Goal: Information Seeking & Learning: Learn about a topic

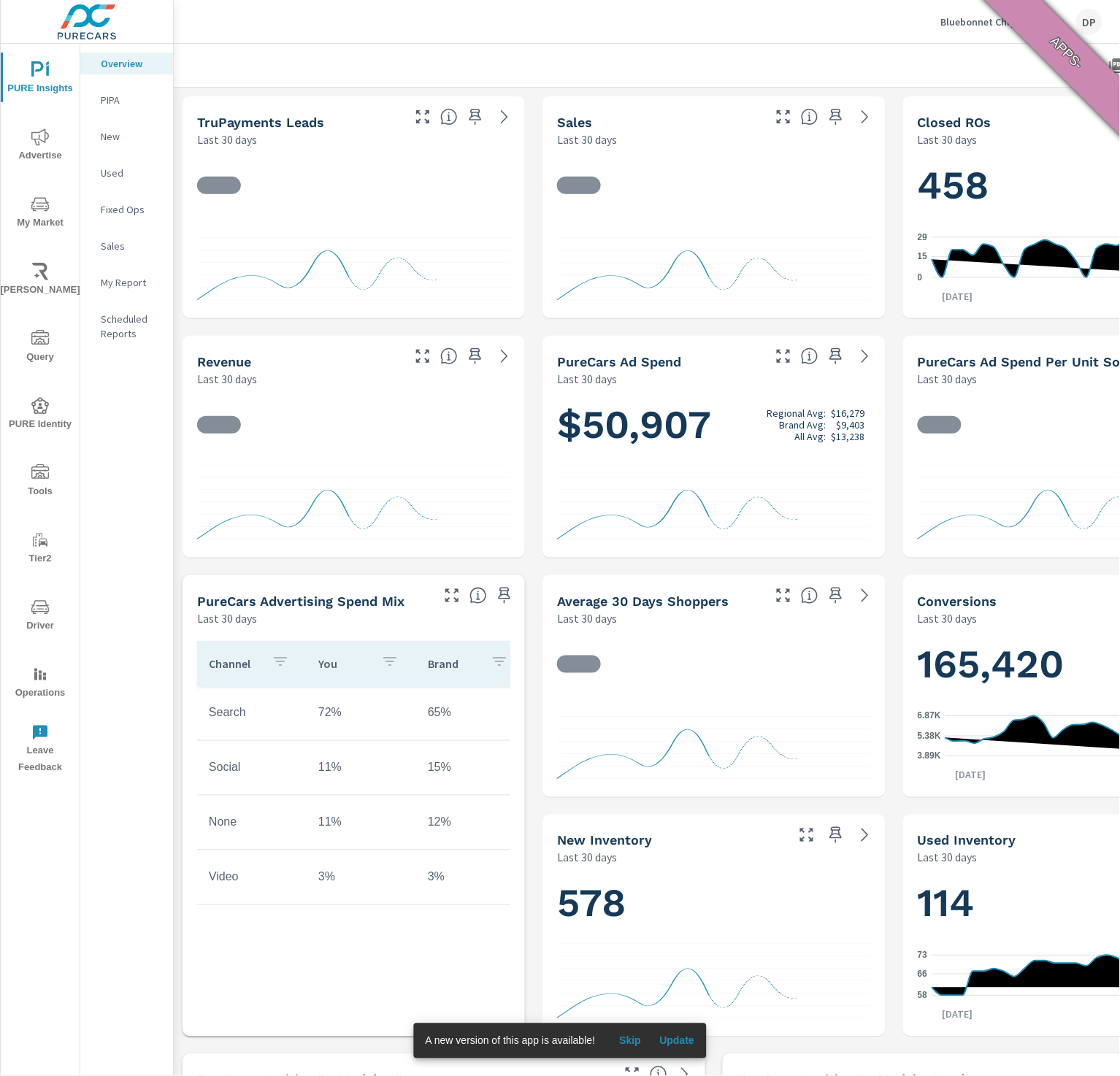
click at [685, 1037] on span "Update" at bounding box center [677, 1041] width 35 height 13
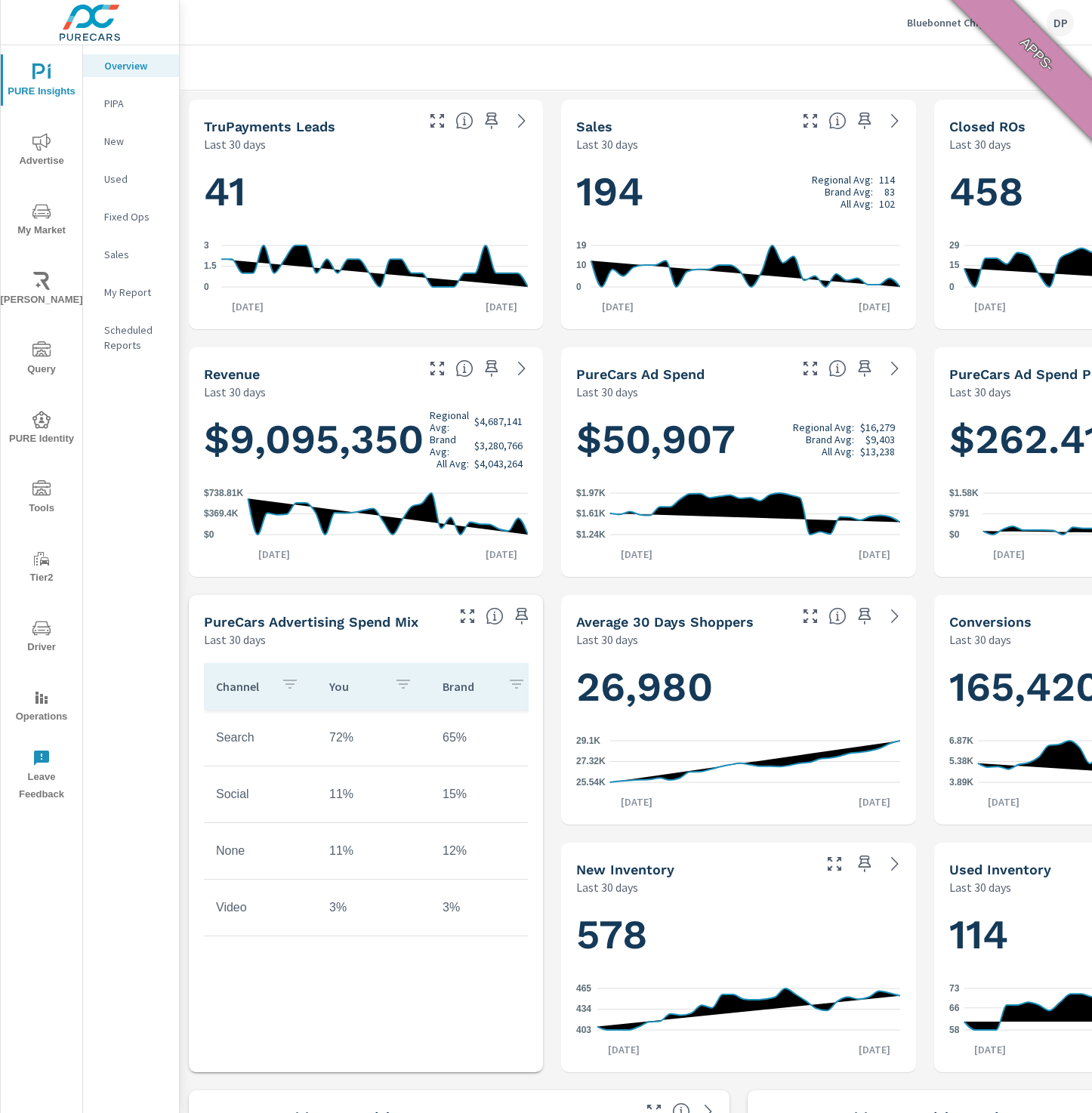
click at [126, 142] on p "New" at bounding box center [136, 141] width 63 height 15
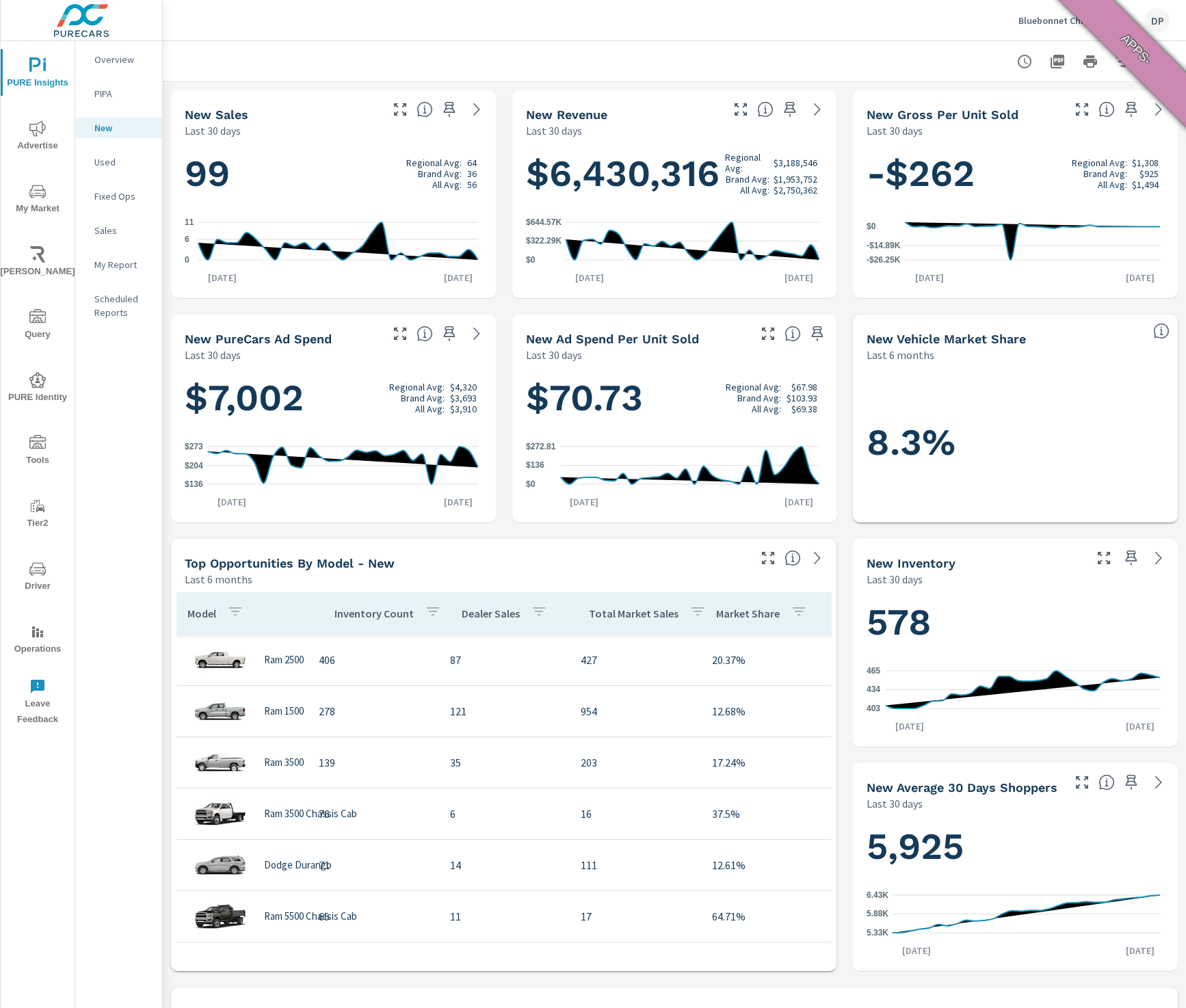
click at [470, 621] on div "Dealer Sales" at bounding box center [507, 613] width 91 height 32
click at [477, 614] on p "Dealer Sales" at bounding box center [495, 613] width 58 height 14
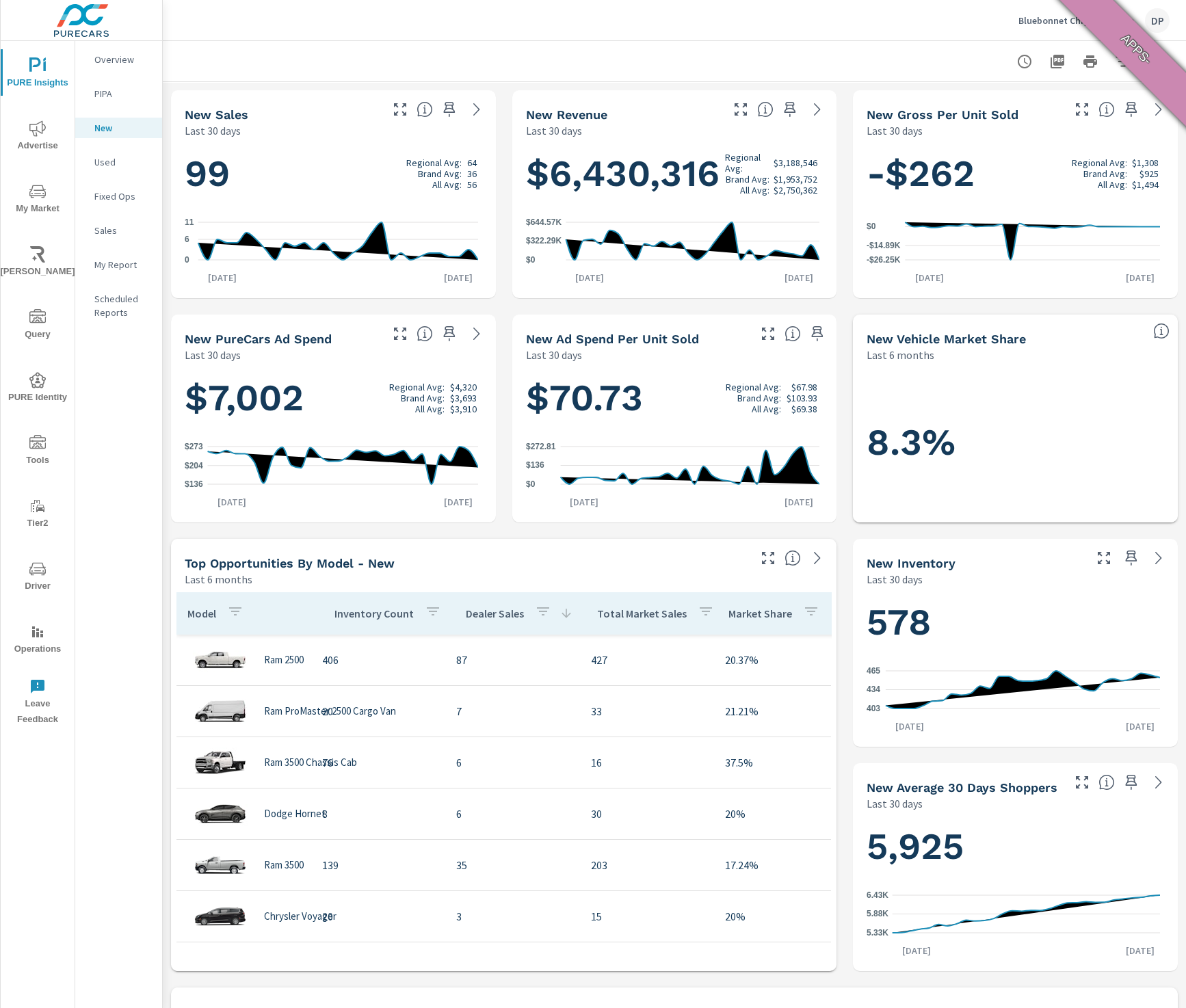
click at [477, 614] on p "Dealer Sales" at bounding box center [495, 613] width 58 height 14
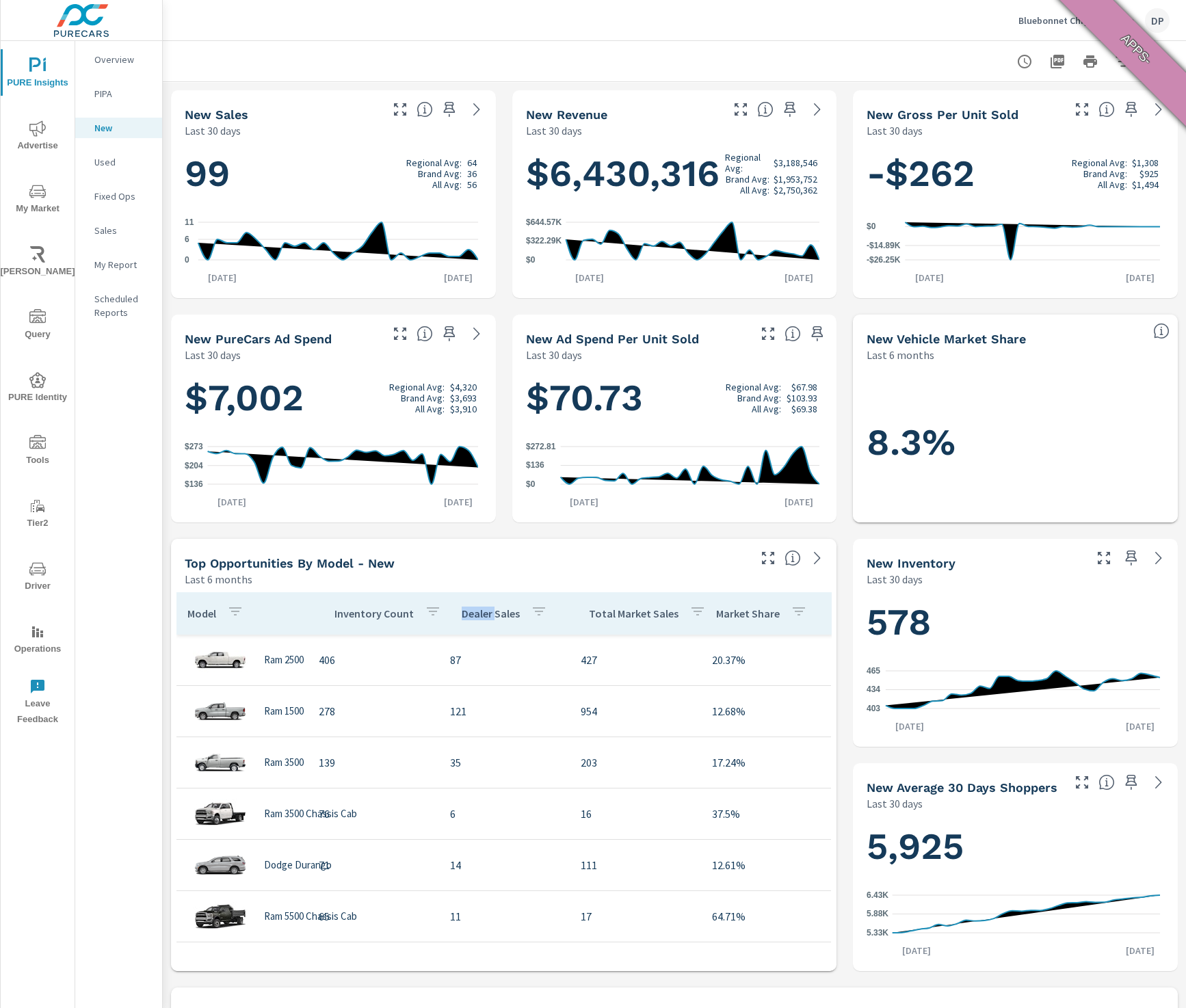
click at [477, 614] on p "Dealer Sales" at bounding box center [490, 613] width 58 height 14
click at [477, 614] on p "Dealer Sales" at bounding box center [495, 613] width 58 height 14
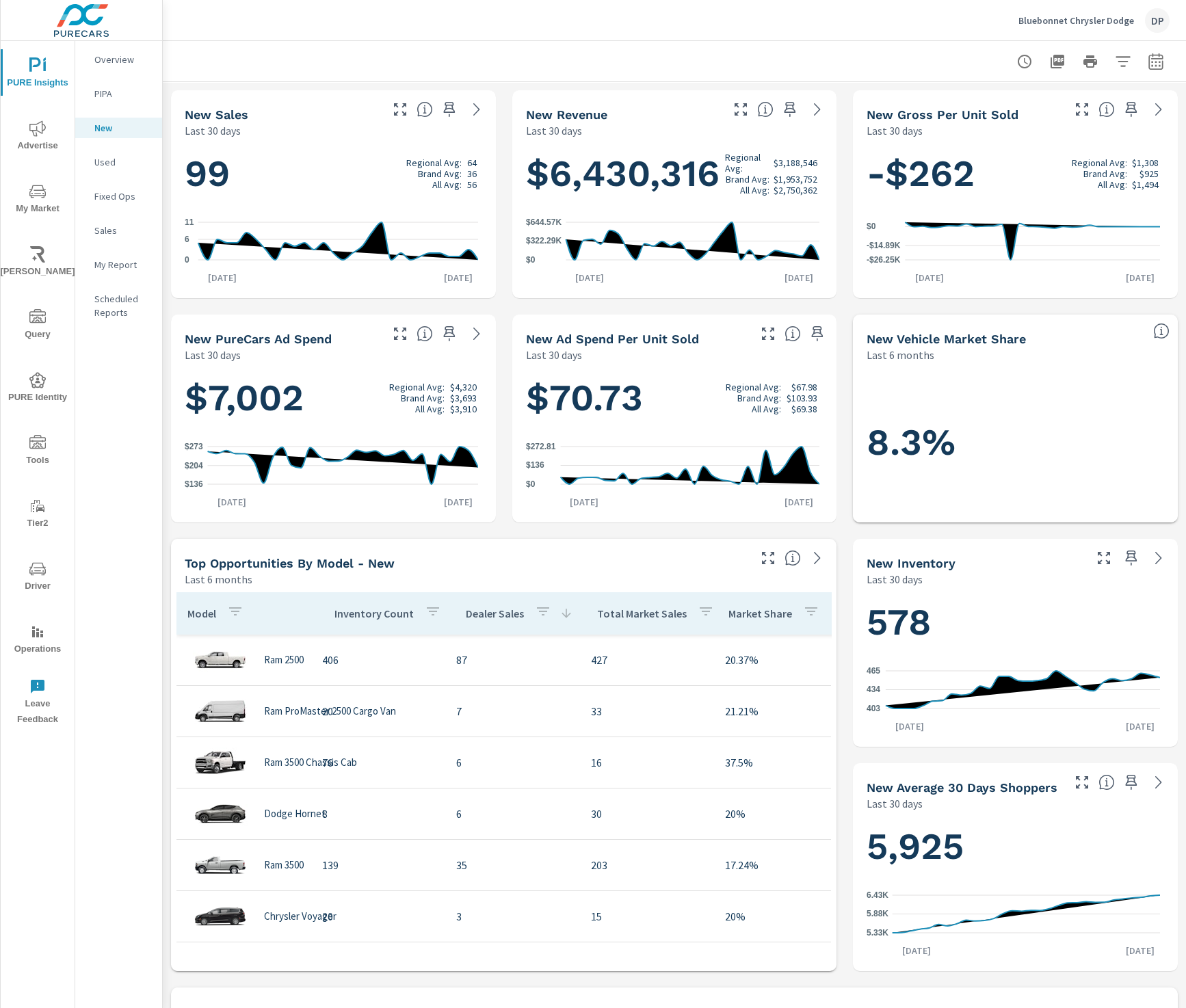
click at [545, 546] on div "Top Opportunities by Model - New Last 6 months" at bounding box center [461, 564] width 581 height 49
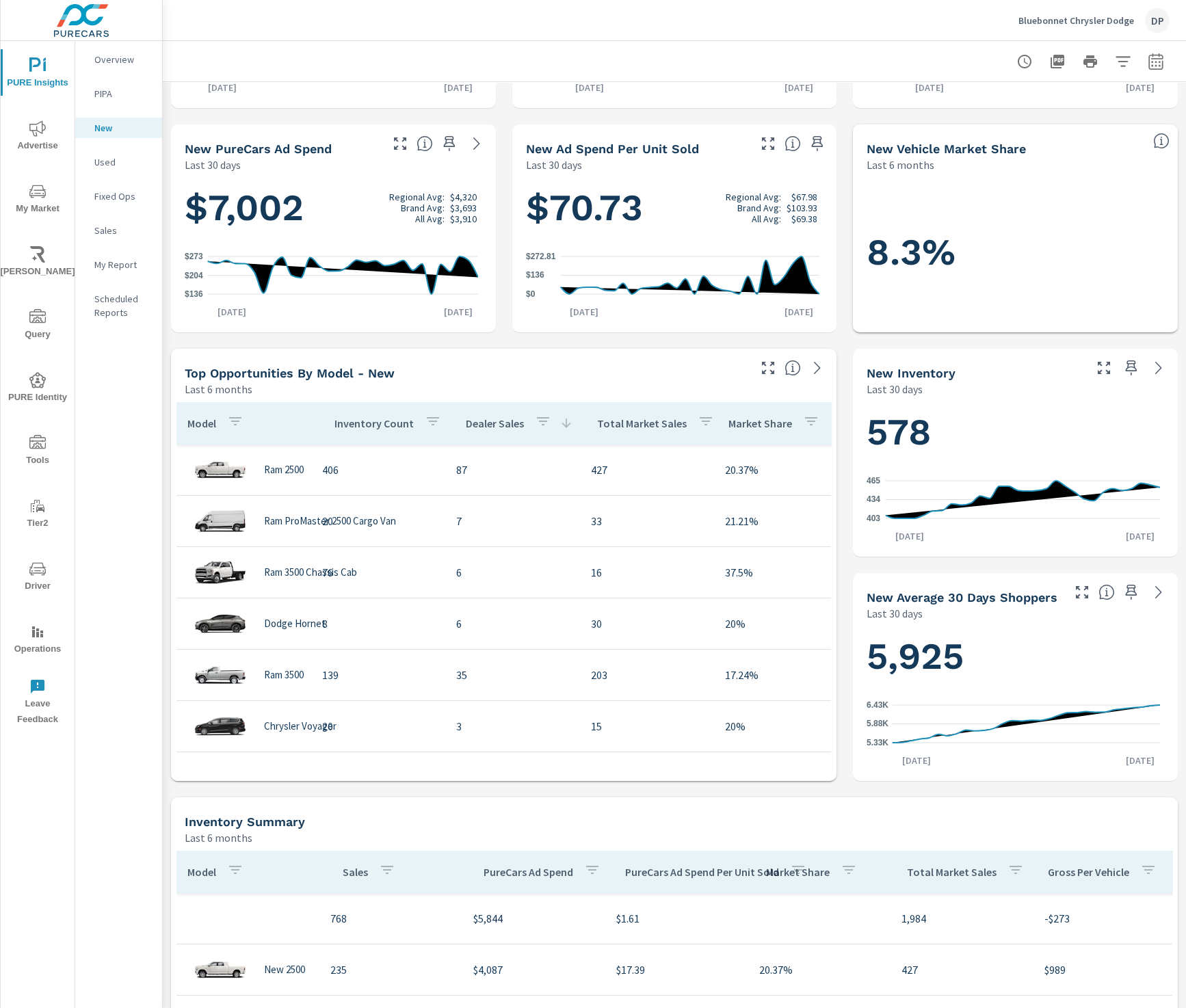
scroll to position [512, 0]
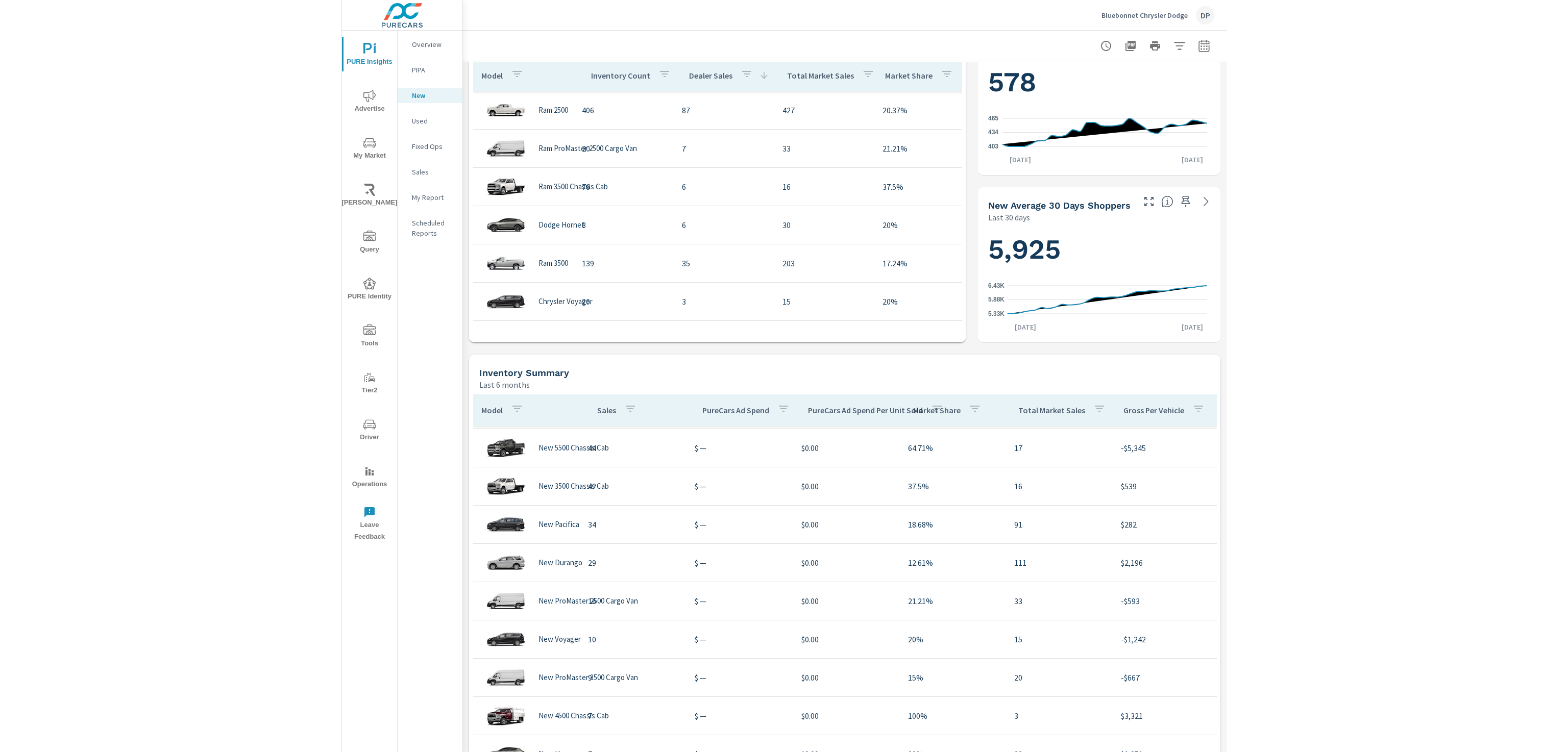
scroll to position [153, 0]
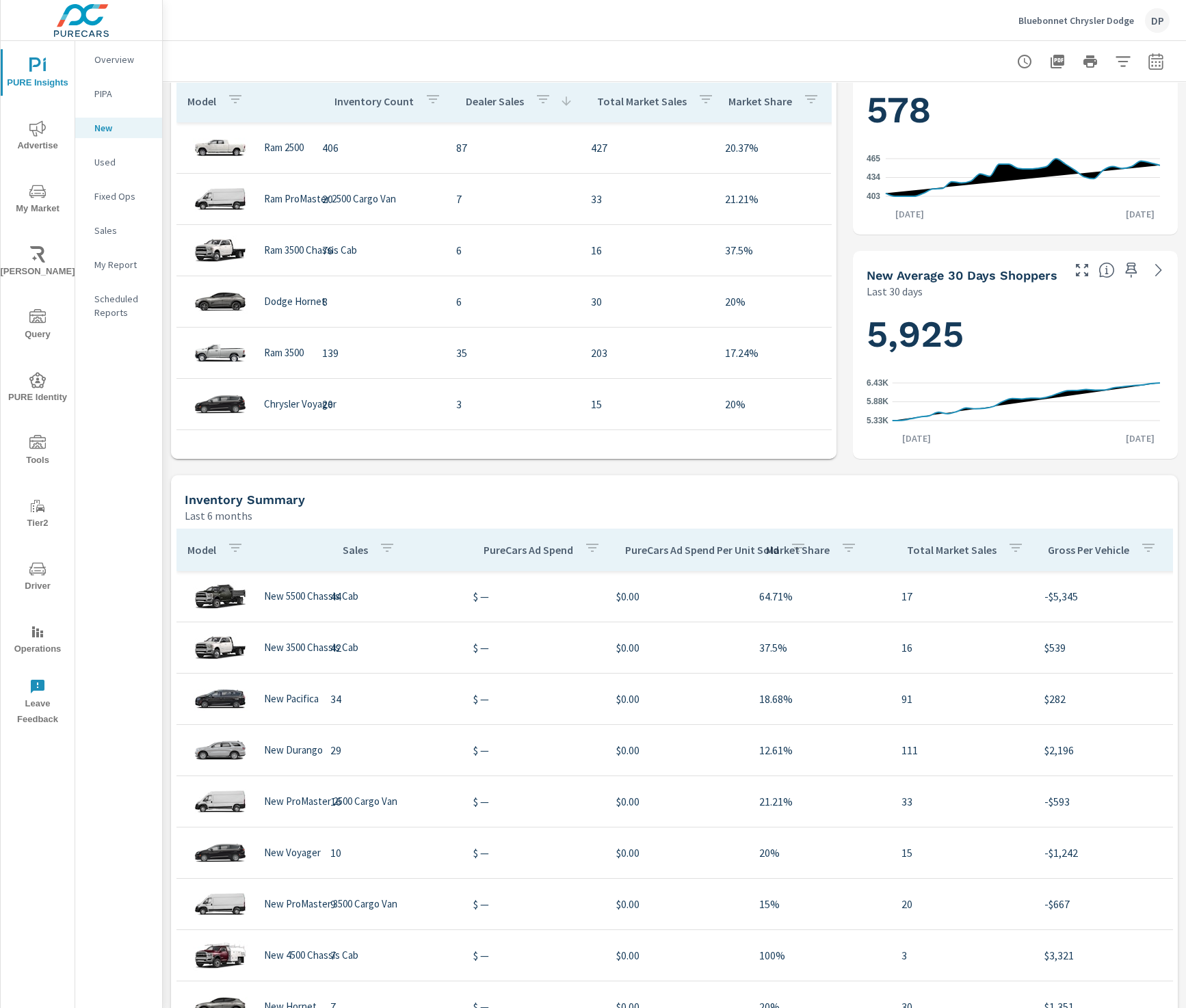
click at [211, 548] on p "Model" at bounding box center [202, 549] width 29 height 14
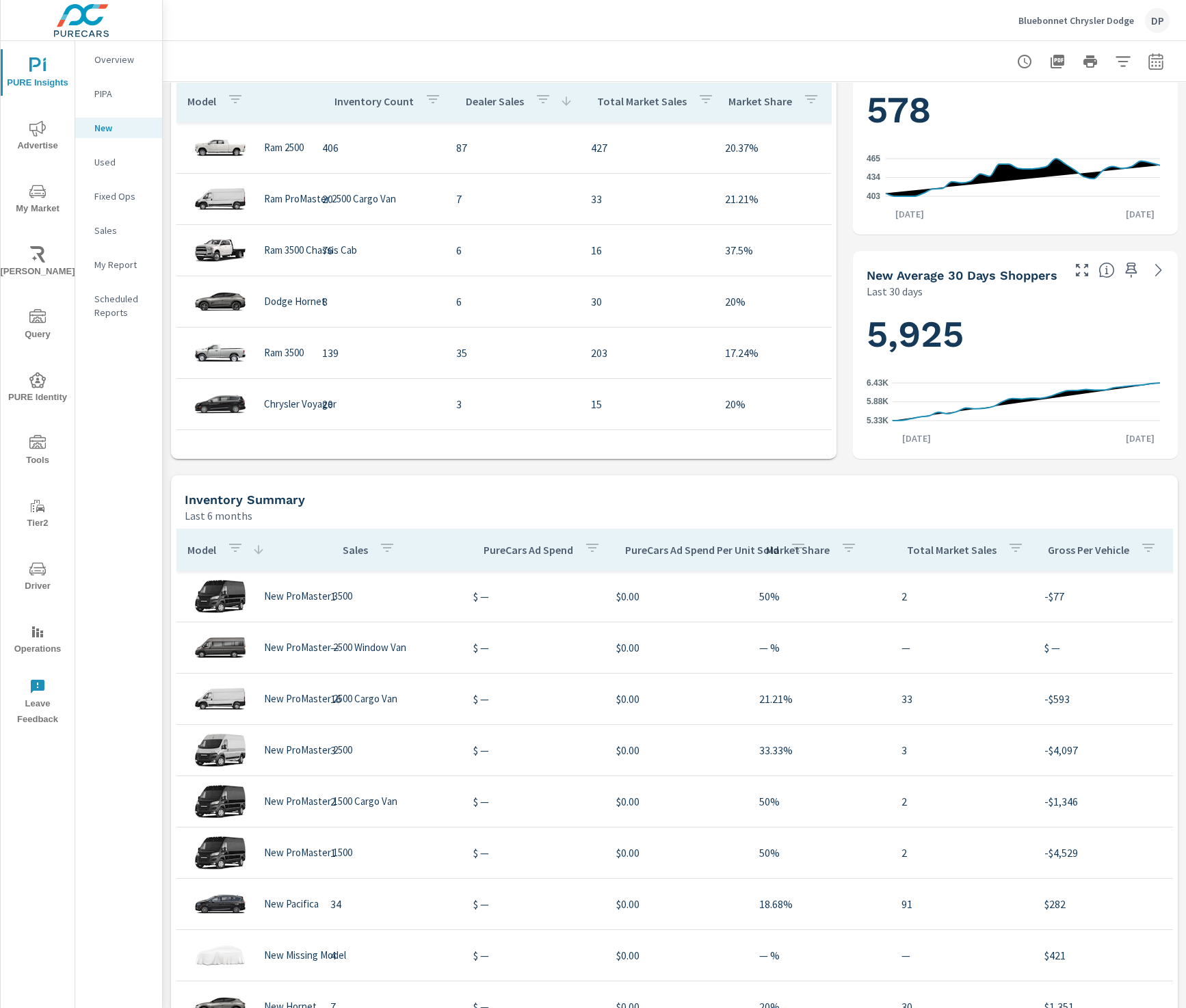
click at [211, 548] on p "Model" at bounding box center [202, 549] width 29 height 14
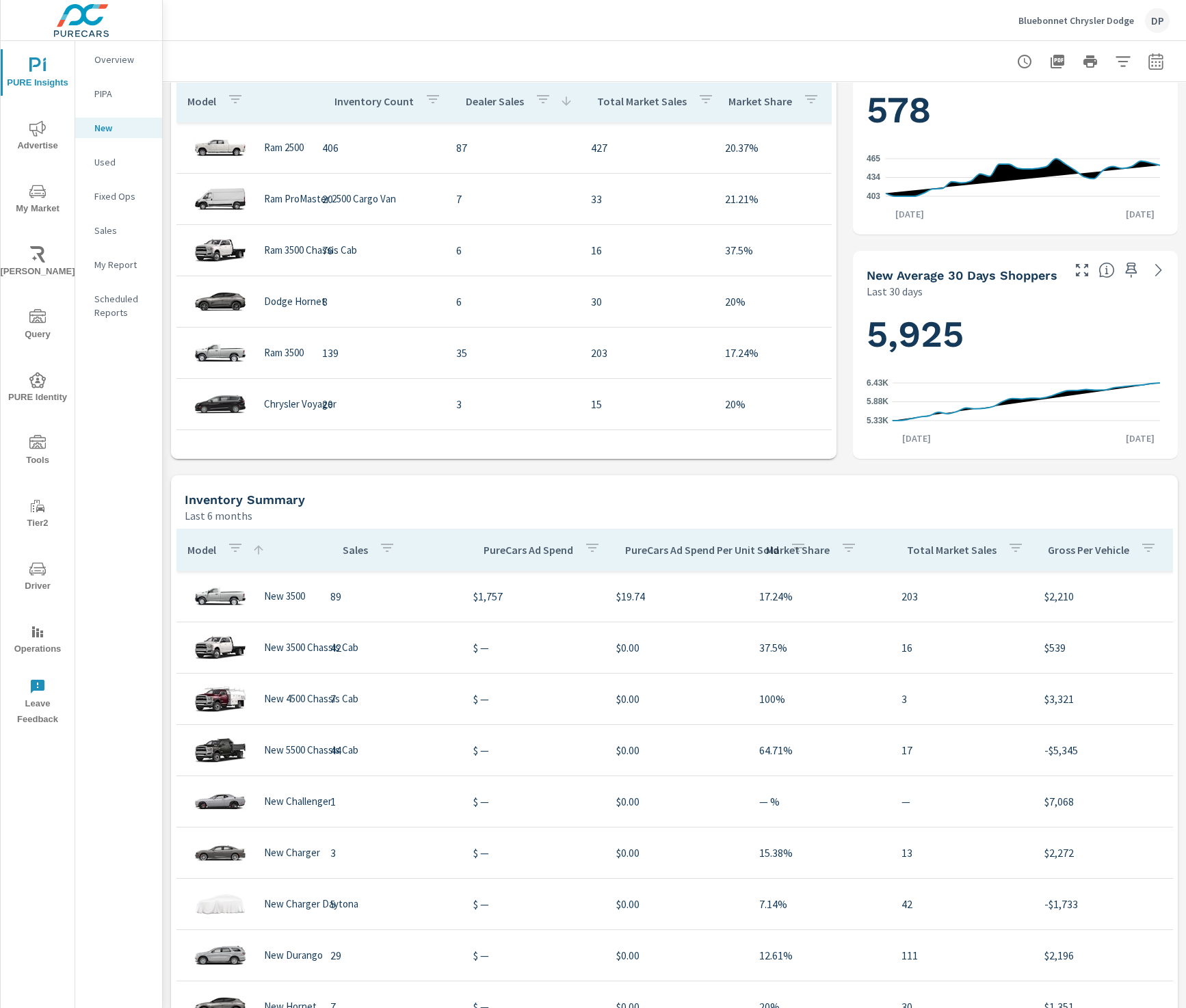
click at [211, 548] on p "Model" at bounding box center [202, 549] width 29 height 14
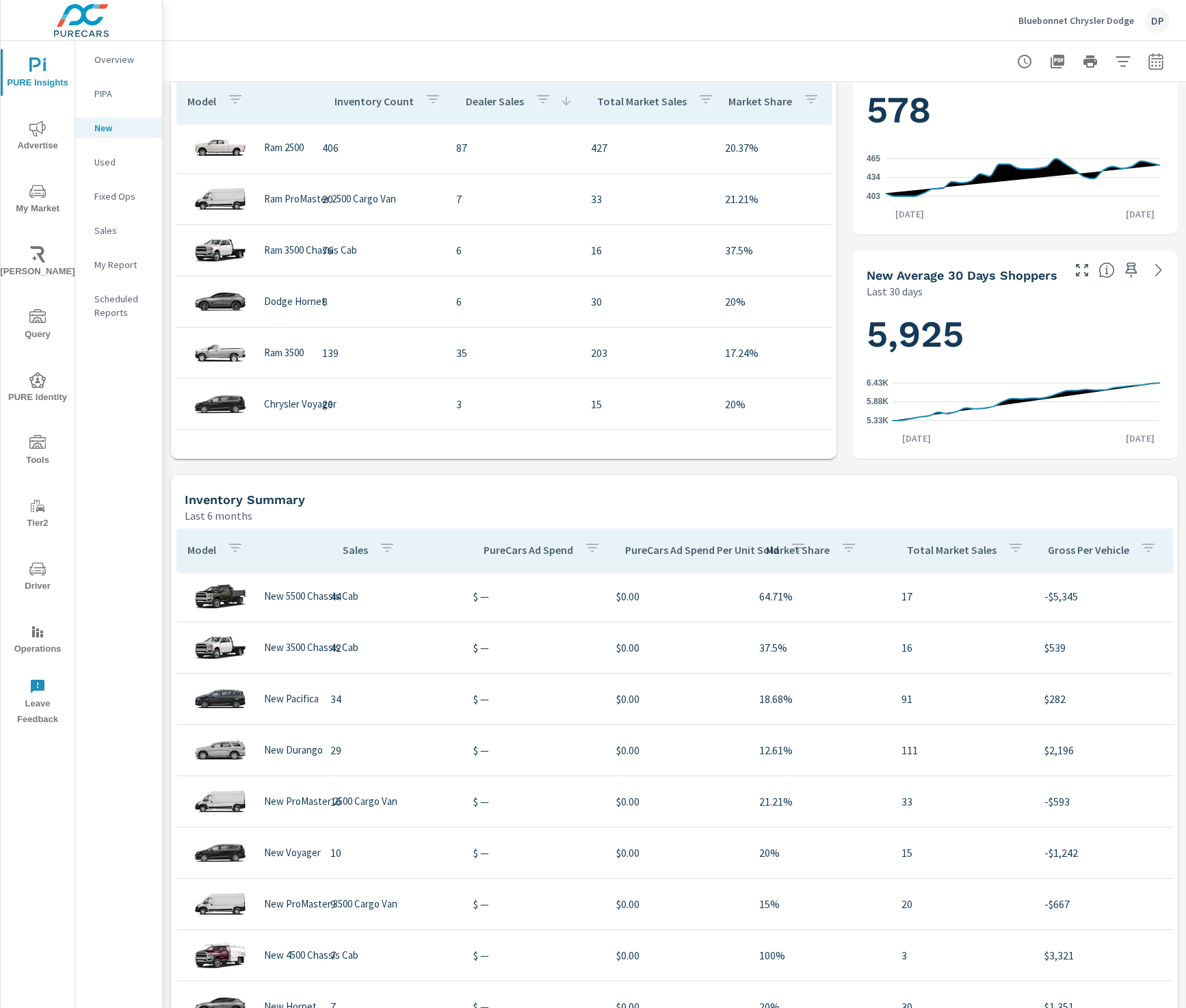
click at [211, 548] on p "Model" at bounding box center [202, 549] width 29 height 14
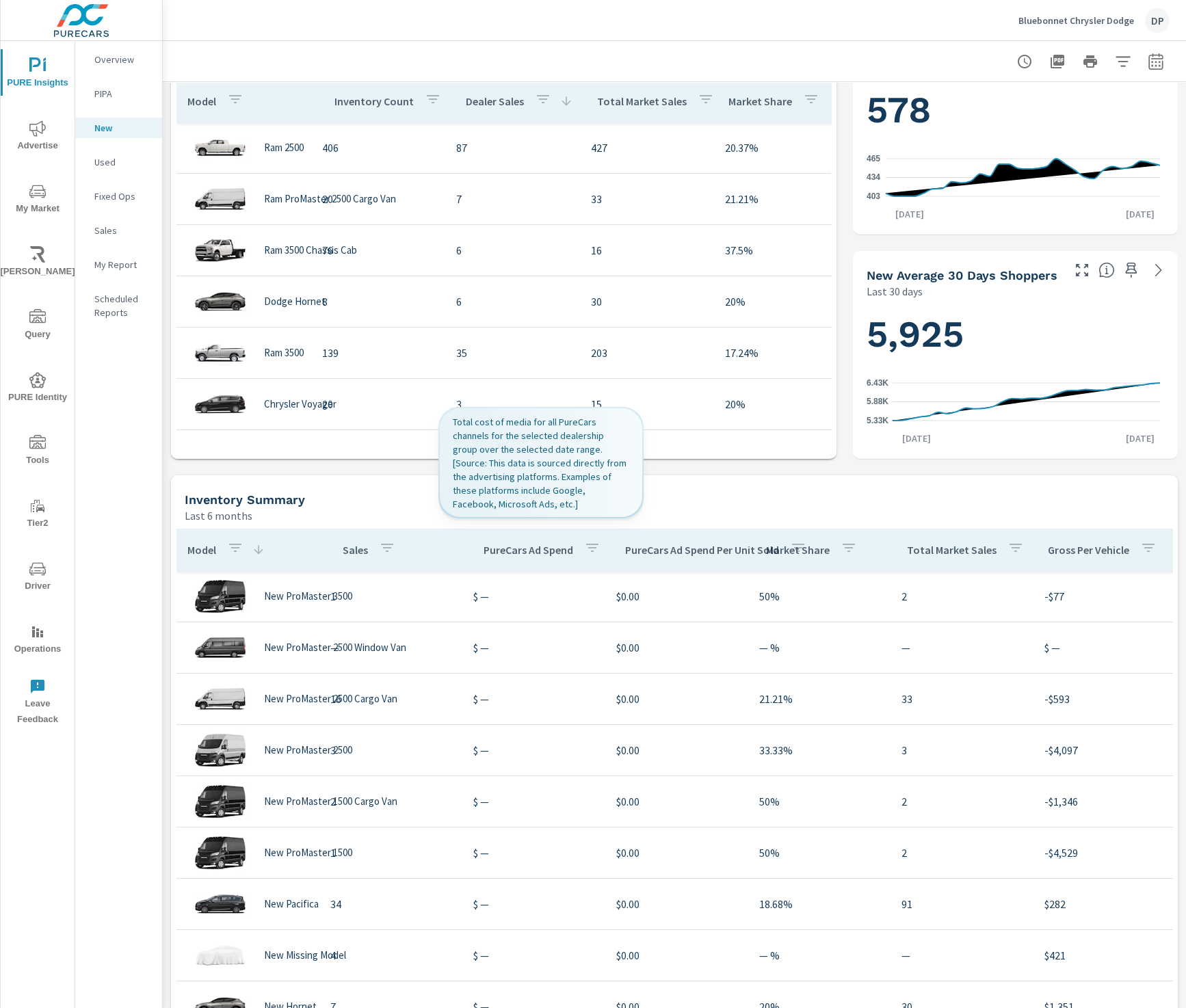
click at [512, 552] on p "PureCars Ad Spend" at bounding box center [528, 549] width 89 height 14
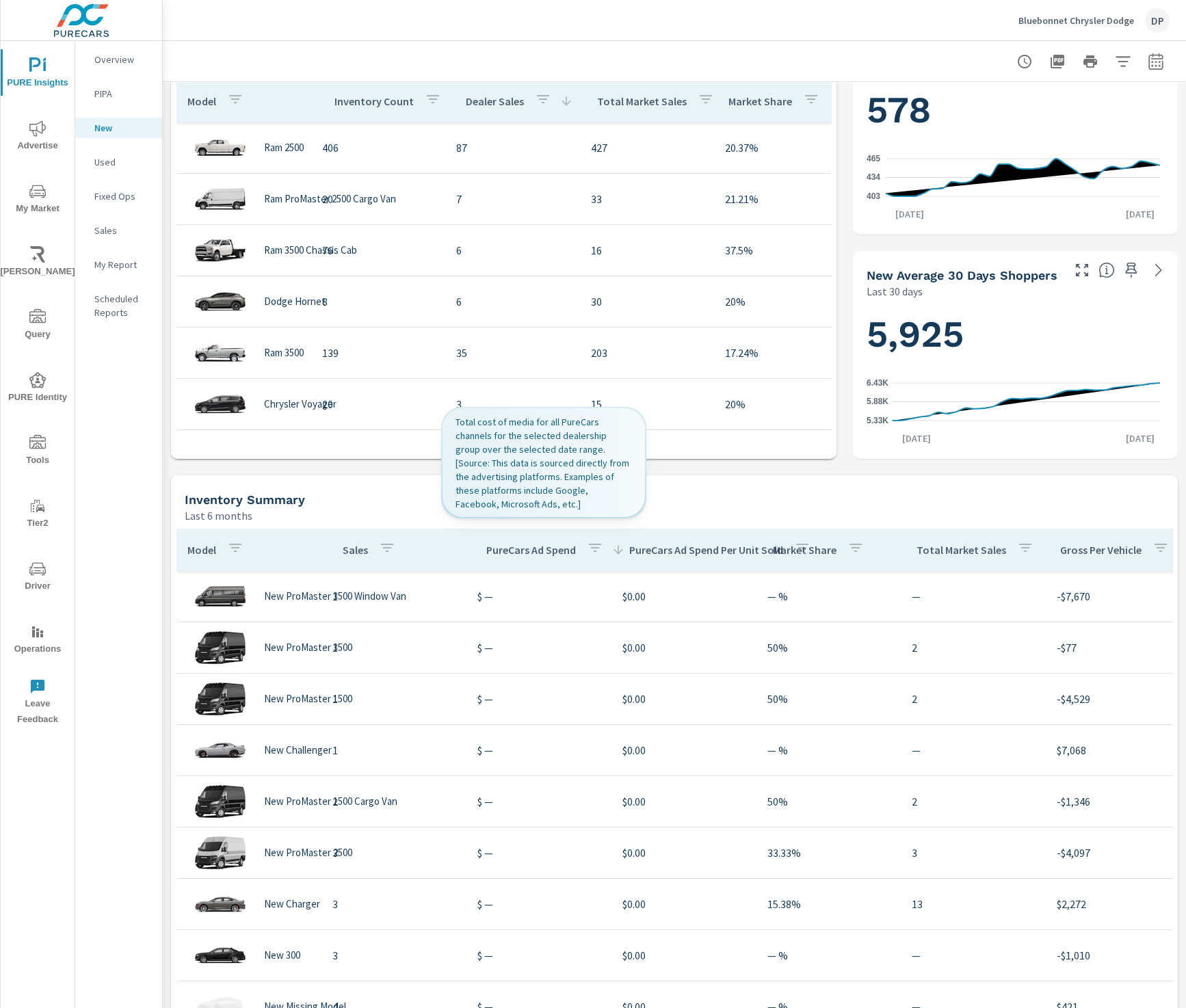
click at [512, 552] on p "PureCars Ad Spend" at bounding box center [530, 549] width 89 height 14
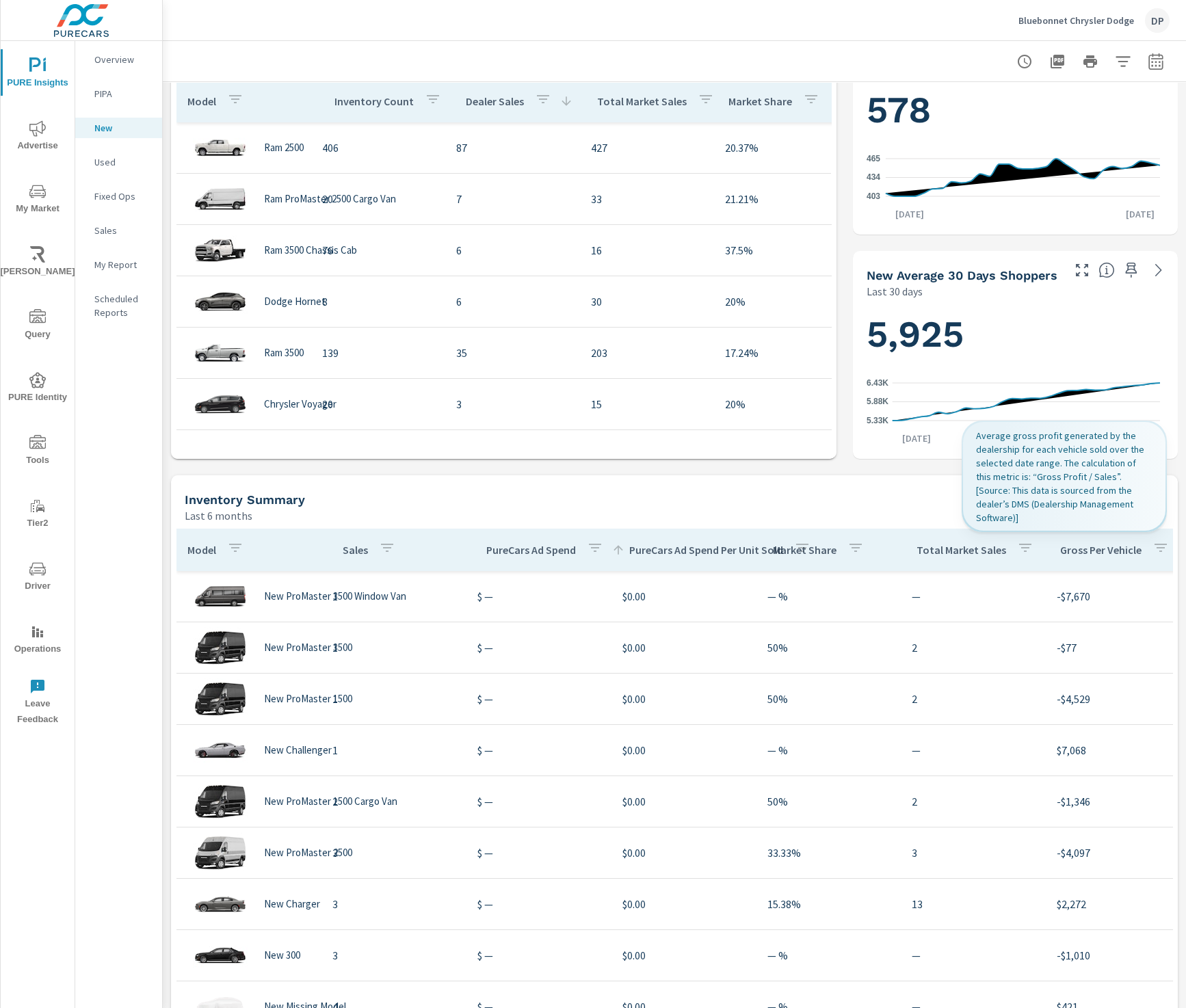
click at [1049, 551] on p "Gross Per Vehicle" at bounding box center [1101, 549] width 81 height 14
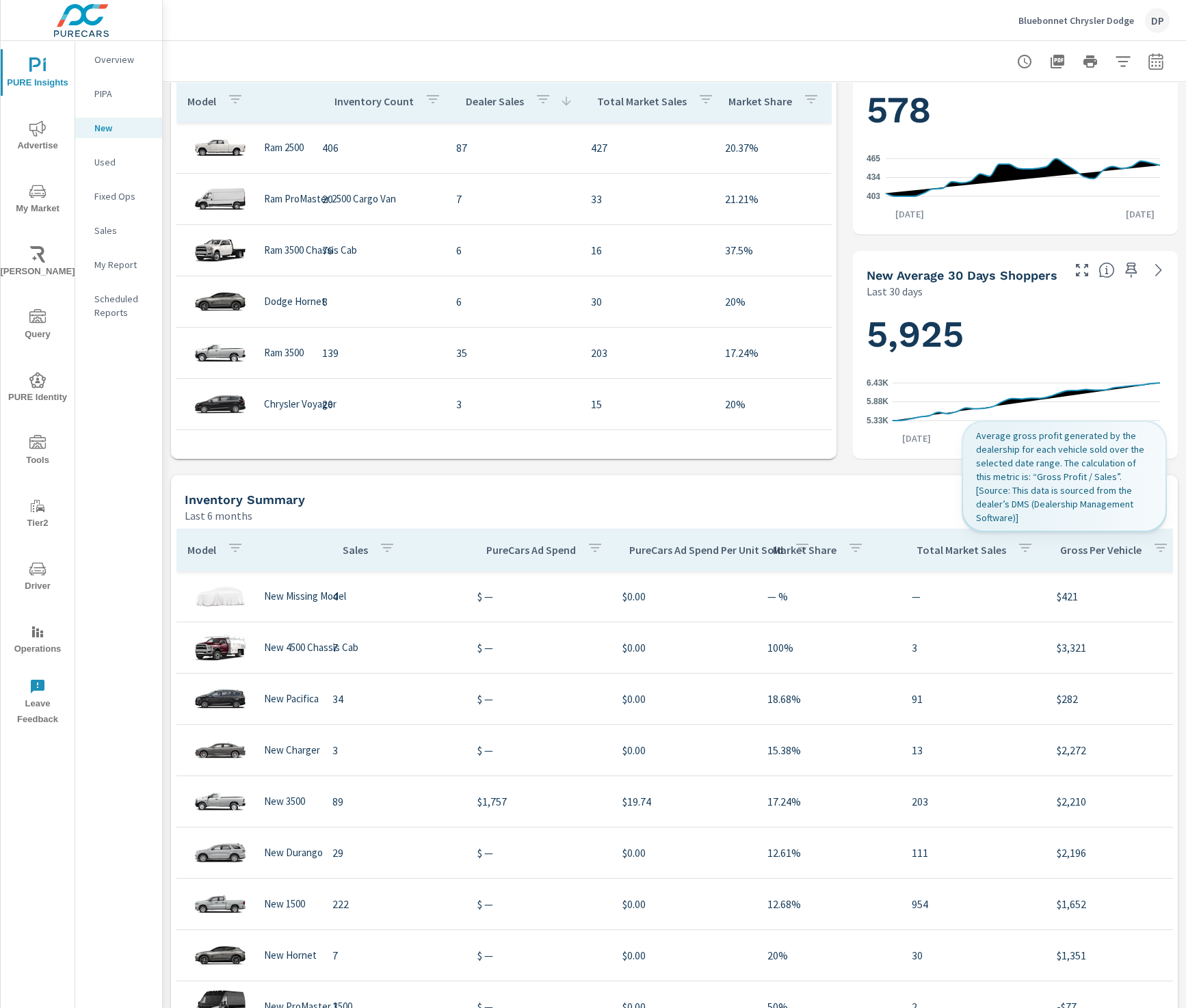
click at [1049, 553] on p "Gross Per Vehicle" at bounding box center [1101, 549] width 81 height 14
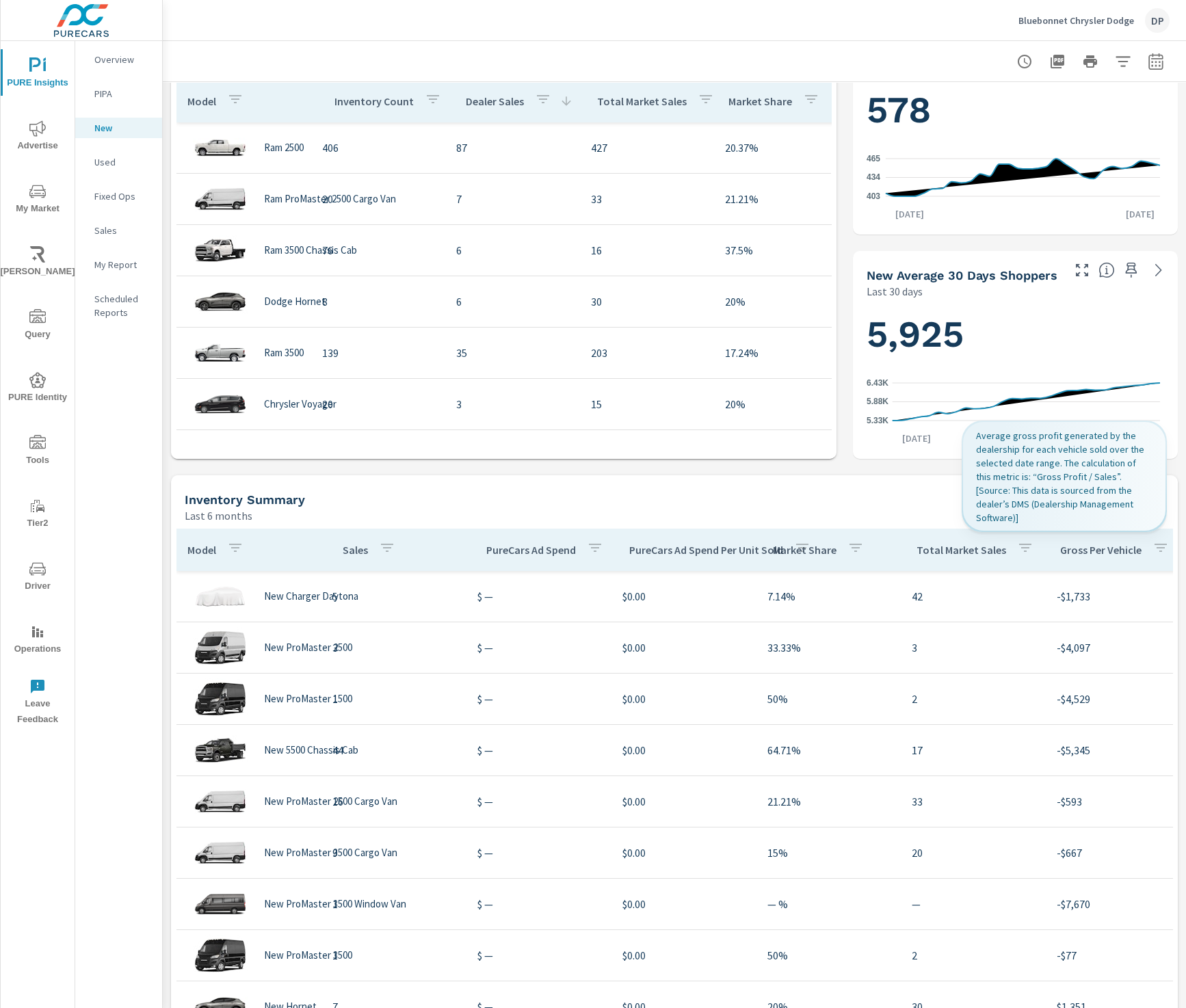
click at [1049, 553] on p "Gross Per Vehicle" at bounding box center [1101, 549] width 81 height 14
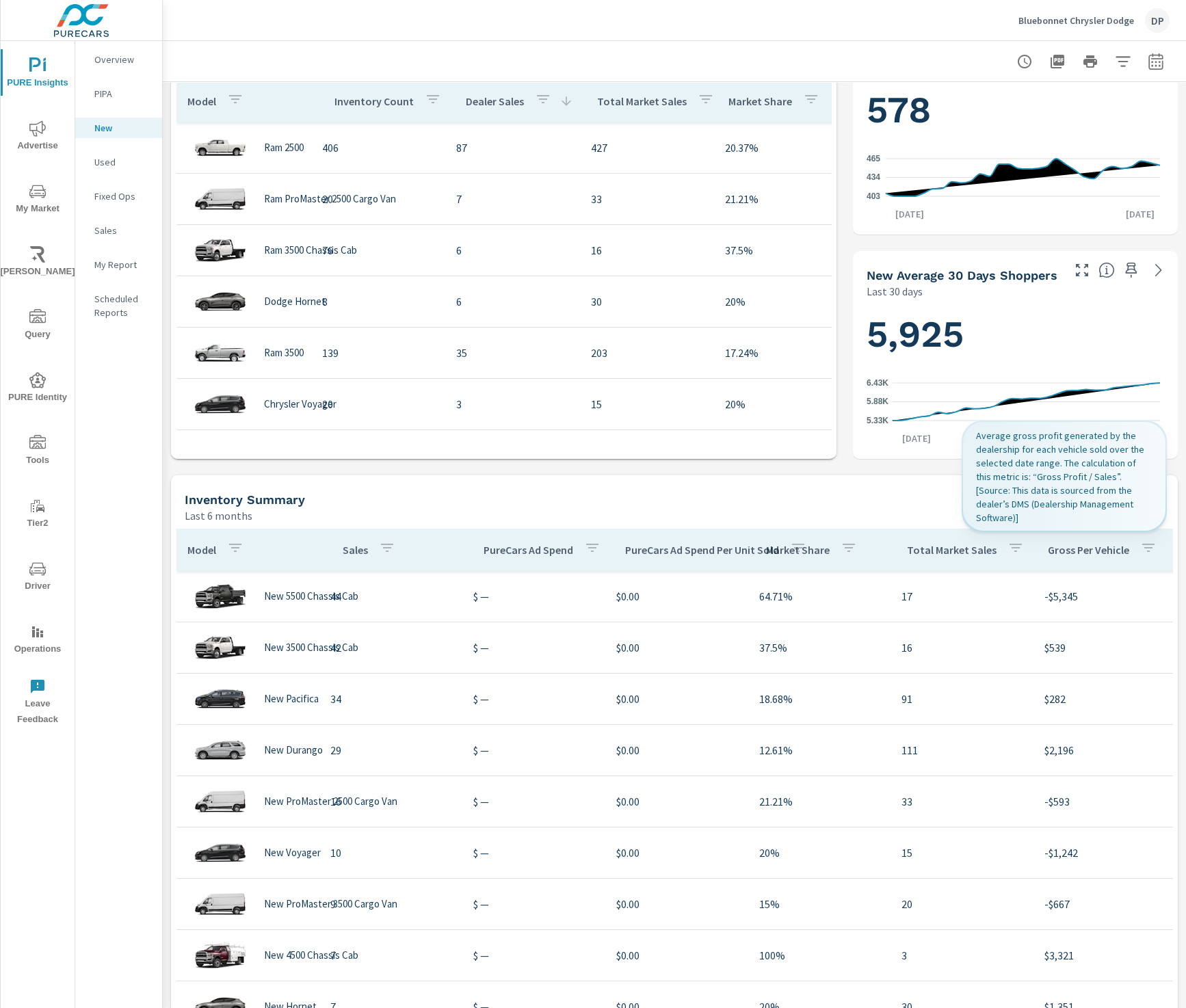
click at [1049, 553] on p "Gross Per Vehicle" at bounding box center [1088, 549] width 81 height 14
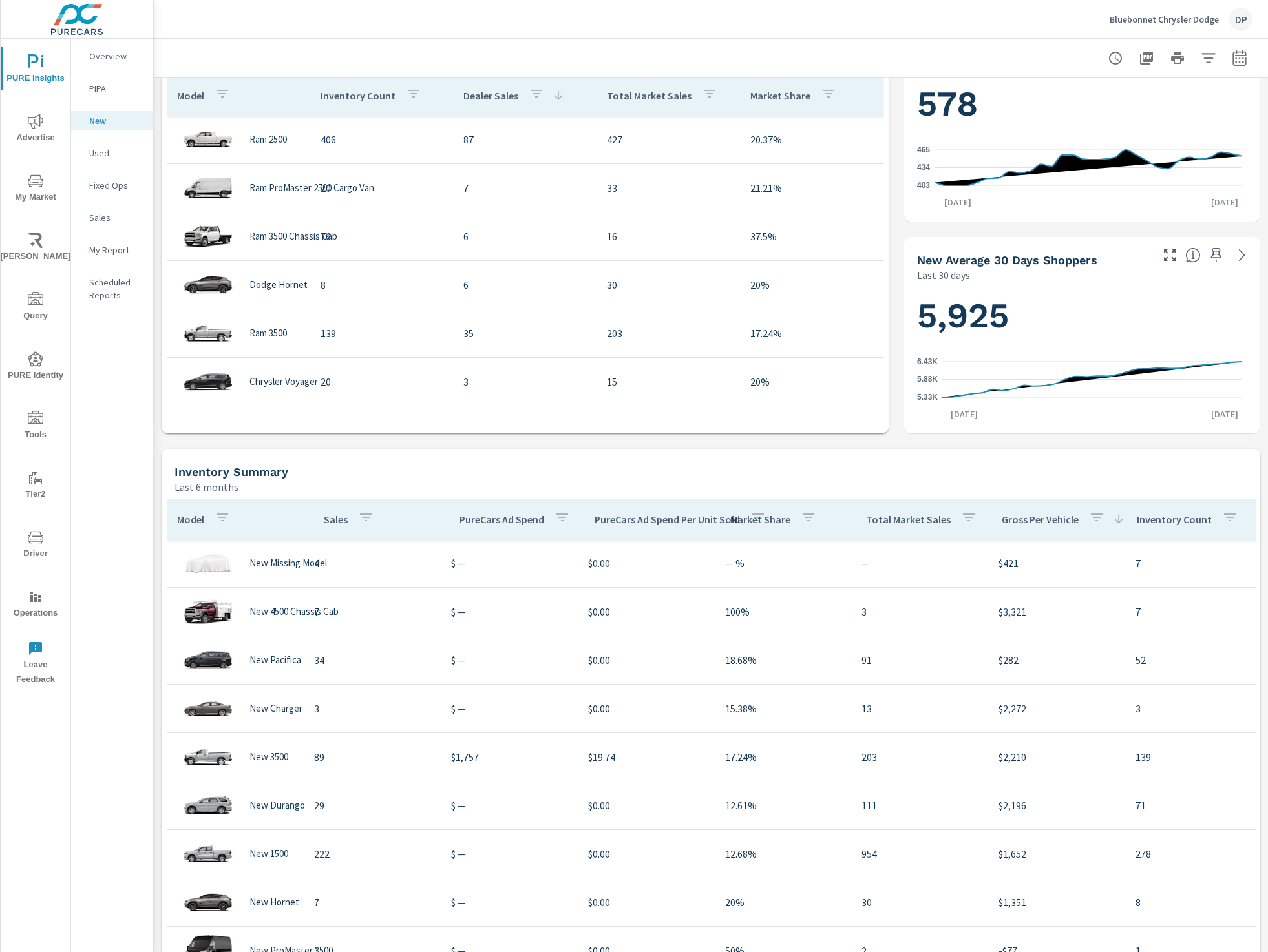
click at [991, 518] on p "Inventory Count" at bounding box center [1174, 519] width 75 height 13
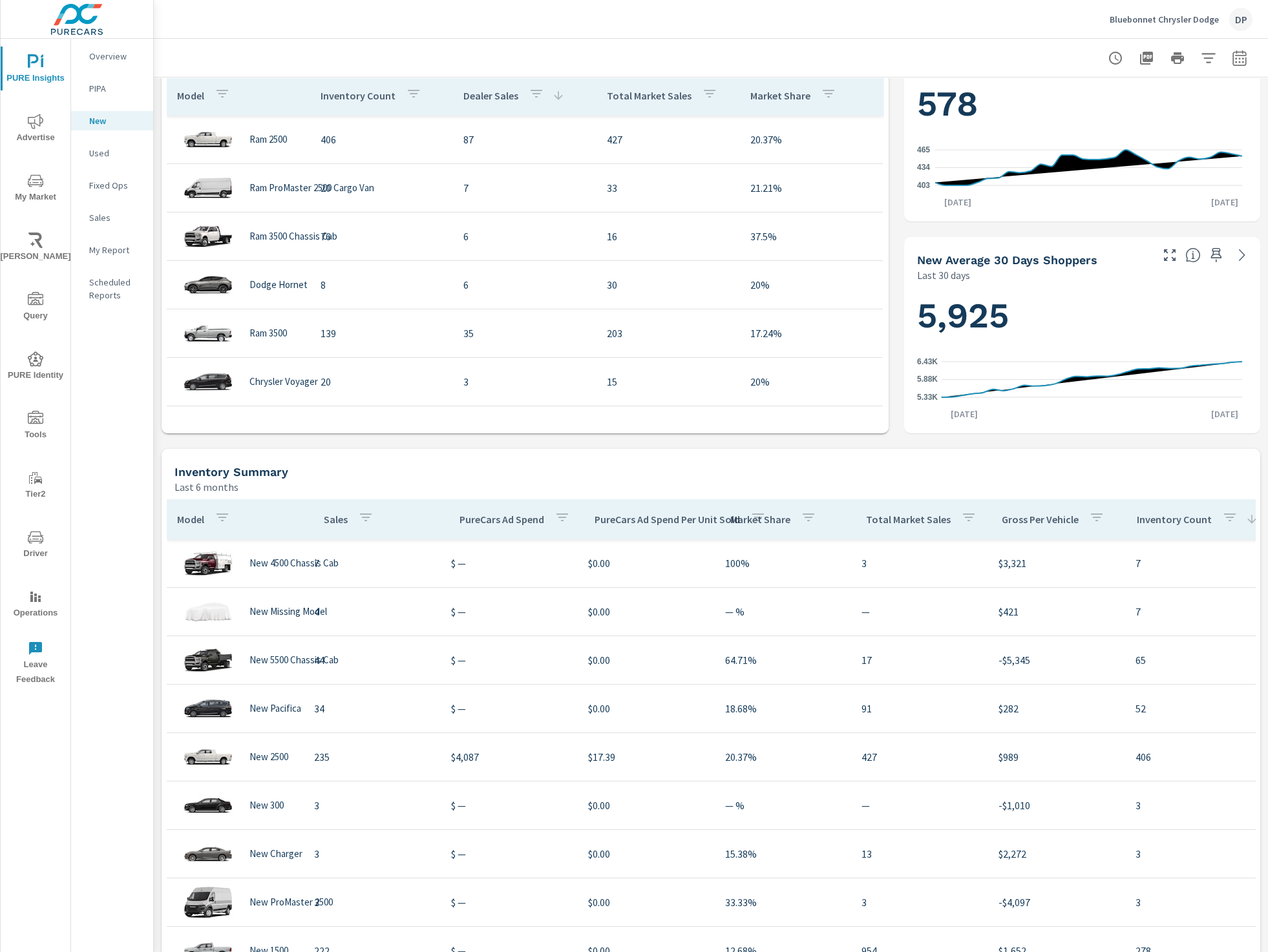
click at [991, 518] on p "Inventory Count" at bounding box center [1174, 519] width 75 height 13
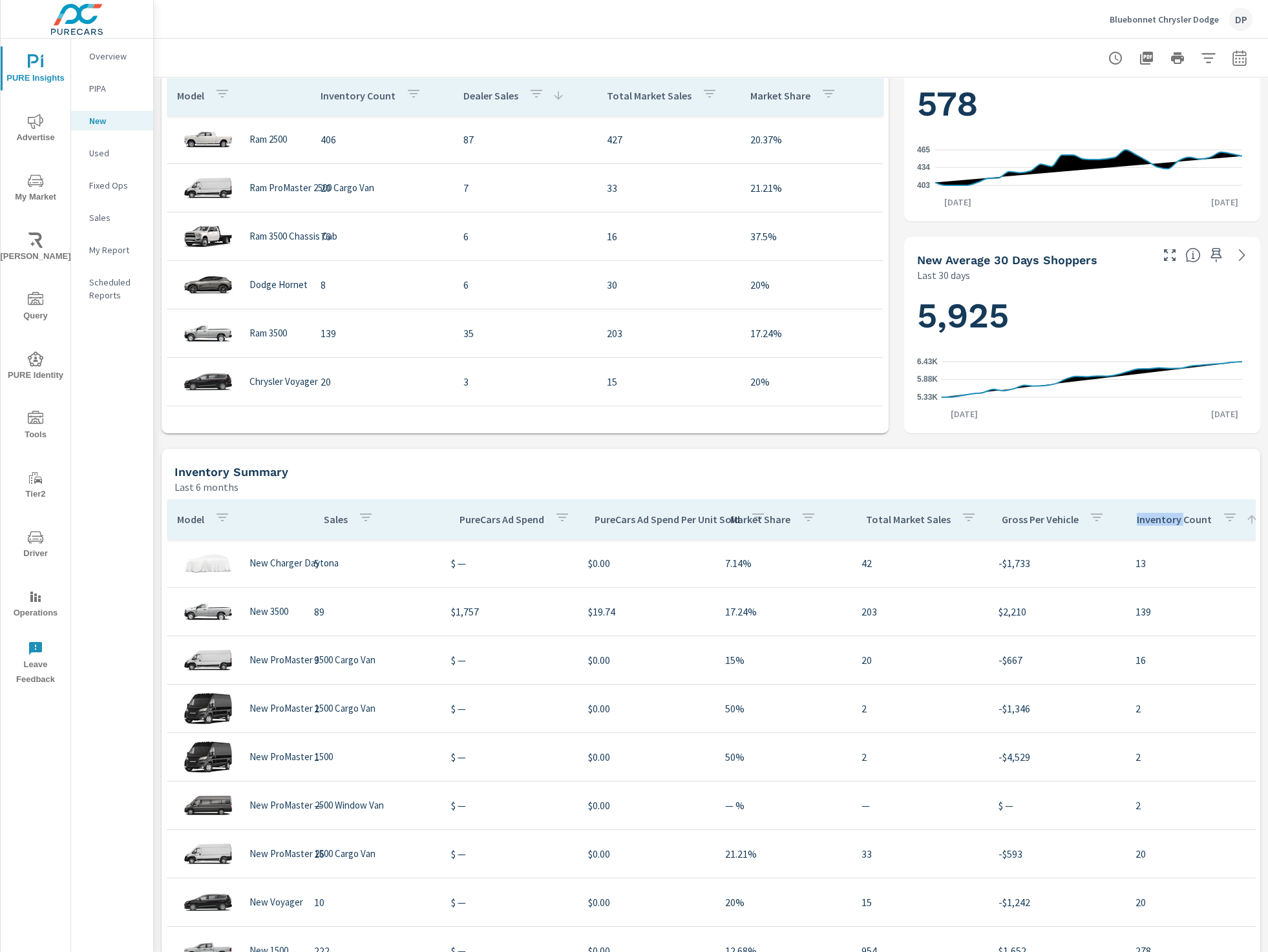
click at [991, 518] on p "Inventory Count" at bounding box center [1174, 519] width 75 height 13
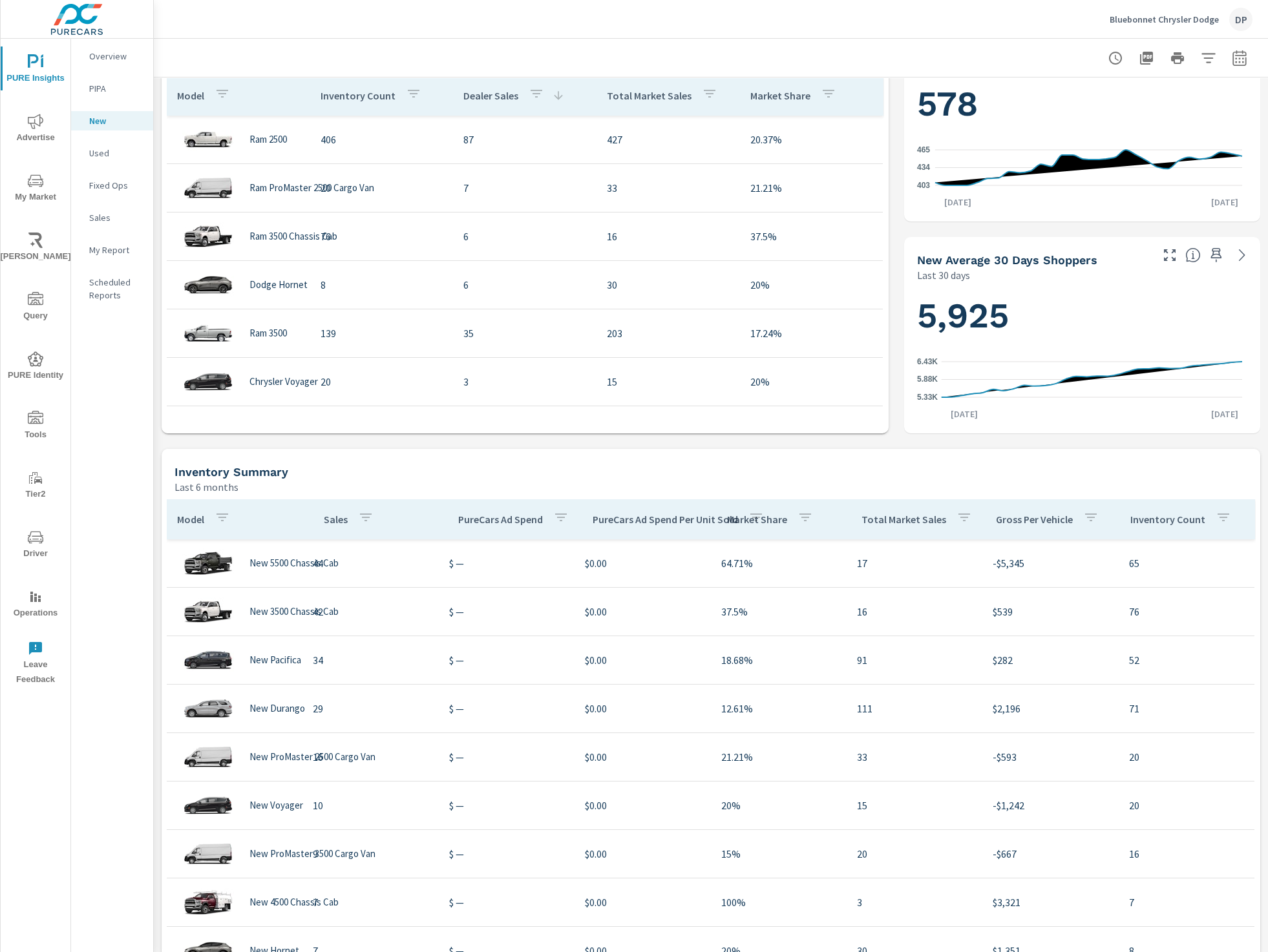
click at [991, 518] on p "Inventory Count" at bounding box center [1168, 519] width 75 height 13
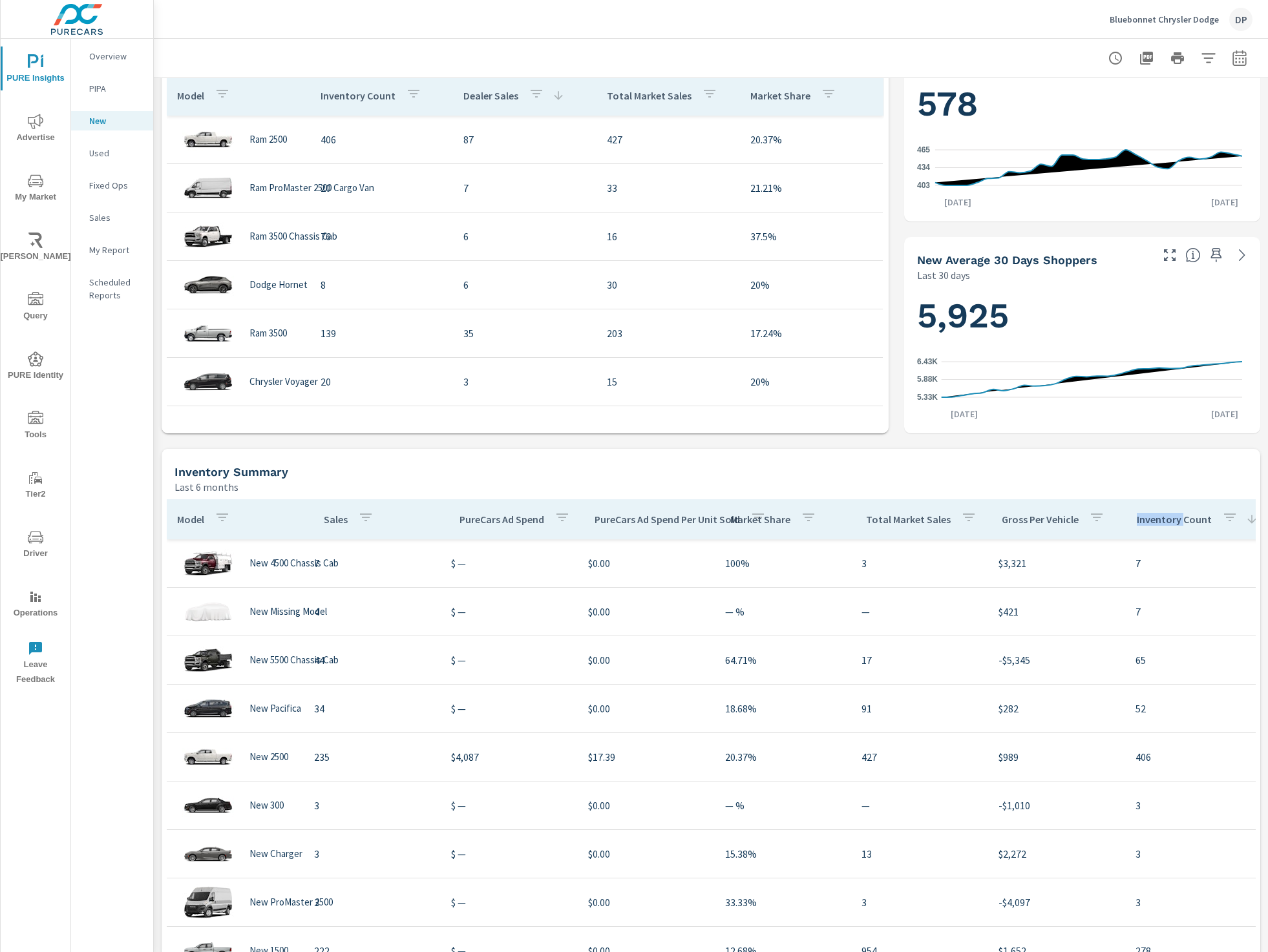
click at [991, 518] on p "Inventory Count" at bounding box center [1174, 519] width 75 height 13
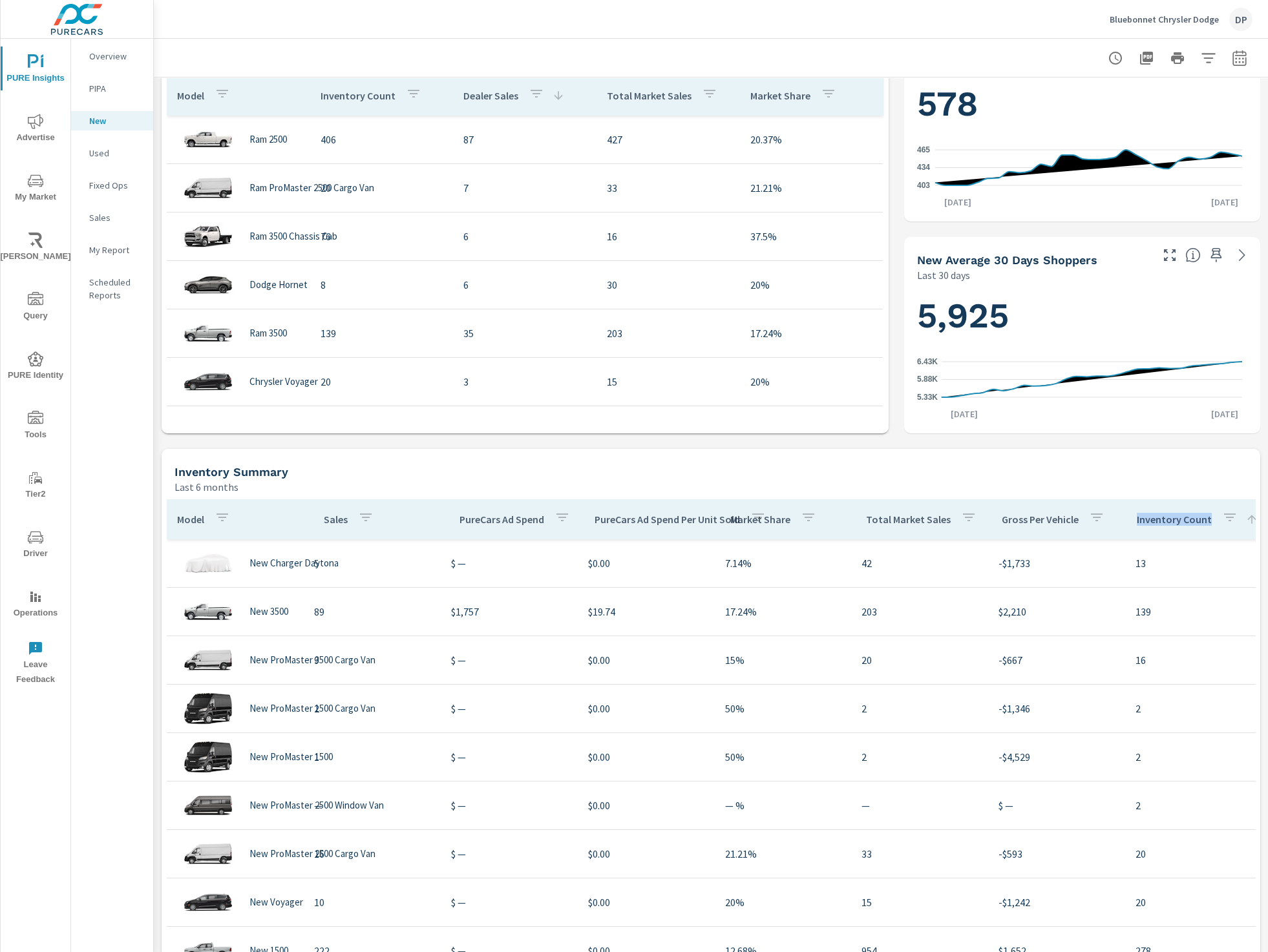
click at [991, 518] on p "Inventory Count" at bounding box center [1174, 519] width 75 height 13
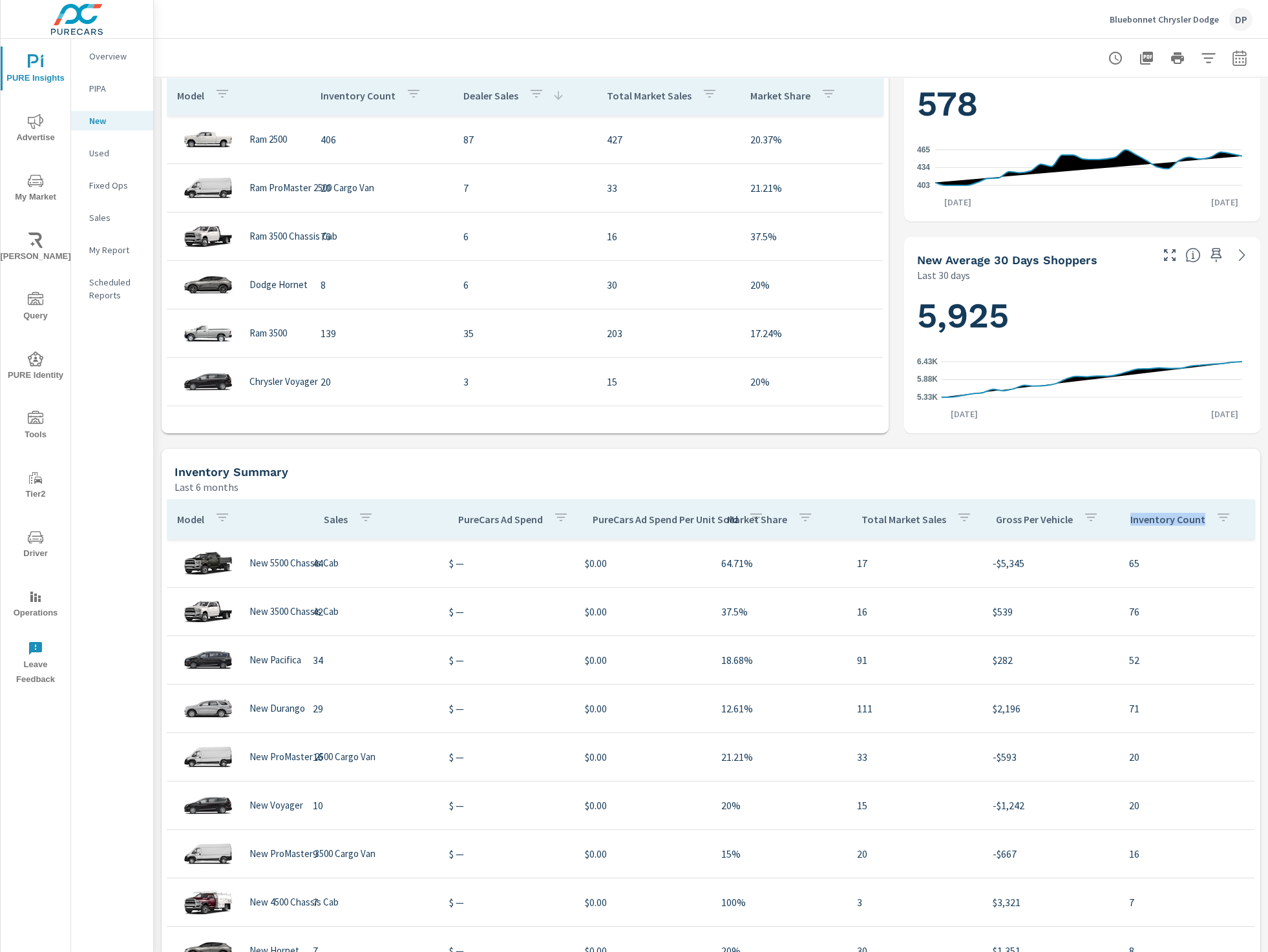
click at [991, 518] on p "Inventory Count" at bounding box center [1168, 519] width 75 height 13
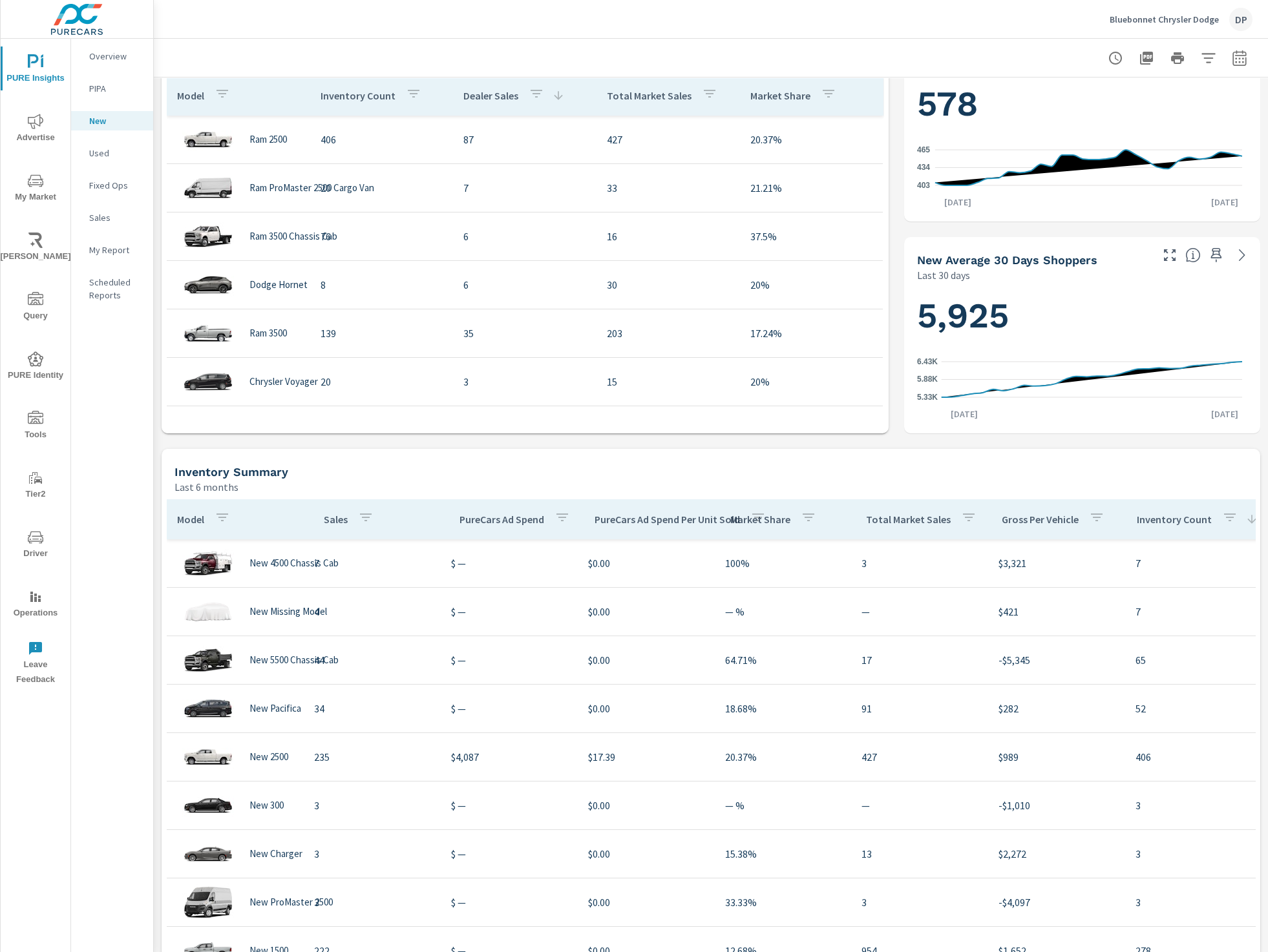
drag, startPoint x: 1088, startPoint y: 727, endPoint x: 1226, endPoint y: 729, distance: 138.0
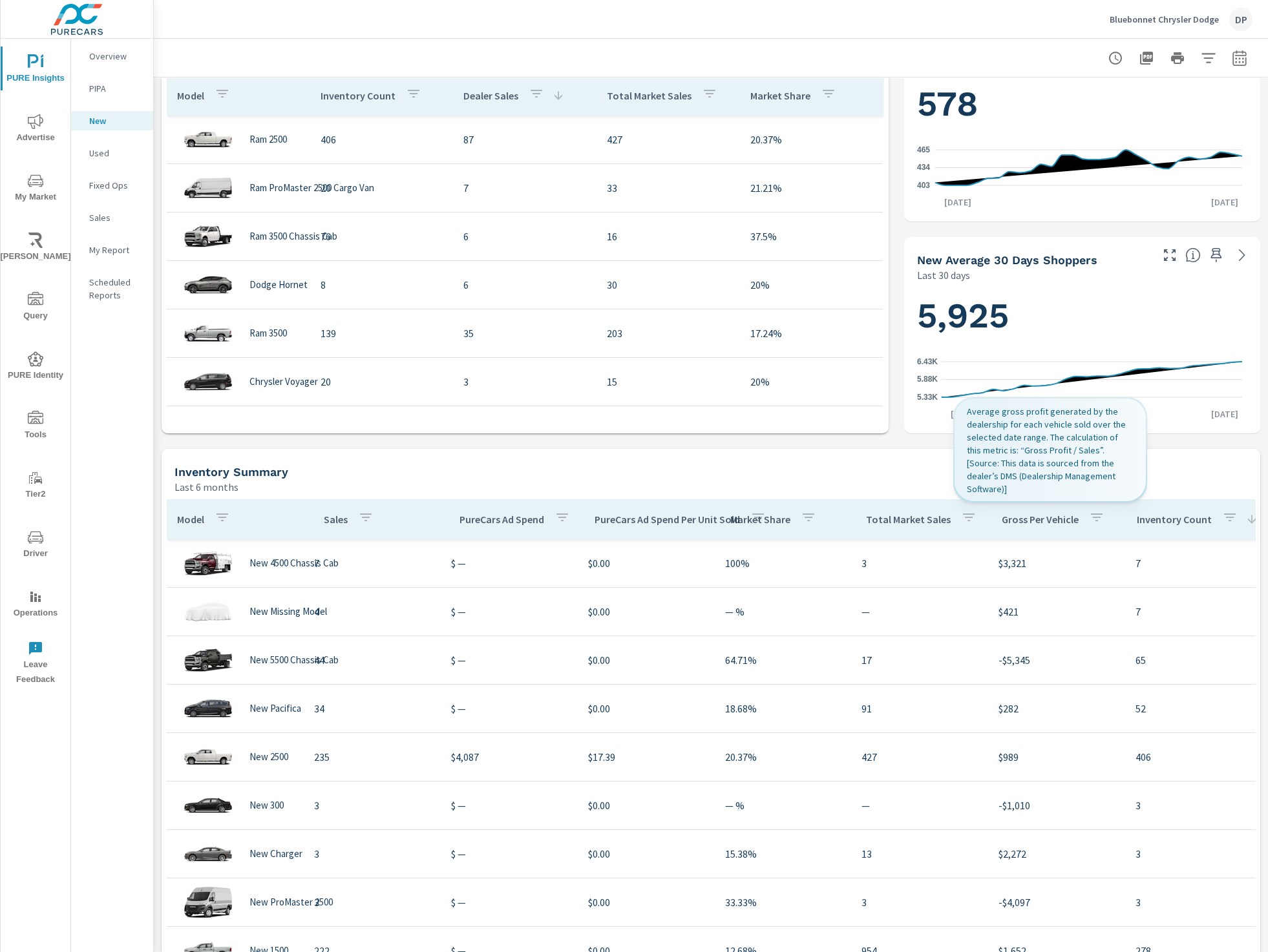
click at [991, 523] on p "Gross Per Vehicle" at bounding box center [1040, 519] width 77 height 13
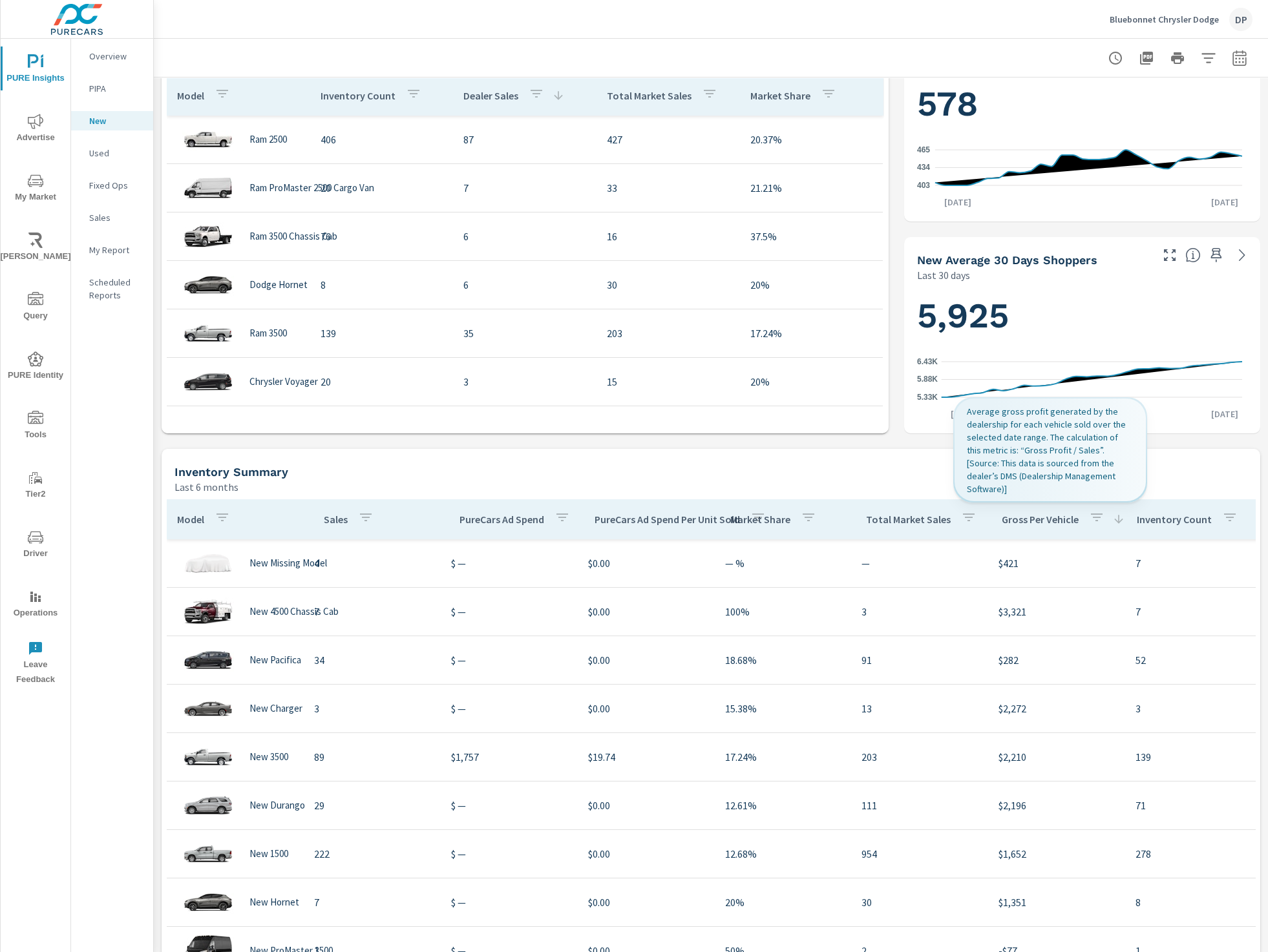
click at [991, 523] on p "Gross Per Vehicle" at bounding box center [1040, 519] width 77 height 13
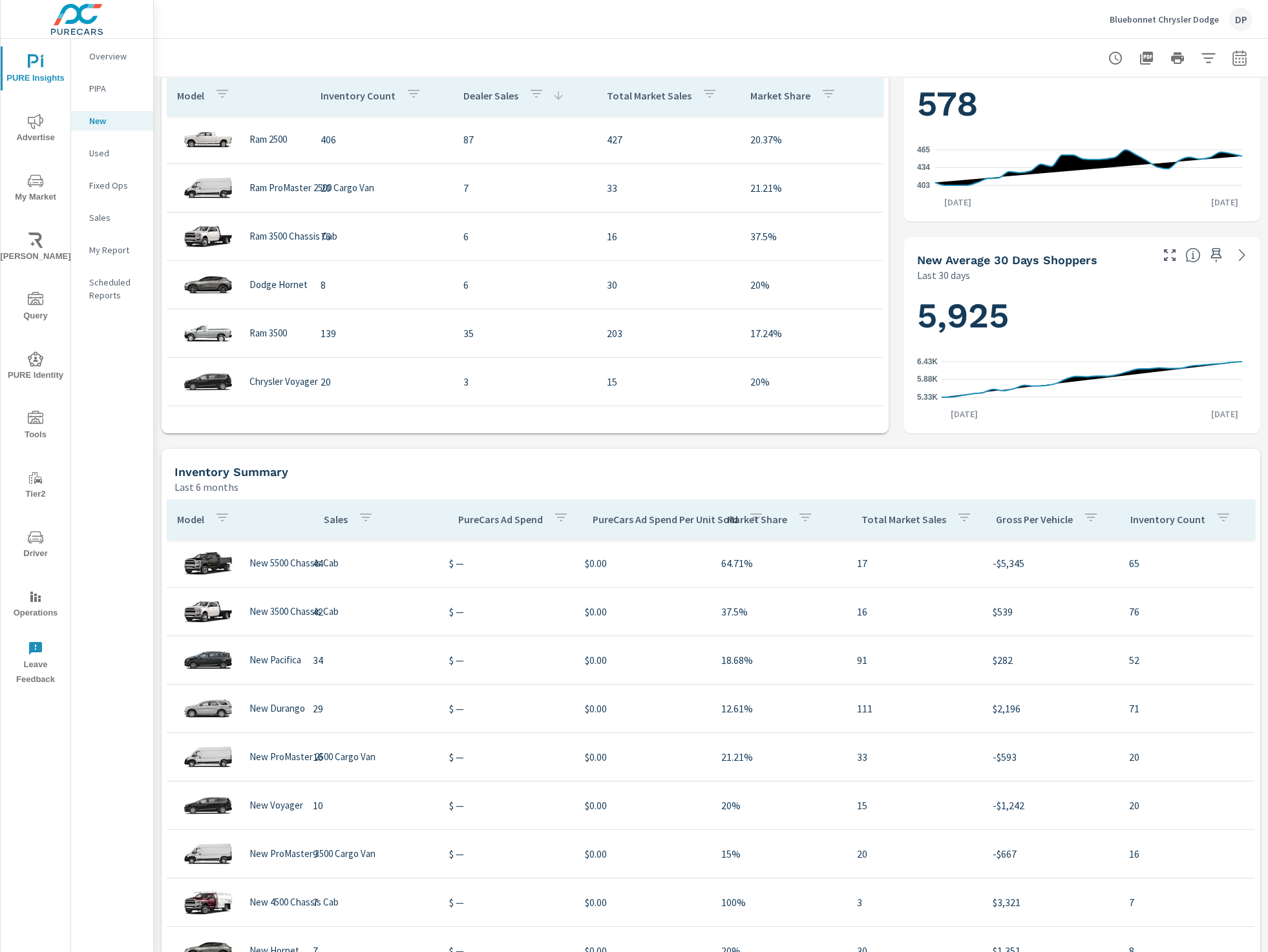
click at [991, 520] on p "Inventory Count" at bounding box center [1168, 519] width 75 height 13
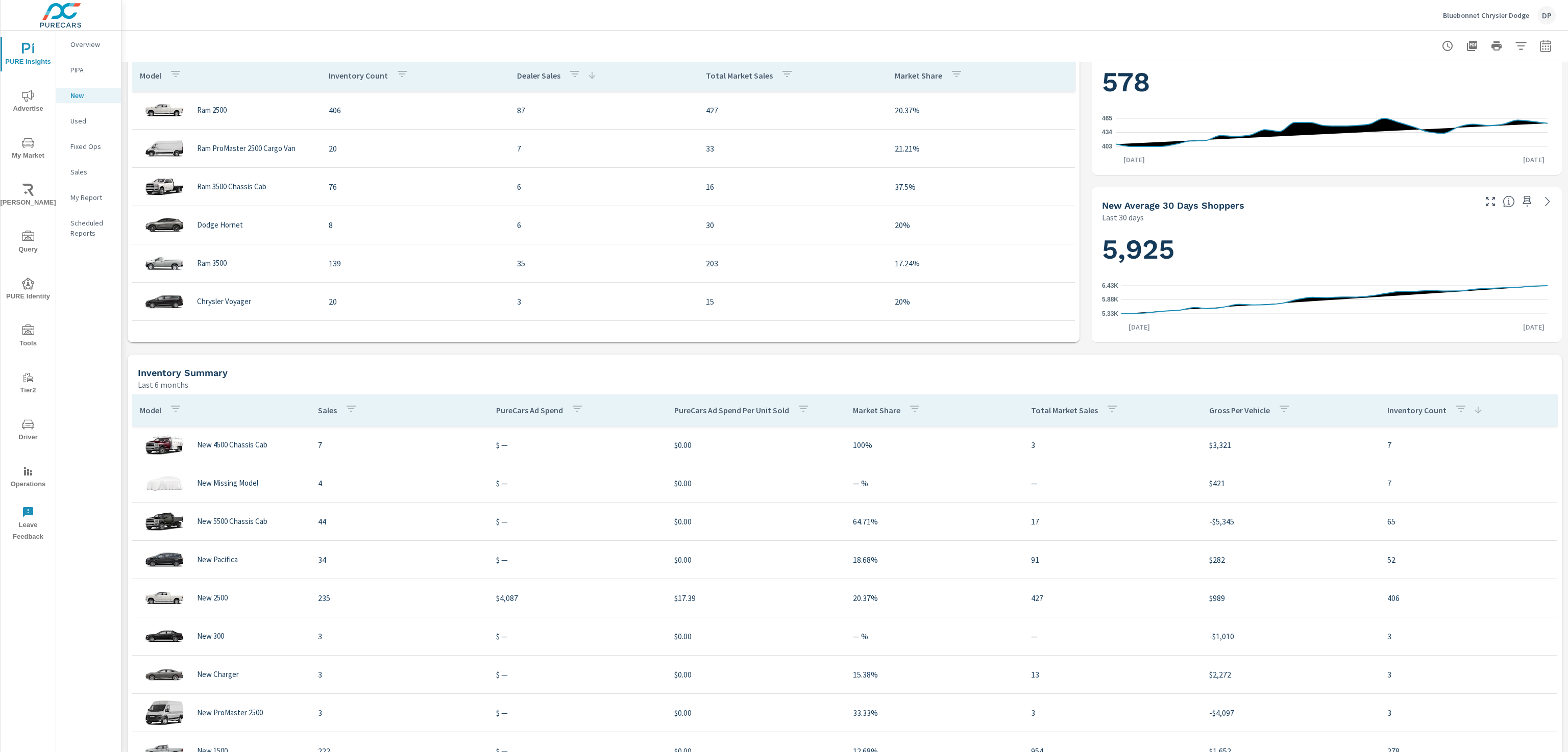
click at [782, 406] on p "Inventory Count" at bounding box center [1416, 410] width 59 height 10
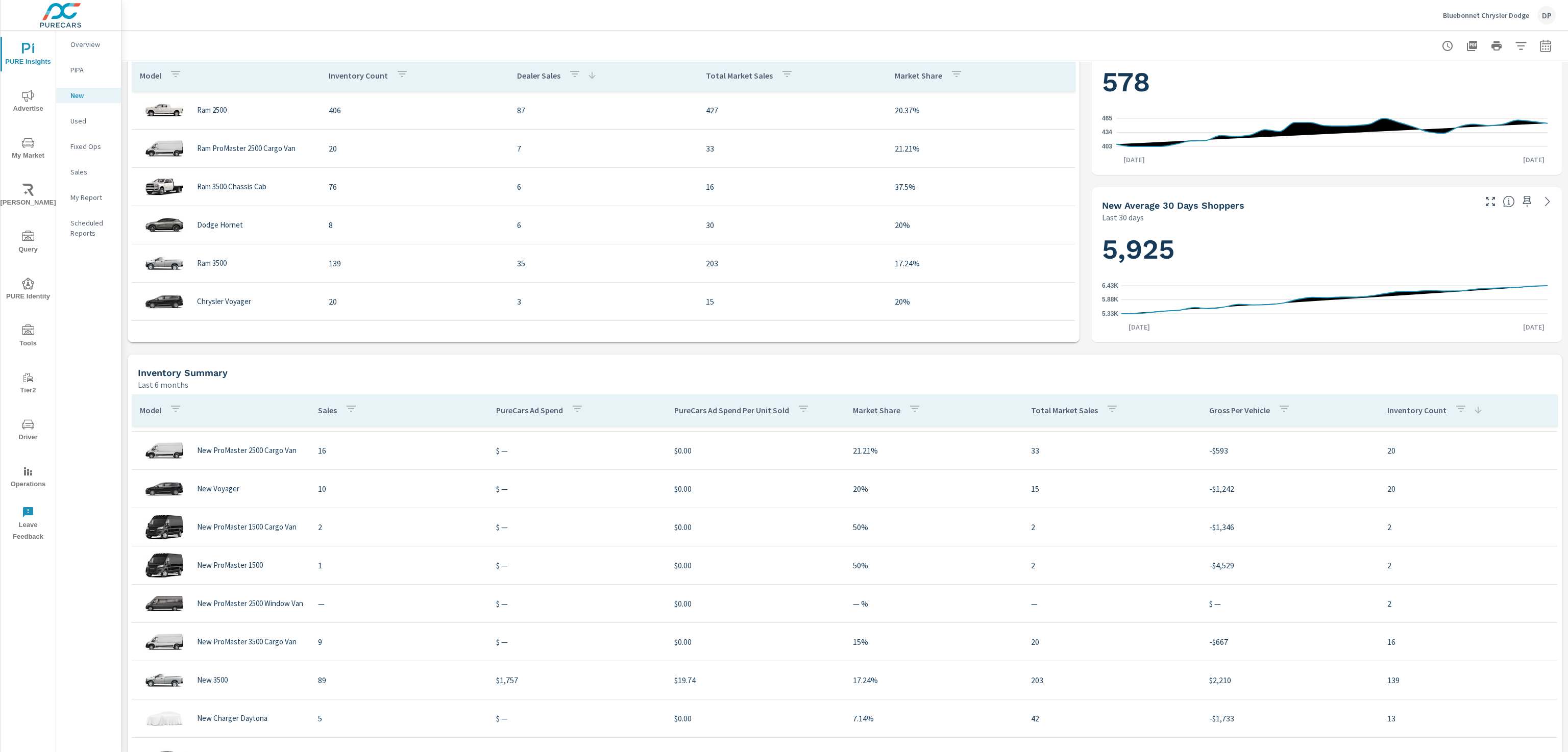
scroll to position [524, 0]
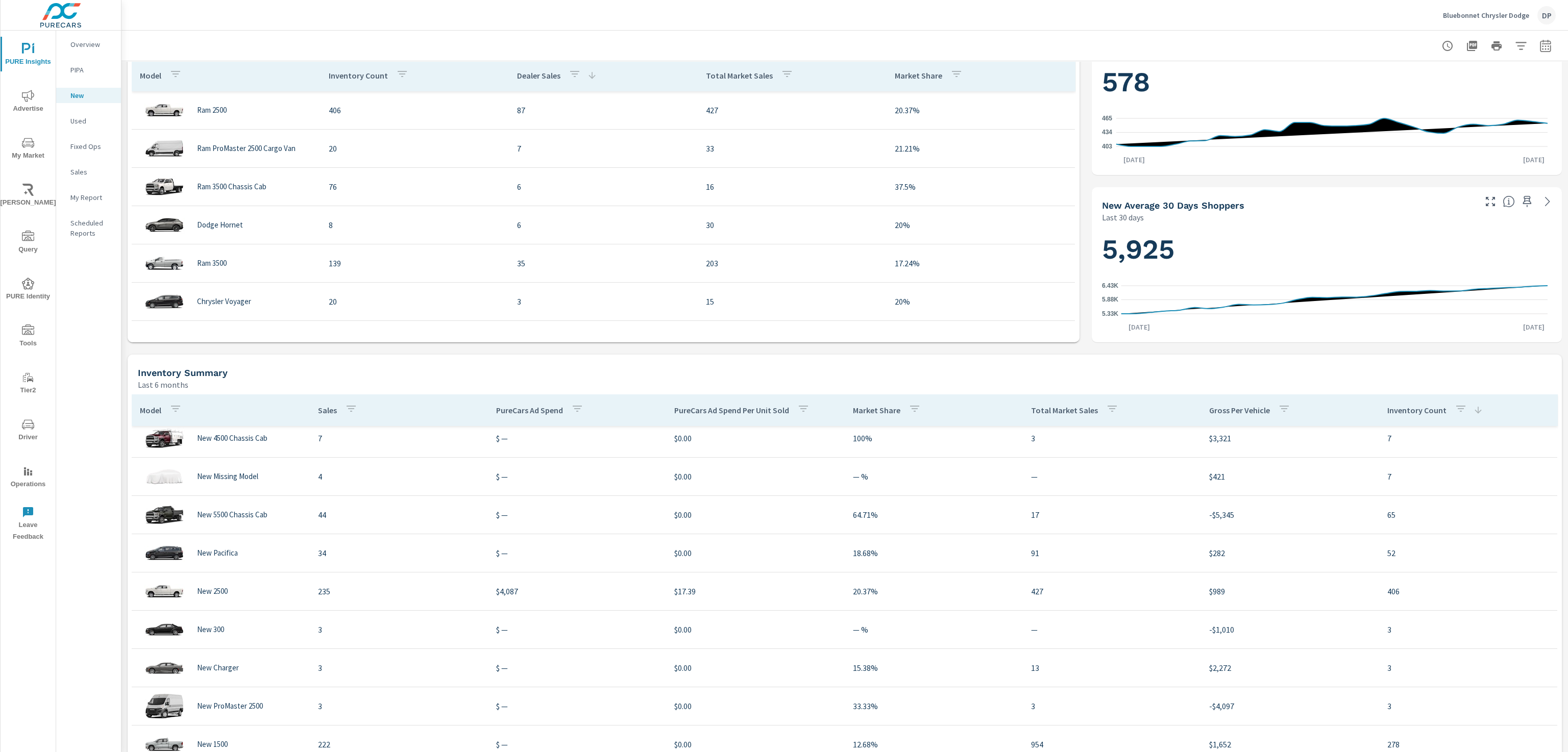
scroll to position [17, 0]
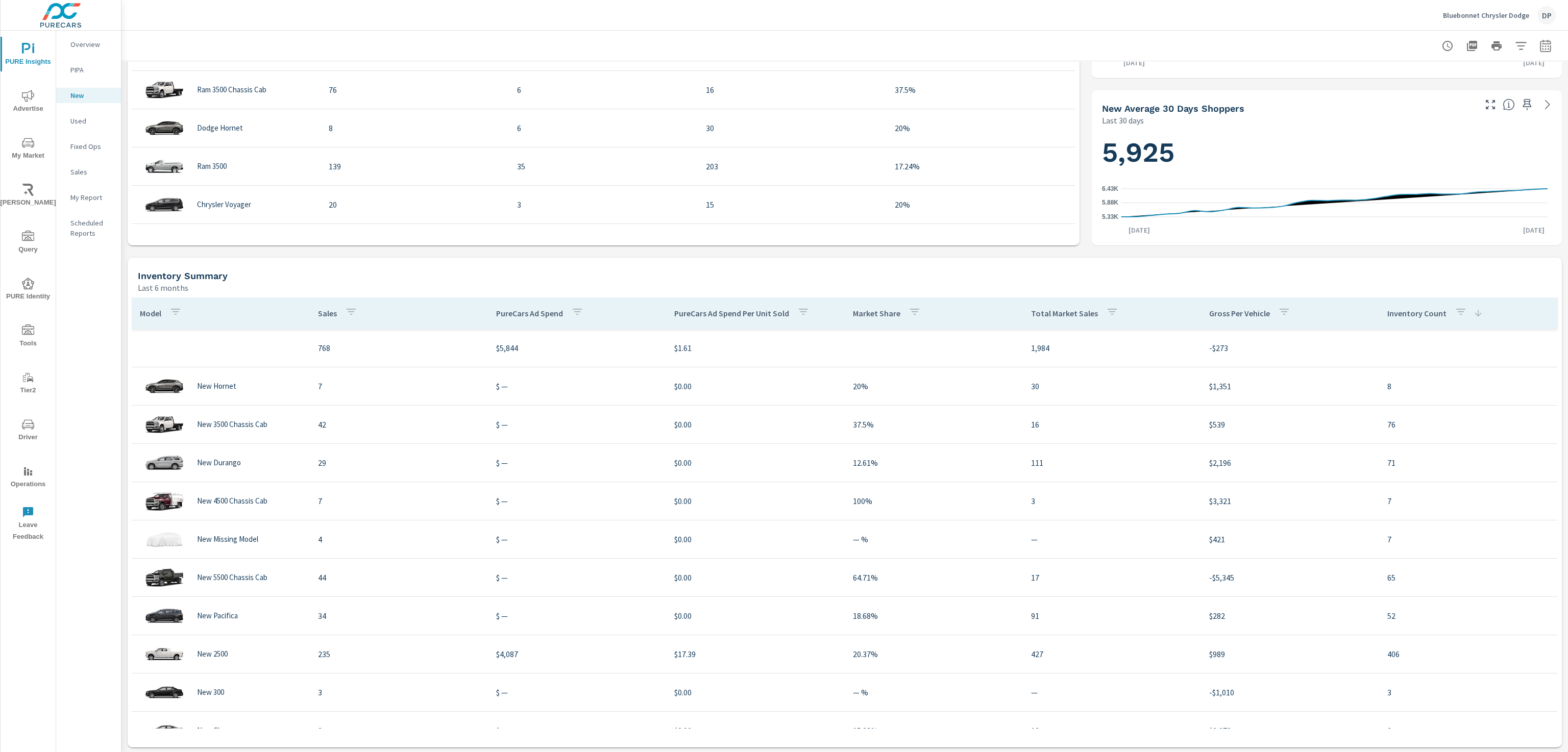
scroll to position [480, 0]
click at [782, 314] on p "Inventory Count" at bounding box center [1416, 313] width 59 height 10
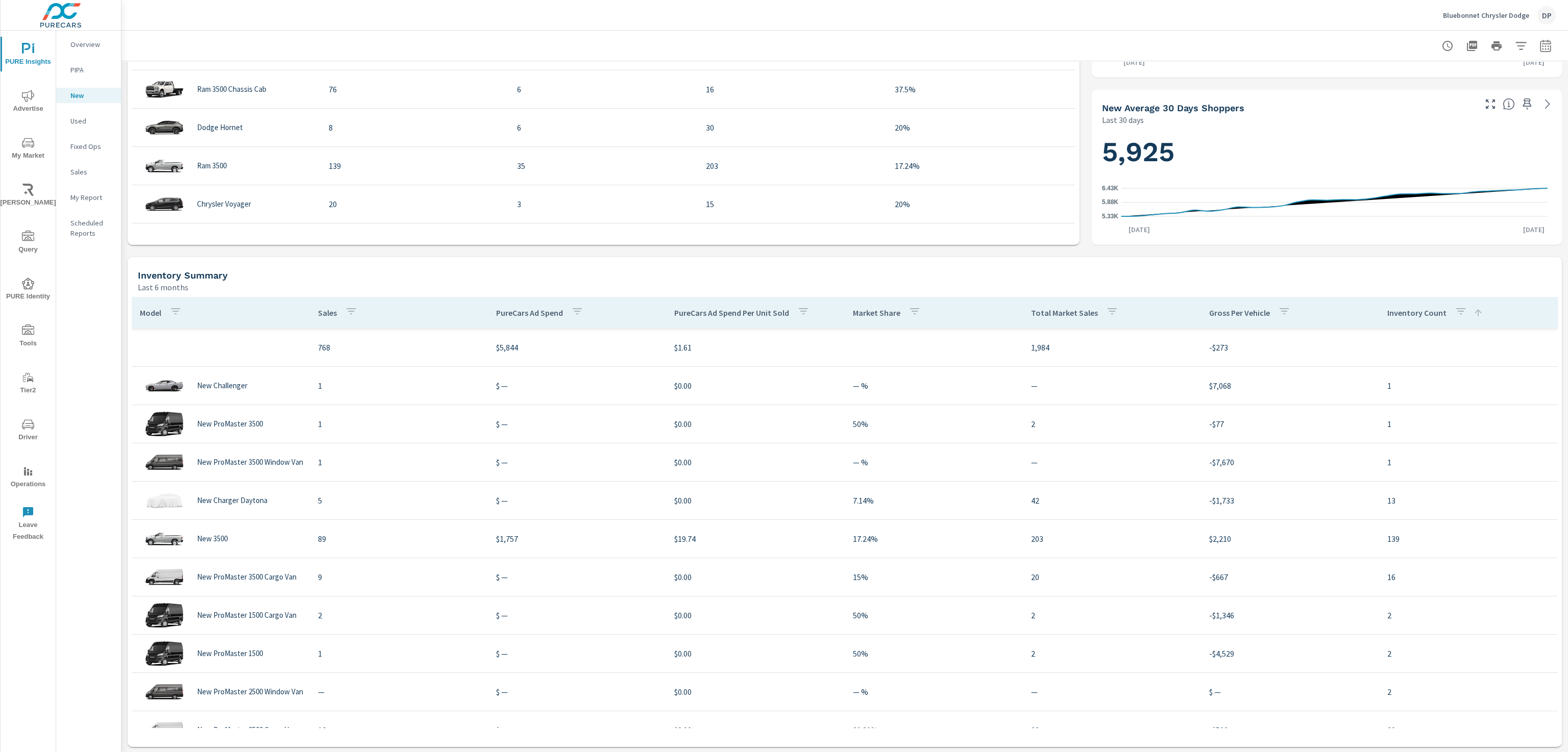
click at [782, 314] on p "Inventory Count" at bounding box center [1416, 313] width 59 height 10
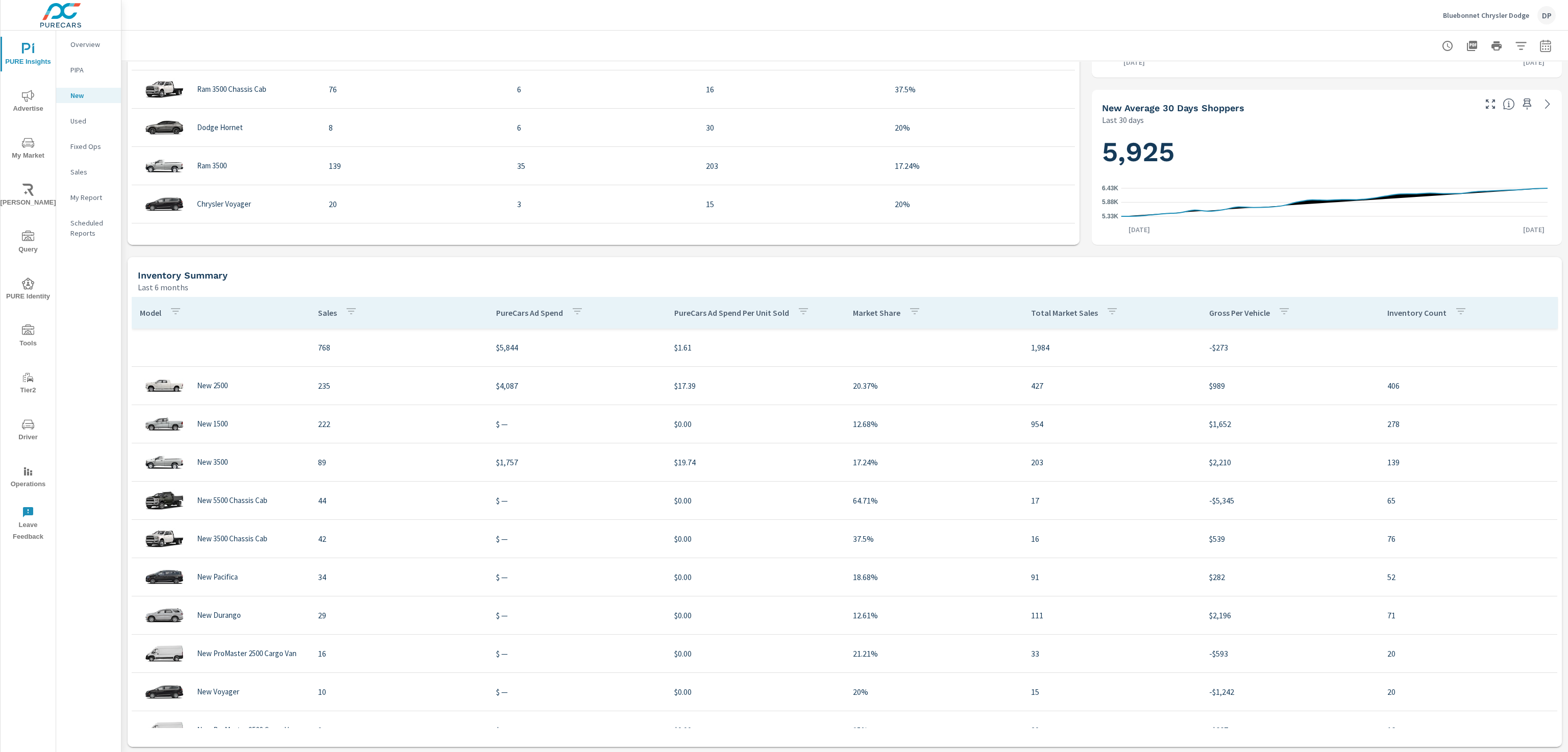
click at [782, 314] on p "Inventory Count" at bounding box center [1416, 313] width 59 height 10
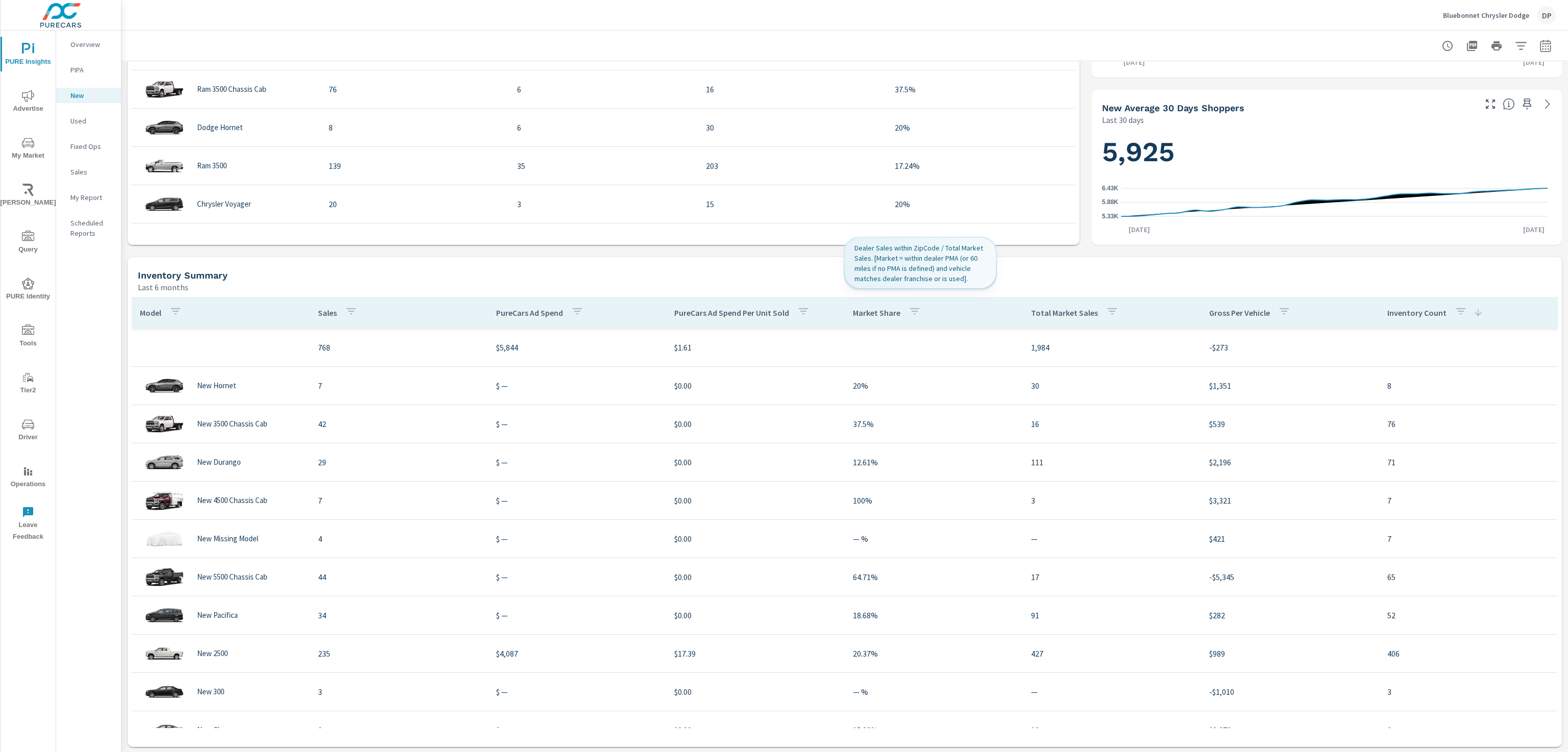
click at [782, 313] on p "Market Share" at bounding box center [877, 313] width 47 height 10
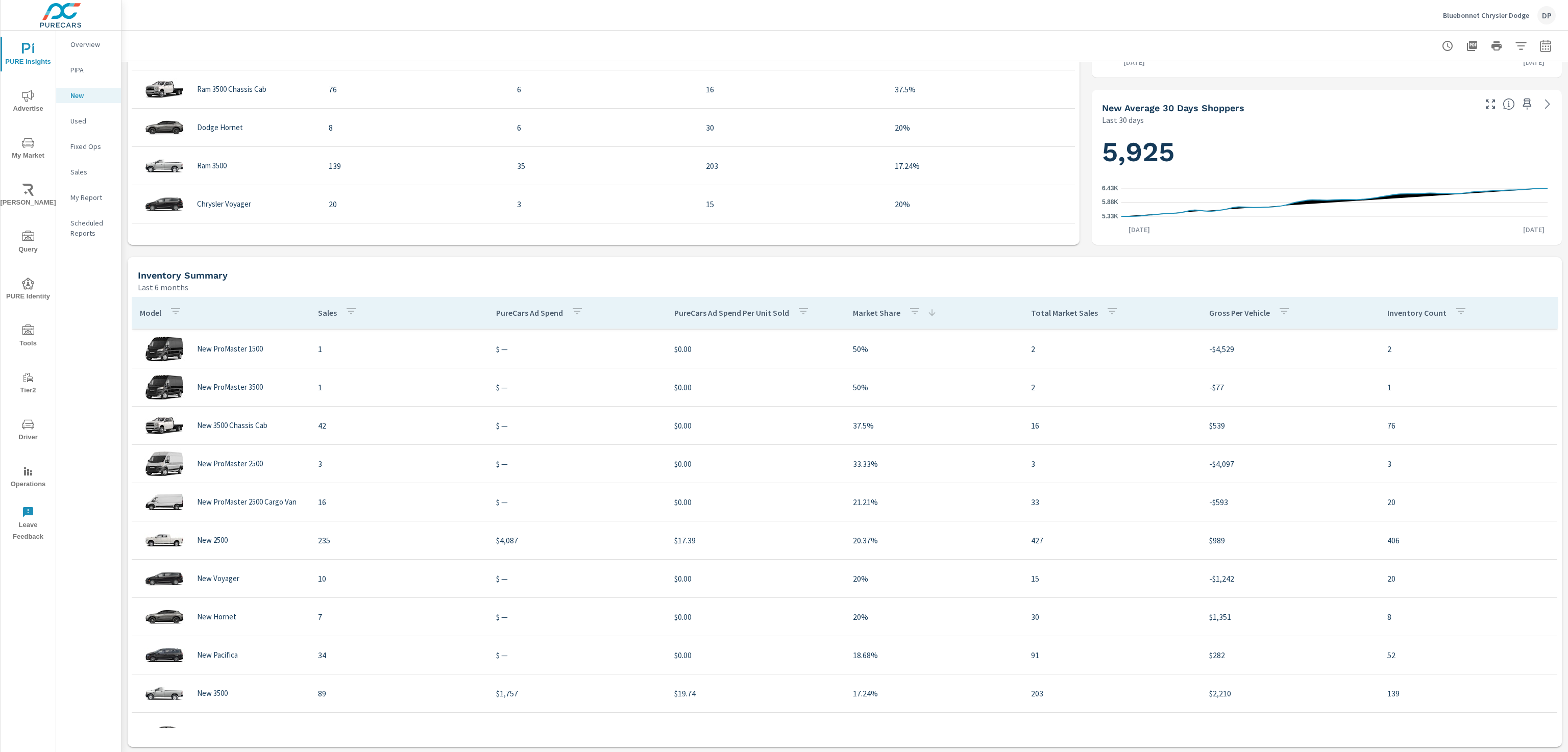
scroll to position [29, 0]
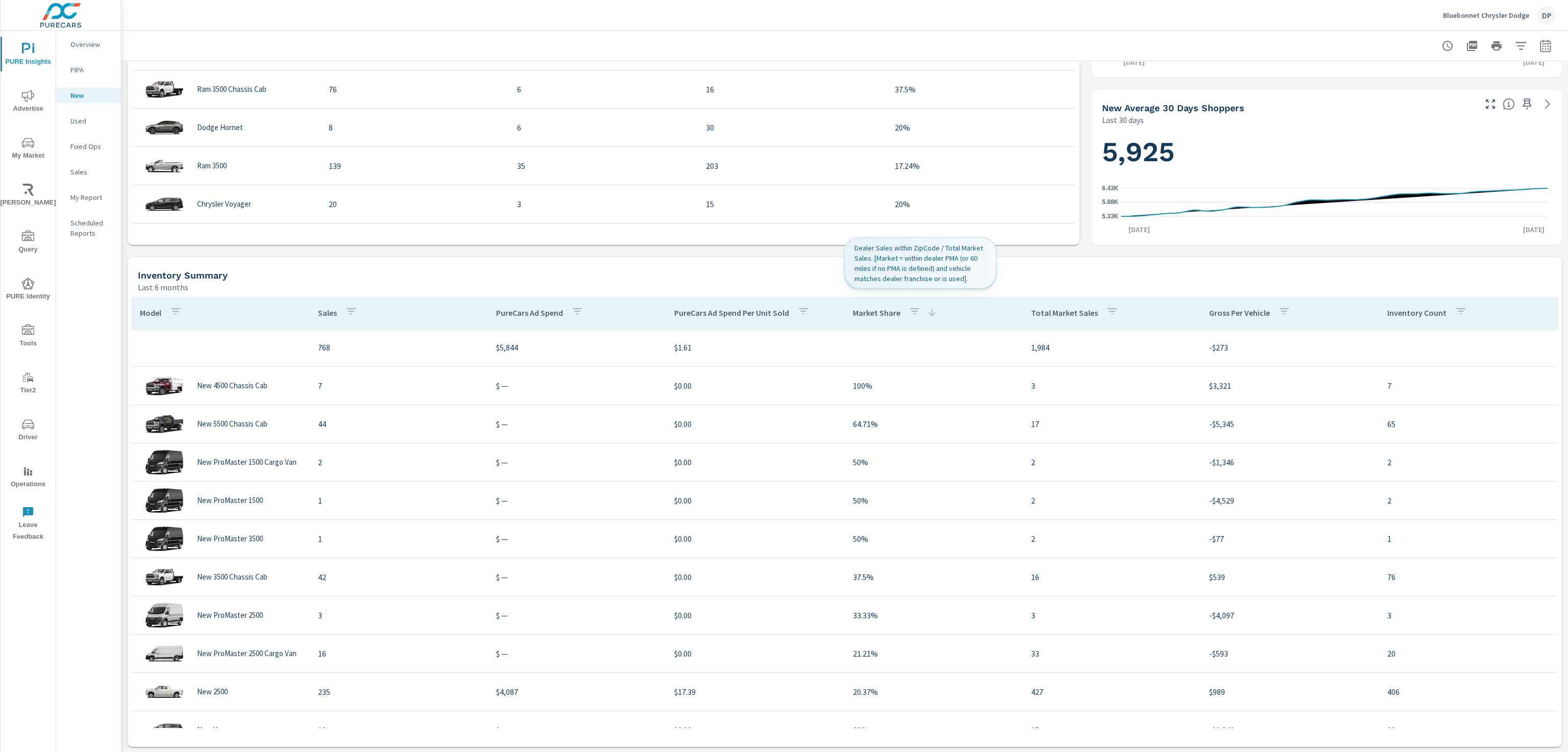
click at [782, 311] on p "Market Share" at bounding box center [877, 313] width 47 height 10
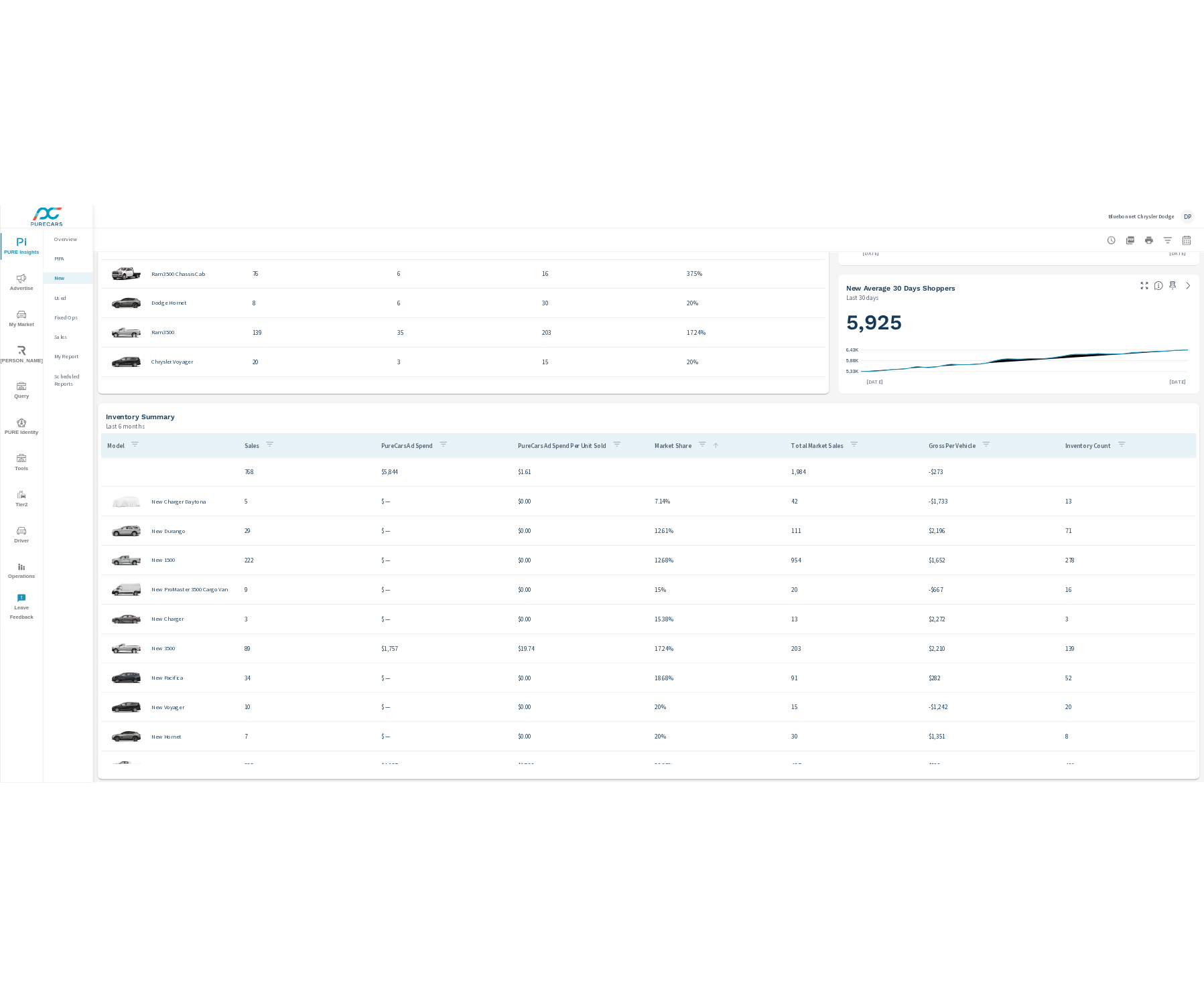
scroll to position [630, 0]
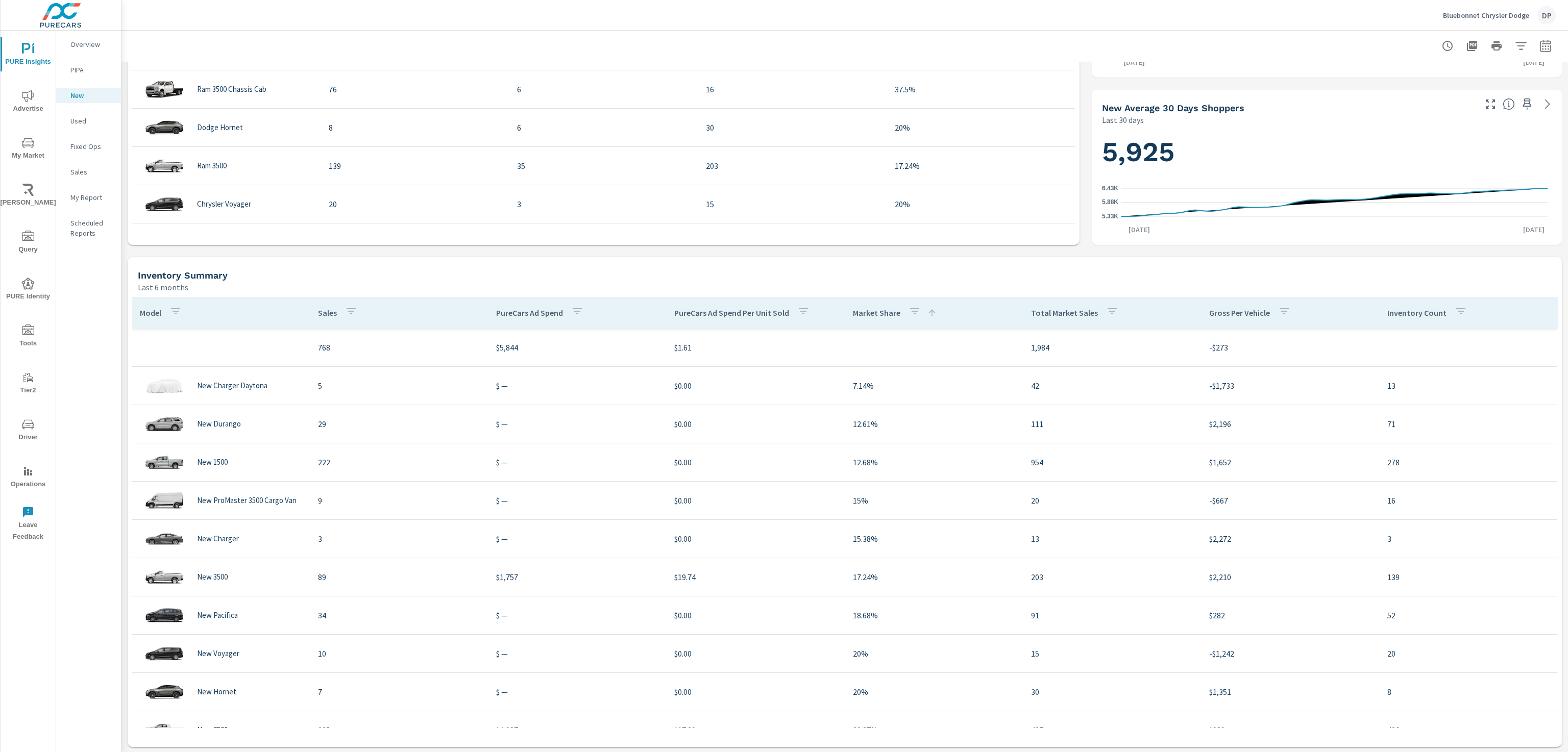
click at [782, 308] on p "Inventory Count" at bounding box center [1416, 313] width 59 height 10
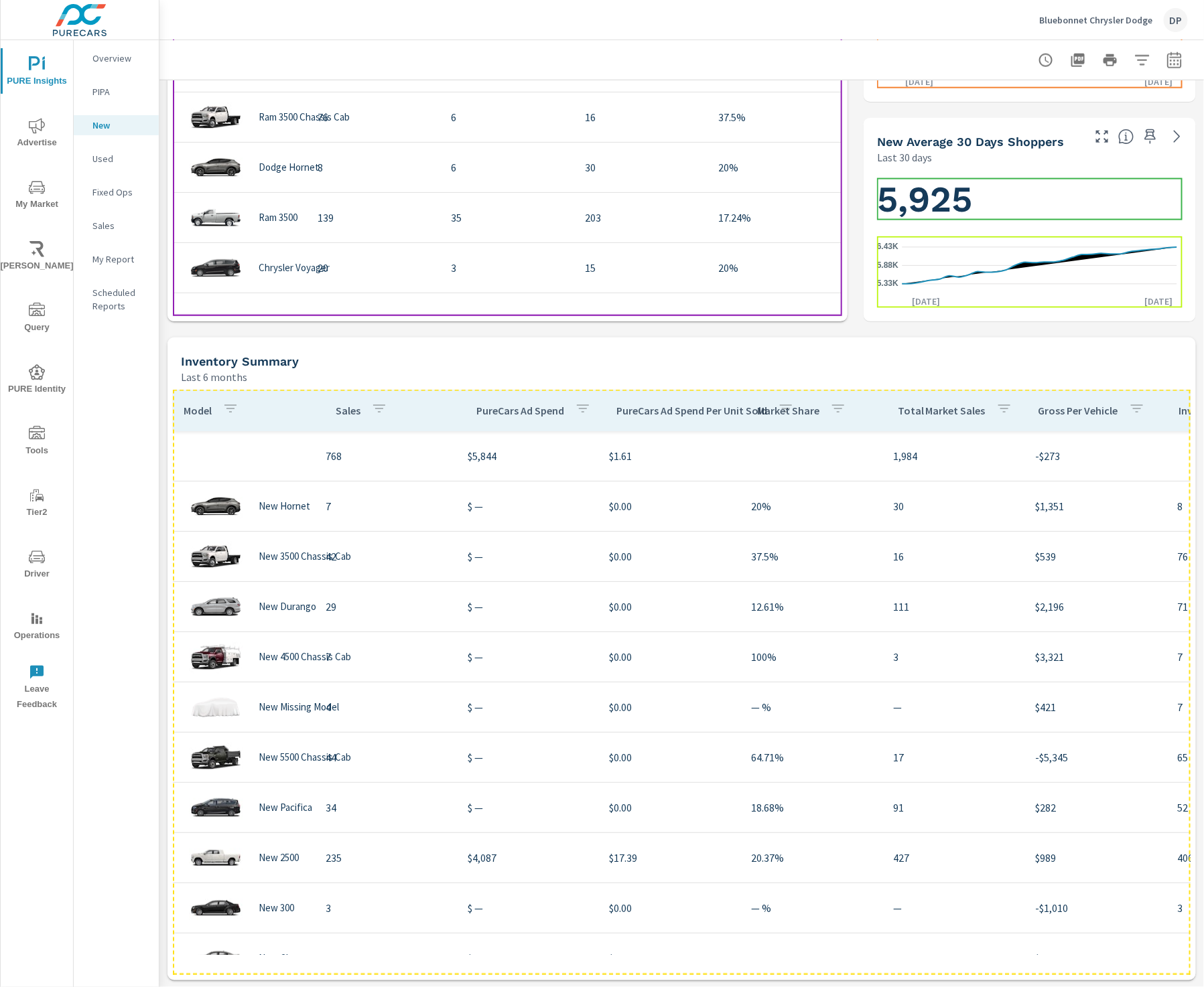
click at [349, 409] on p "Sales" at bounding box center [348, 410] width 25 height 13
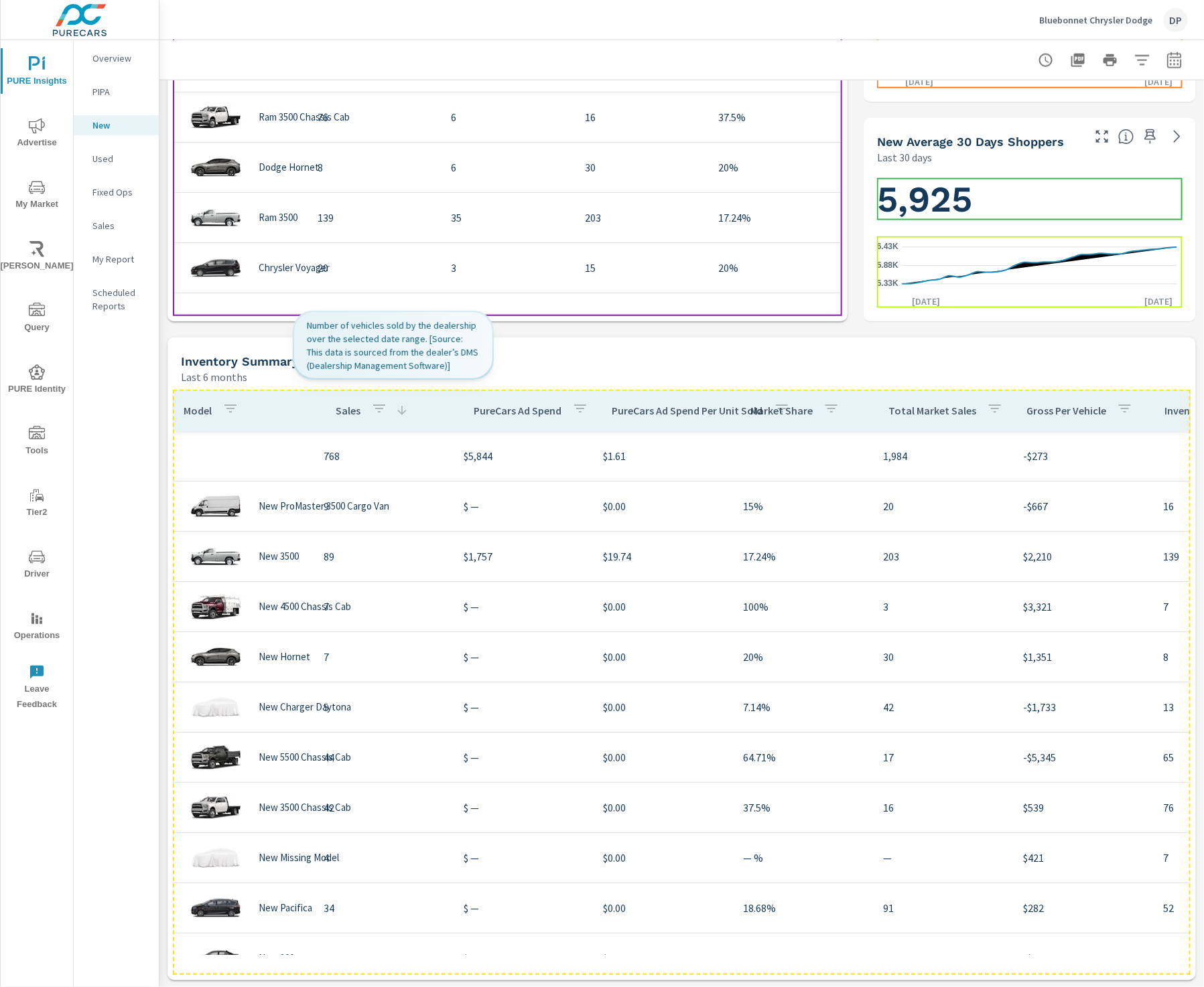
click at [349, 409] on p "Sales" at bounding box center [348, 410] width 25 height 13
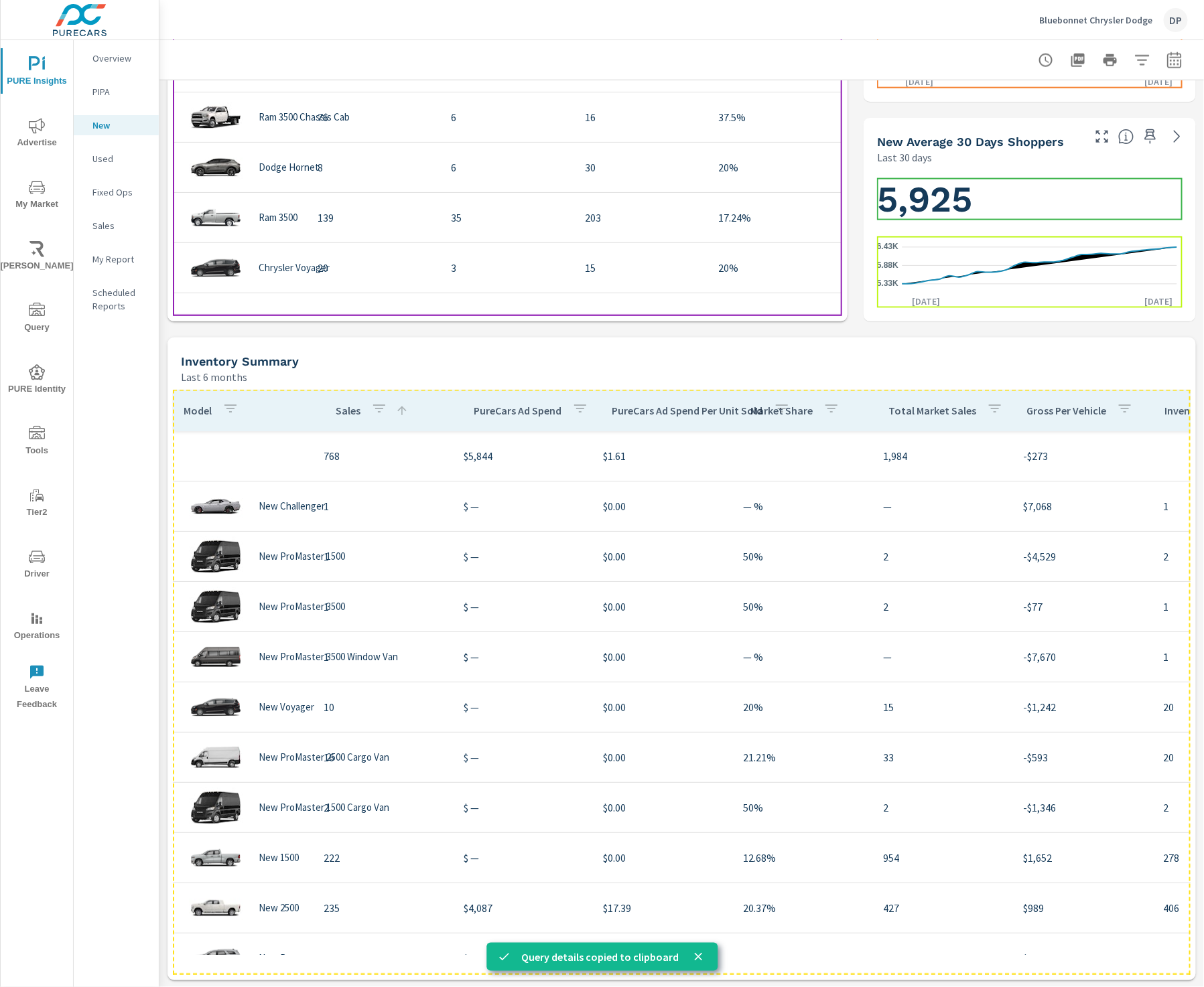
click at [202, 420] on div "Model" at bounding box center [214, 410] width 60 height 31
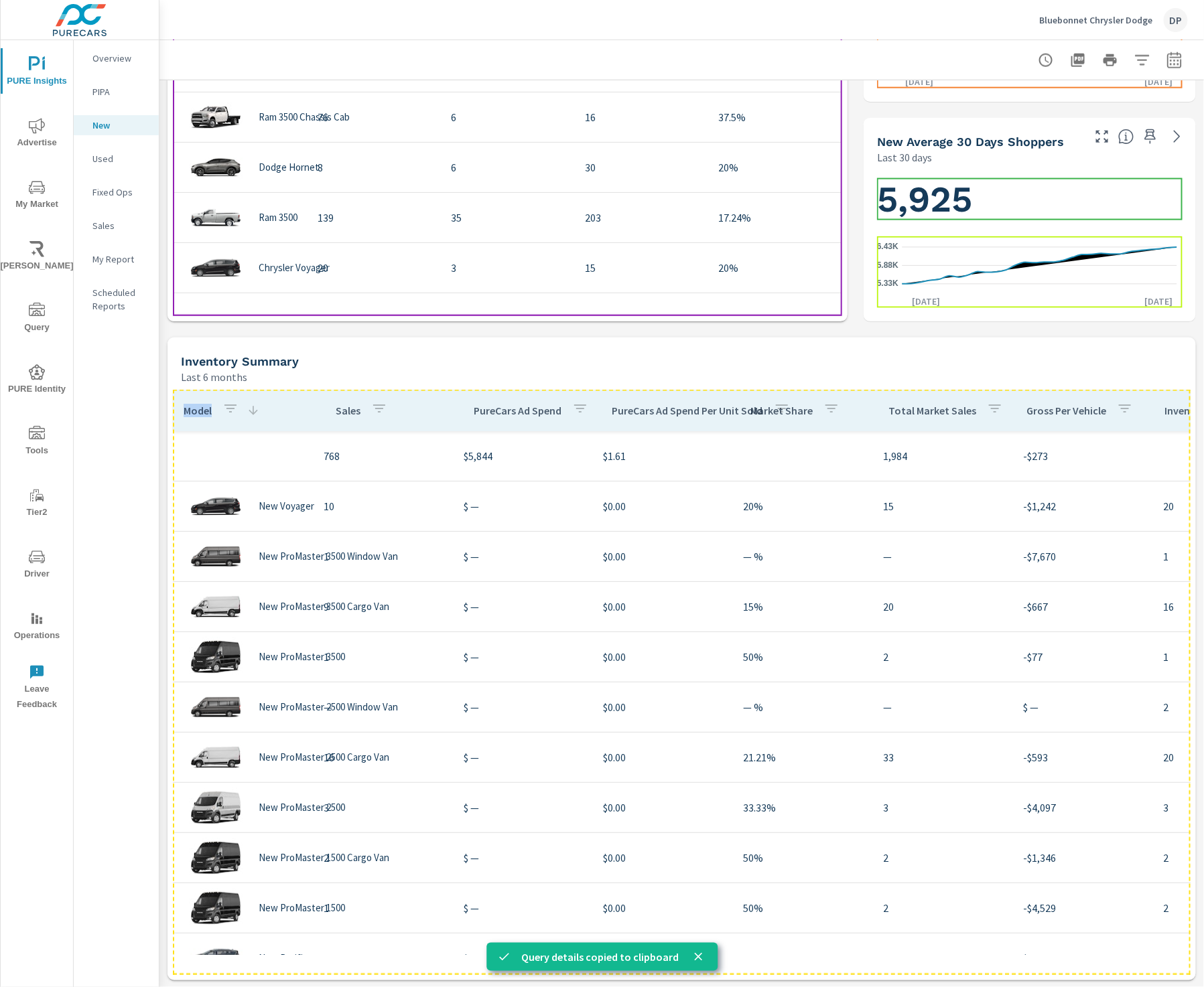
click at [202, 420] on div "Model" at bounding box center [222, 410] width 76 height 31
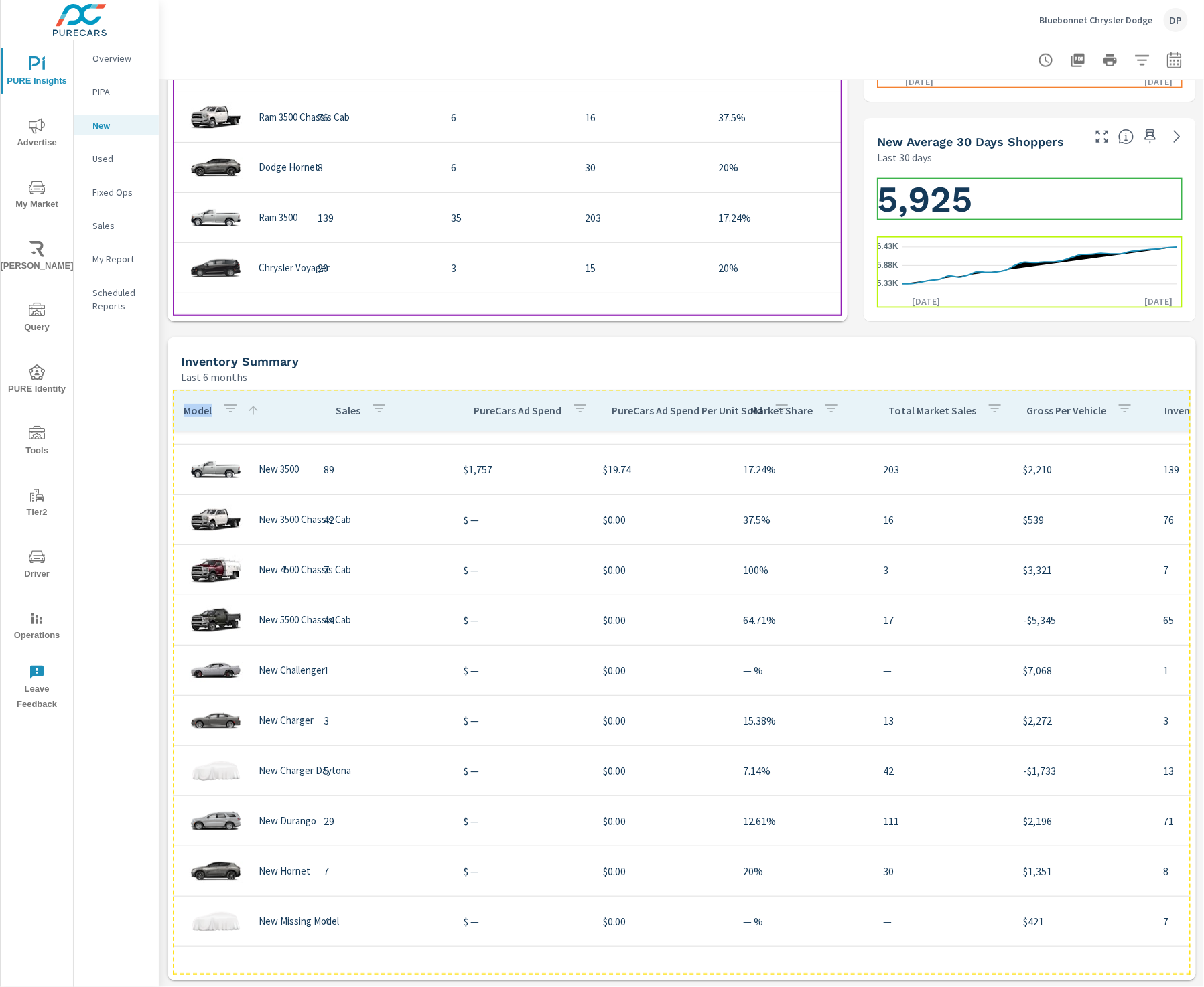
scroll to position [201, 0]
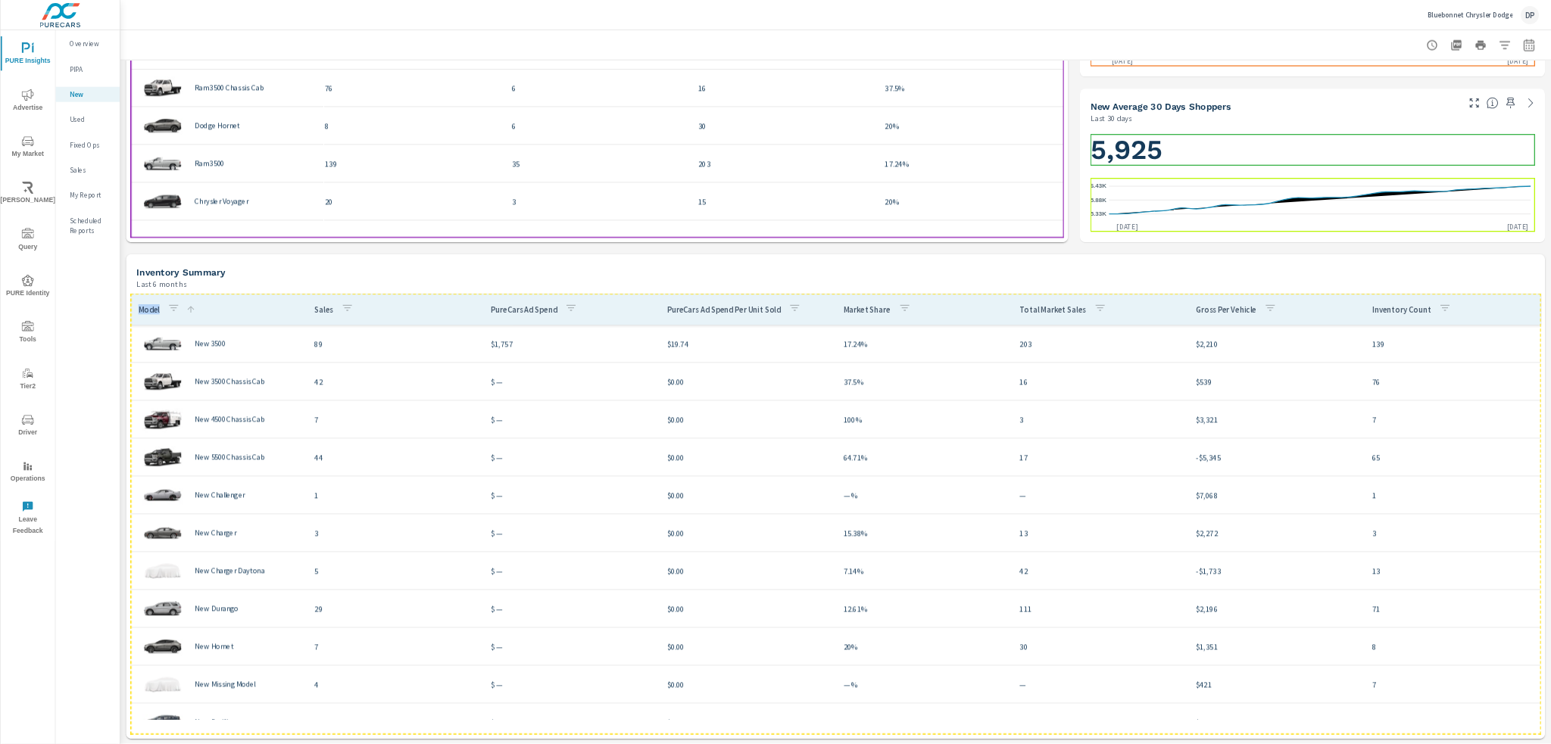
scroll to position [226, 0]
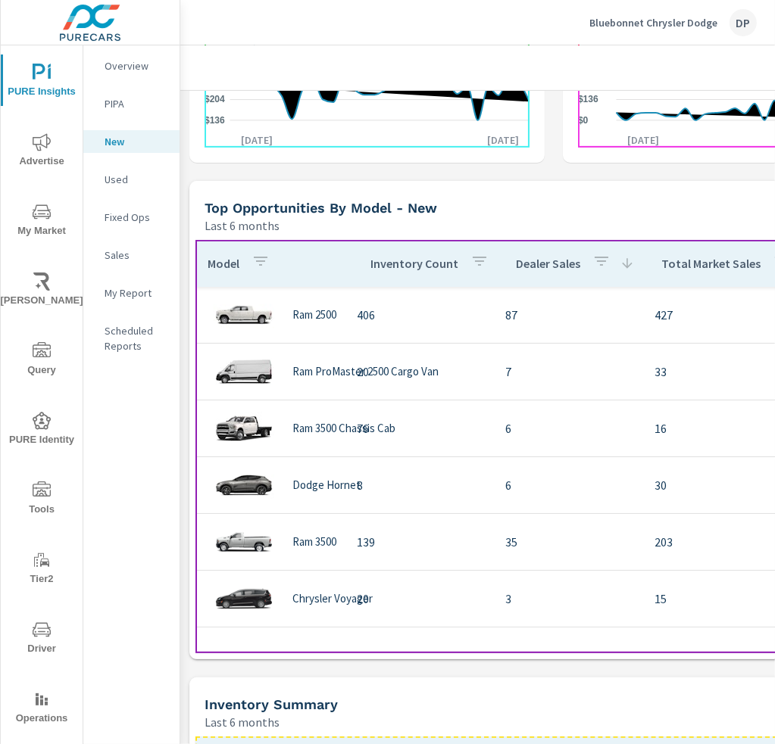
scroll to position [0, 29]
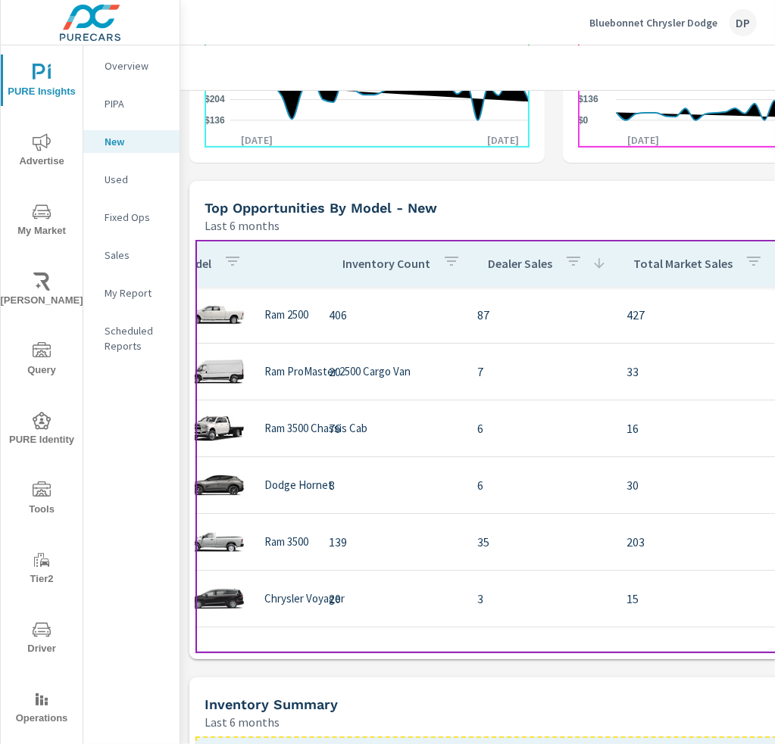
click at [523, 260] on p "Dealer Sales" at bounding box center [520, 263] width 64 height 15
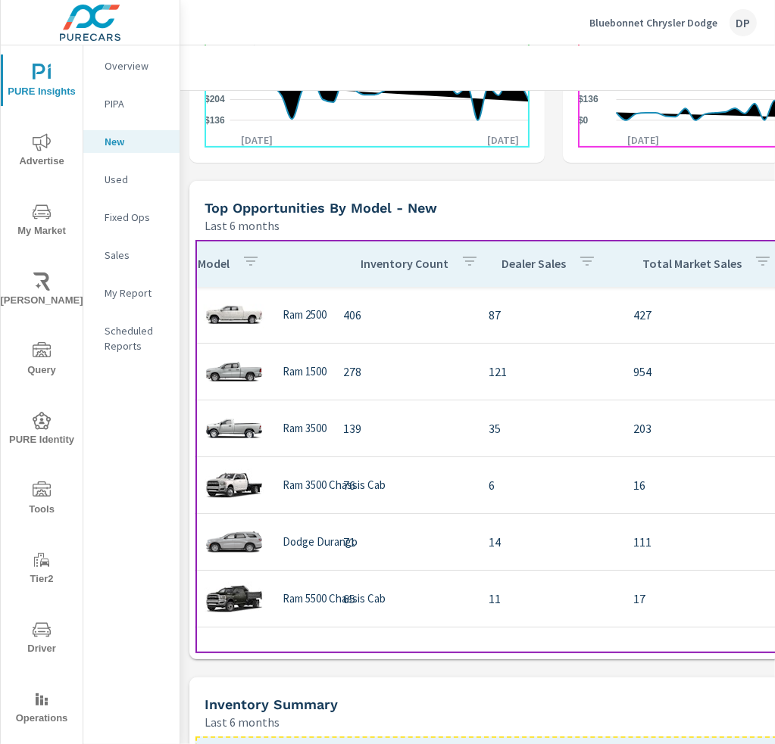
scroll to position [0, 11]
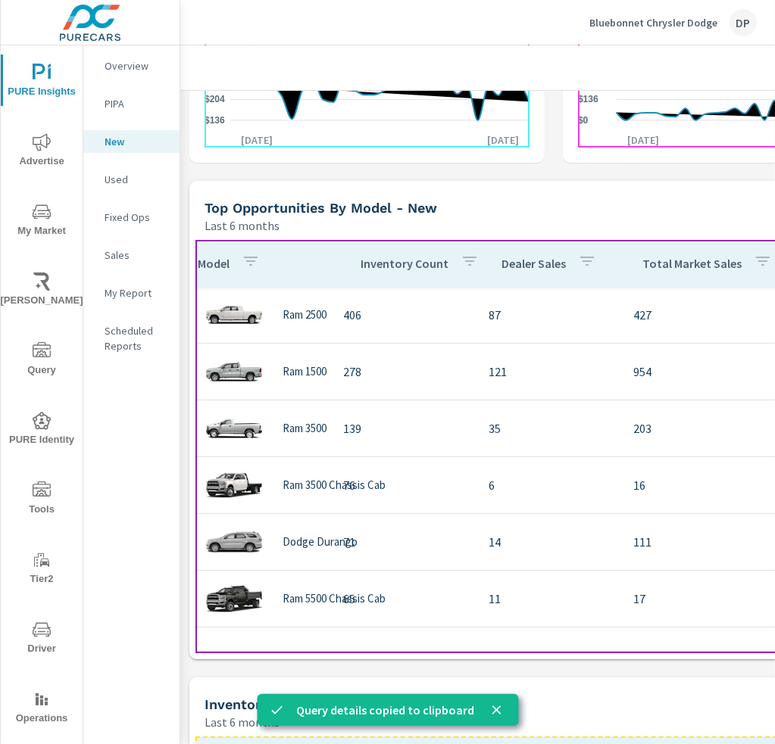
click at [527, 263] on p "Dealer Sales" at bounding box center [533, 263] width 64 height 15
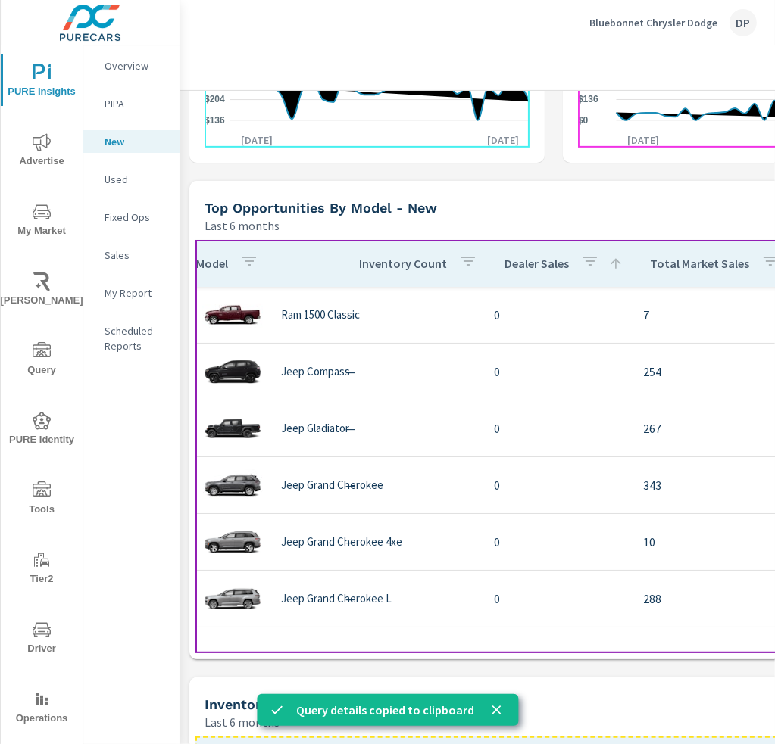
click at [527, 263] on p "Dealer Sales" at bounding box center [536, 263] width 64 height 15
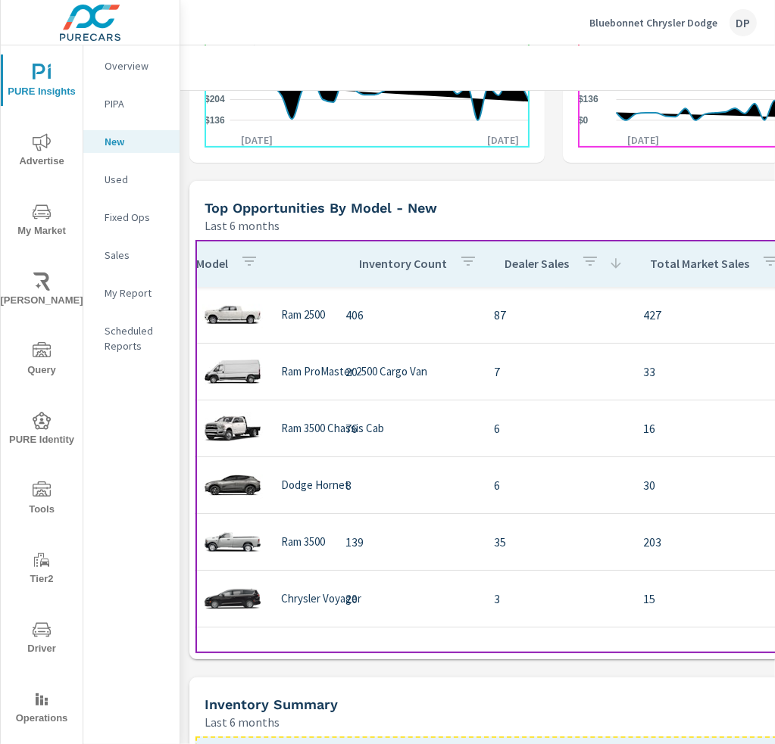
click at [524, 264] on p "Dealer Sales" at bounding box center [536, 263] width 64 height 15
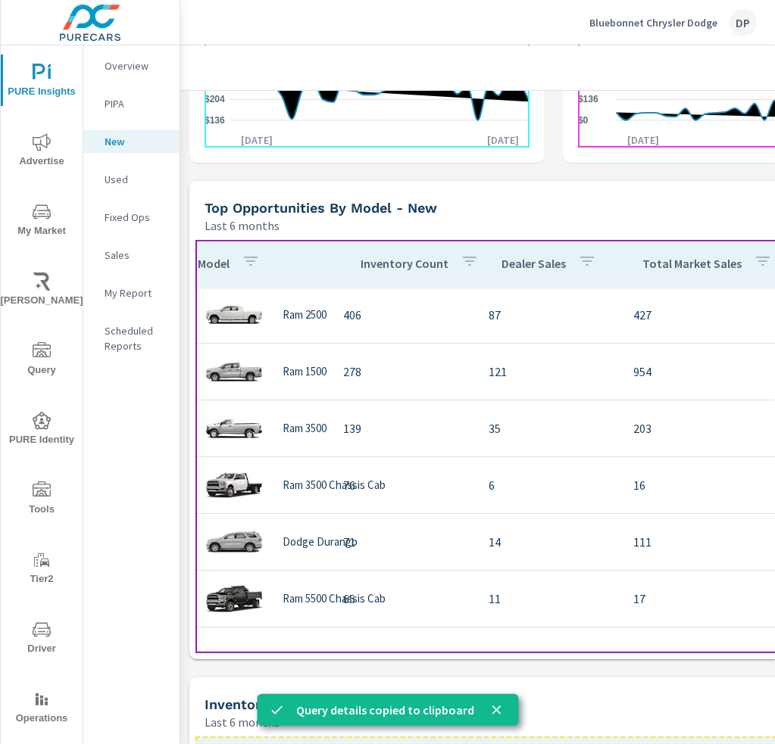
click at [530, 265] on p "Dealer Sales" at bounding box center [533, 263] width 64 height 15
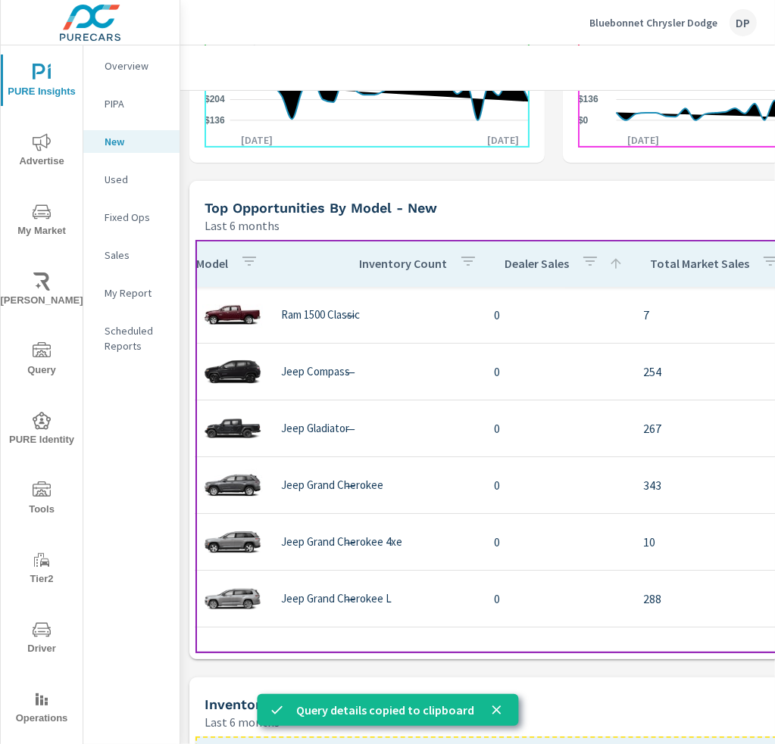
click at [530, 265] on p "Dealer Sales" at bounding box center [536, 263] width 64 height 15
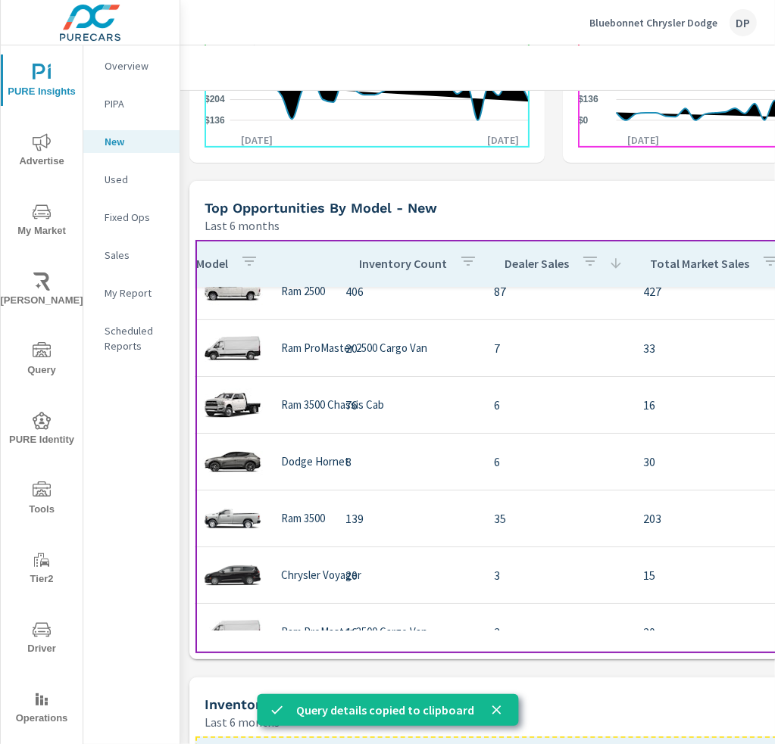
scroll to position [0, 11]
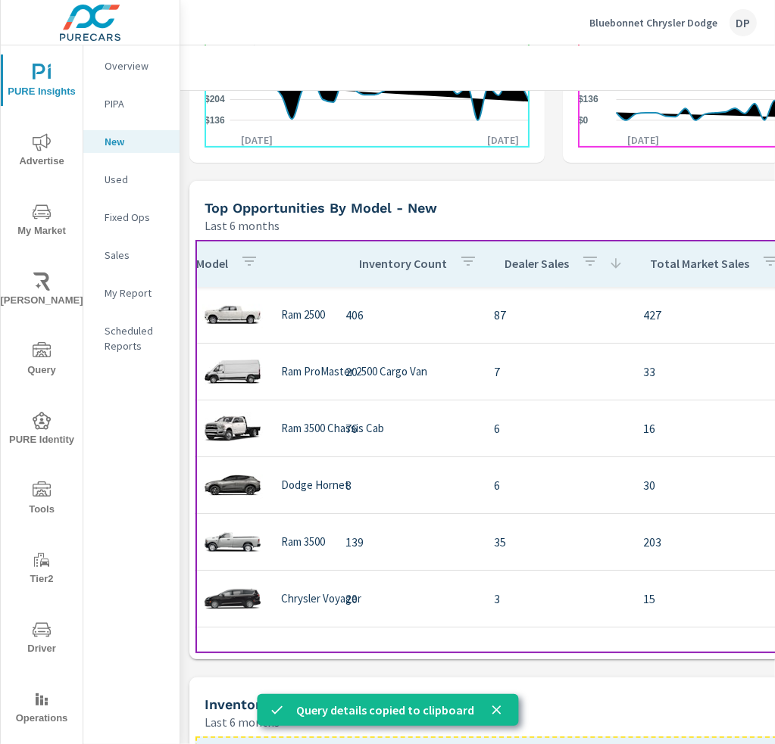
click at [498, 713] on icon "close" at bounding box center [495, 710] width 15 height 15
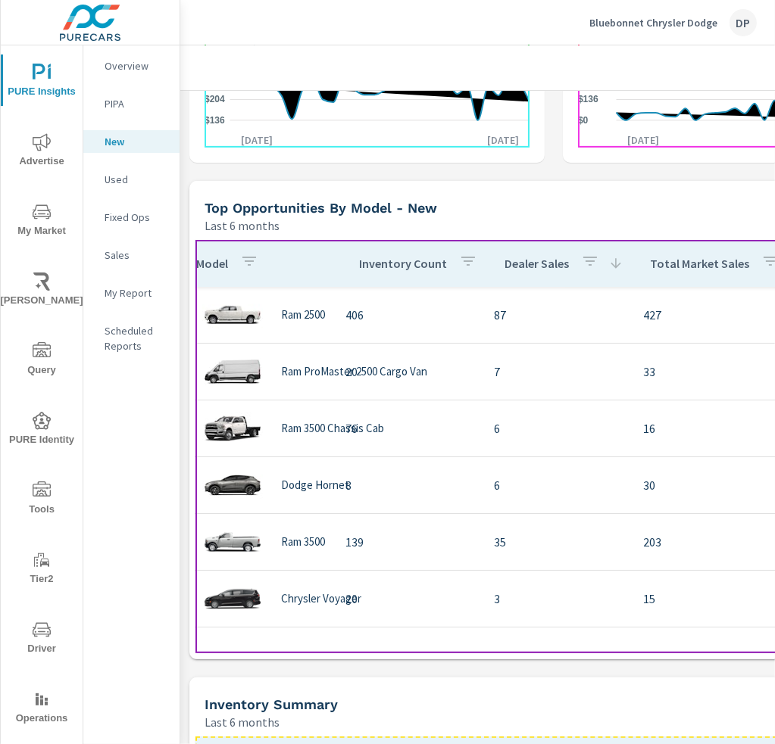
click at [144, 679] on div "Overview PIPA New Used Fixed Ops Sales My Report Scheduled Reports" at bounding box center [131, 417] width 96 height 744
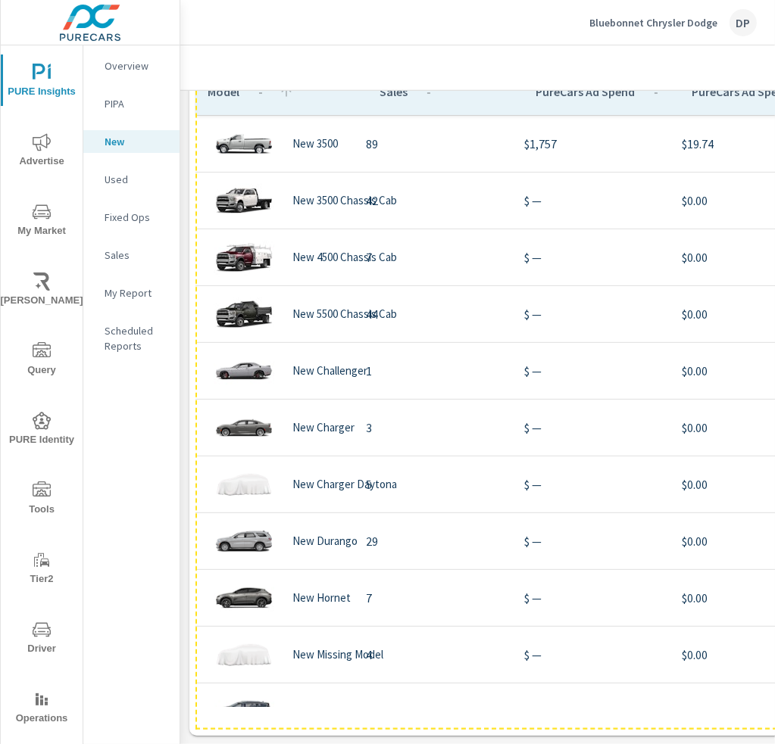
scroll to position [1097, 0]
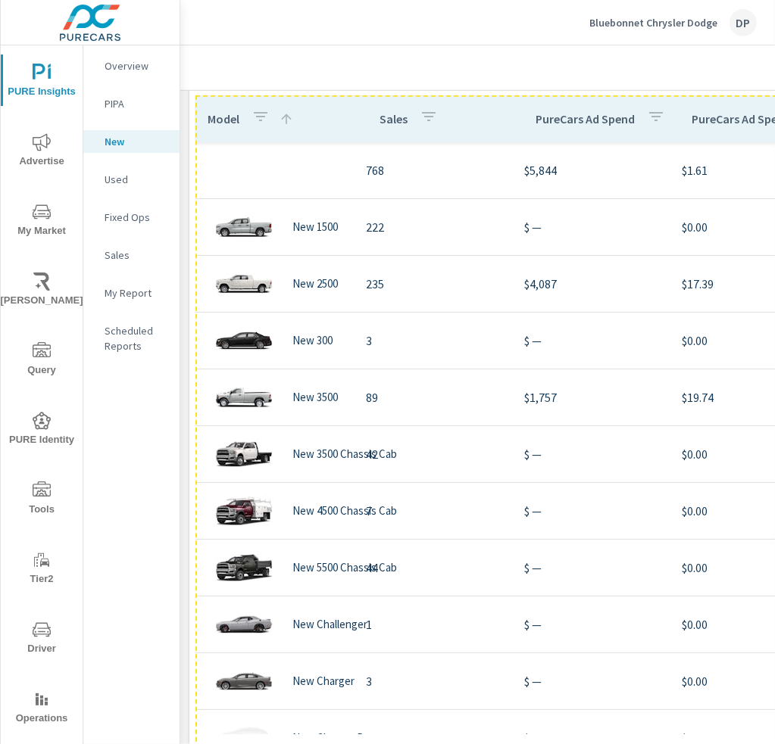
scroll to position [1021, 0]
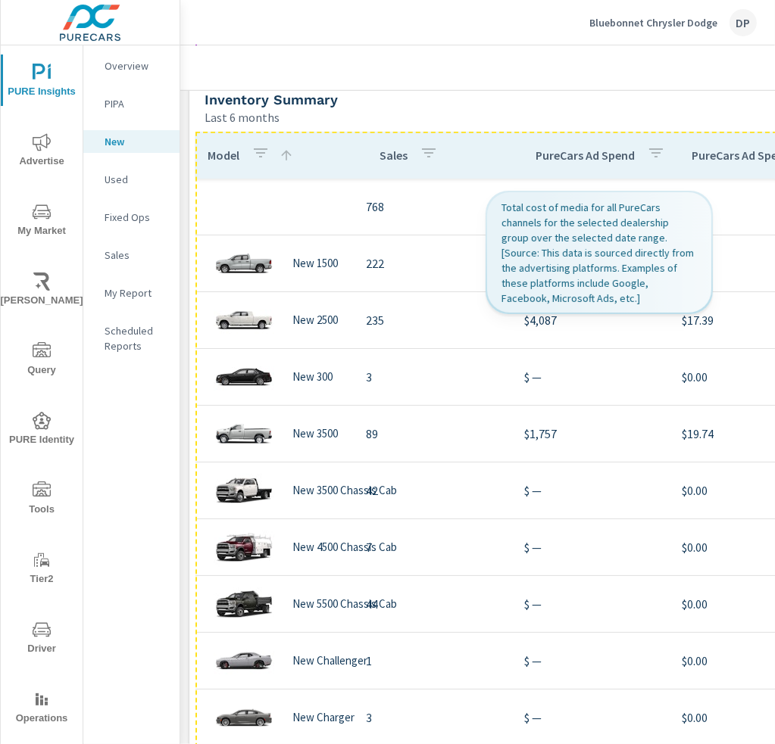
click at [569, 163] on p "PureCars Ad Spend" at bounding box center [584, 155] width 99 height 15
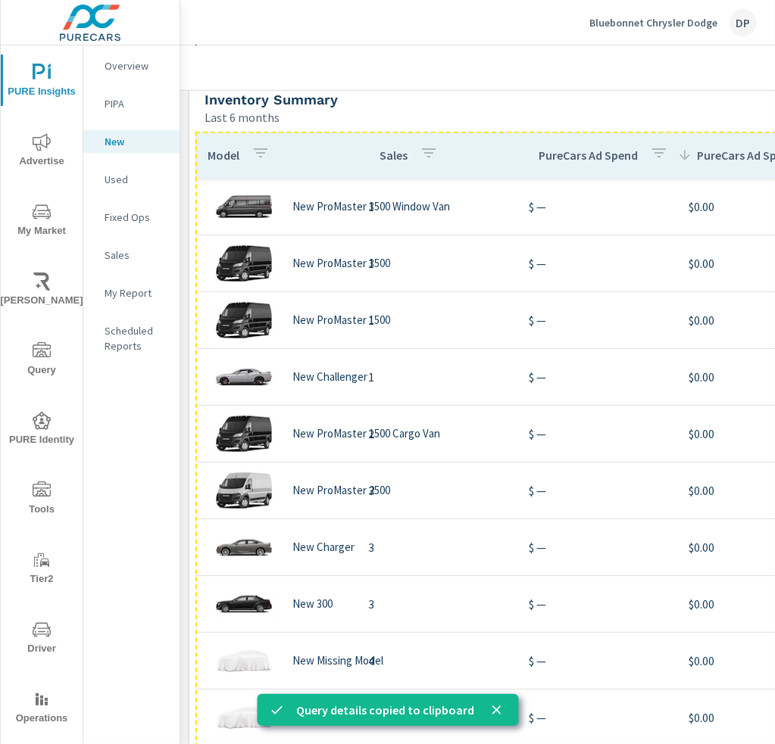
scroll to position [98, 0]
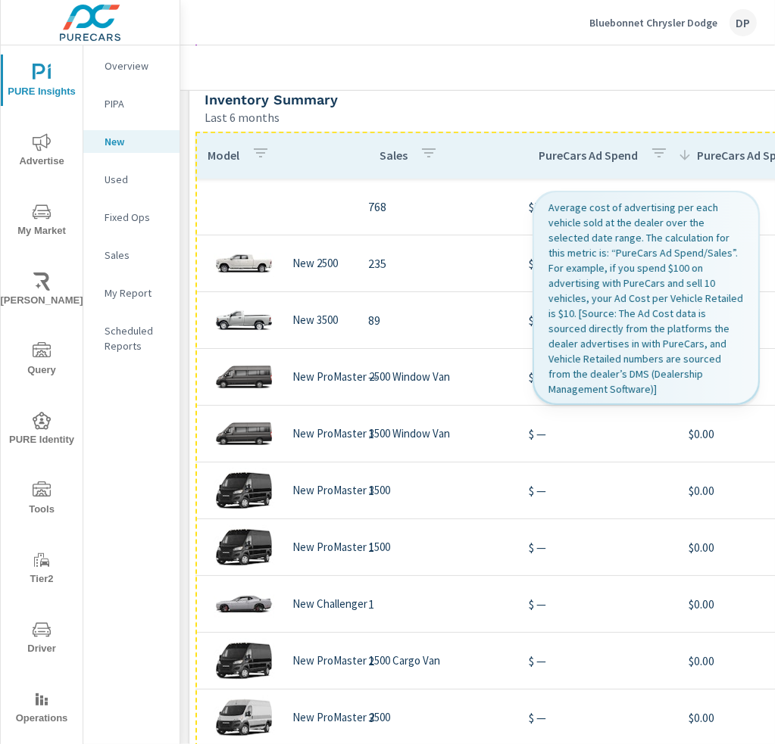
click at [723, 162] on p "PureCars Ad Spend Per Unit Sold" at bounding box center [782, 155] width 170 height 15
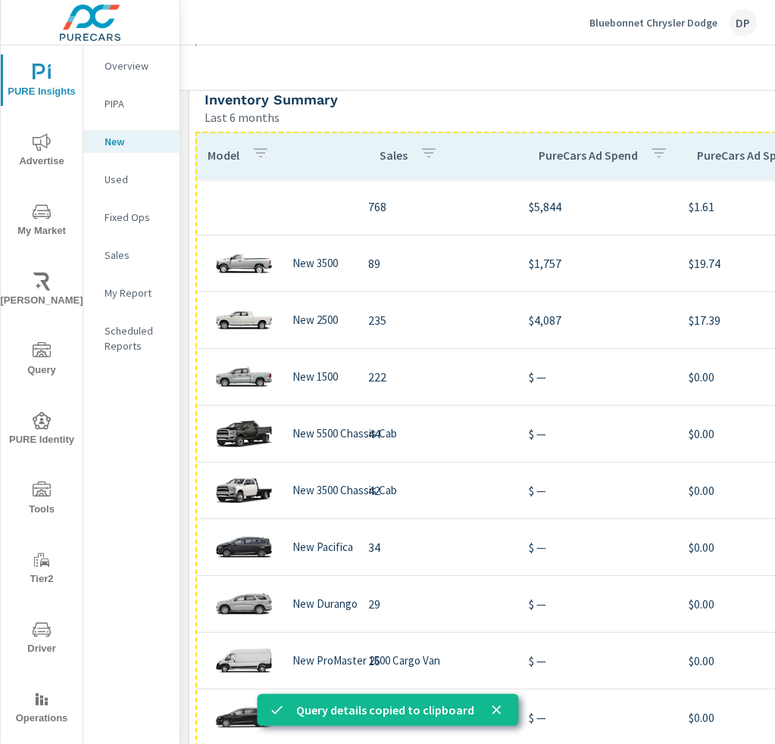
click at [720, 162] on p "PureCars Ad Spend Per Unit Sold" at bounding box center [782, 155] width 170 height 15
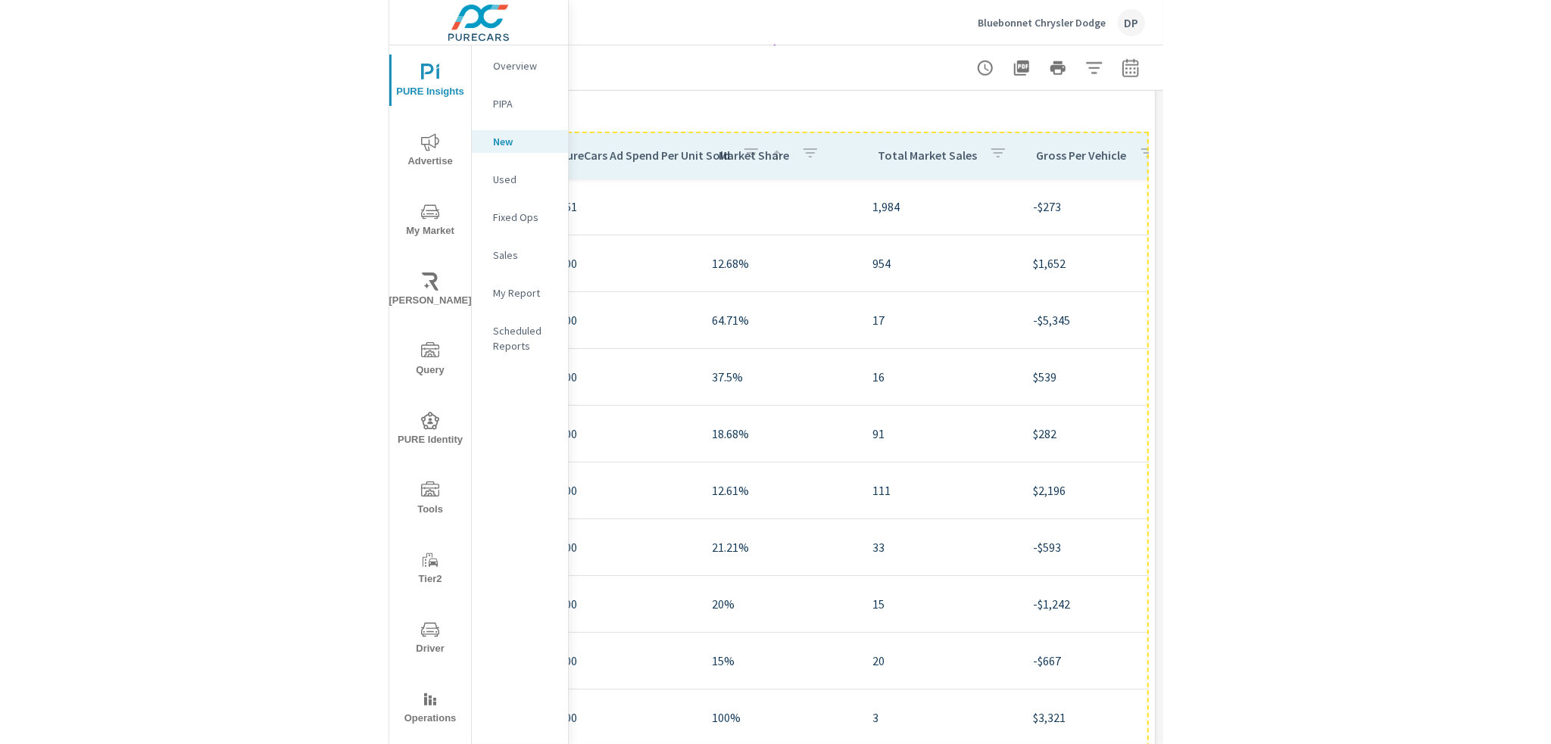
scroll to position [1021, 537]
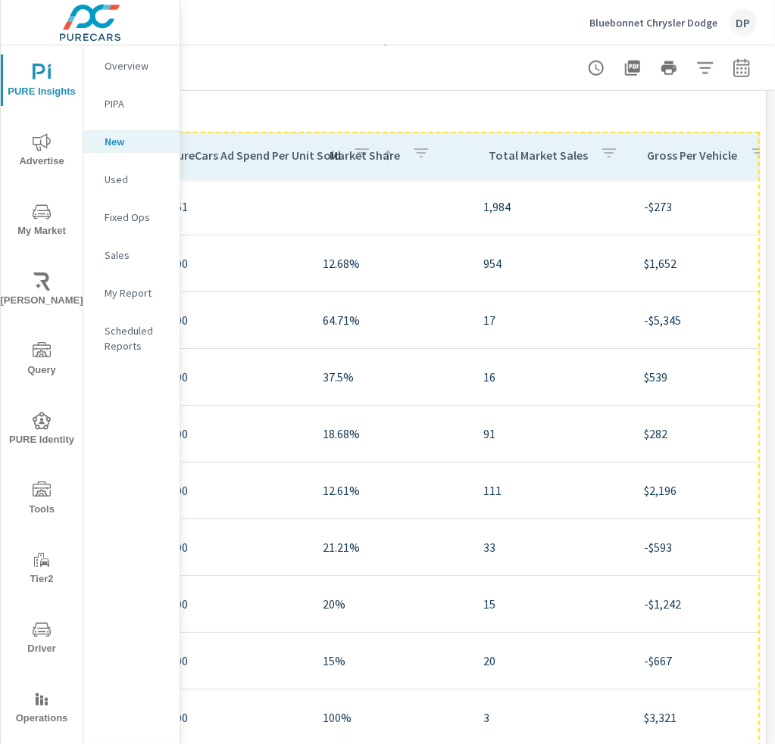
click at [509, 157] on p "Total Market Sales" at bounding box center [537, 155] width 99 height 15
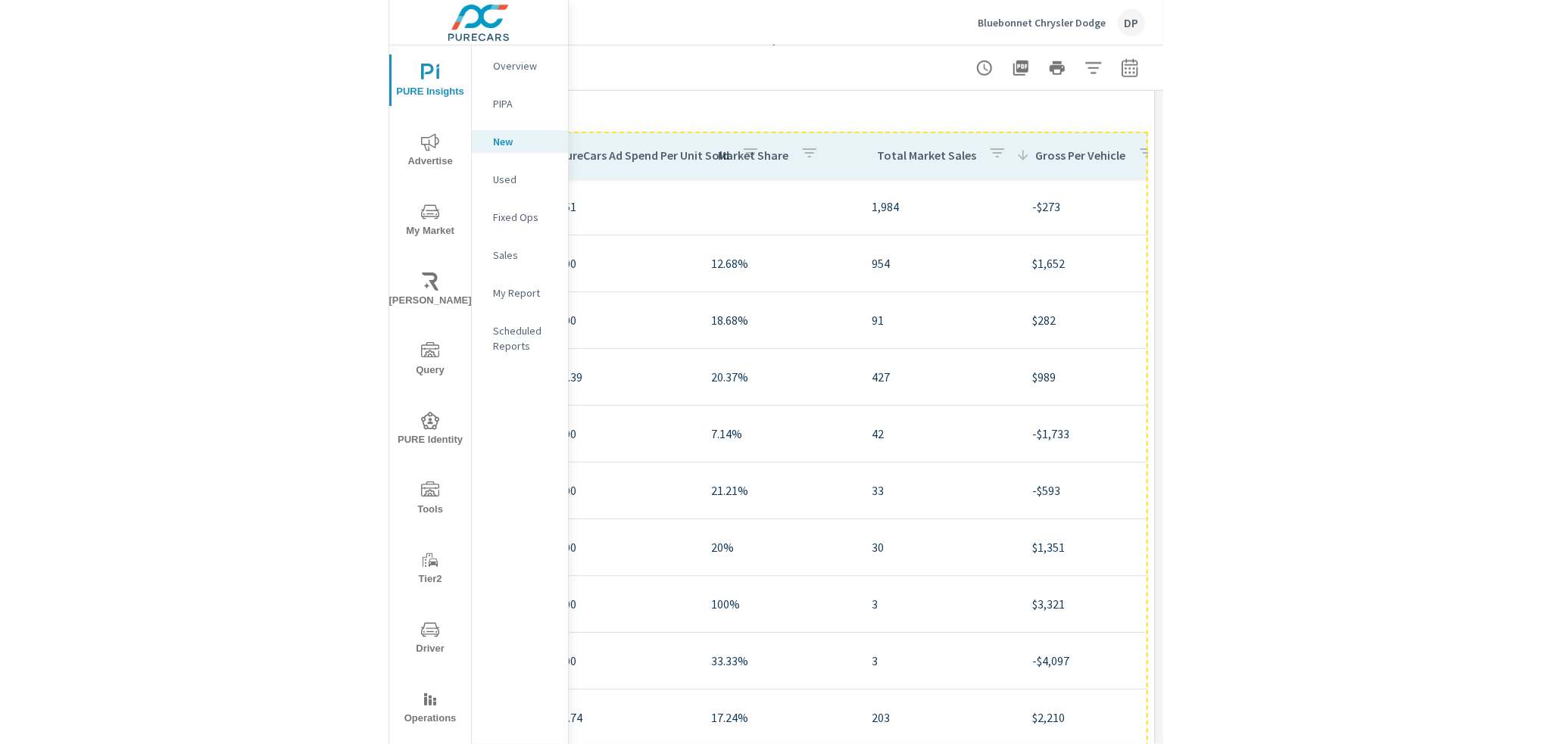
scroll to position [1021, 0]
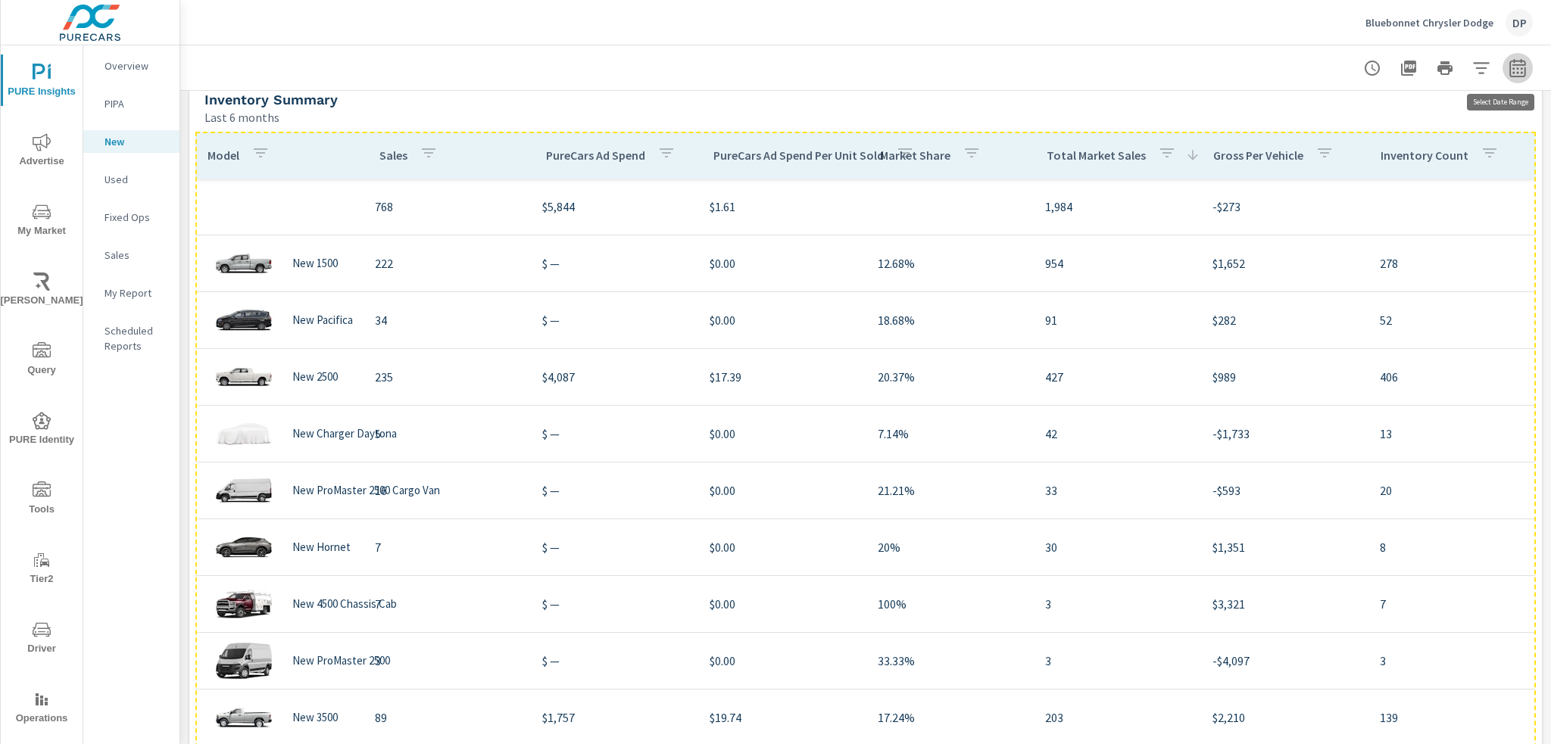
click at [1161, 73] on icon "button" at bounding box center [1517, 70] width 10 height 6
click at [1161, 57] on button "button" at bounding box center [1518, 68] width 30 height 30
click at [982, 119] on div "Last 6 months" at bounding box center [869, 117] width 1331 height 18
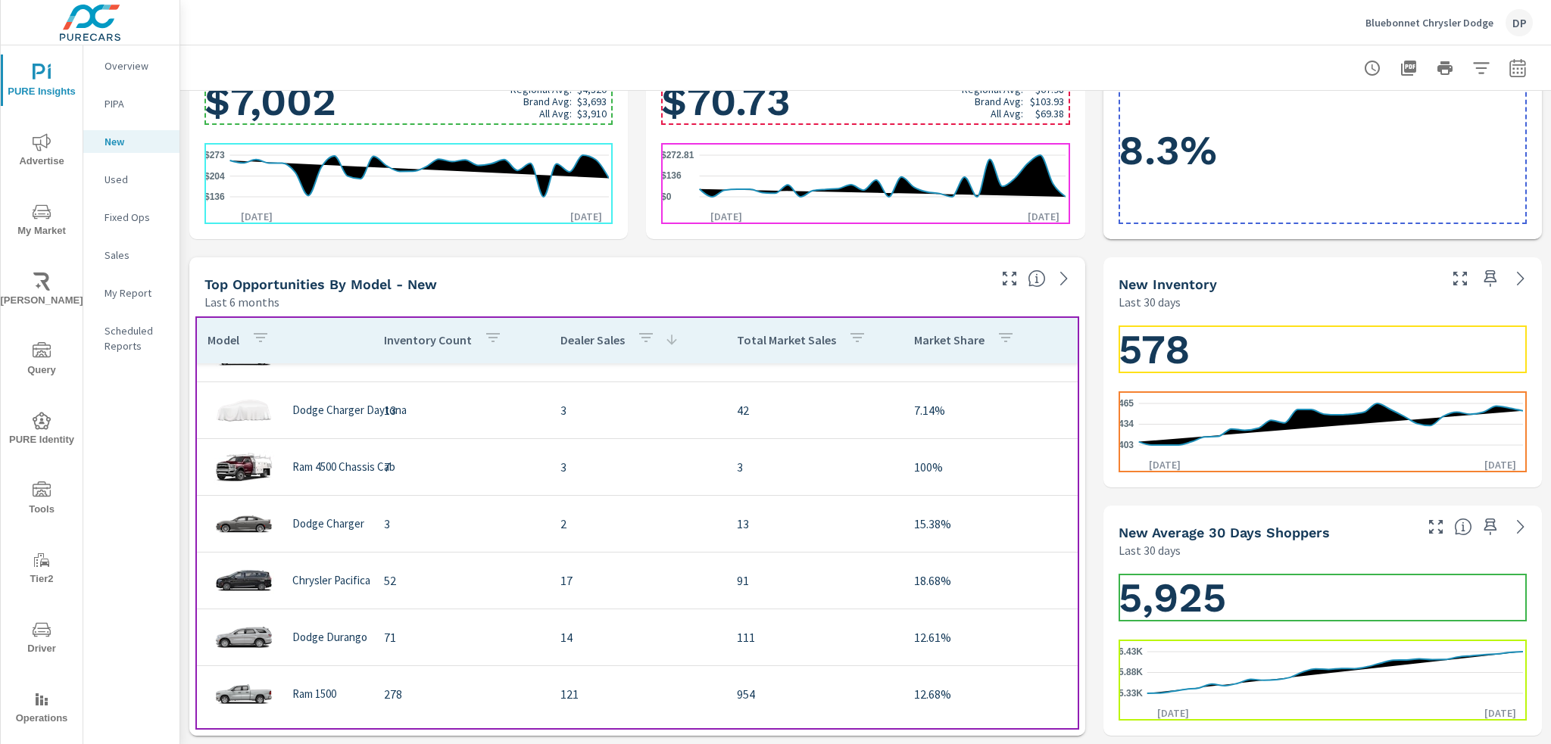
scroll to position [0, 0]
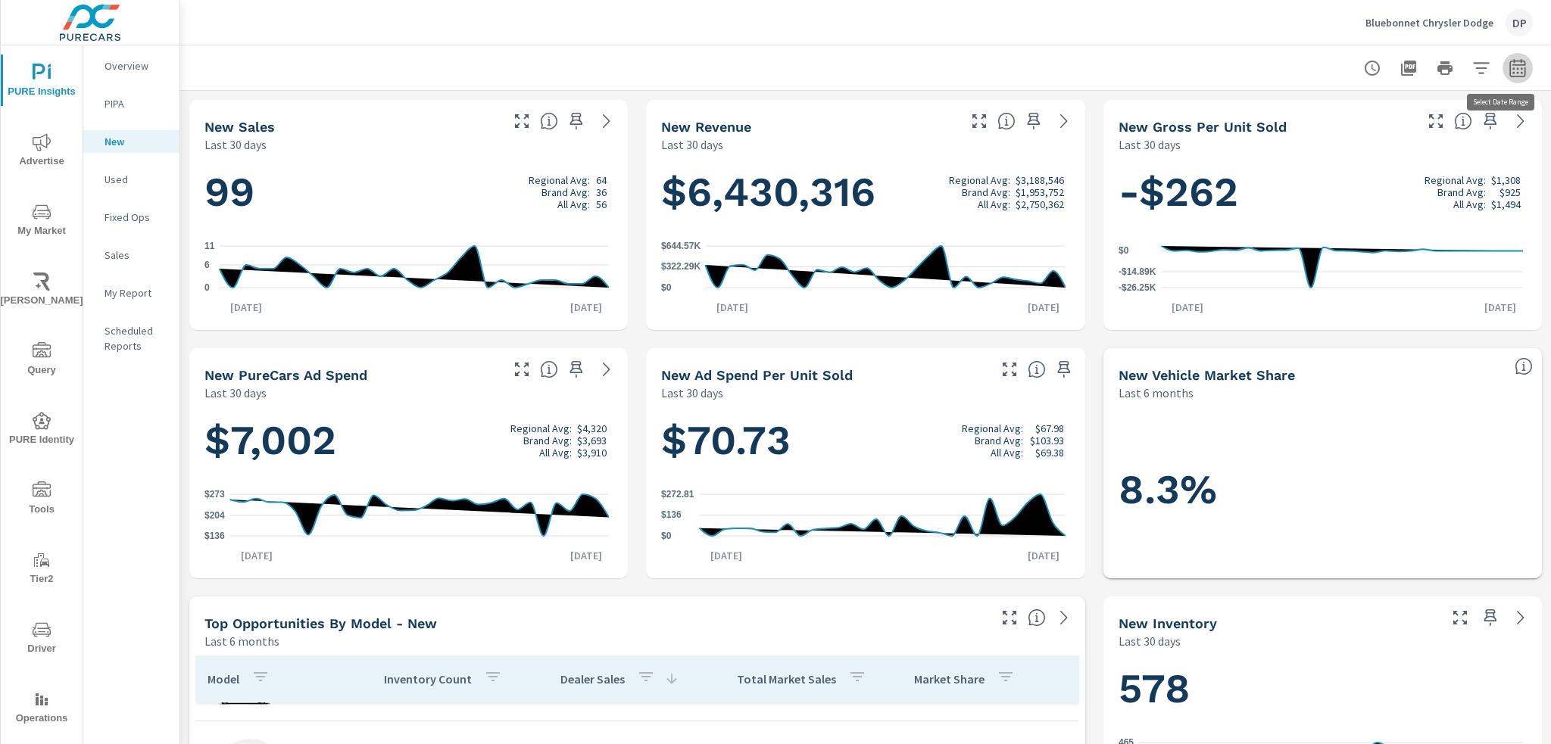
click at [1161, 72] on icon "button" at bounding box center [1518, 68] width 18 height 18
click at [1161, 72] on icon "button" at bounding box center [1517, 70] width 10 height 6
click at [1161, 70] on button "button" at bounding box center [1481, 68] width 30 height 30
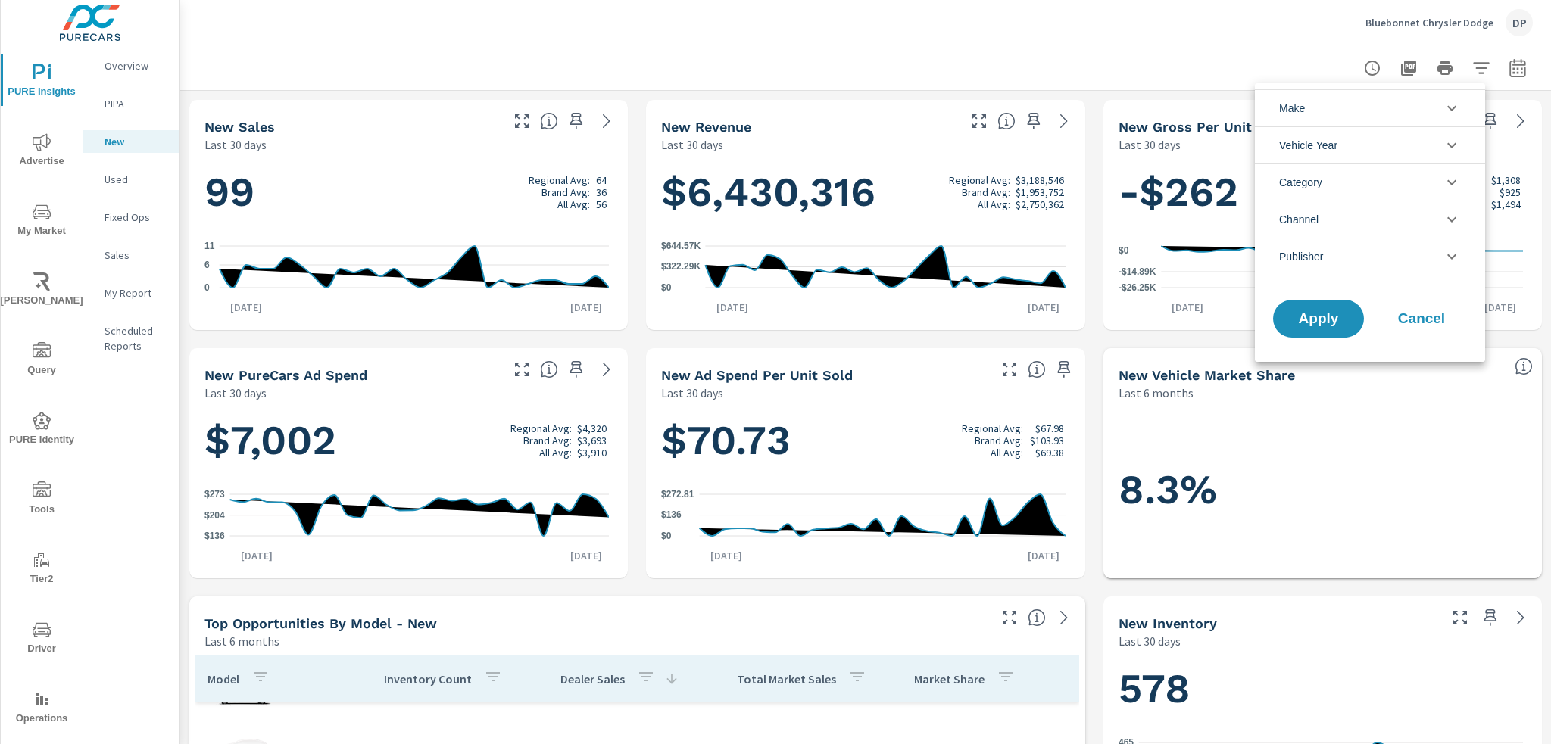
click at [1161, 64] on div at bounding box center [775, 372] width 1551 height 744
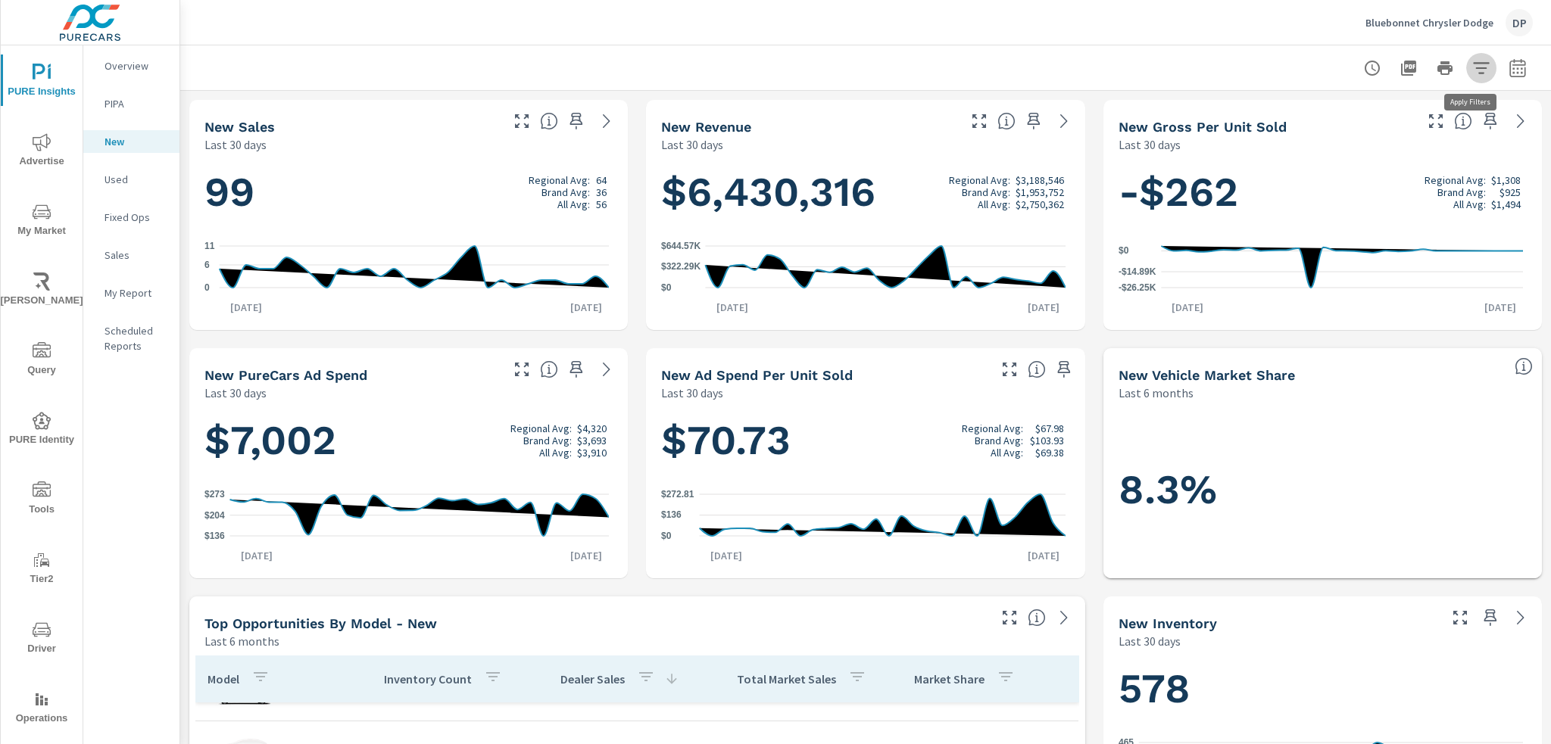
click at [1161, 64] on icon "button" at bounding box center [1481, 68] width 18 height 18
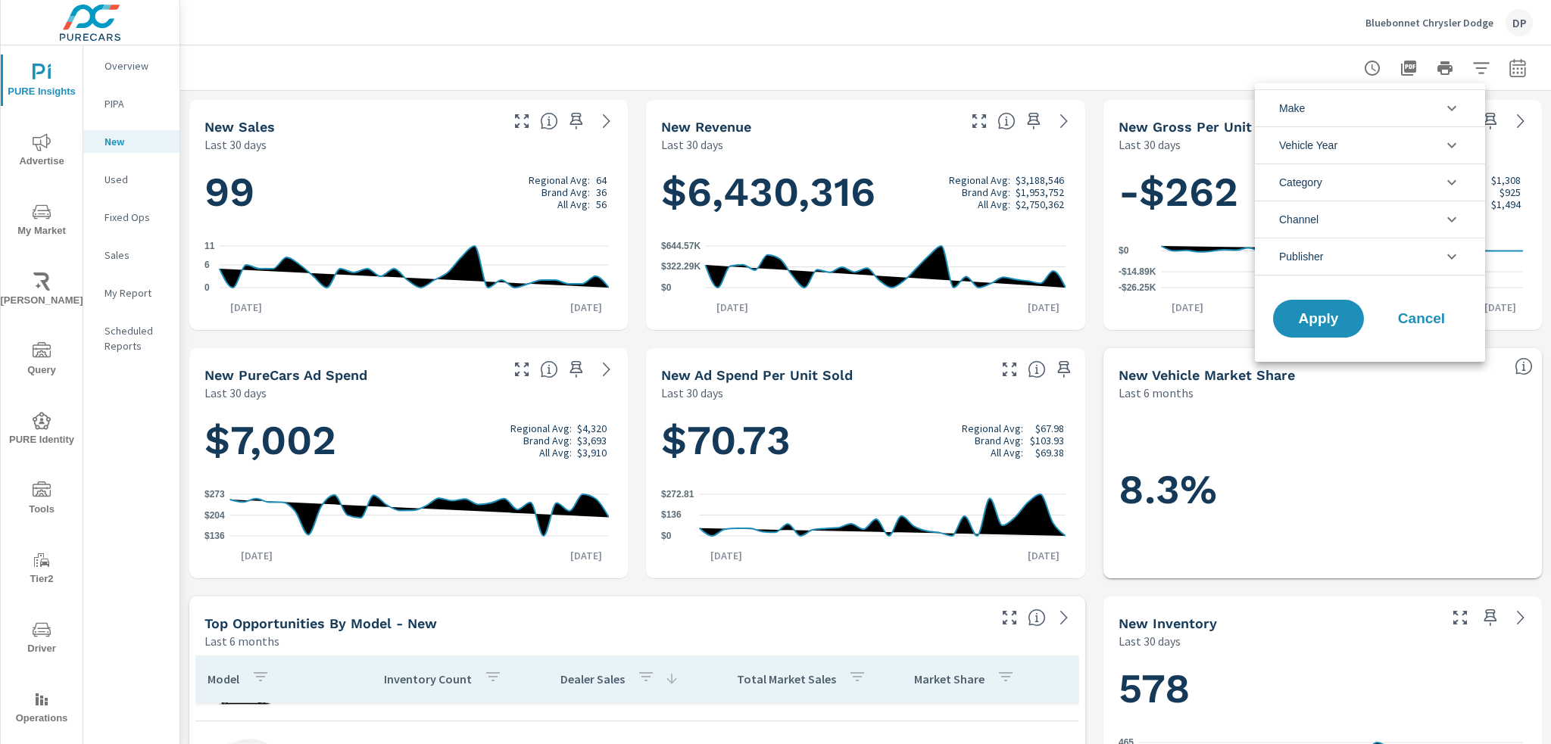
click at [1161, 17] on div at bounding box center [775, 372] width 1551 height 744
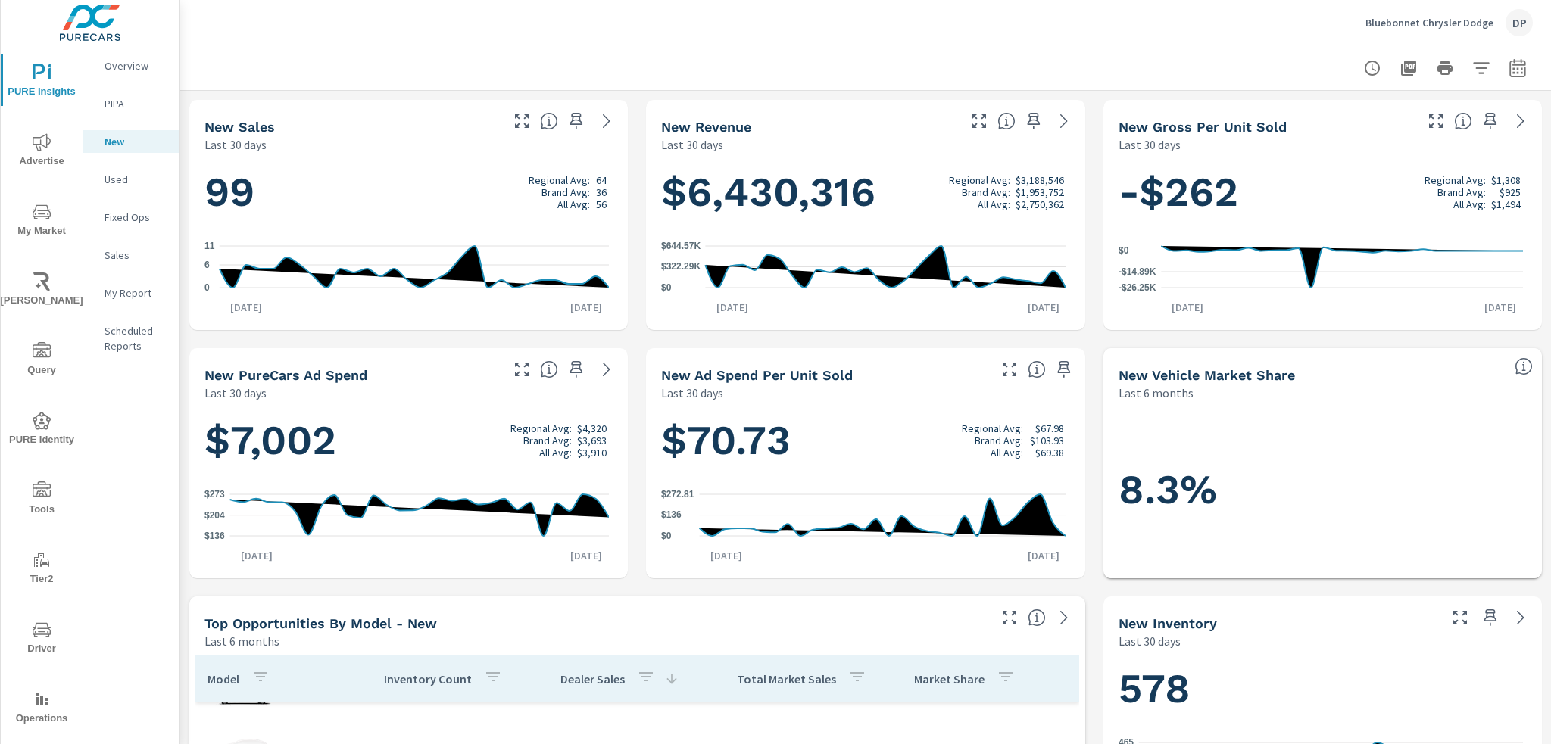
click at [1161, 17] on div "DP" at bounding box center [1519, 22] width 27 height 27
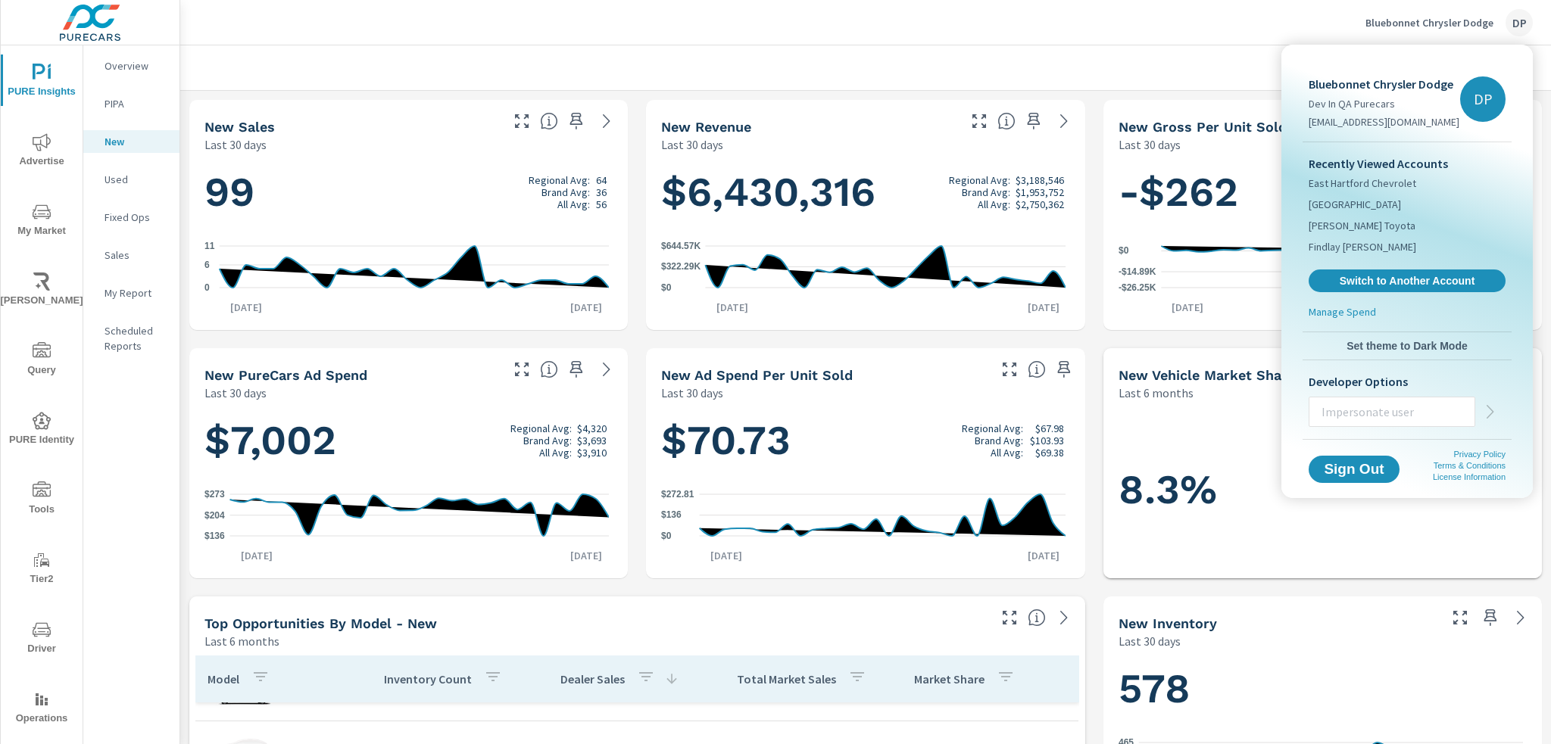
click at [1142, 41] on div at bounding box center [775, 372] width 1551 height 744
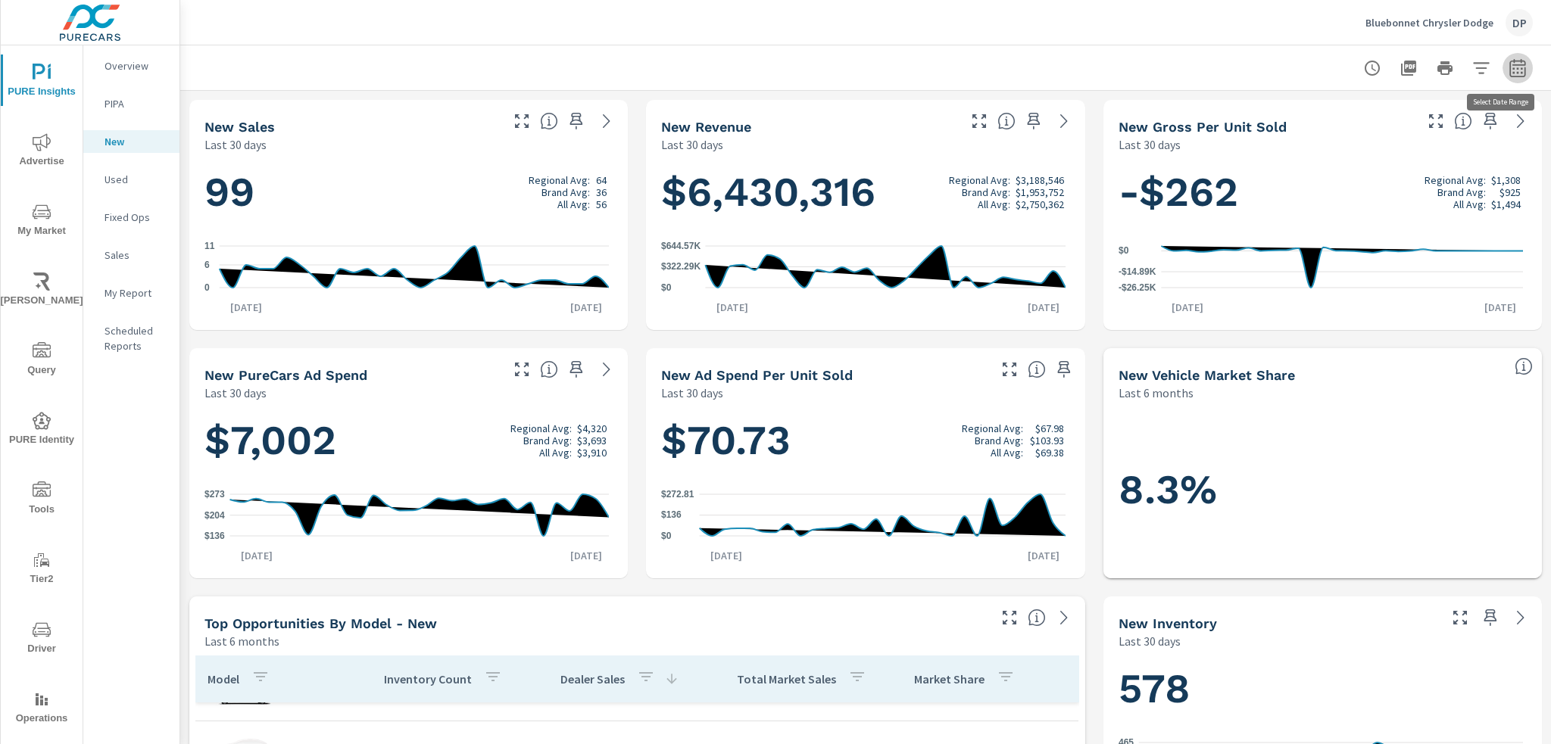
click at [1161, 62] on icon "button" at bounding box center [1517, 67] width 16 height 18
click at [1161, 66] on icon "button" at bounding box center [1372, 68] width 18 height 18
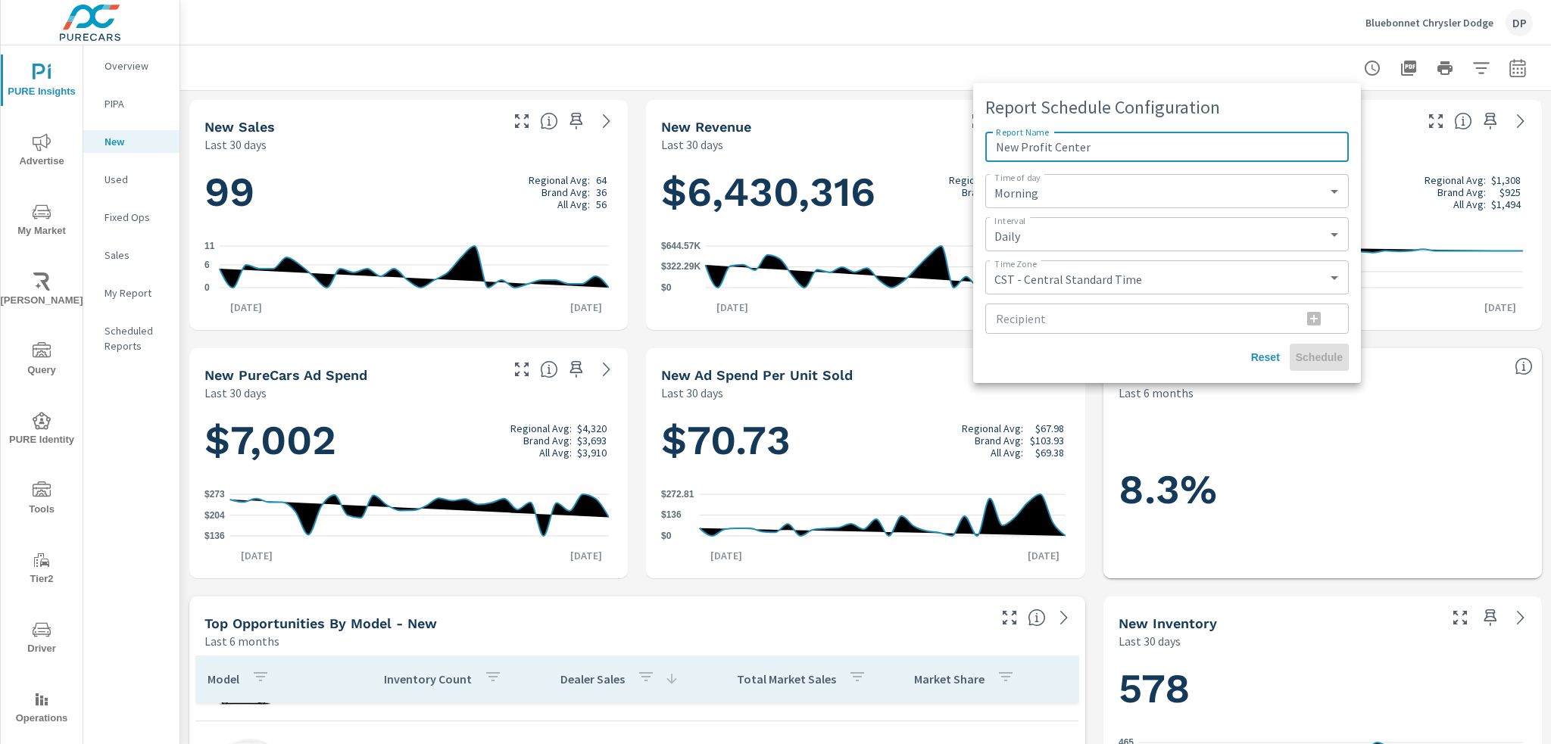
click at [1161, 357] on span "Reset" at bounding box center [1265, 358] width 36 height 14
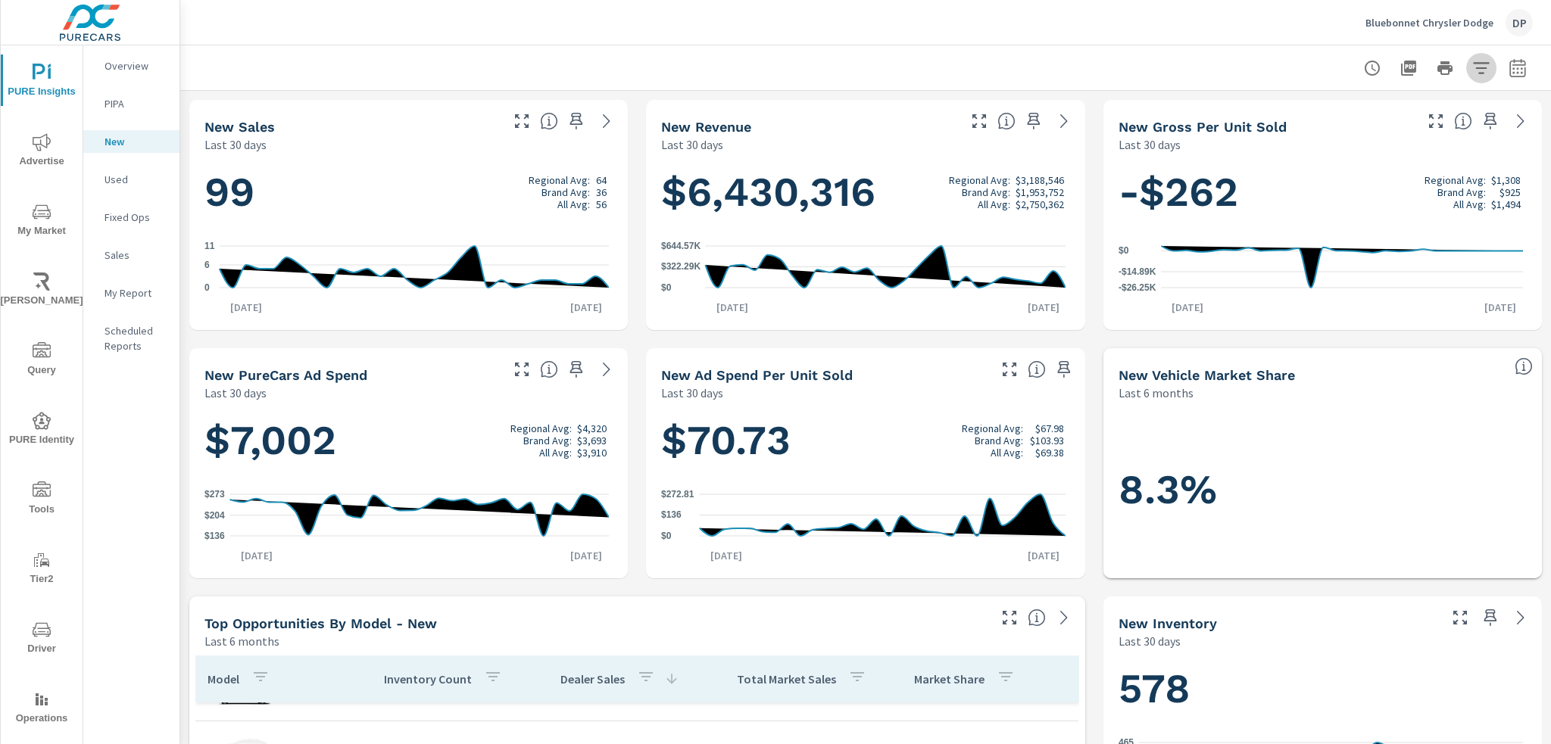
click at [1161, 74] on icon "button" at bounding box center [1481, 68] width 18 height 18
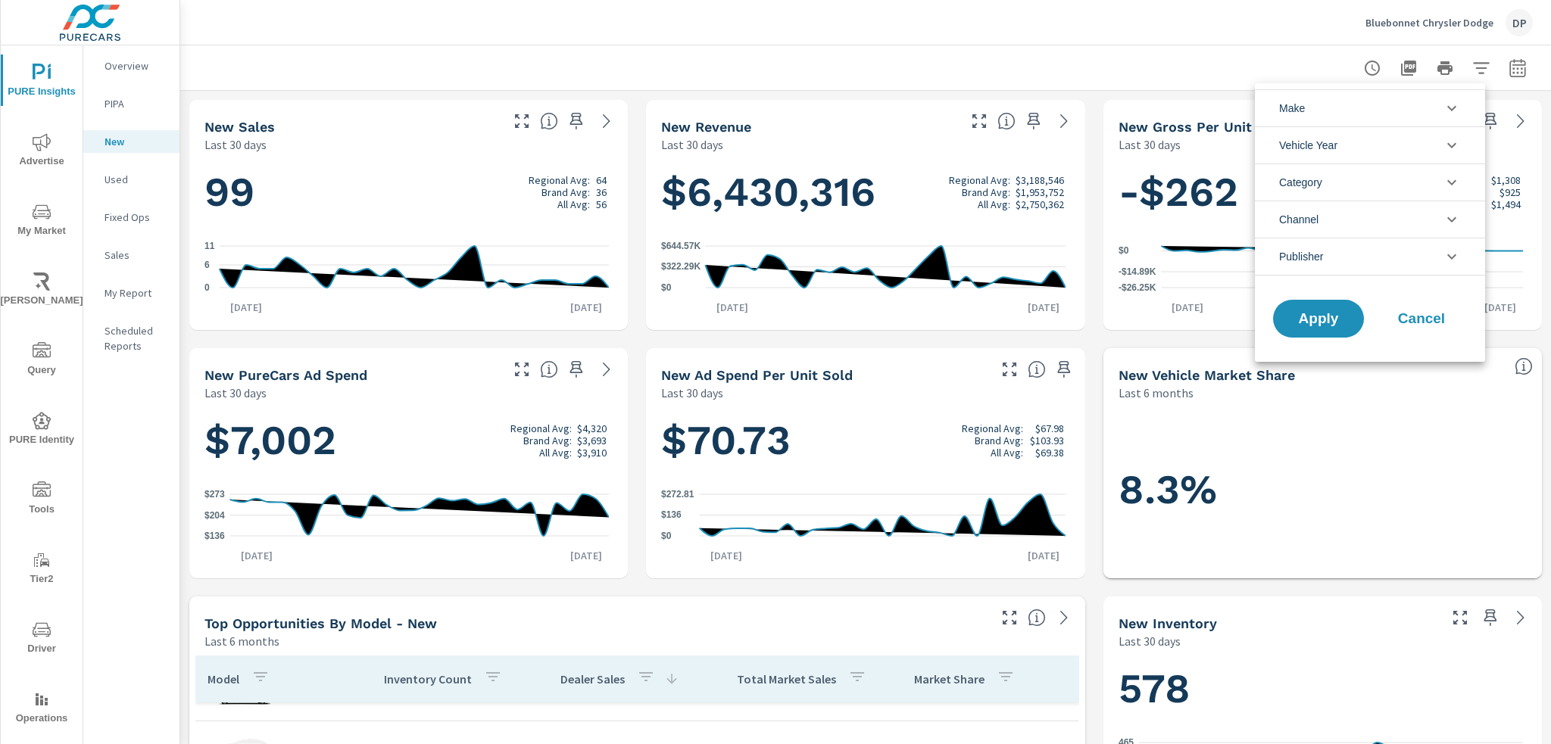
click at [1161, 114] on li "Make" at bounding box center [1370, 107] width 230 height 37
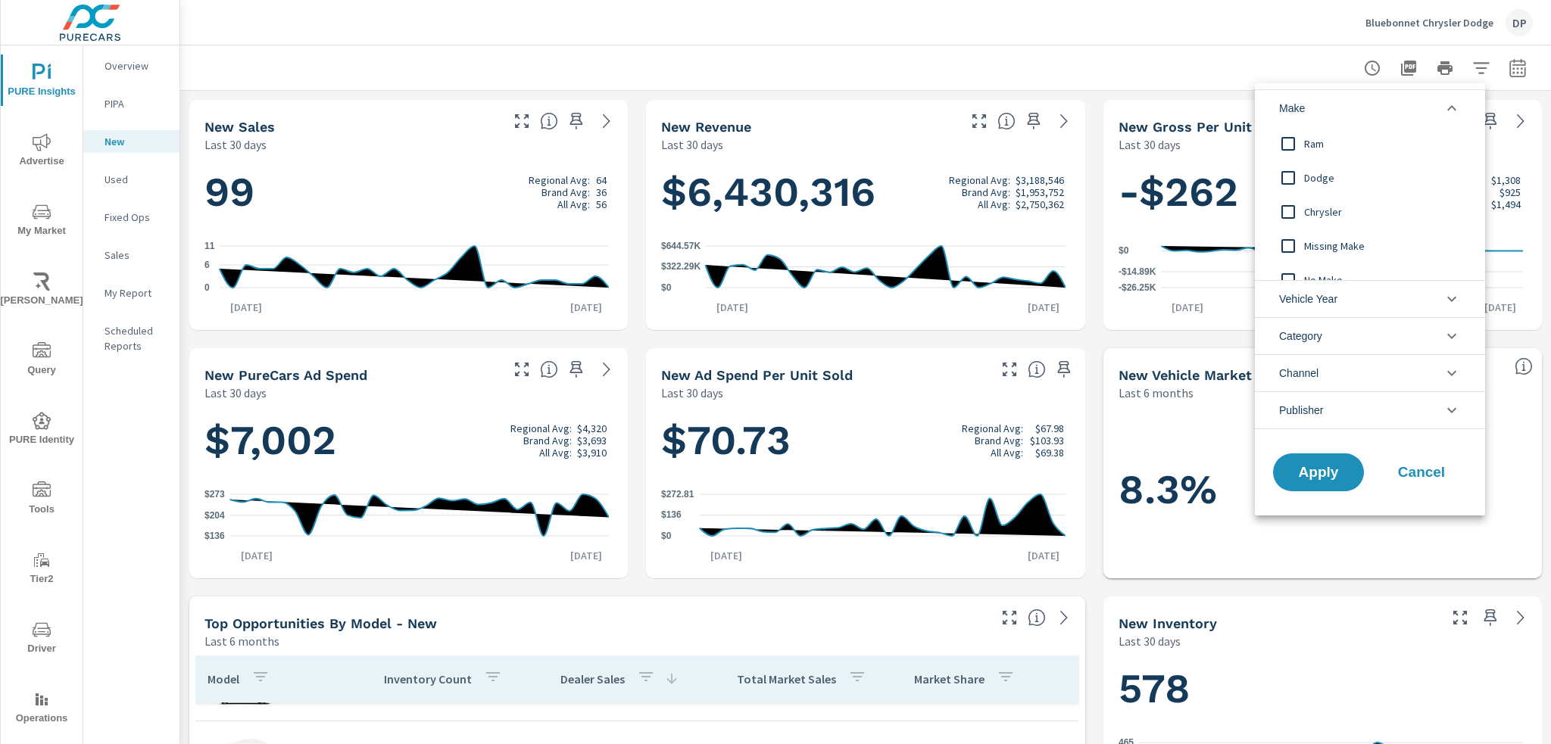
click at [1161, 114] on li "Make" at bounding box center [1370, 107] width 230 height 37
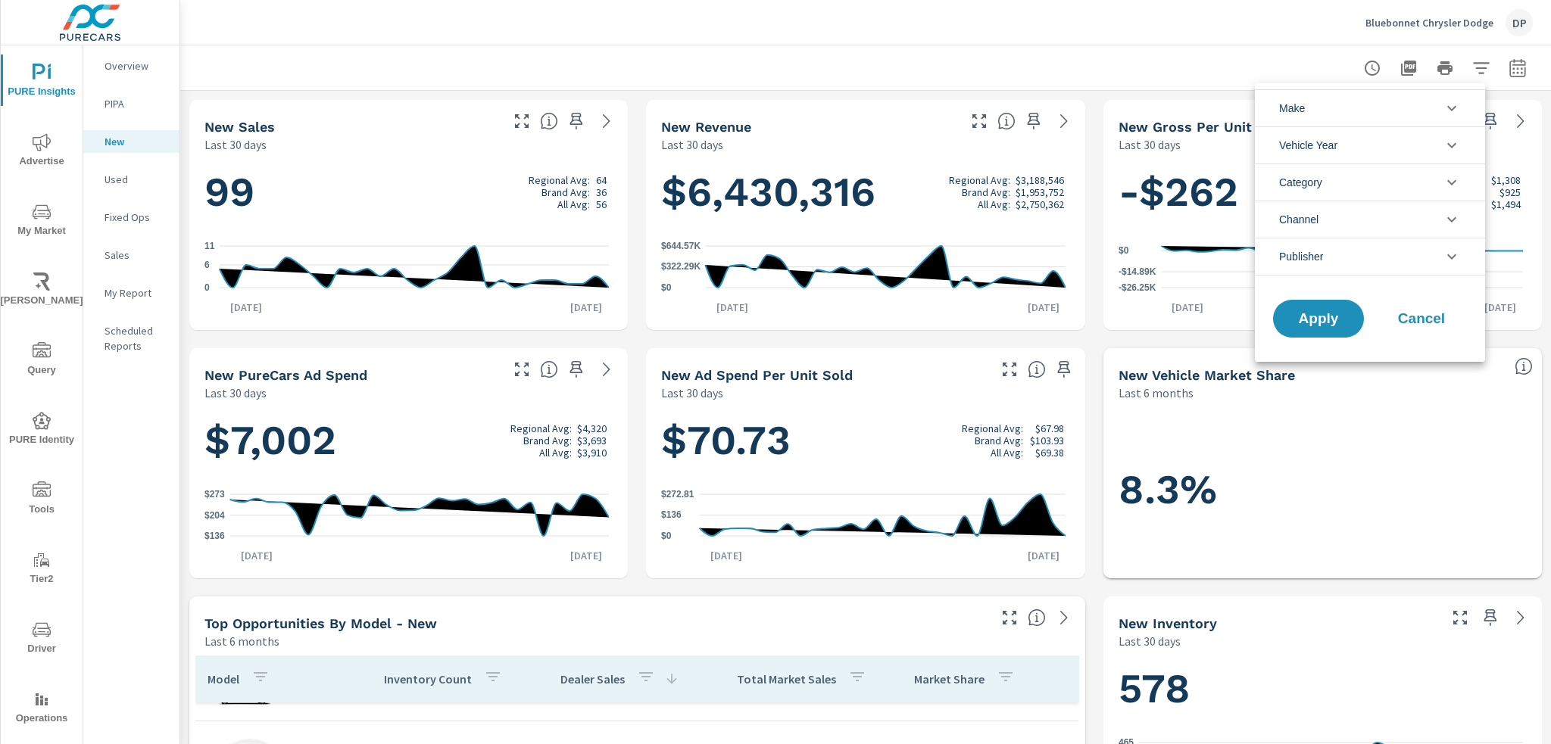
click at [1161, 184] on li "Category" at bounding box center [1370, 182] width 230 height 37
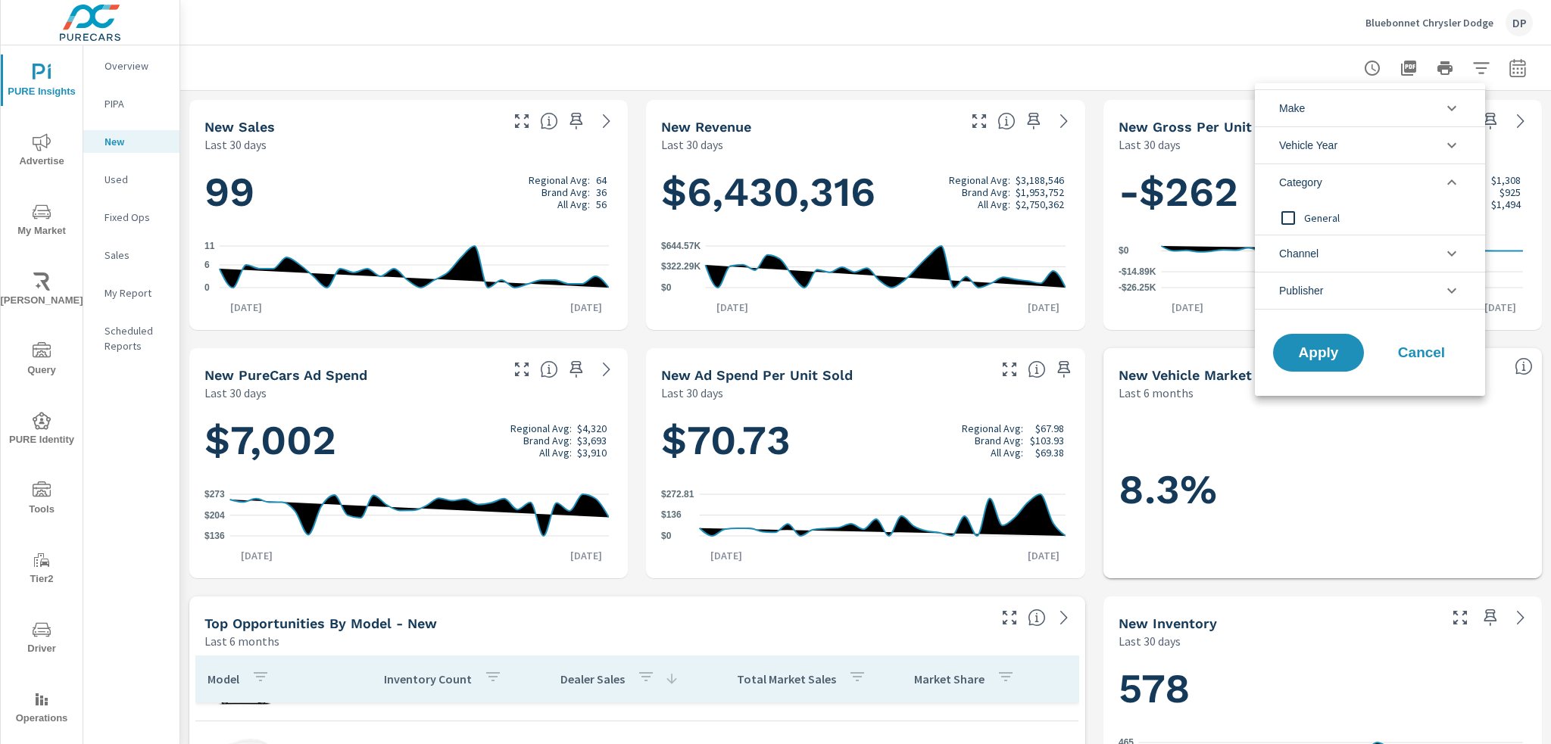
click at [1161, 184] on li "Category" at bounding box center [1370, 182] width 230 height 37
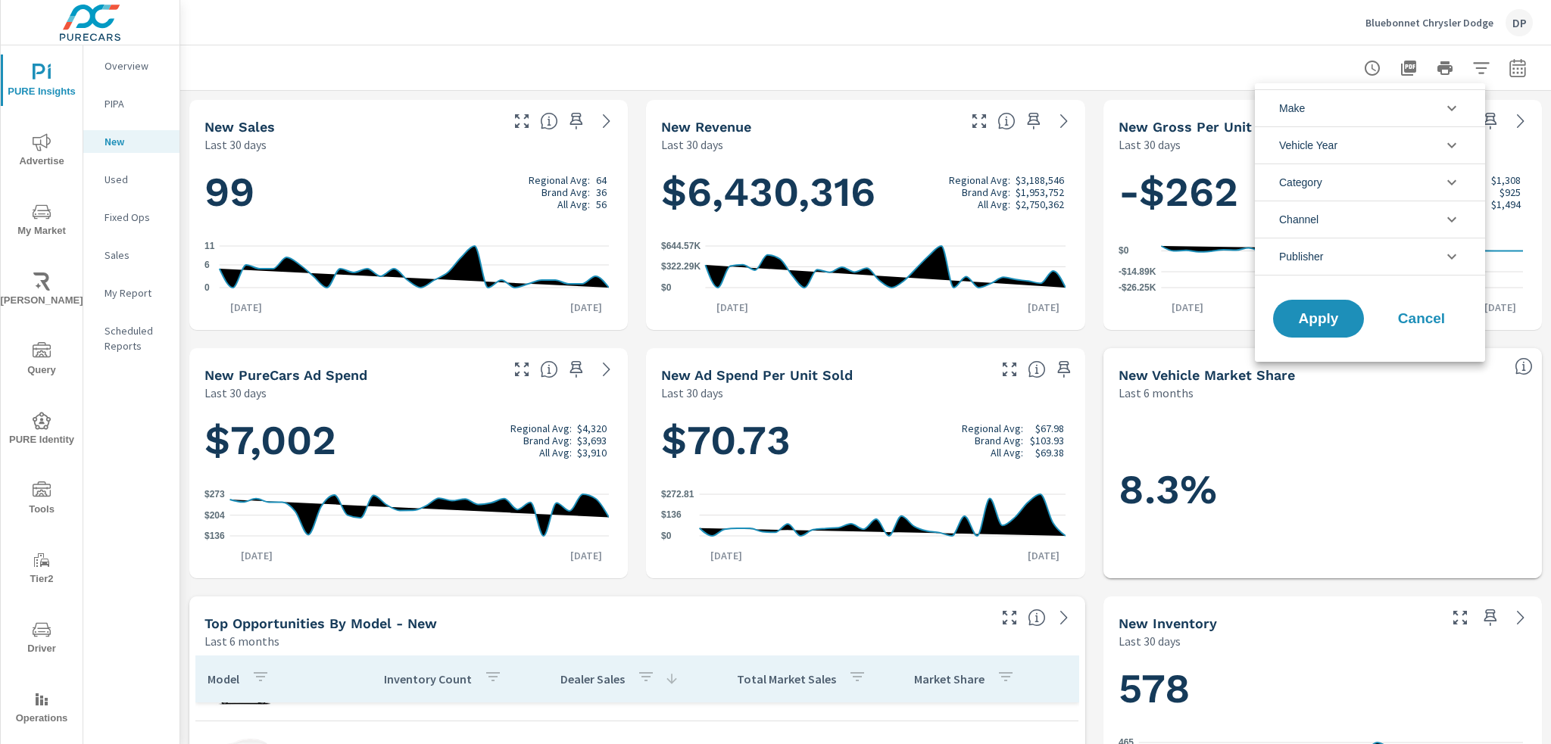
click at [1161, 217] on li "Channel" at bounding box center [1370, 219] width 230 height 37
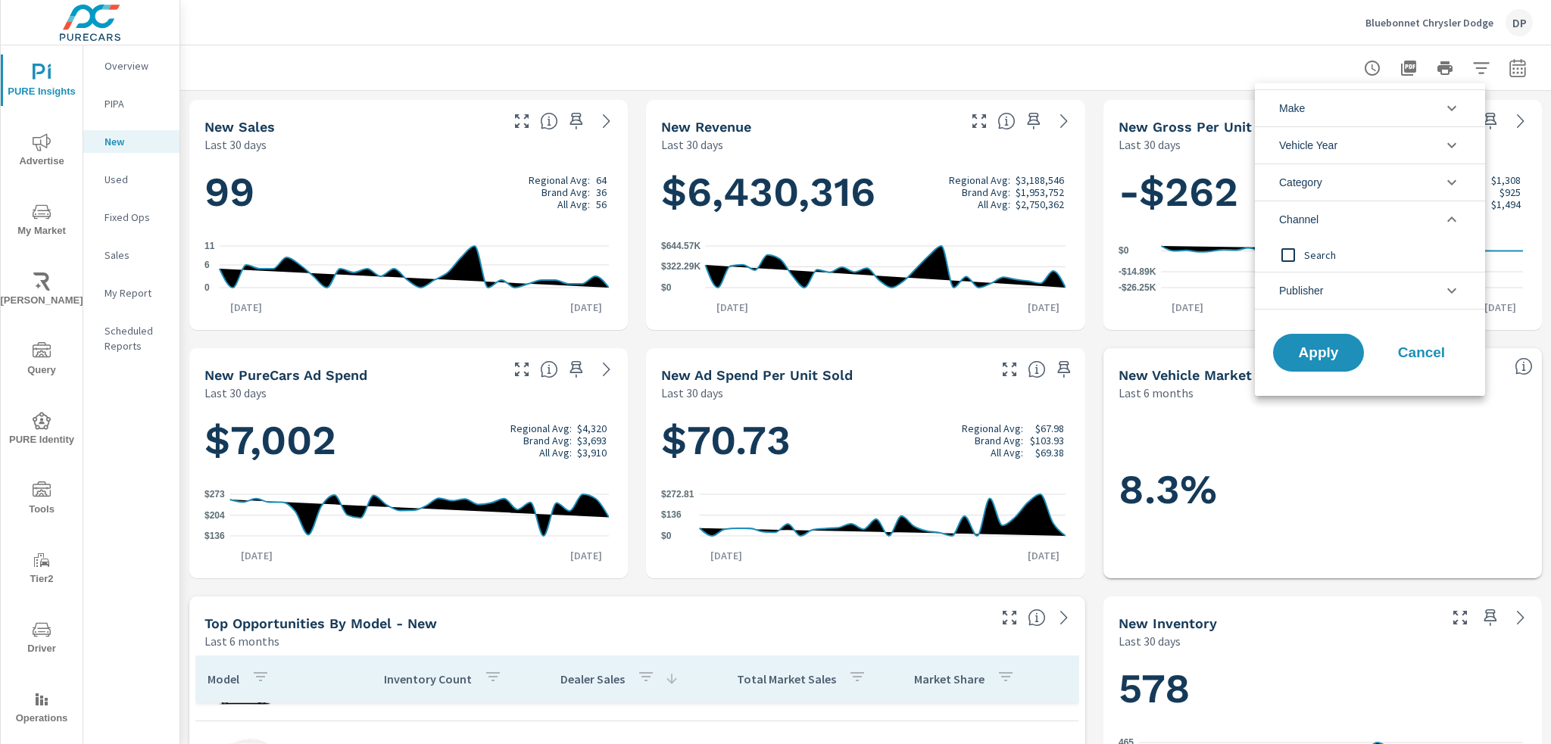
click at [1161, 214] on li "Channel" at bounding box center [1370, 219] width 230 height 37
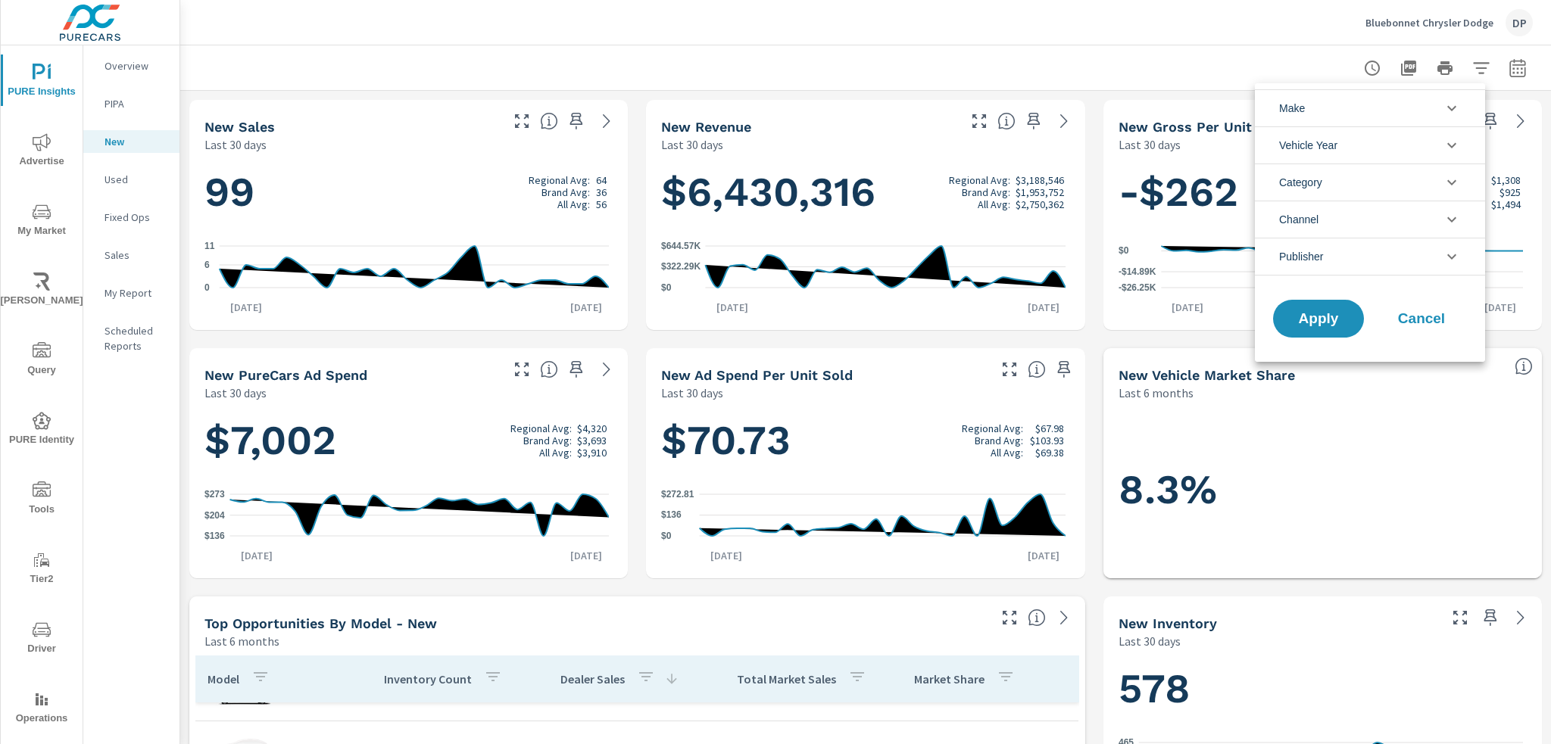
click at [1161, 251] on li "Publisher" at bounding box center [1370, 257] width 230 height 38
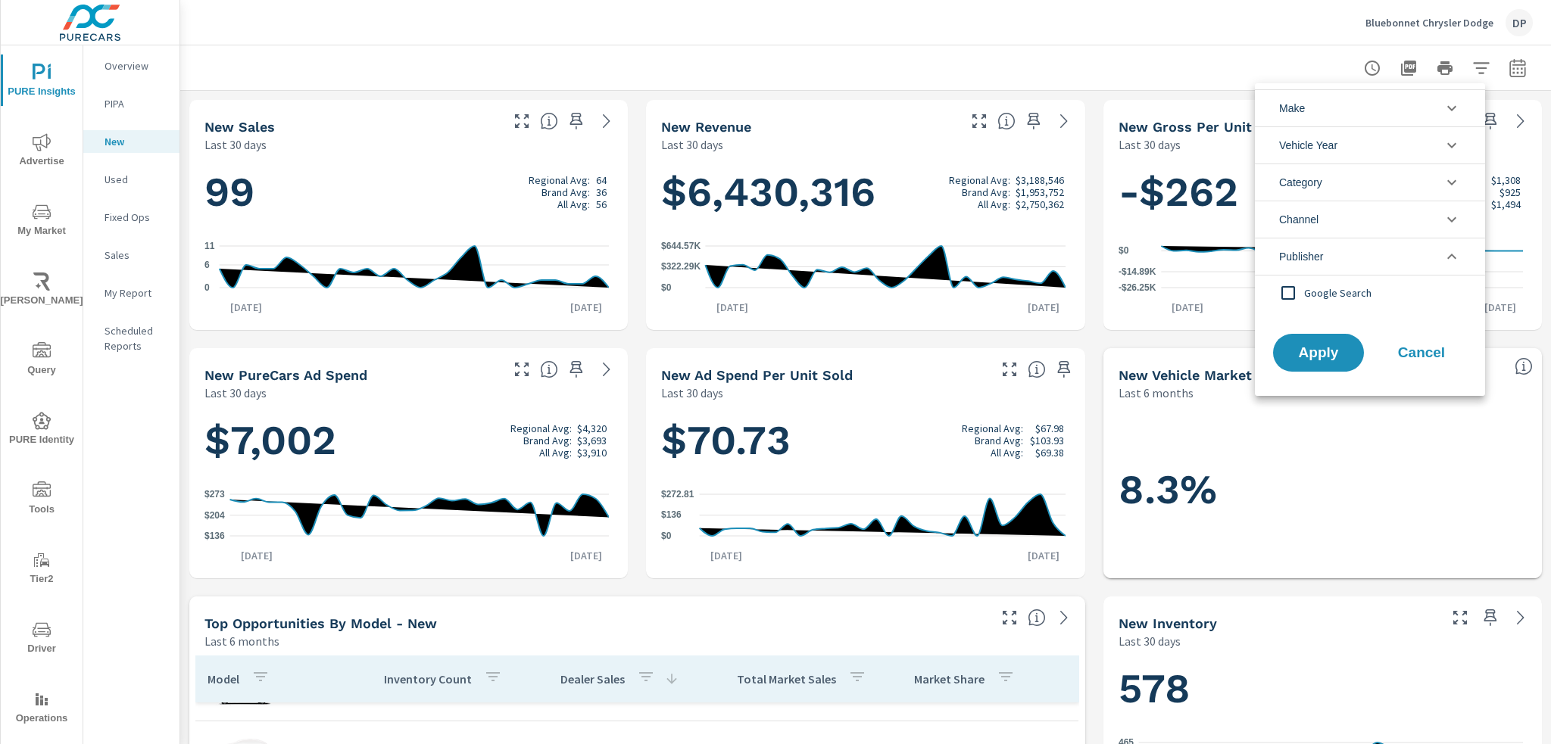
click at [1161, 181] on li "Category" at bounding box center [1370, 182] width 230 height 37
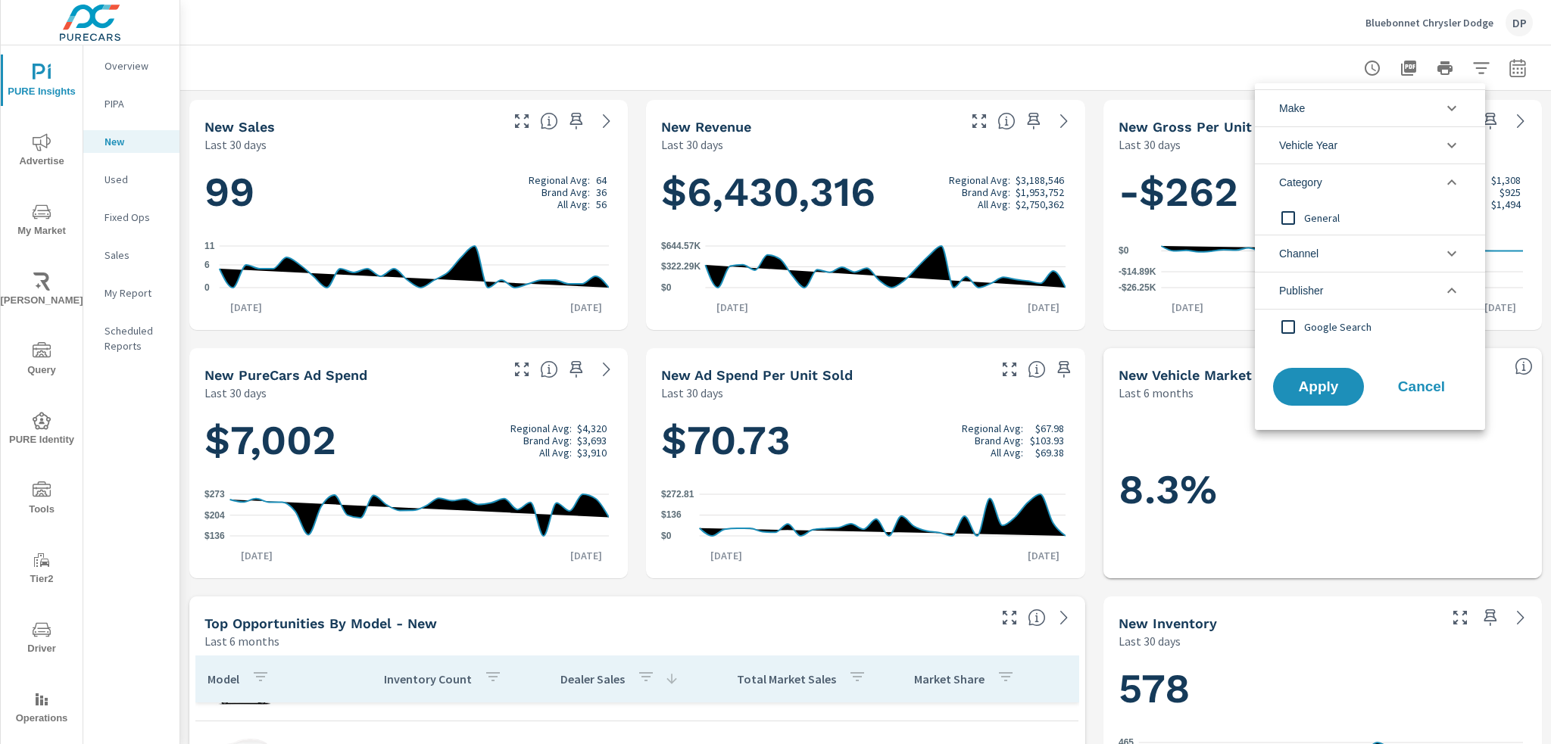
click at [1161, 81] on div at bounding box center [775, 372] width 1551 height 744
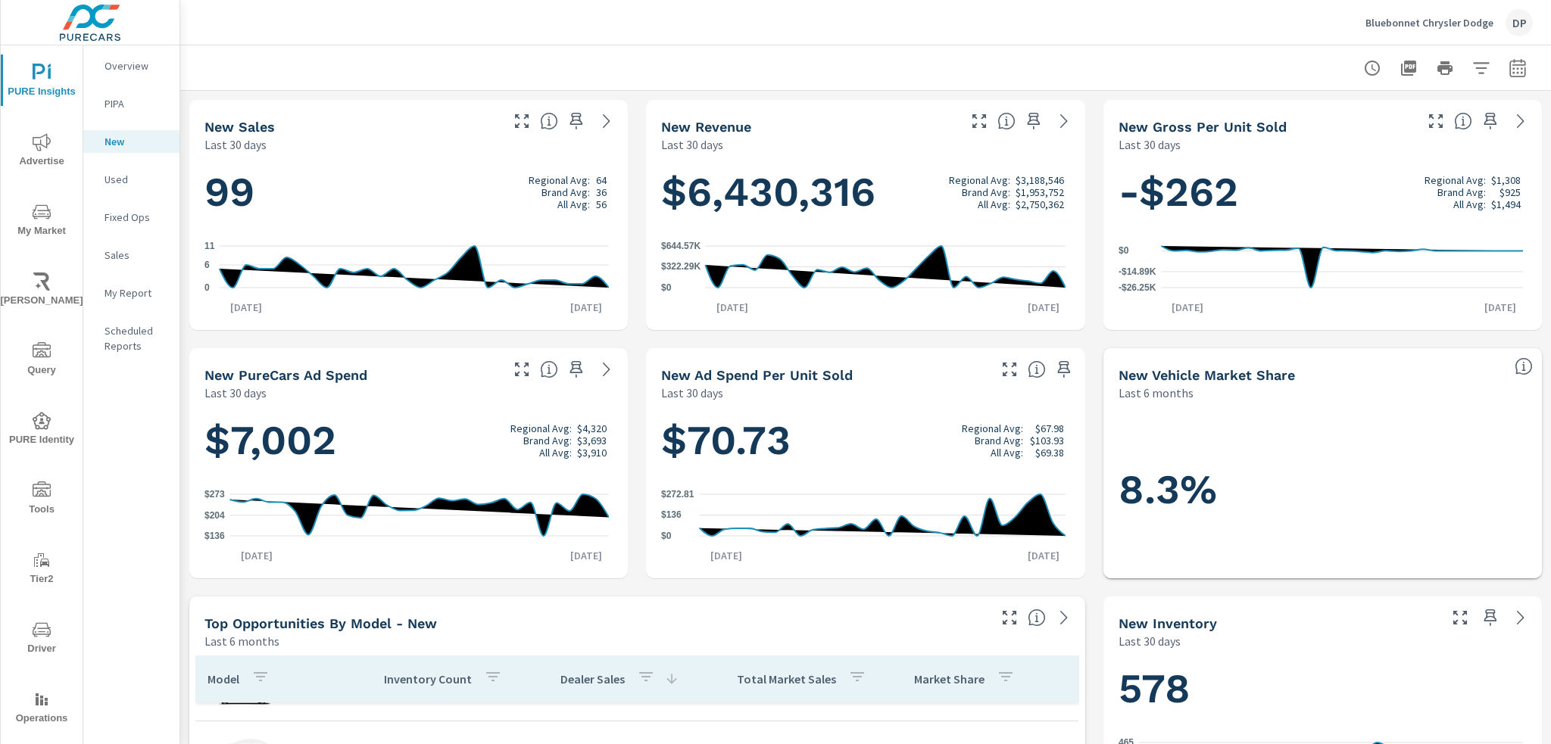
click at [1161, 66] on div "Make Ram Dodge Chrysler Missing Make No Make Jeep Chevrolet Vehicle Year 2026 2…" at bounding box center [775, 372] width 1551 height 744
click at [1161, 66] on icon "button" at bounding box center [1518, 68] width 18 height 18
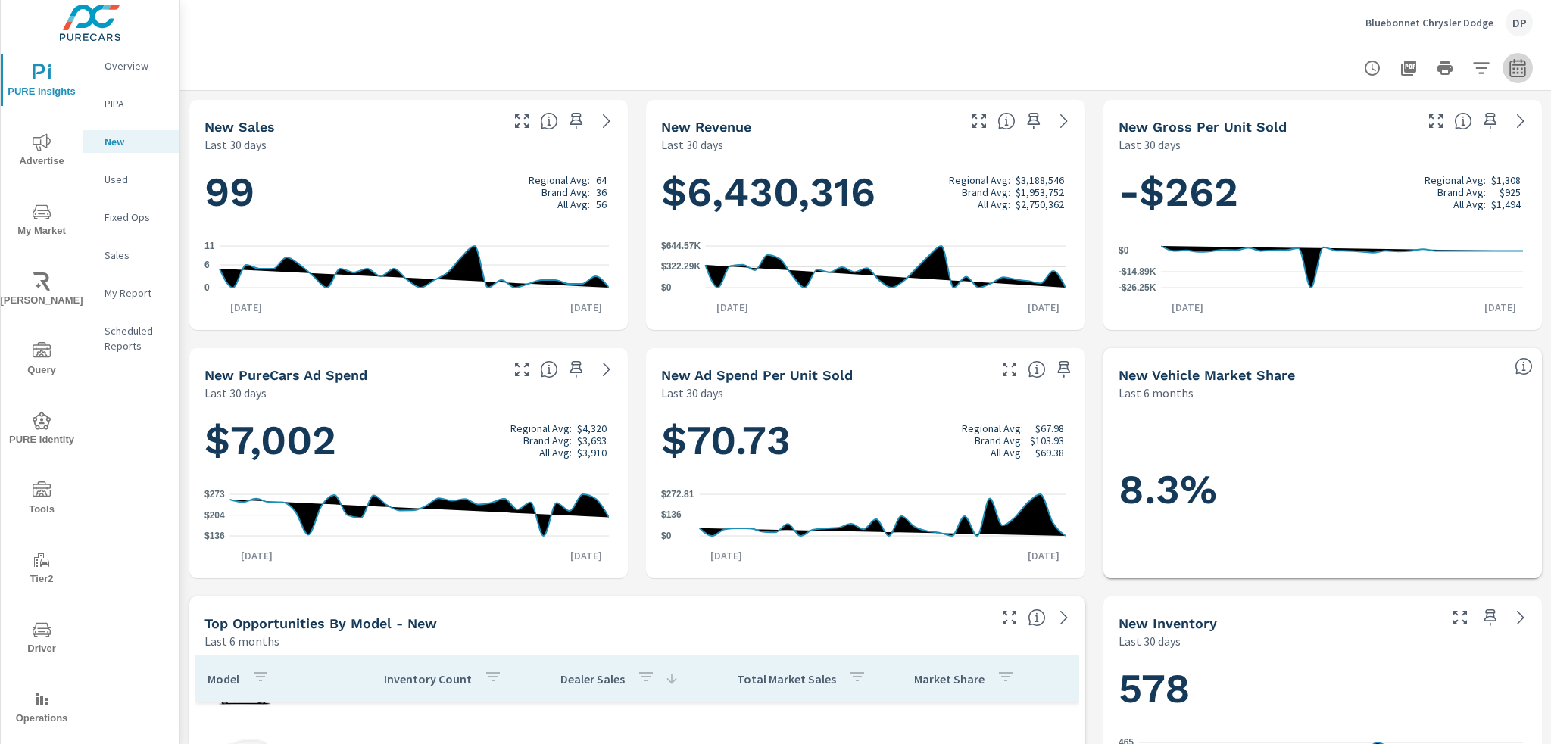
click at [1161, 66] on icon "button" at bounding box center [1518, 68] width 18 height 18
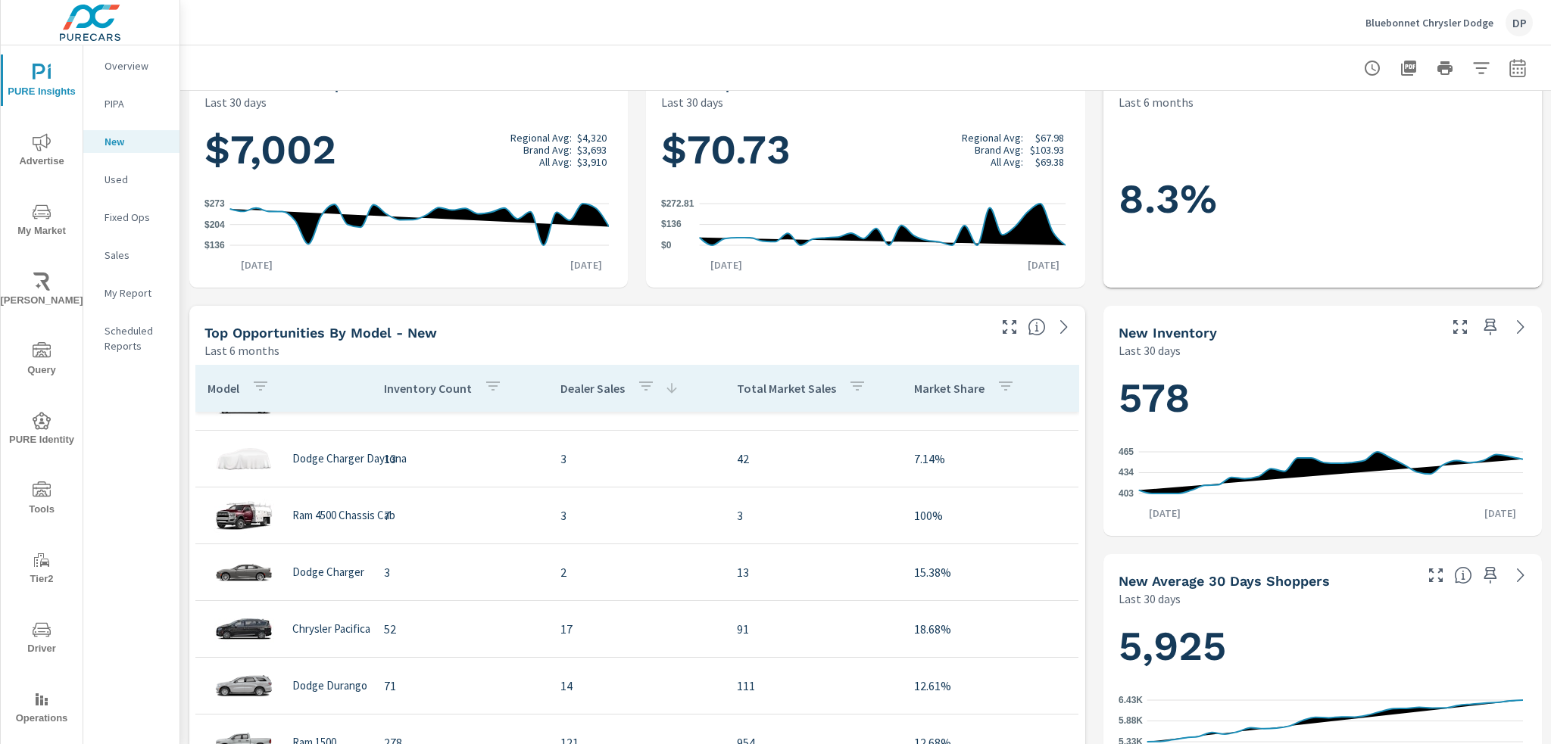
scroll to position [303, 0]
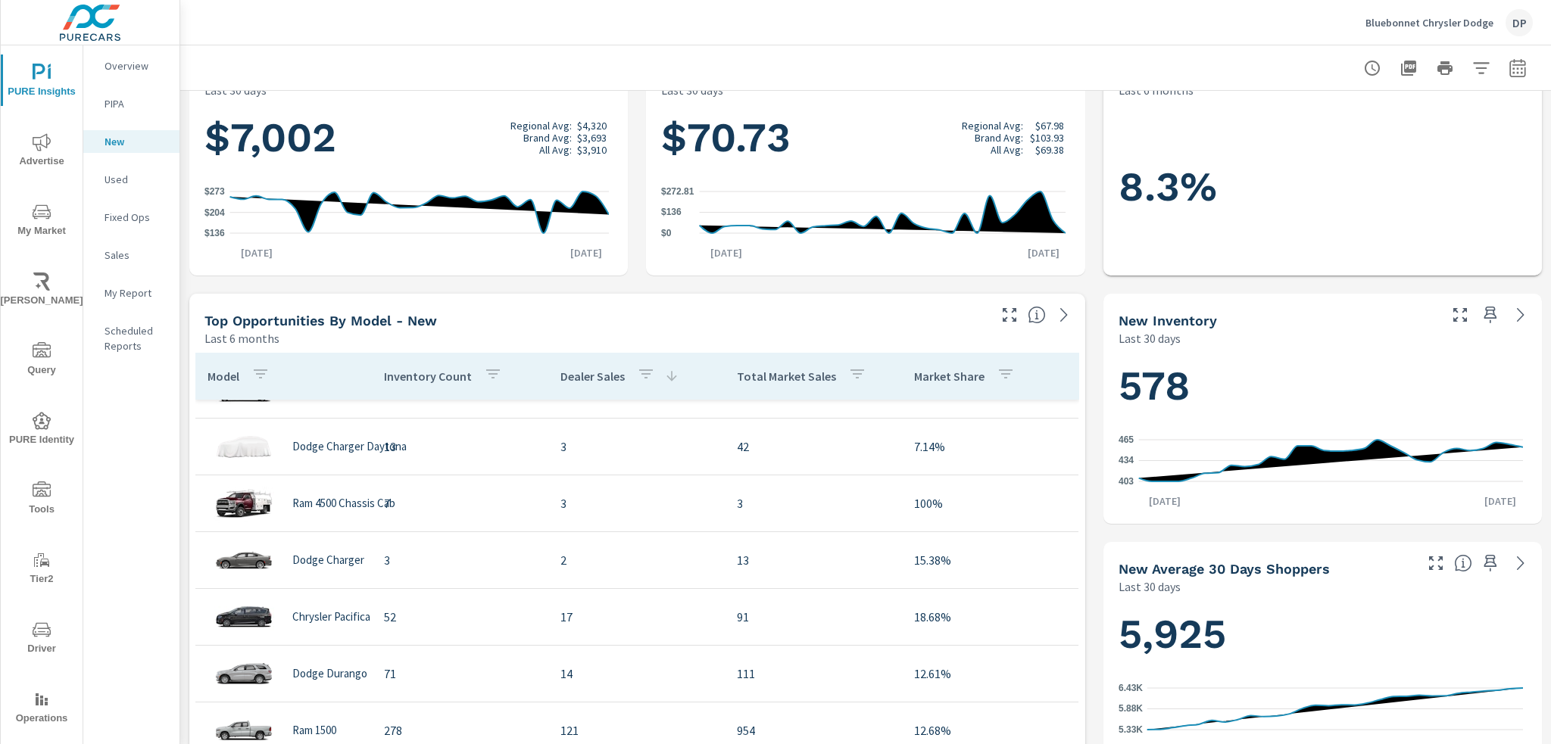
click at [609, 377] on p "Dealer Sales" at bounding box center [592, 376] width 64 height 15
click at [751, 372] on p "Total Market Sales" at bounding box center [786, 376] width 99 height 15
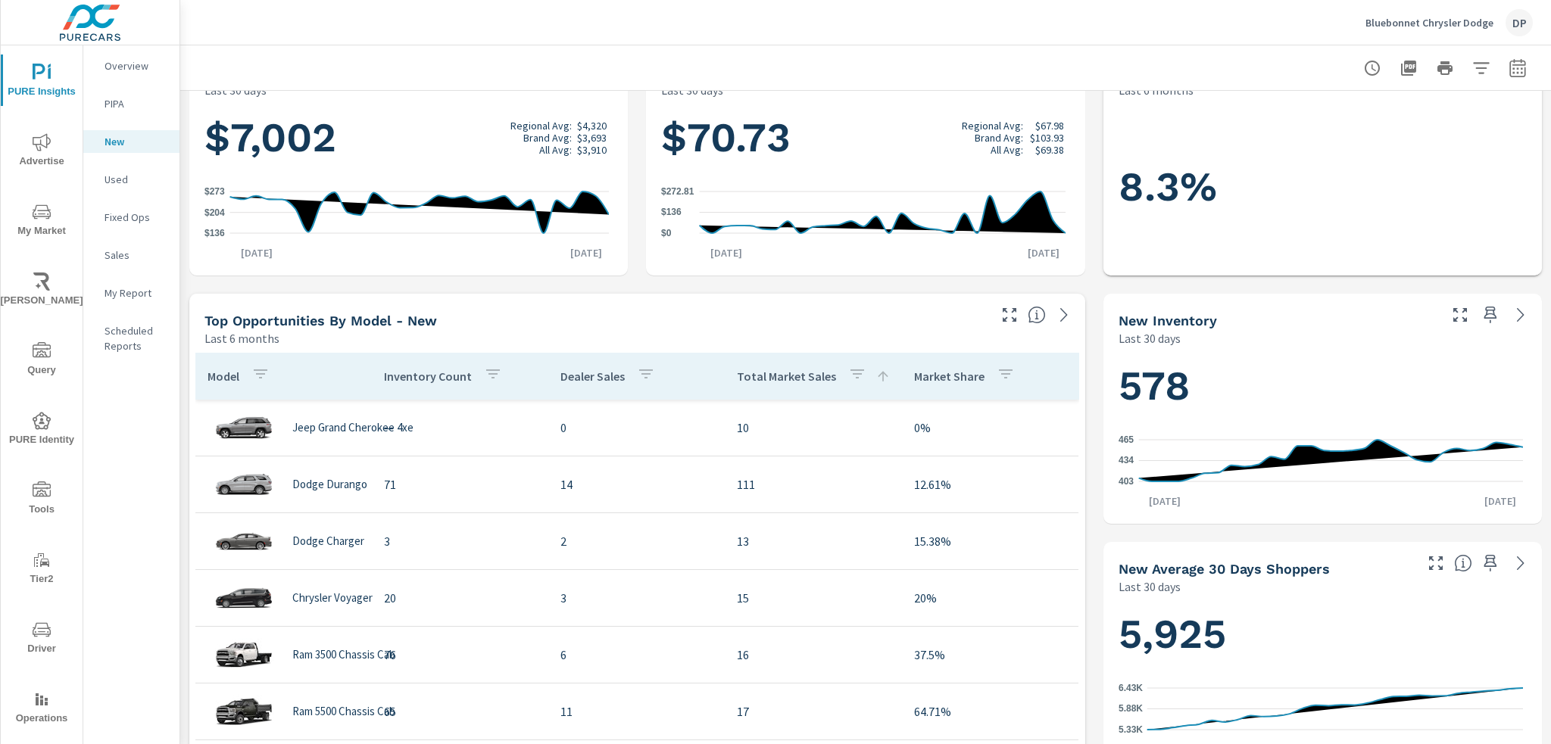
click at [1082, 744] on html "PURE Insights Advertise My Market Riley AI Query PURE Identity Tools Tier2 Driv…" at bounding box center [775, 372] width 1551 height 744
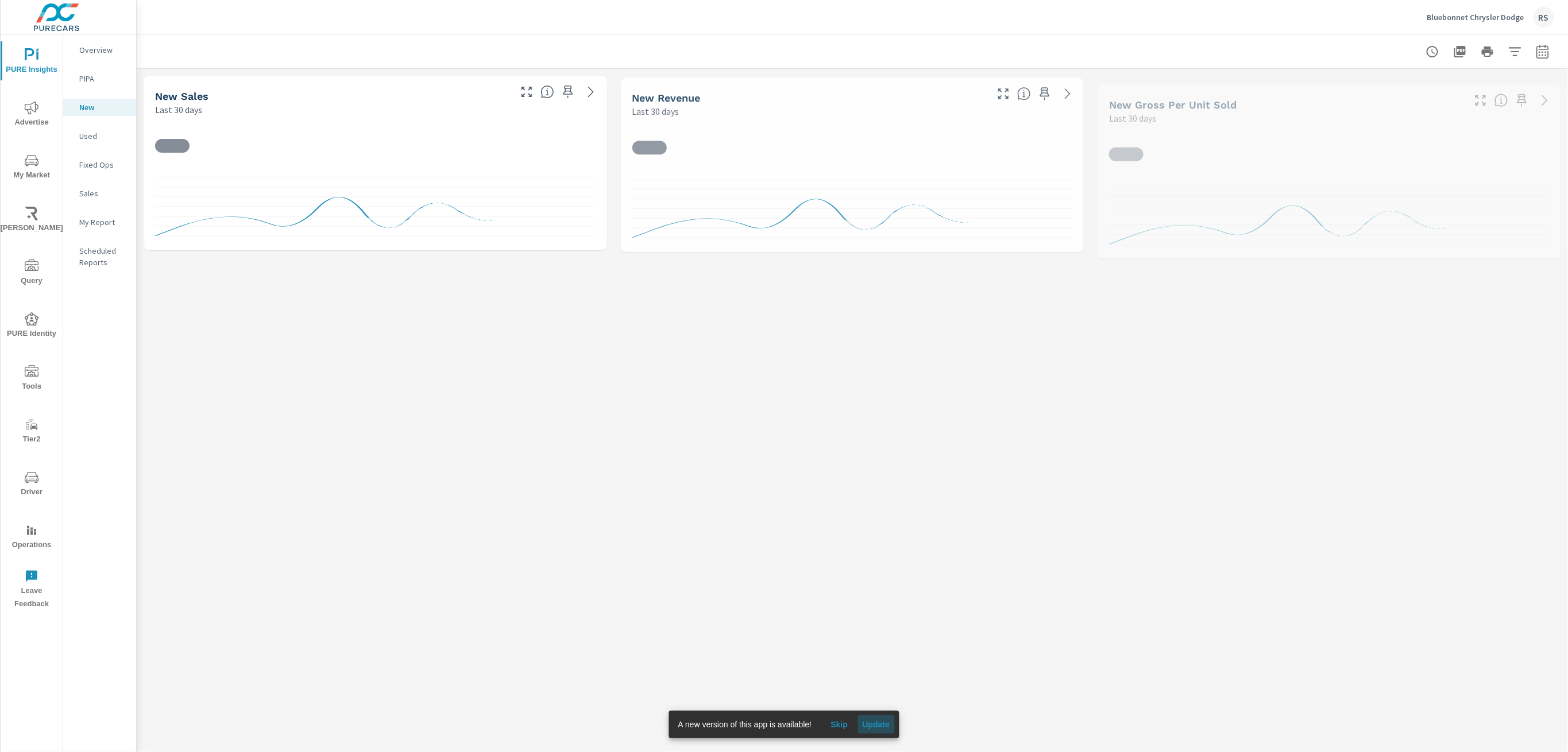
click at [888, 731] on button "Update" at bounding box center [876, 725] width 36 height 18
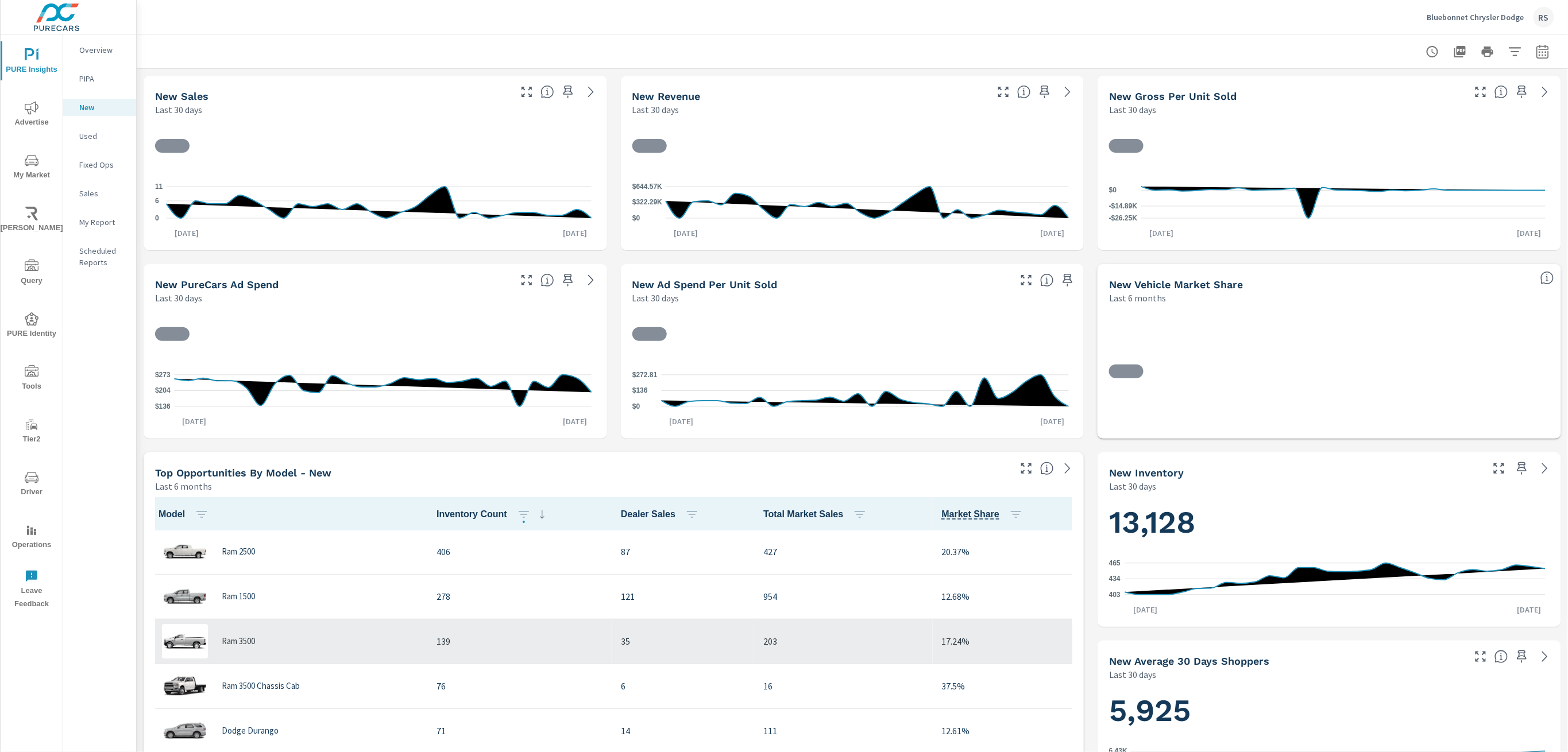
scroll to position [1, 0]
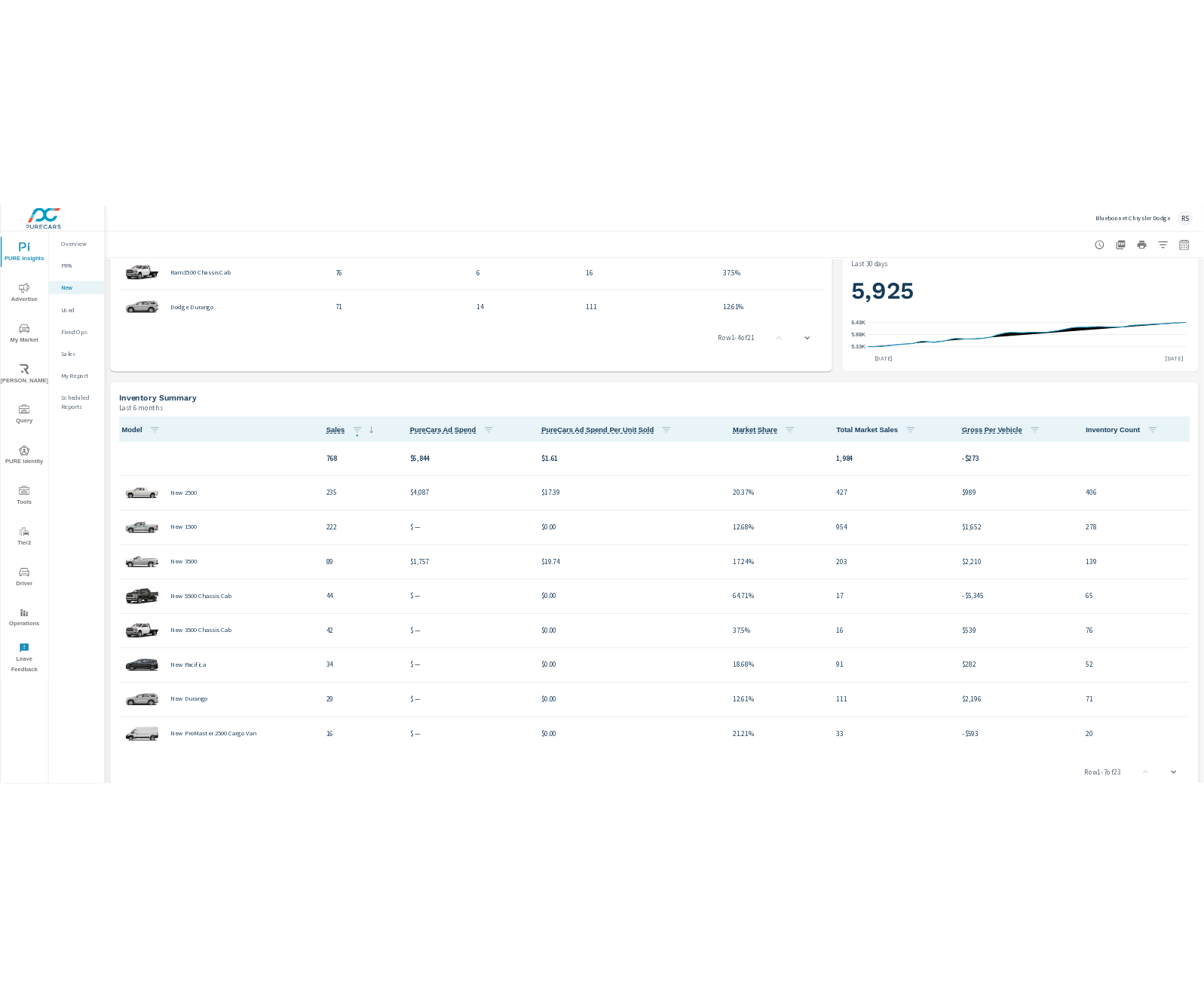
scroll to position [804, 0]
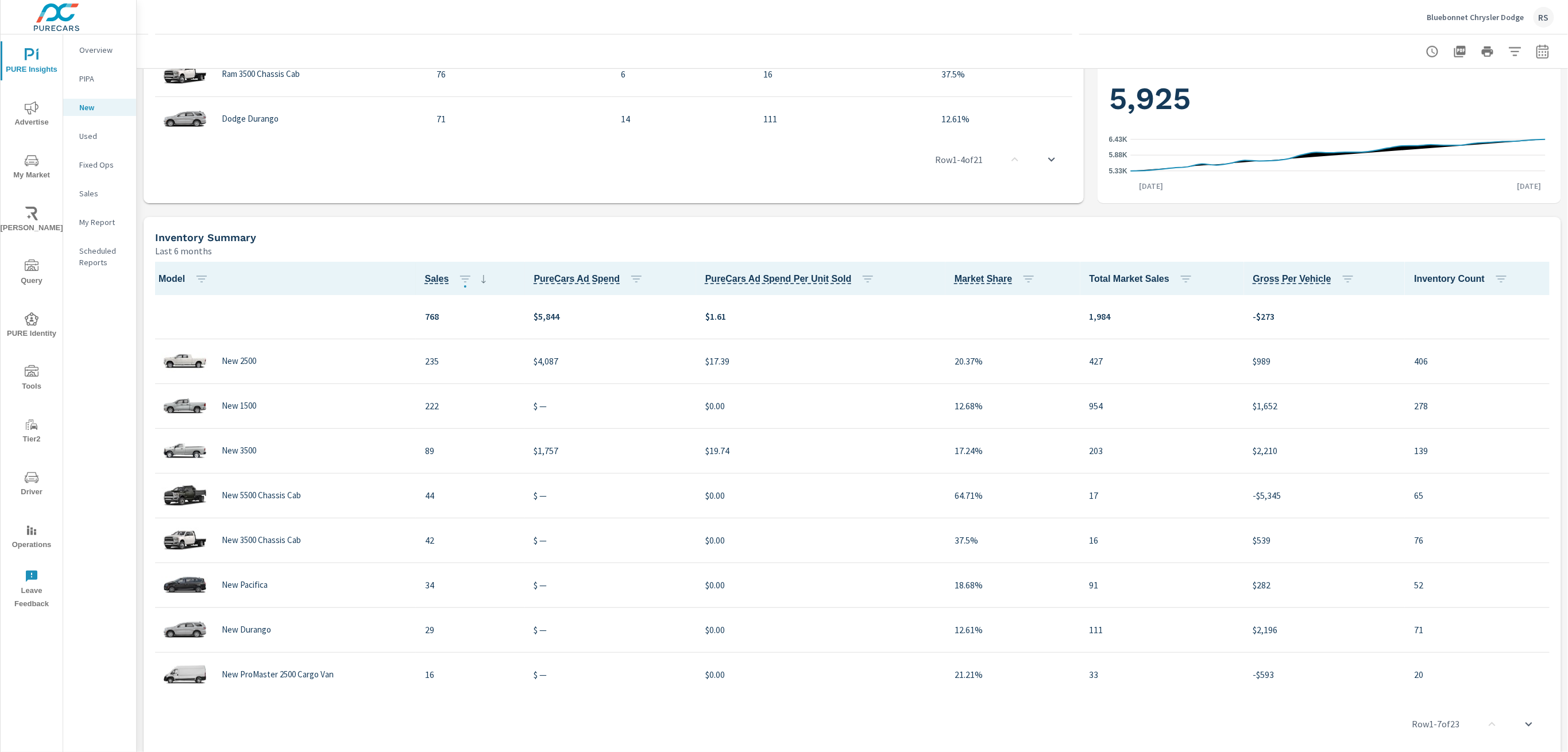
click at [1433, 283] on span "Inventory Count" at bounding box center [1463, 279] width 99 height 14
click at [1432, 280] on span "Inventory Count" at bounding box center [1463, 279] width 99 height 14
click at [1490, 273] on button "button" at bounding box center [1501, 279] width 23 height 23
click at [1461, 259] on div at bounding box center [784, 376] width 1568 height 752
click at [1437, 278] on span "Inventory Count" at bounding box center [1463, 279] width 99 height 14
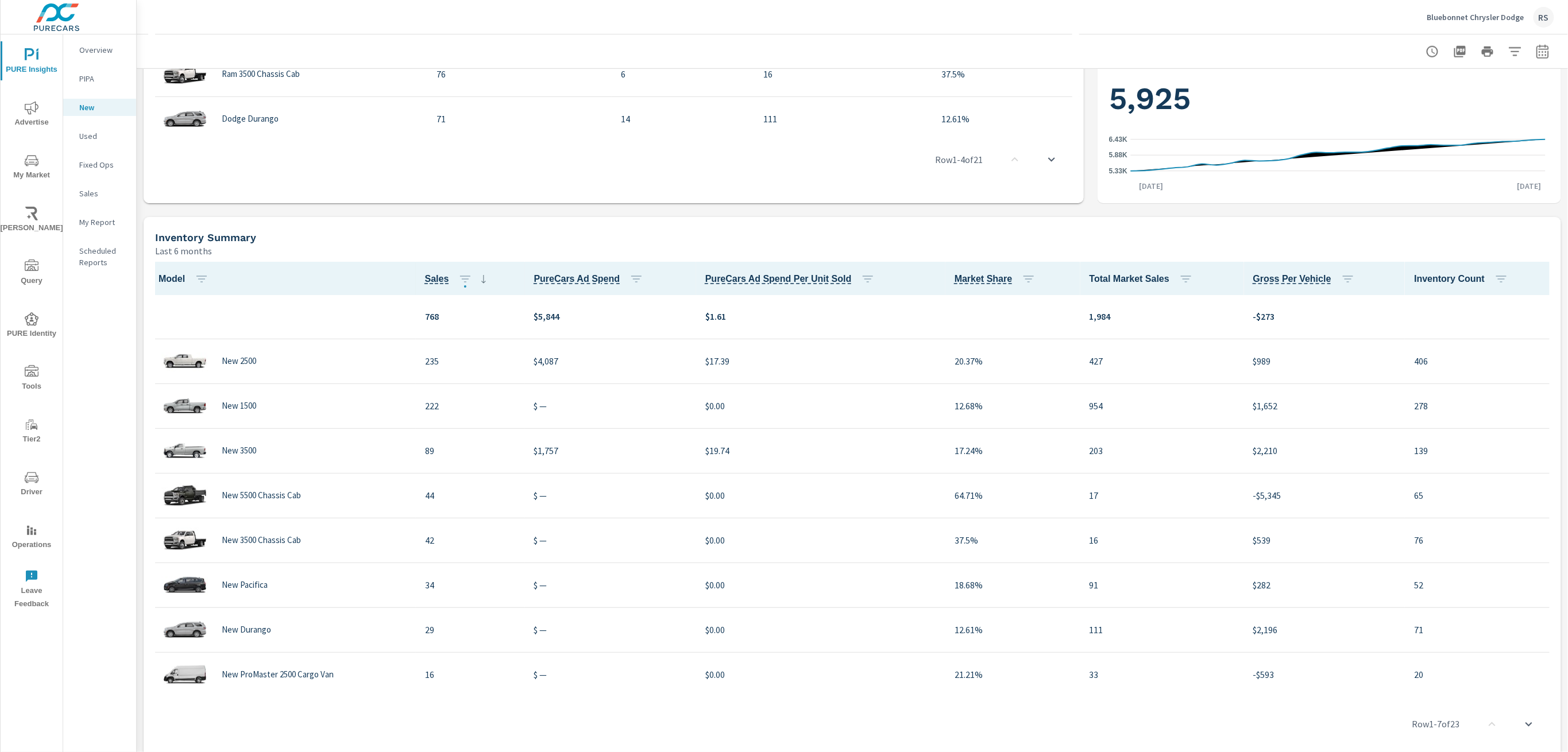
click at [1437, 278] on span "Inventory Count" at bounding box center [1463, 279] width 99 height 14
click at [1419, 276] on span "Inventory Count" at bounding box center [1463, 279] width 99 height 14
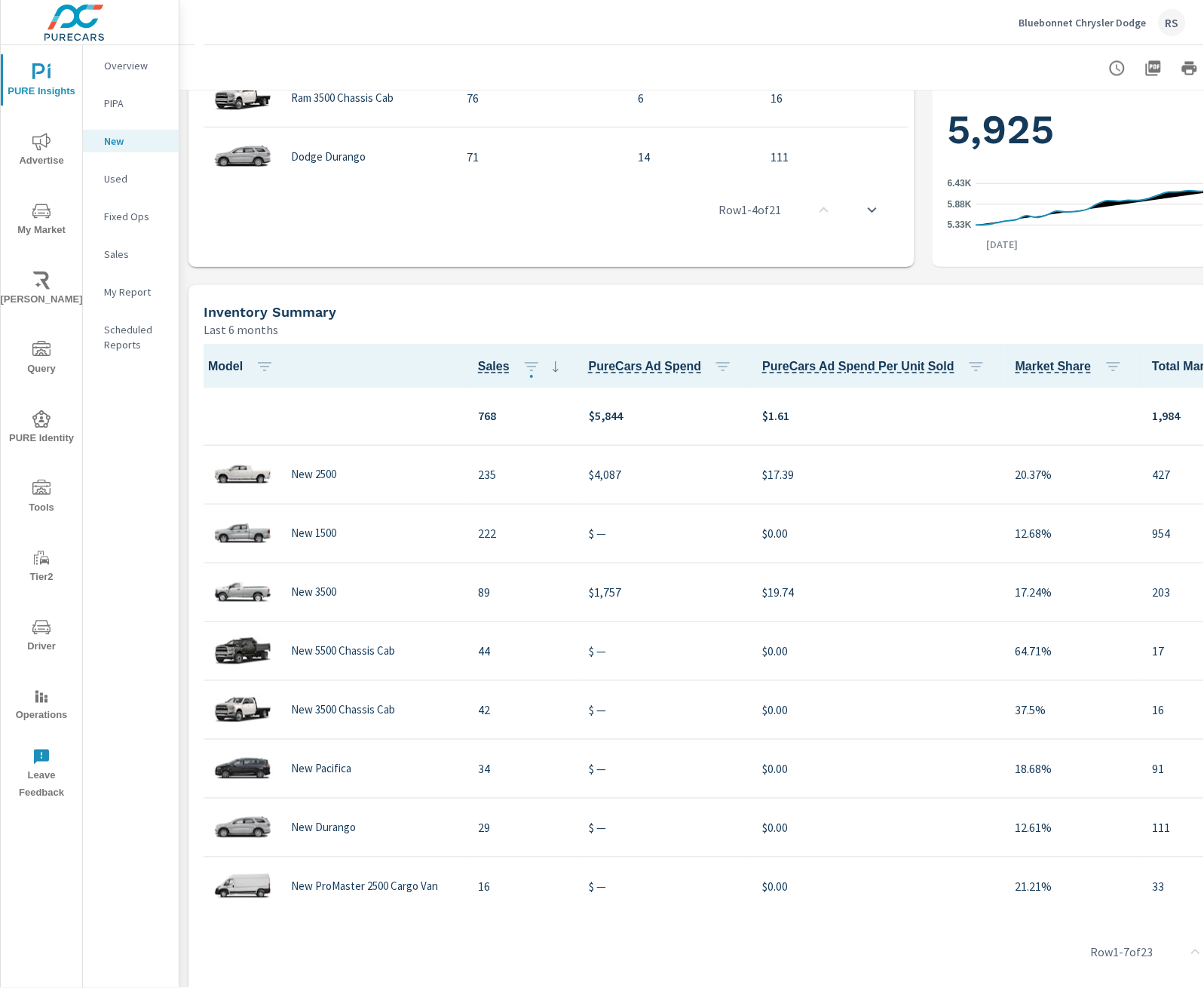
drag, startPoint x: 657, startPoint y: 906, endPoint x: 767, endPoint y: 896, distance: 110.5
click at [767, 896] on div "Model Sales PureCars Ad Spend PureCars Ad Spend Per Unit Sold Market Share Tota…" at bounding box center [737, 673] width 1086 height 659
drag, startPoint x: 763, startPoint y: 908, endPoint x: 1148, endPoint y: 909, distance: 385.0
click at [1148, 909] on div "Row 1 - 7 of 23" at bounding box center [737, 951] width 1086 height 91
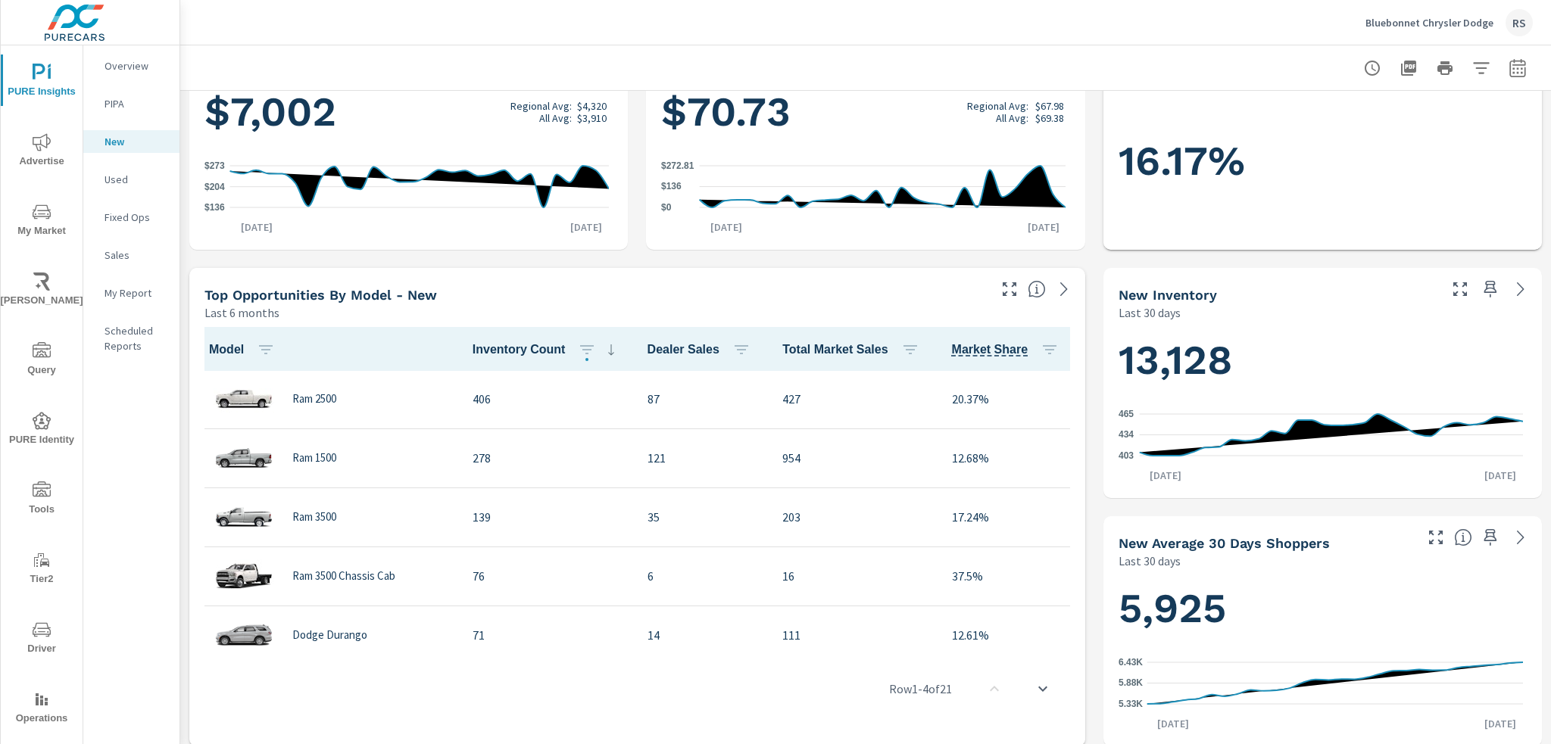
scroll to position [327, 0]
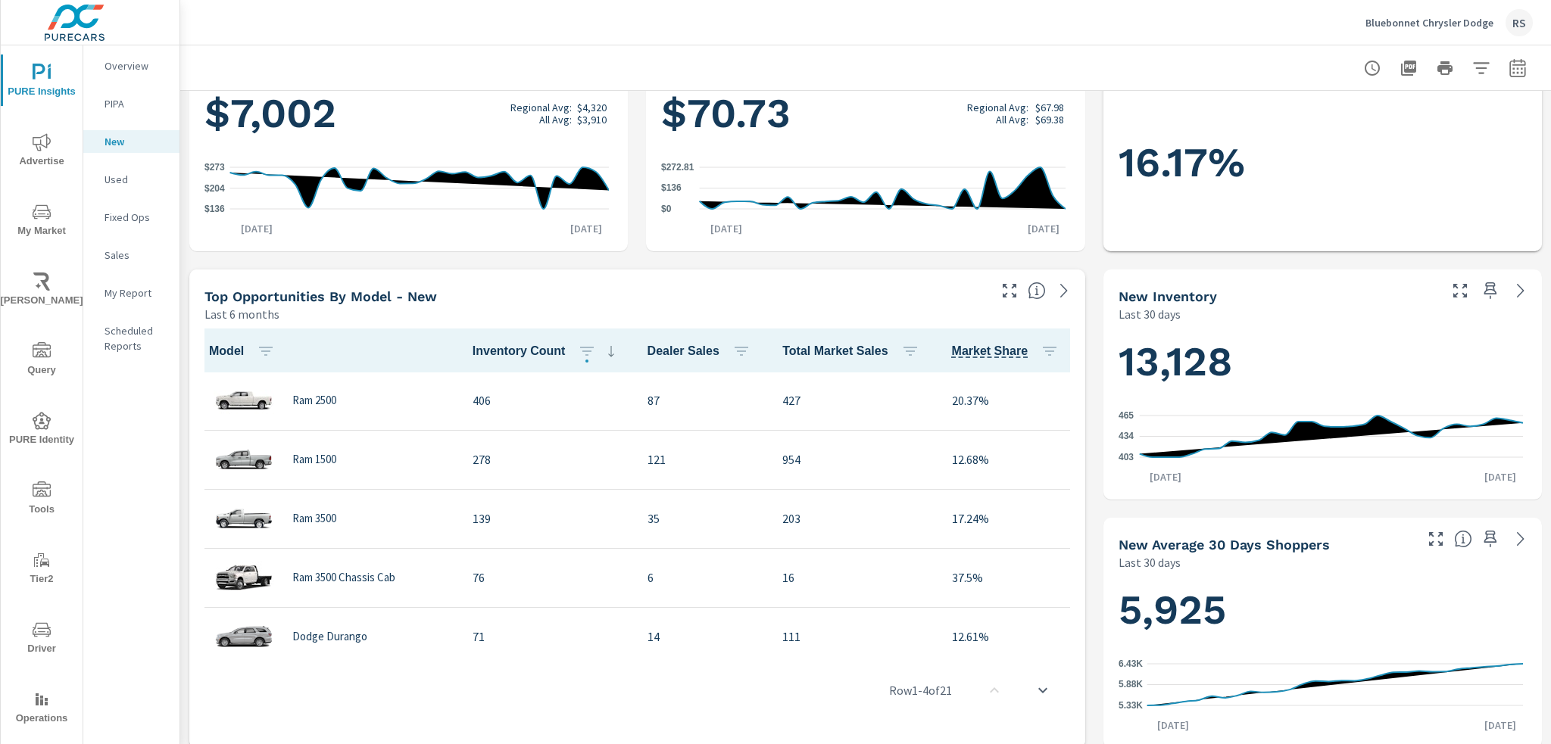
click at [1509, 67] on icon "button" at bounding box center [1518, 68] width 18 height 18
select select "Last 30 days"
click at [1509, 67] on icon "button" at bounding box center [1518, 68] width 18 height 18
click at [1509, 66] on icon "button" at bounding box center [1518, 68] width 18 height 18
select select "Last 30 days"
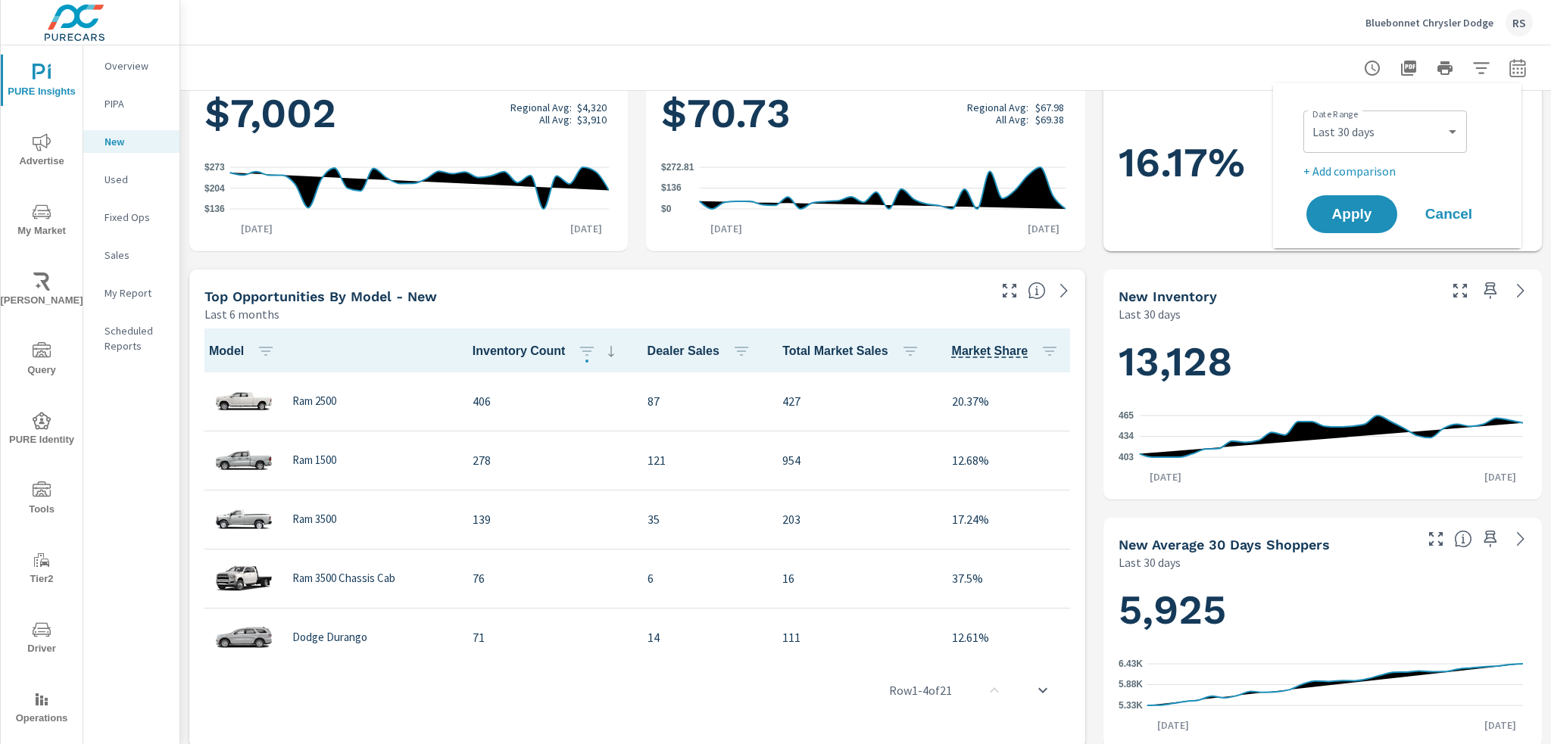
click at [1509, 66] on icon "button" at bounding box center [1518, 68] width 18 height 18
select select "Last 30 days"
click at [1509, 66] on icon "button" at bounding box center [1518, 68] width 18 height 18
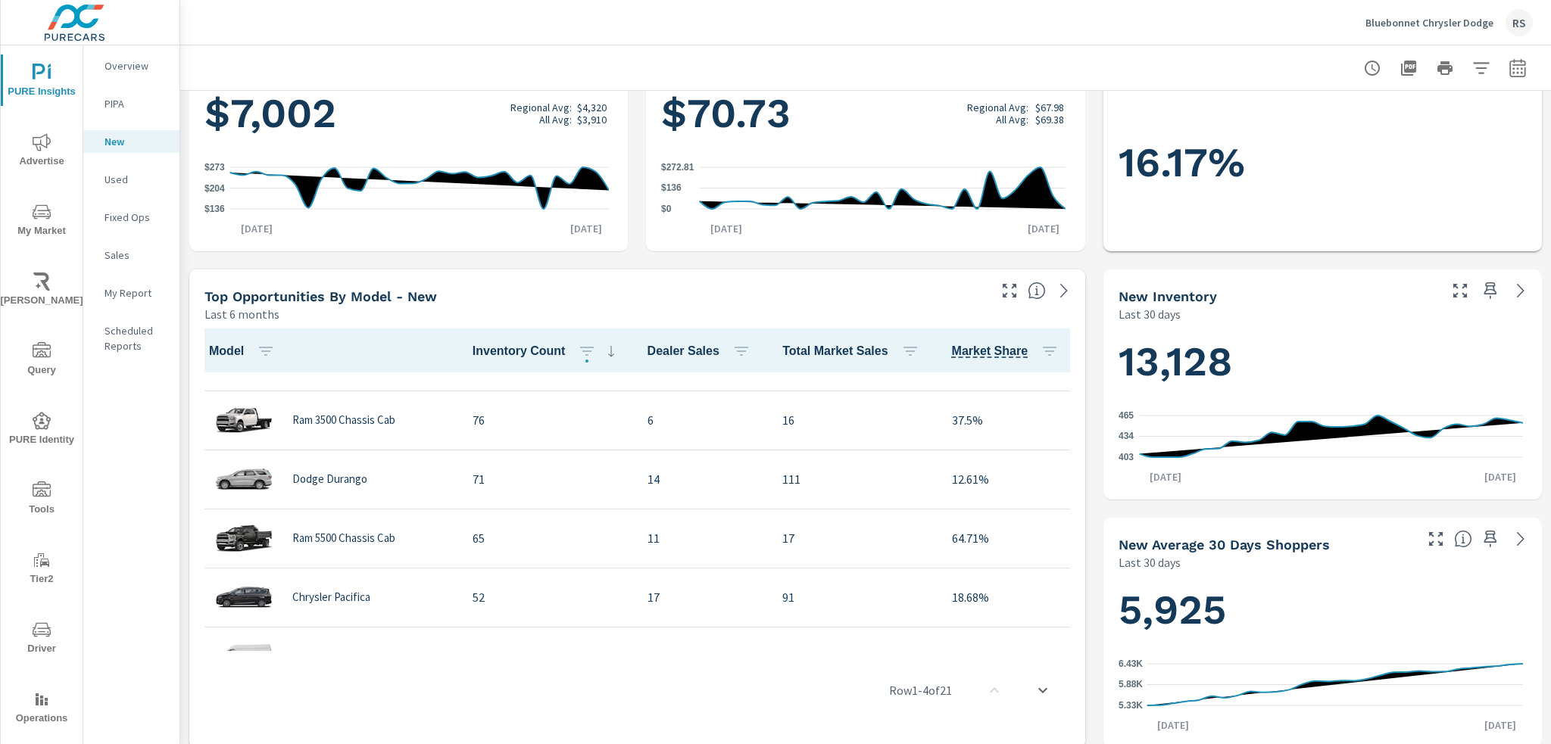
scroll to position [379, 0]
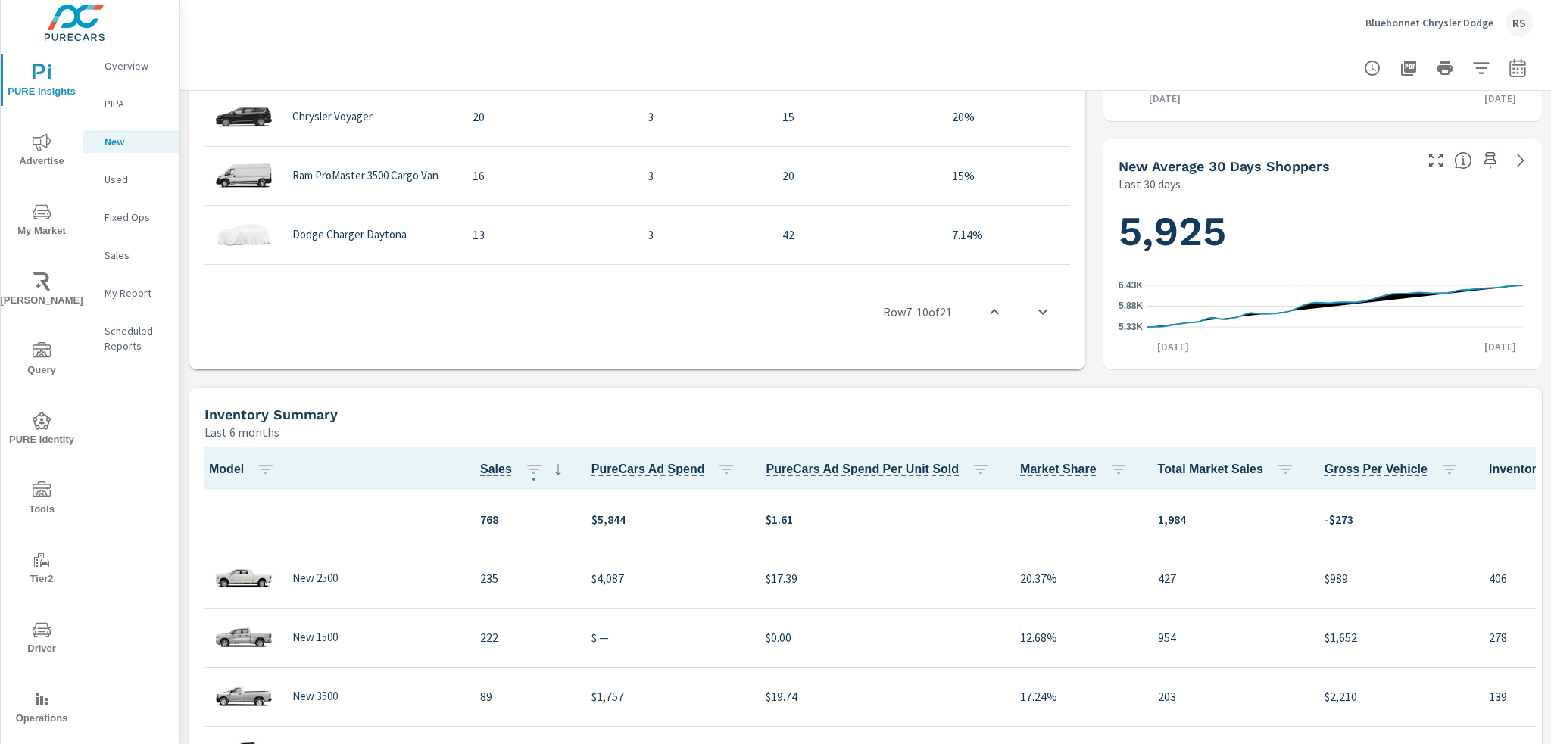
scroll to position [933, 0]
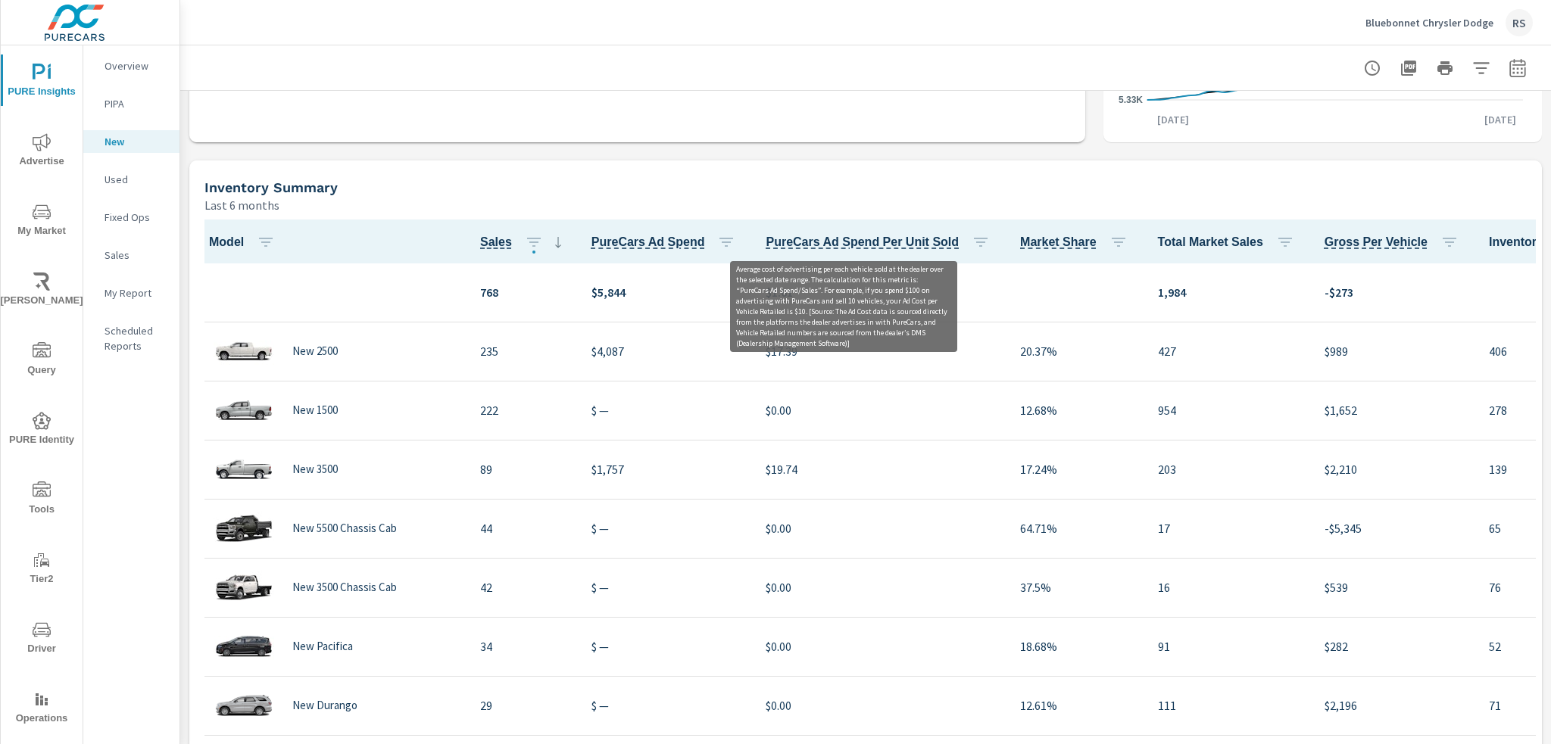
click at [822, 245] on span "PureCars Ad Spend Per Unit Sold" at bounding box center [862, 242] width 193 height 18
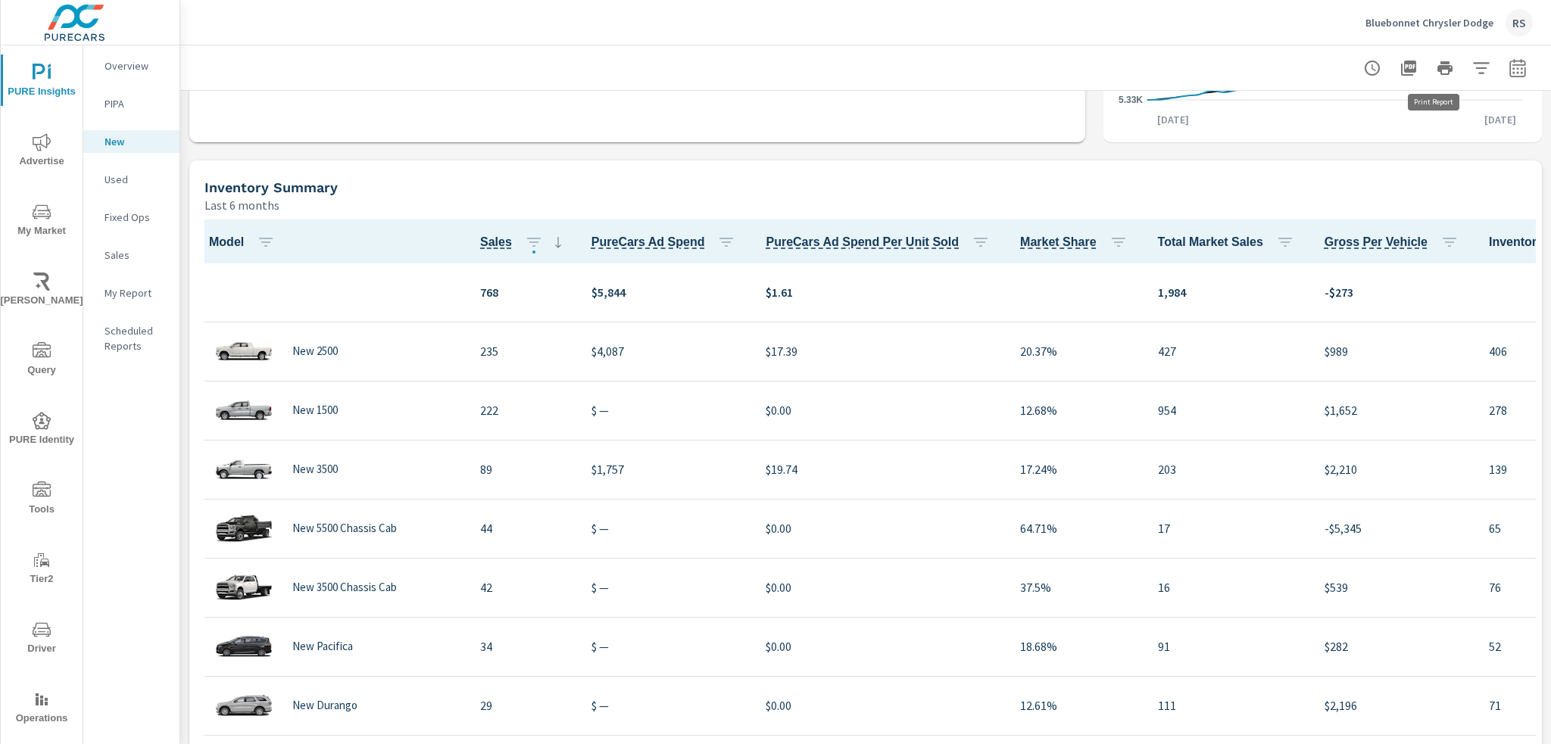
click at [1436, 72] on icon "button" at bounding box center [1445, 68] width 18 height 18
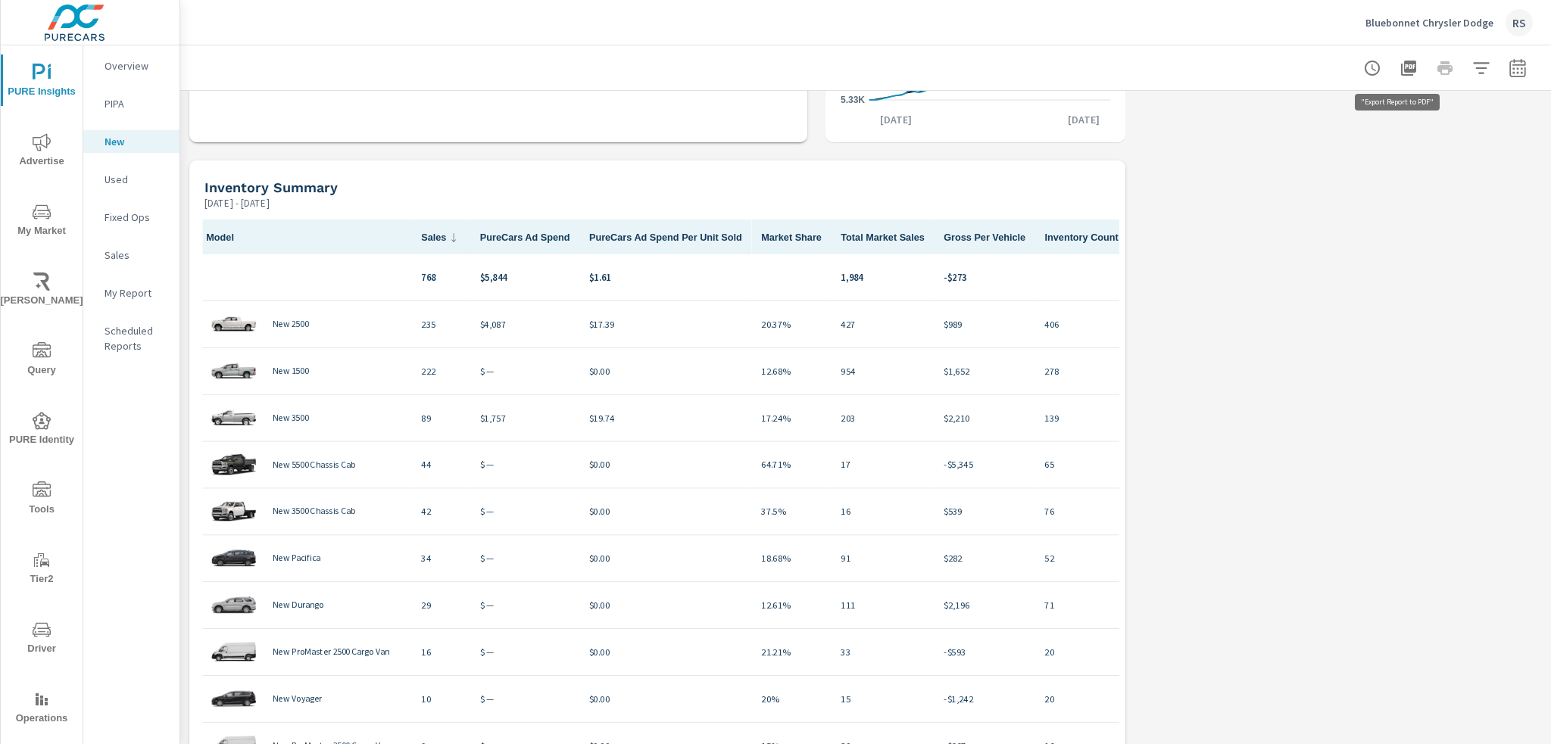
click at [1403, 74] on icon "button" at bounding box center [1409, 68] width 18 height 18
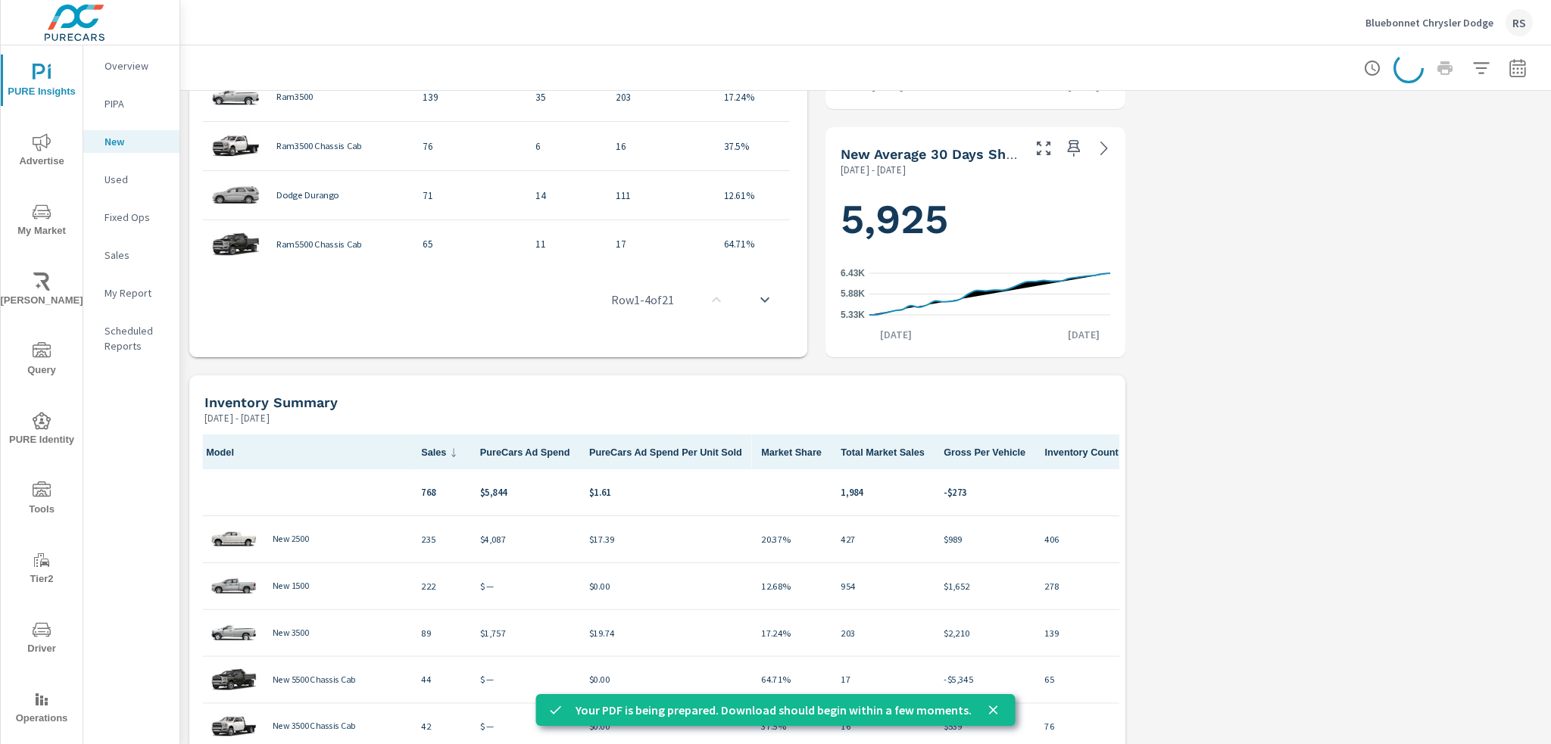
scroll to position [706, 0]
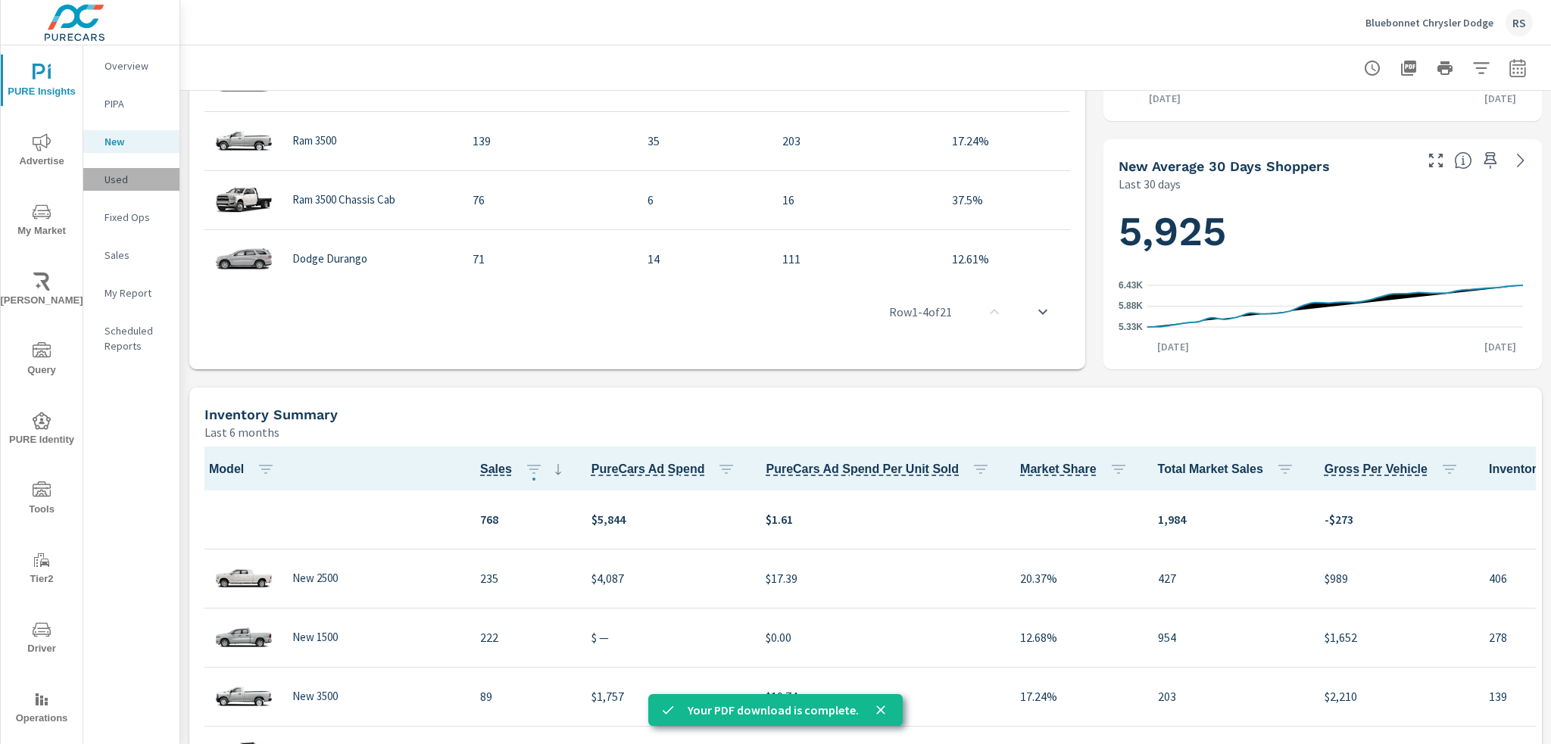
click at [137, 186] on p "Used" at bounding box center [136, 179] width 63 height 15
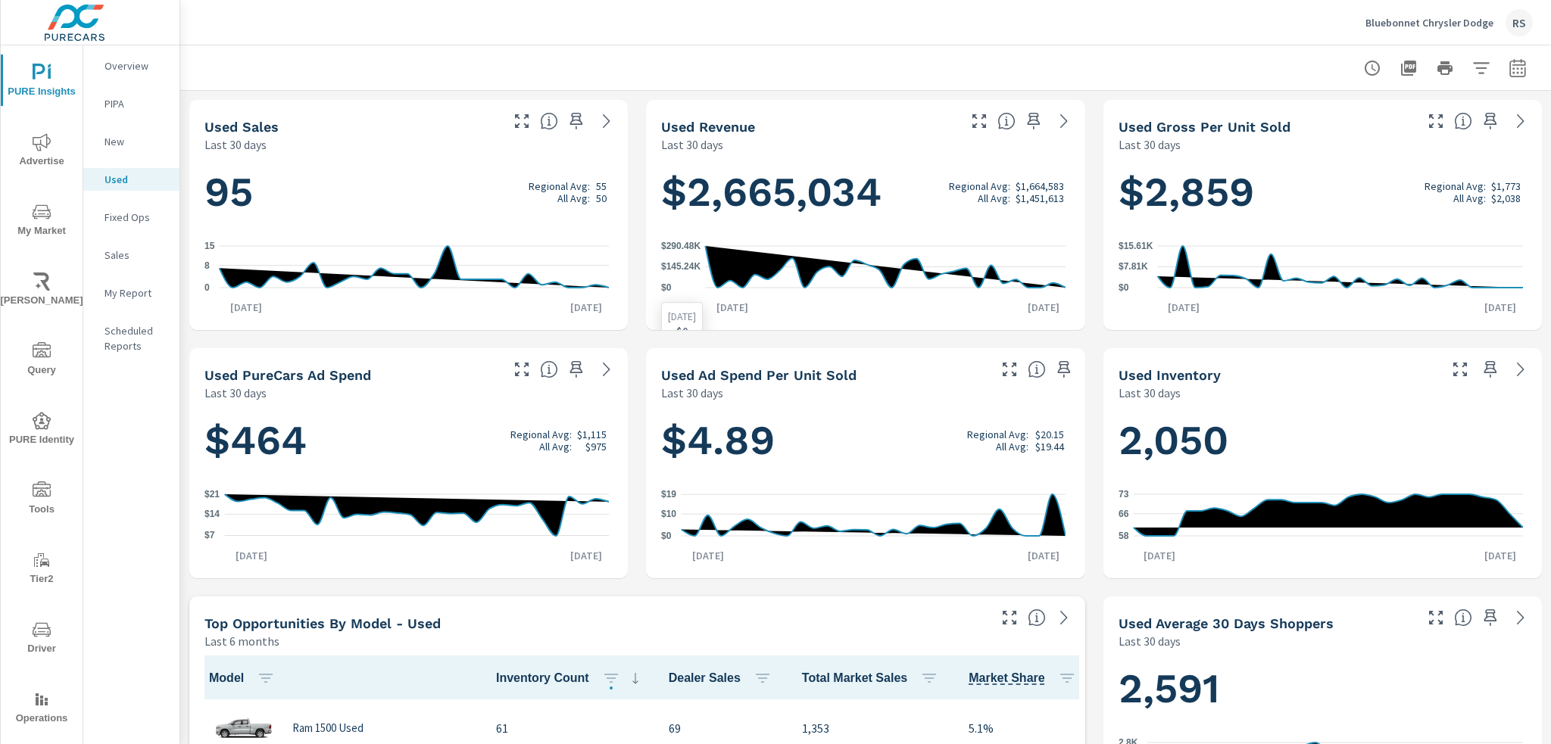
scroll to position [379, 0]
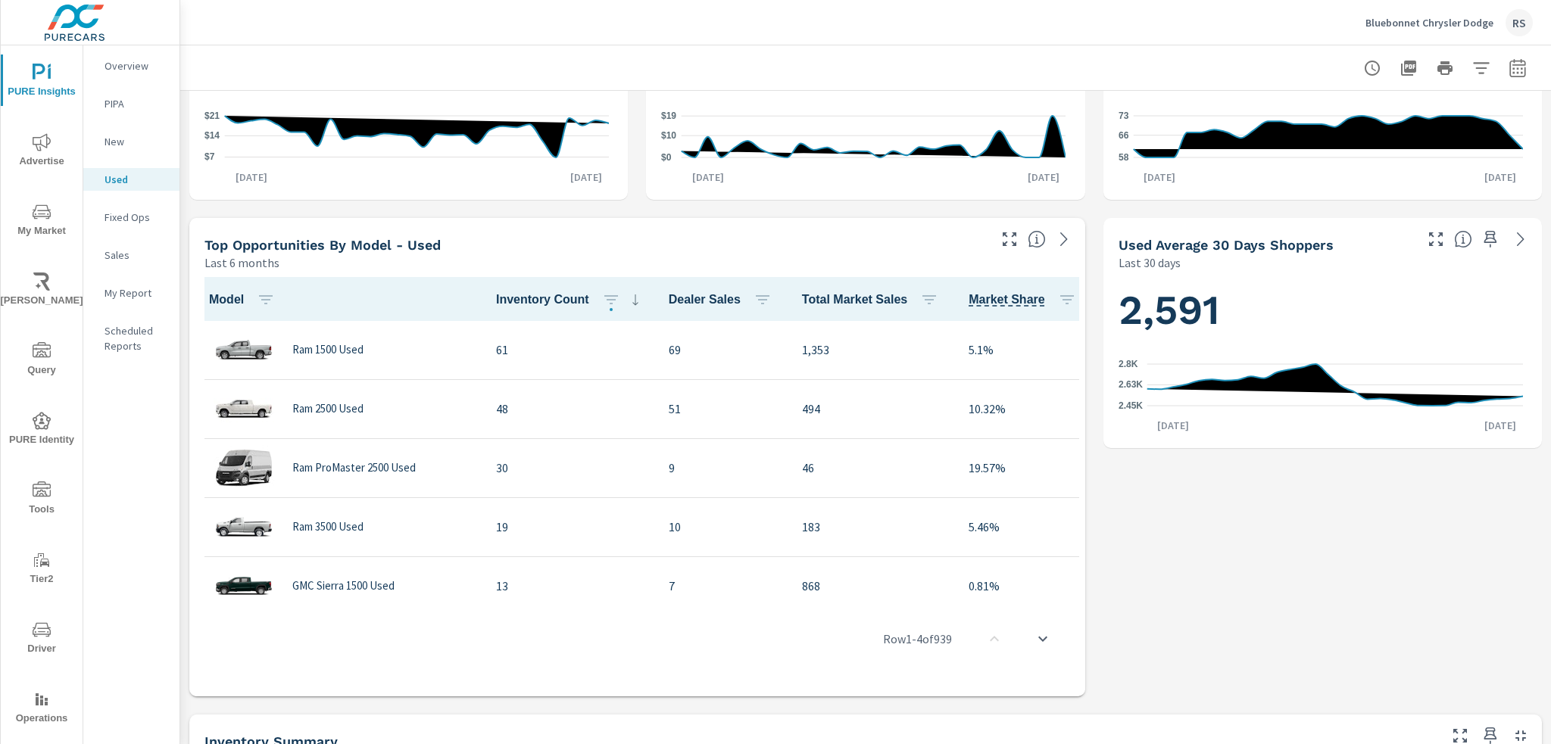
click at [535, 301] on span "Inventory Count" at bounding box center [570, 300] width 148 height 18
click at [522, 302] on span "Inventory Count" at bounding box center [570, 300] width 148 height 18
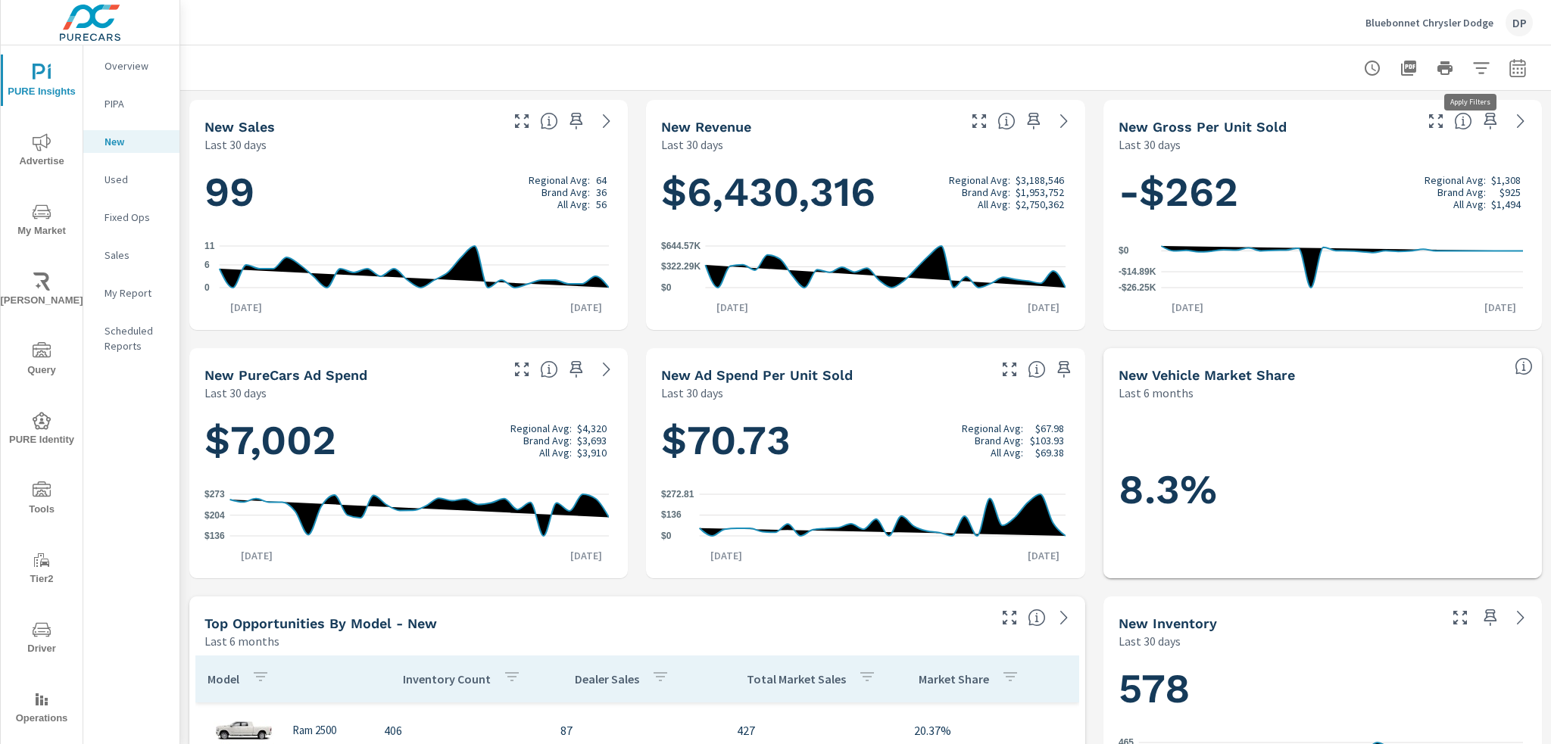
click at [1474, 71] on icon "button" at bounding box center [1481, 68] width 18 height 18
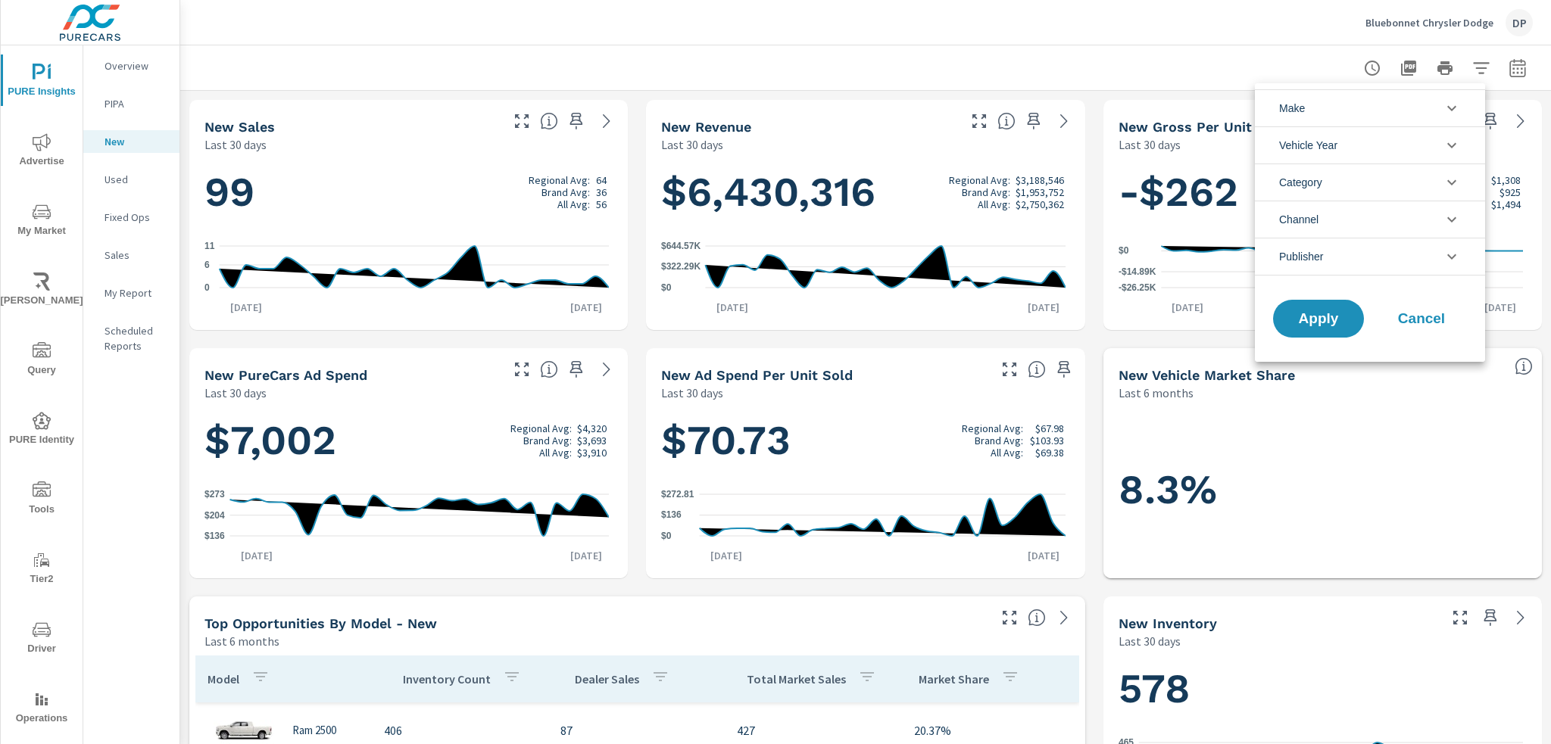
click at [1515, 73] on div at bounding box center [775, 372] width 1551 height 744
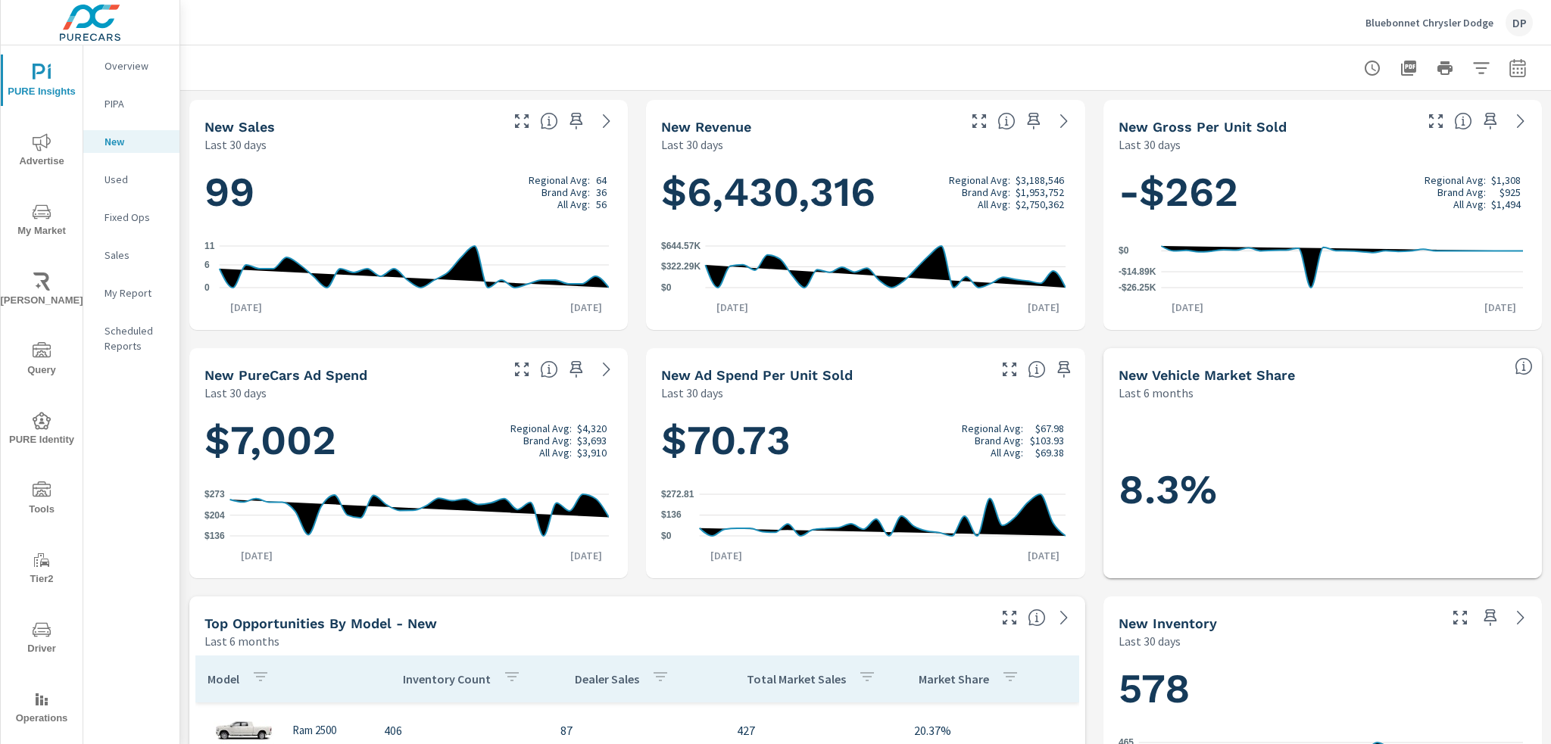
click at [1509, 71] on icon "button" at bounding box center [1518, 68] width 18 height 18
select select "Last 30 days"
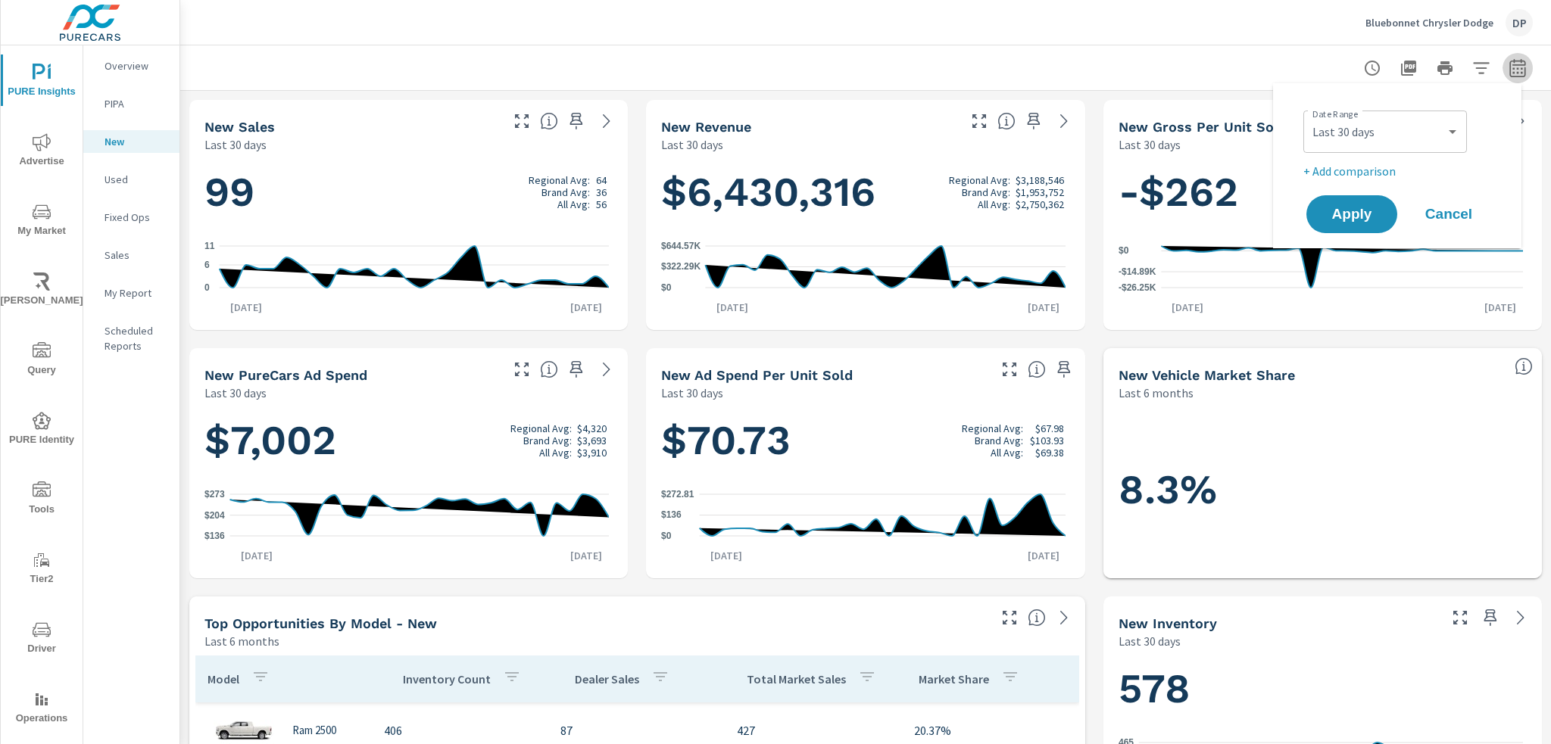
click at [1509, 71] on icon "button" at bounding box center [1518, 68] width 18 height 18
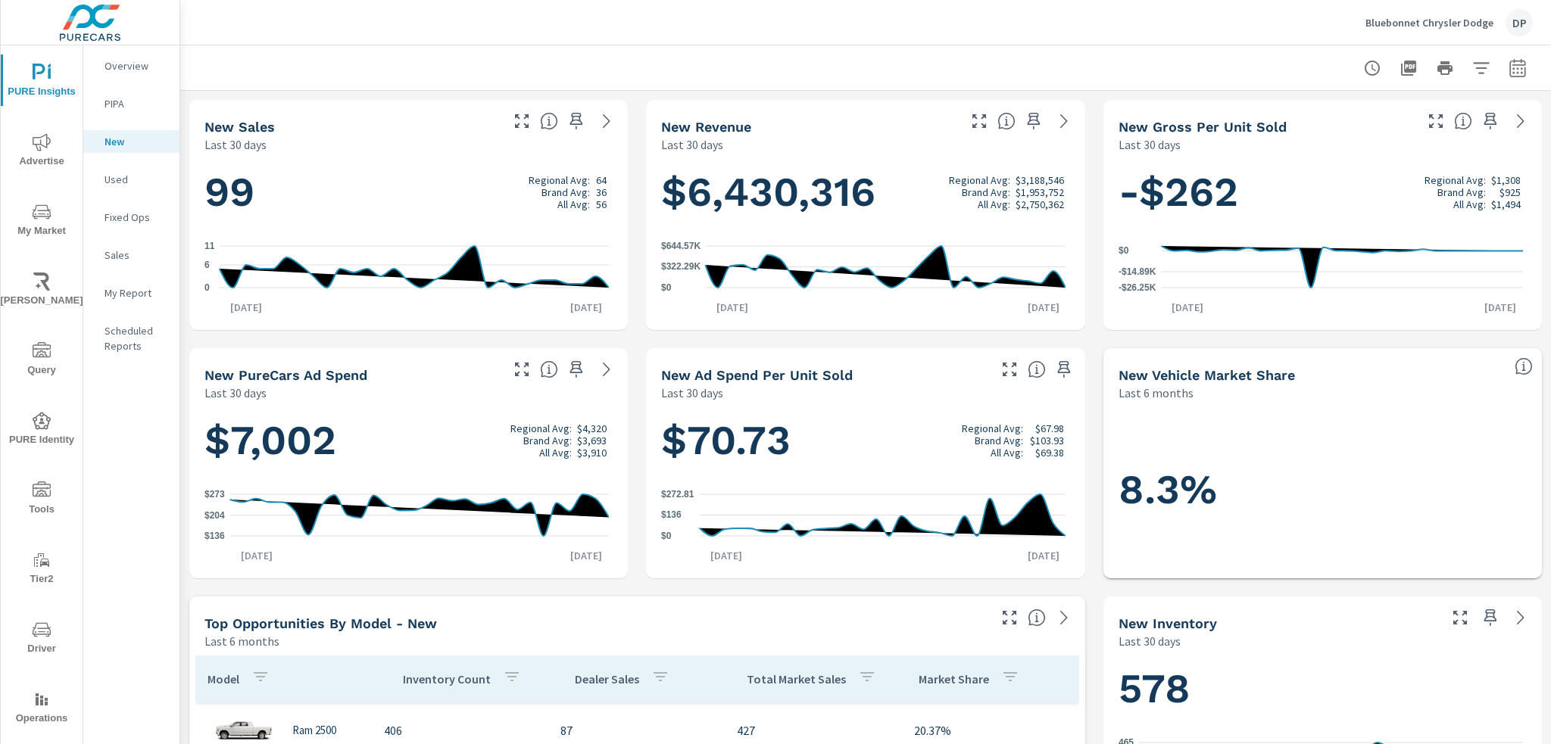
click at [1509, 71] on icon "button" at bounding box center [1518, 68] width 18 height 18
select select "Last 30 days"
click at [1509, 71] on icon "button" at bounding box center [1518, 68] width 18 height 18
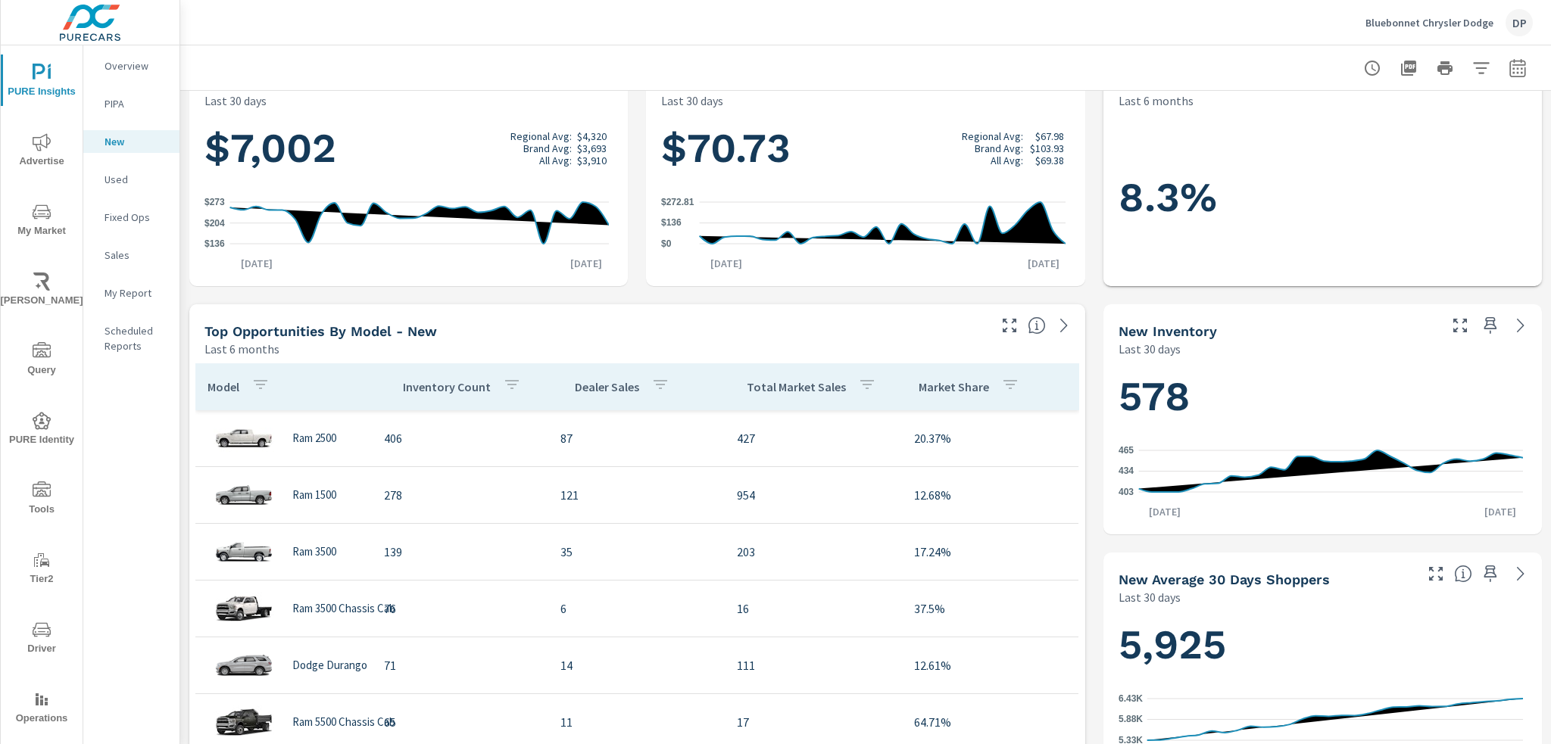
scroll to position [303, 0]
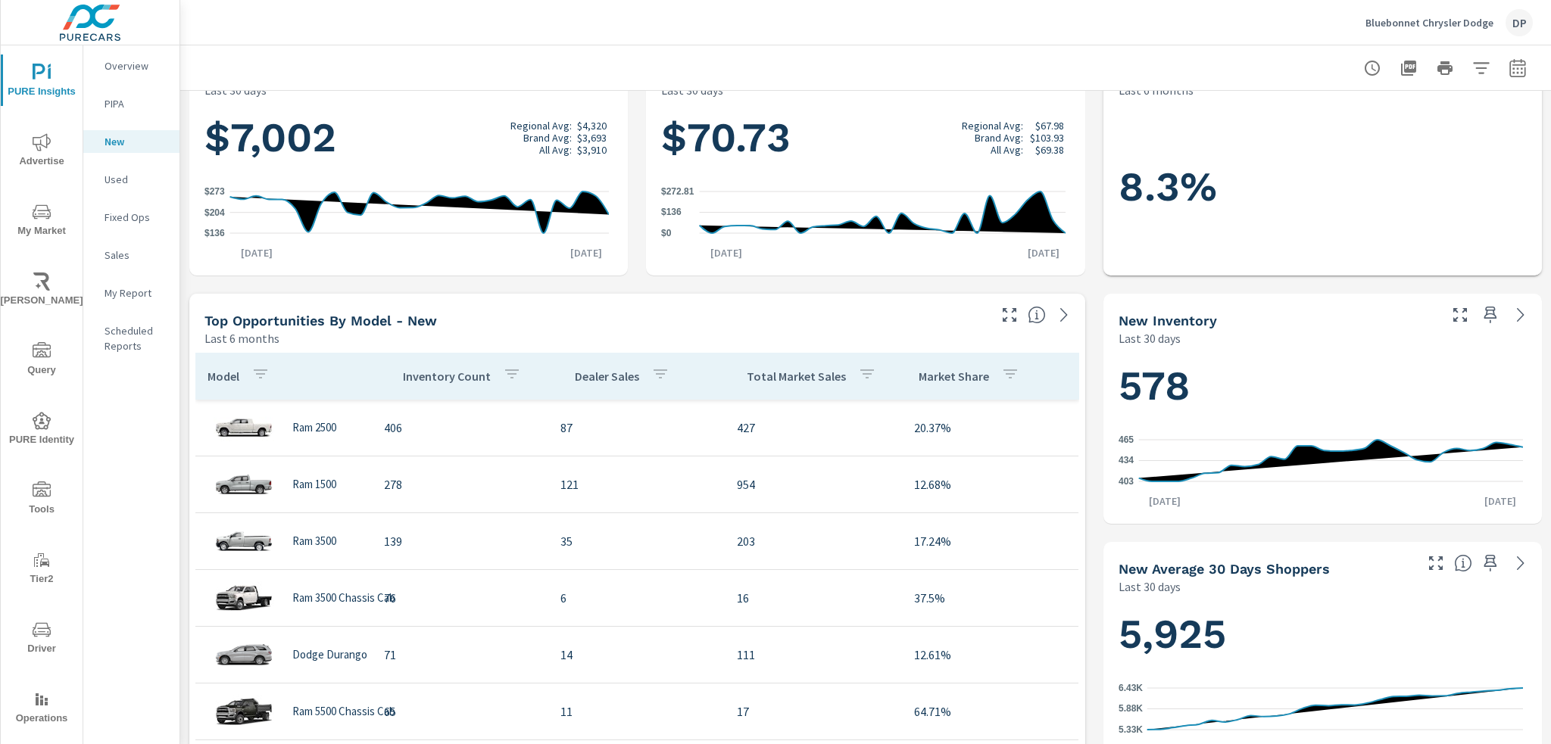
click at [1509, 71] on icon "button" at bounding box center [1518, 68] width 18 height 18
select select "Last 30 days"
click at [1360, 149] on div "Custom Yesterday Last week Last 7 days Last 14 days Last 30 days Last 45 days L…" at bounding box center [1385, 132] width 164 height 42
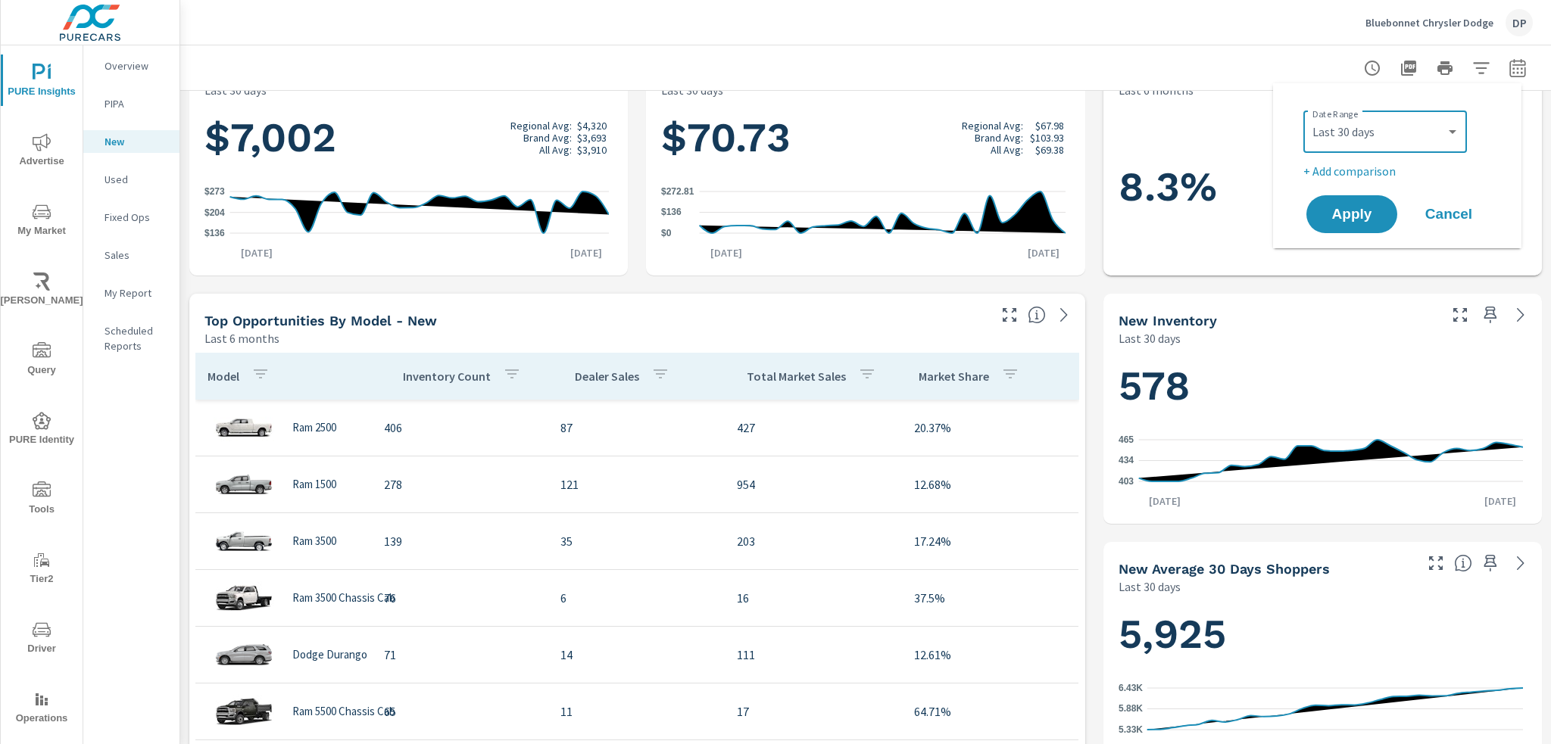
click at [1353, 169] on p "+ Add comparison" at bounding box center [1400, 171] width 194 height 18
select select "Previous period"
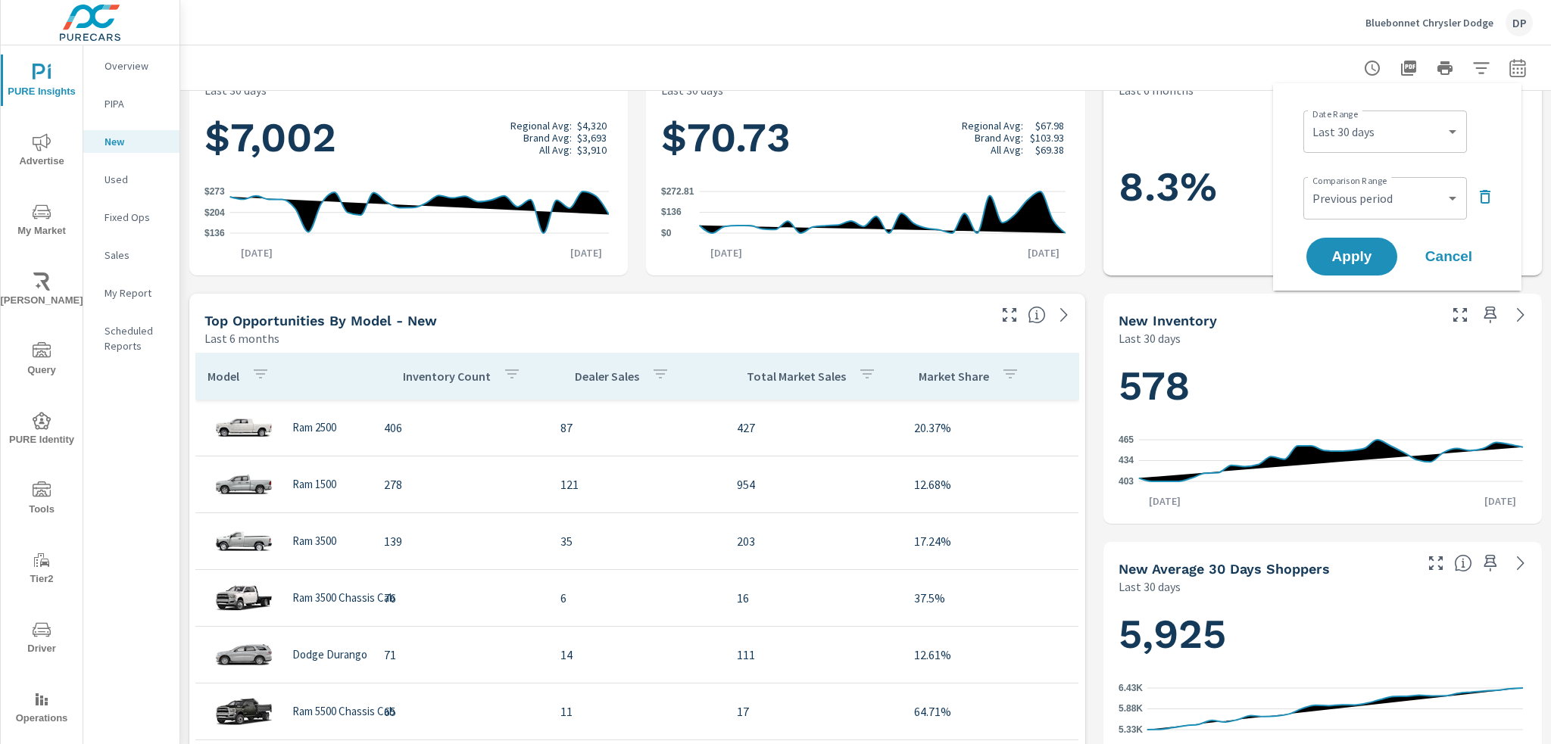
click at [1354, 177] on div "Custom Previous period Previous month Previous year ​" at bounding box center [1385, 198] width 164 height 42
click at [1348, 254] on span "Apply" at bounding box center [1352, 257] width 62 height 14
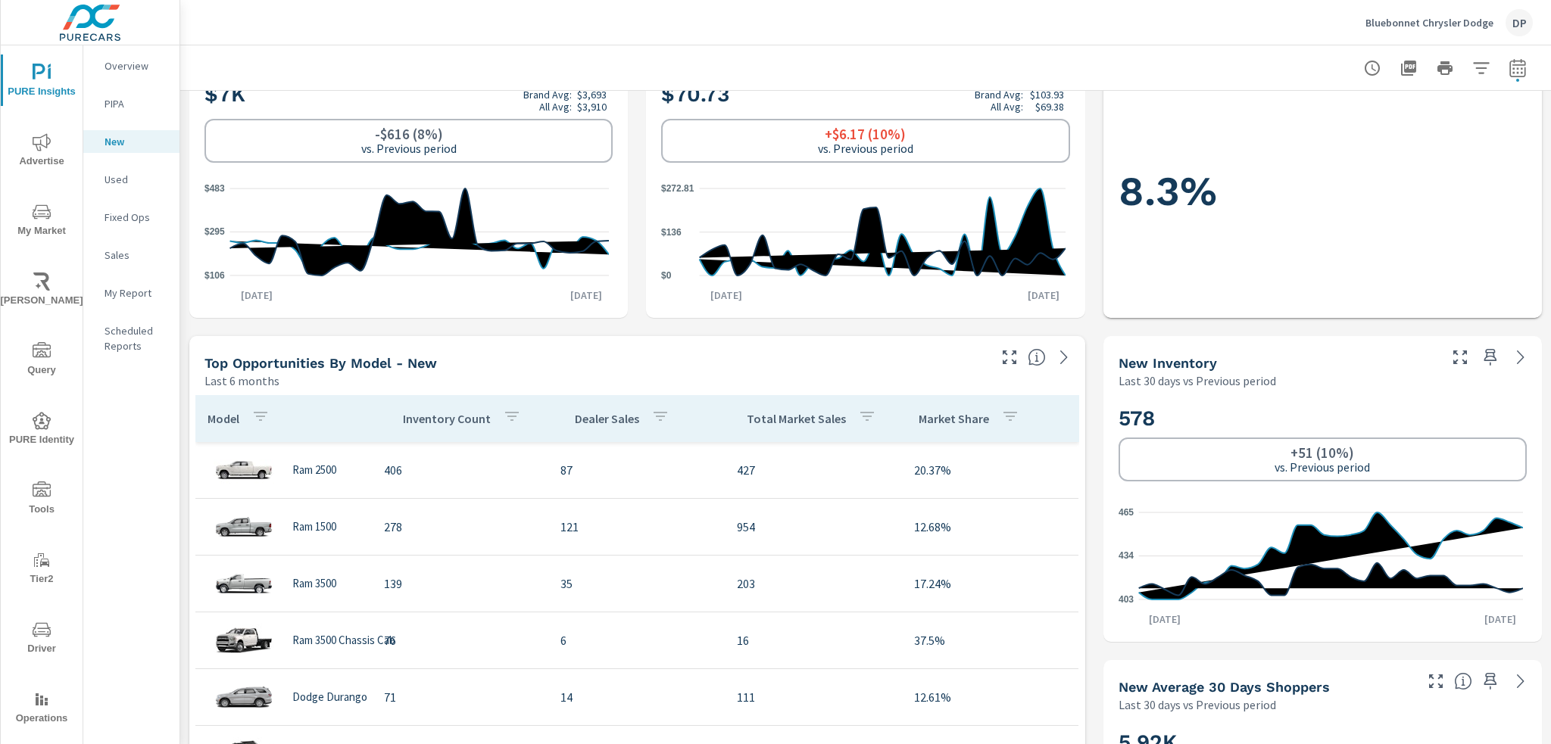
scroll to position [606, 0]
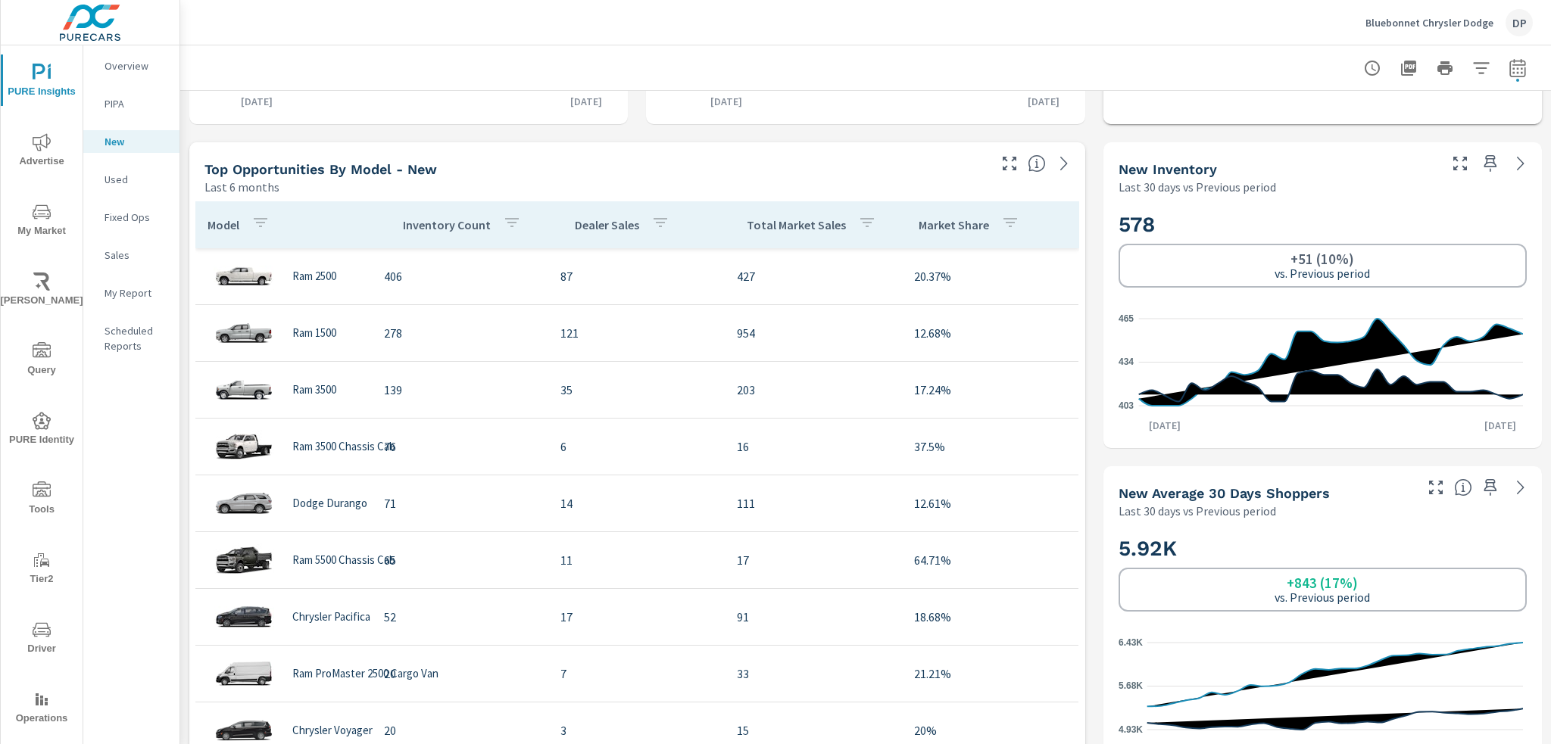
click at [442, 236] on div "Inventory Count" at bounding box center [465, 225] width 124 height 35
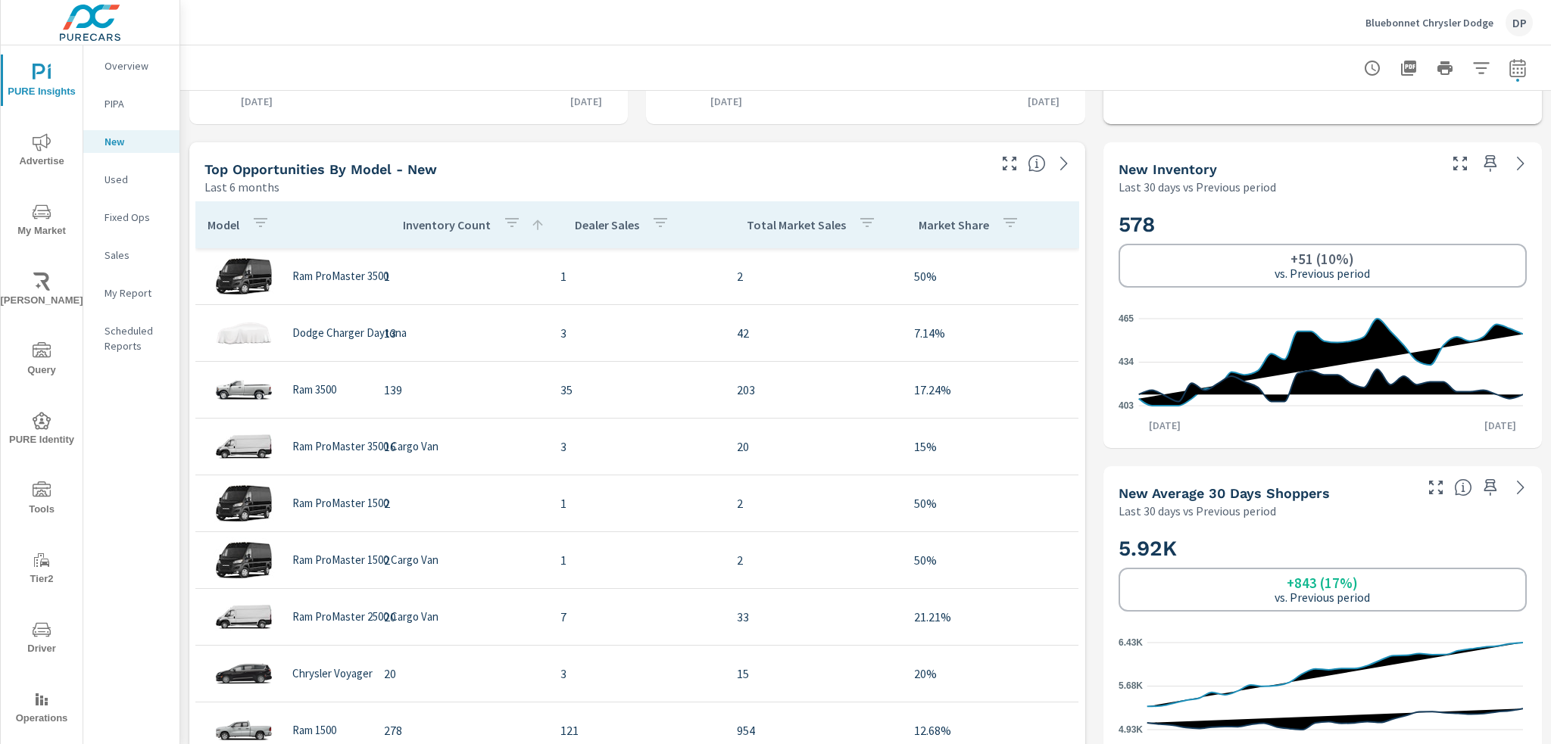
click at [585, 220] on p "Dealer Sales" at bounding box center [607, 224] width 64 height 15
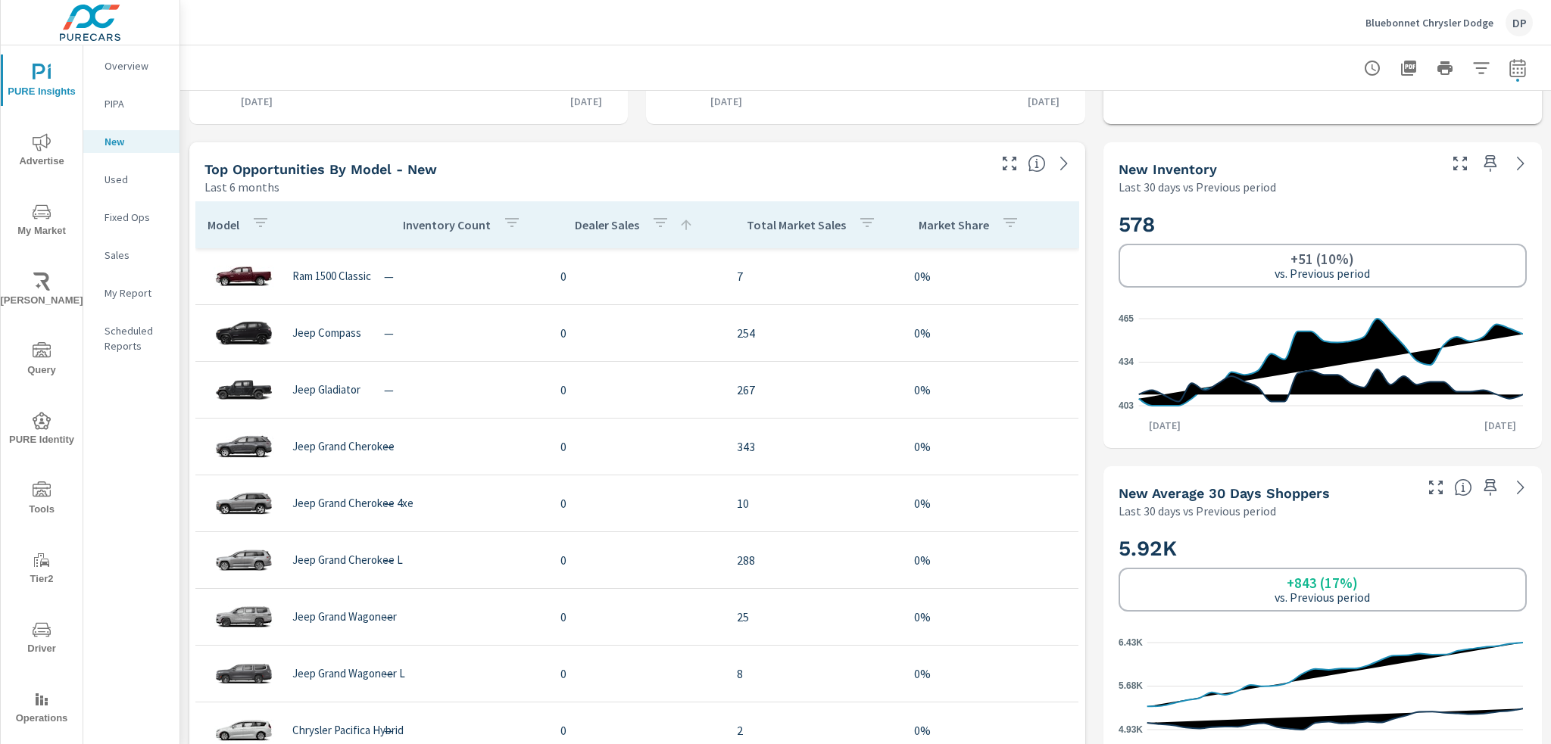
click at [585, 220] on p "Dealer Sales" at bounding box center [607, 224] width 64 height 15
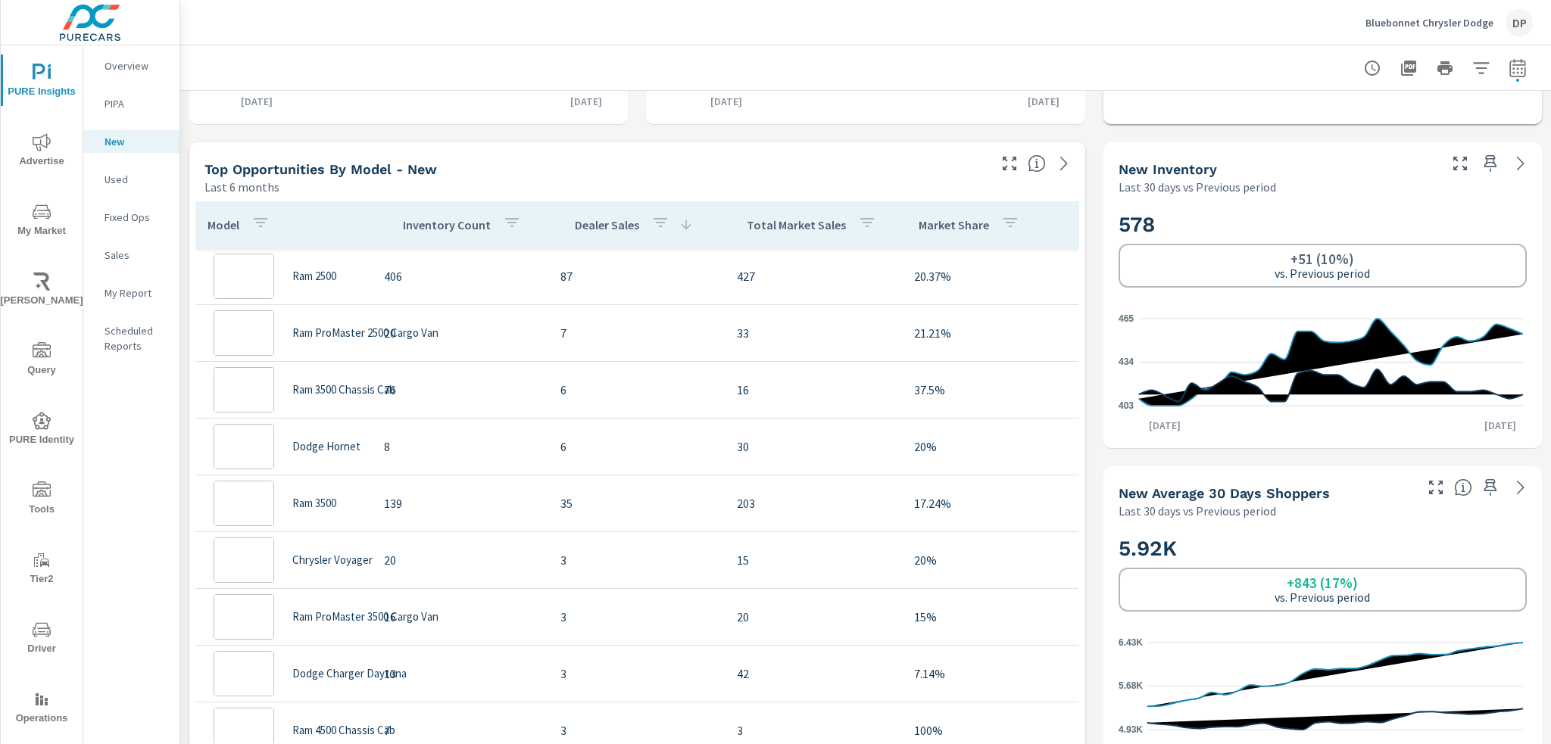
click at [801, 226] on p "Total Market Sales" at bounding box center [796, 224] width 99 height 15
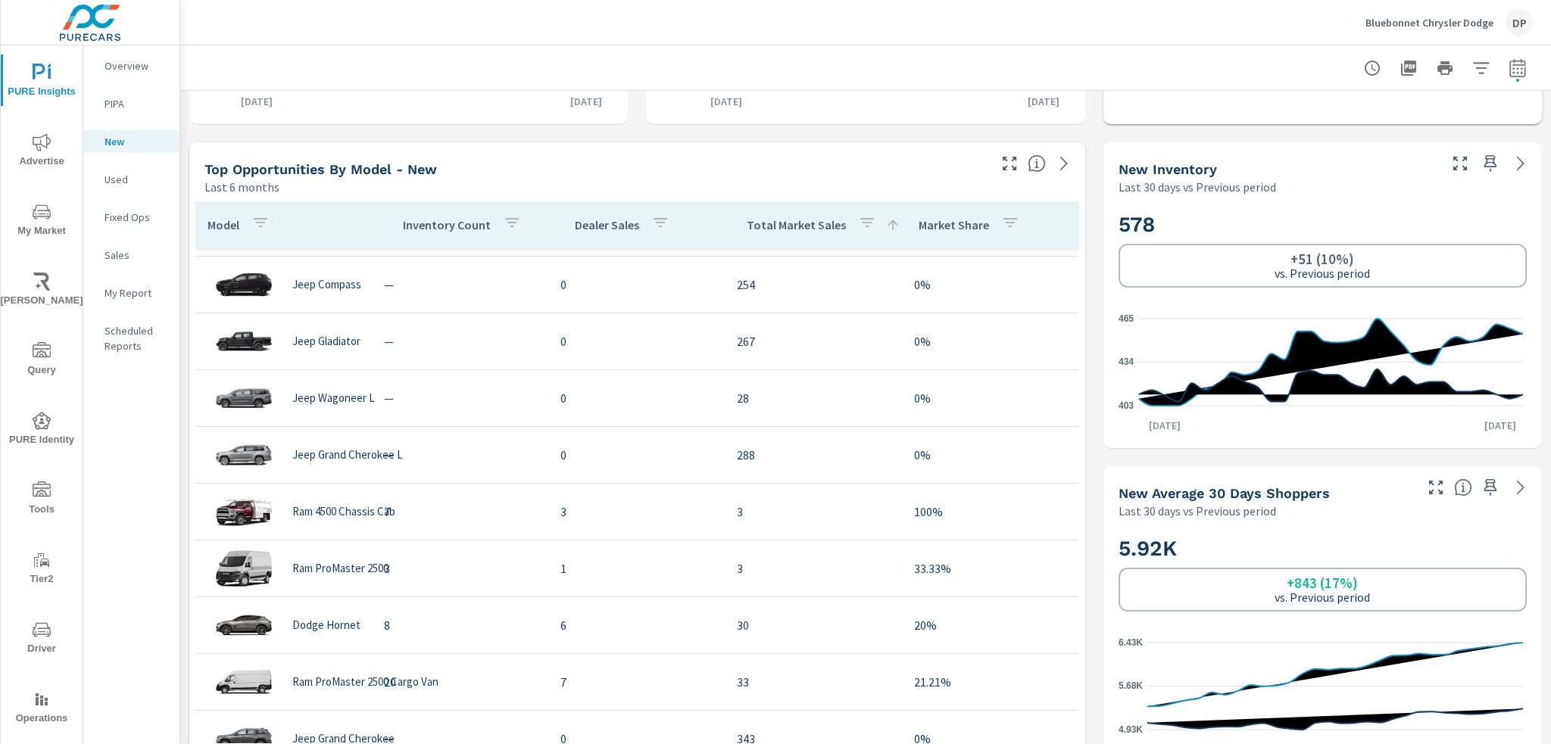
scroll to position [909, 0]
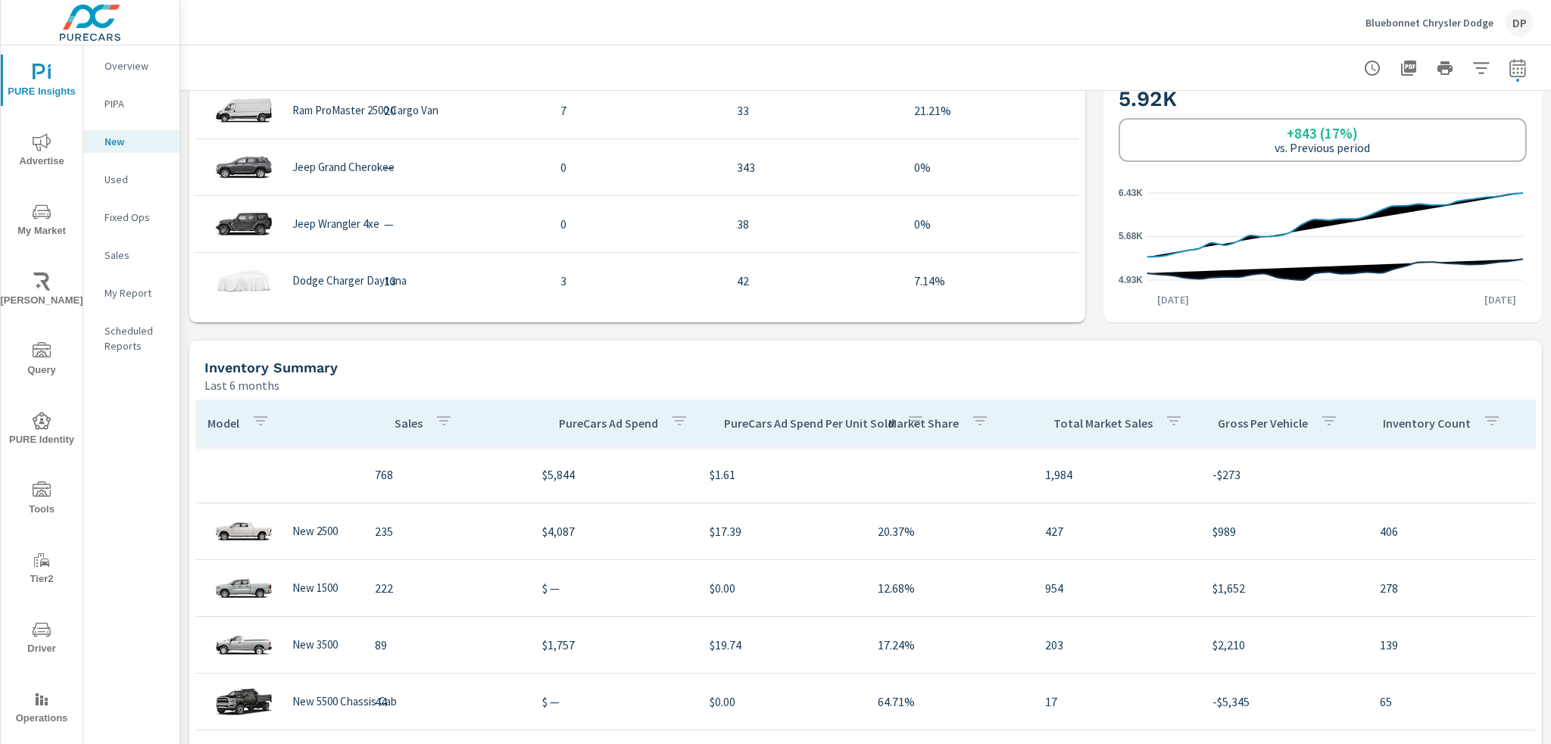
scroll to position [1212, 0]
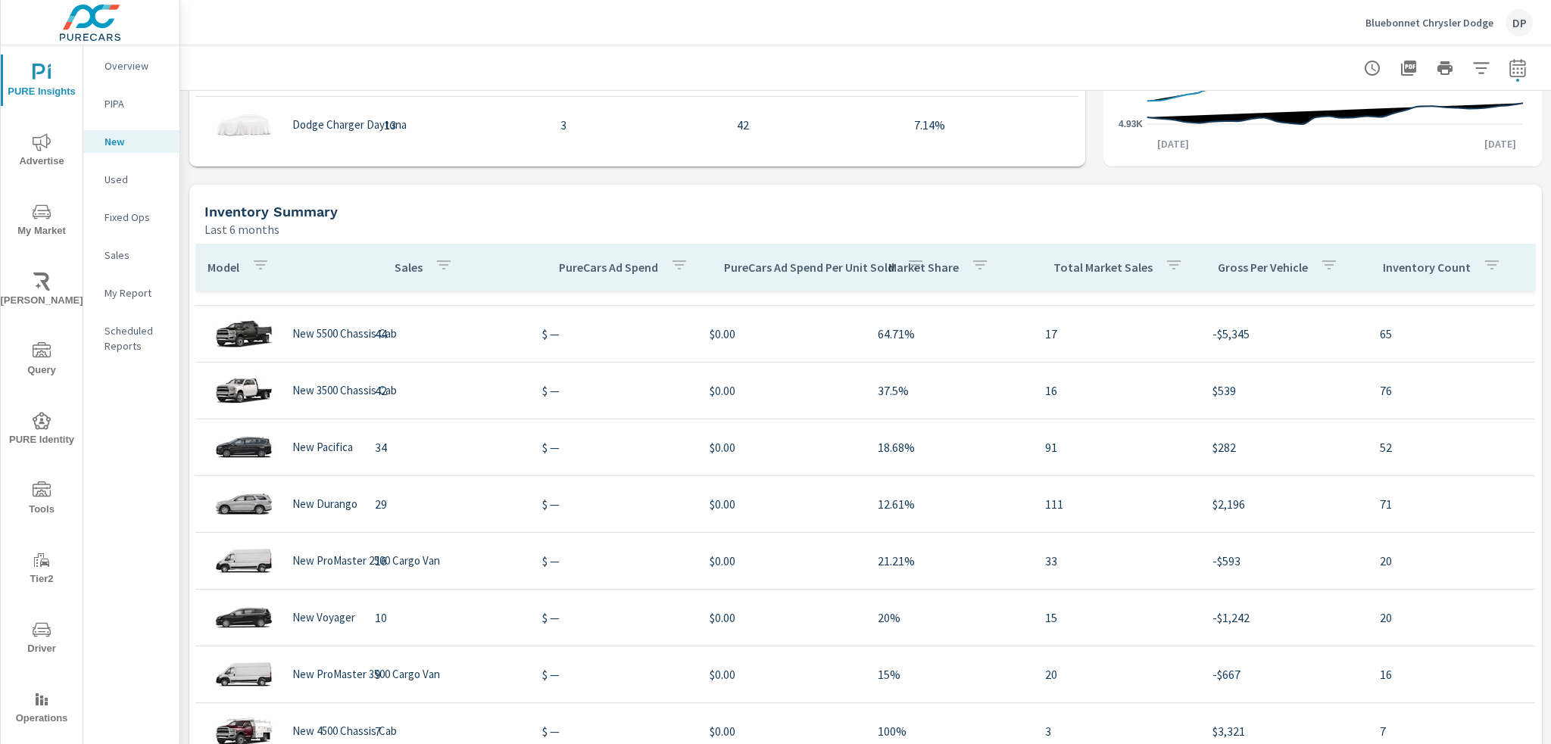
scroll to position [227, 0]
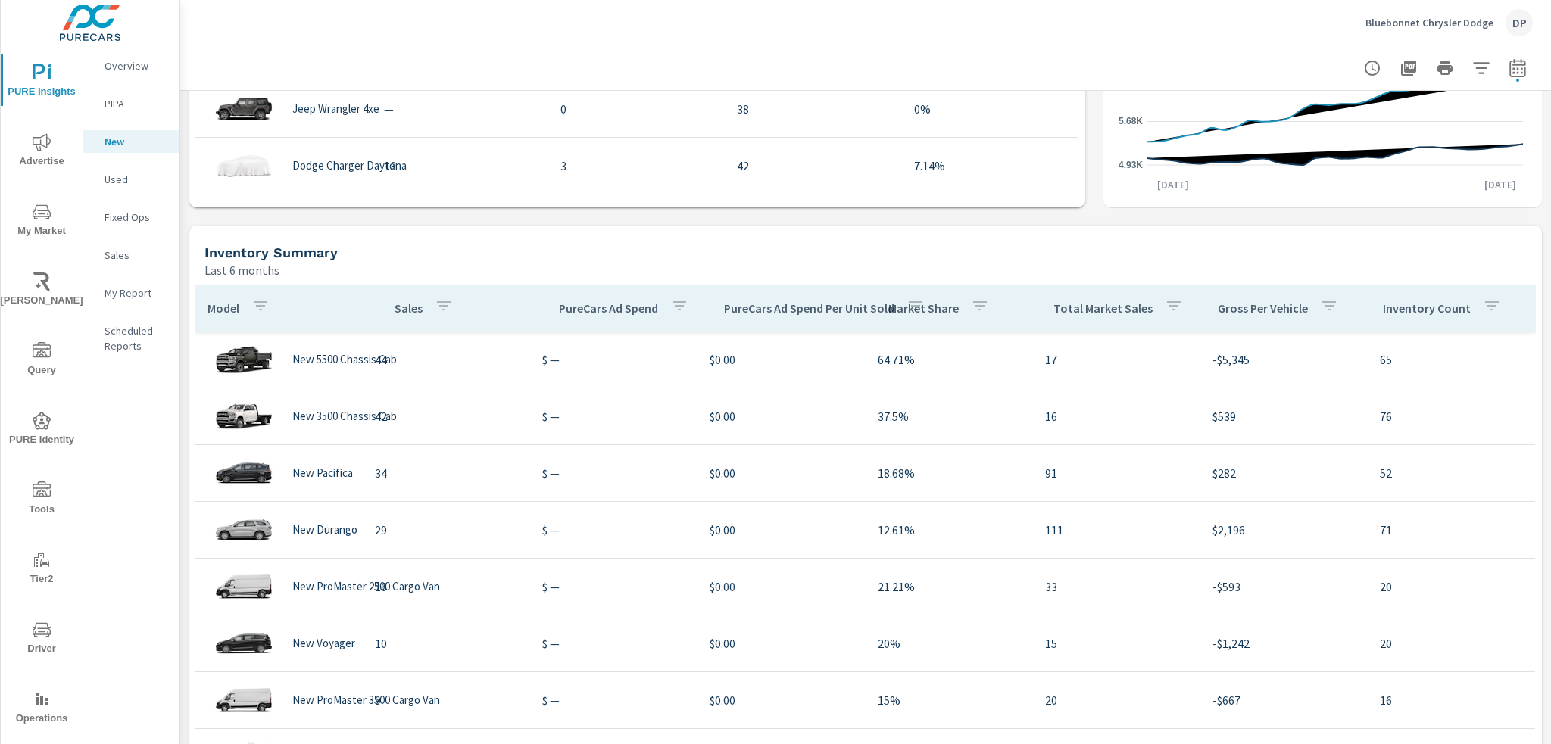
scroll to position [1288, 0]
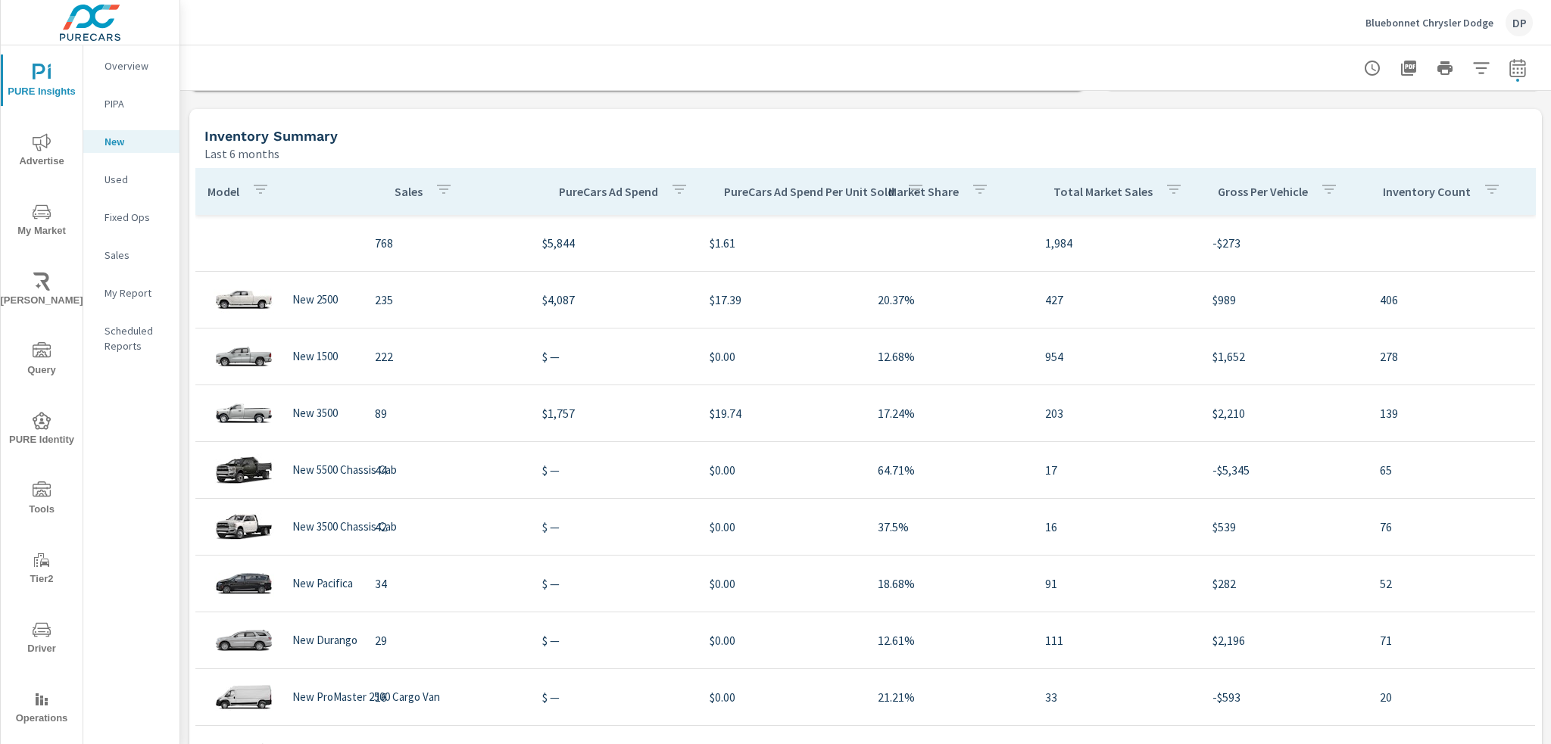
click at [1384, 185] on p "Inventory Count" at bounding box center [1427, 191] width 88 height 15
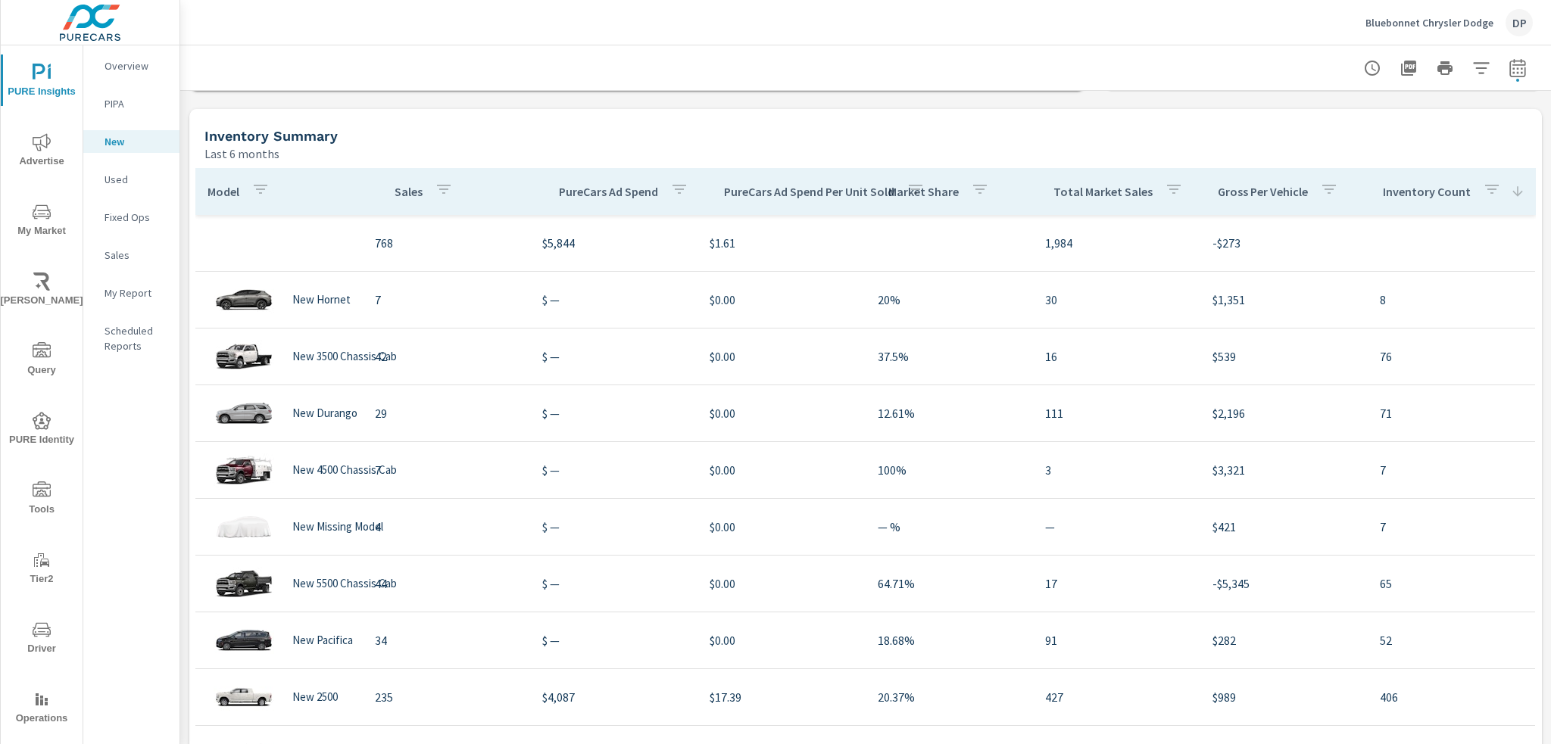
click at [1405, 190] on p "Inventory Count" at bounding box center [1427, 191] width 88 height 15
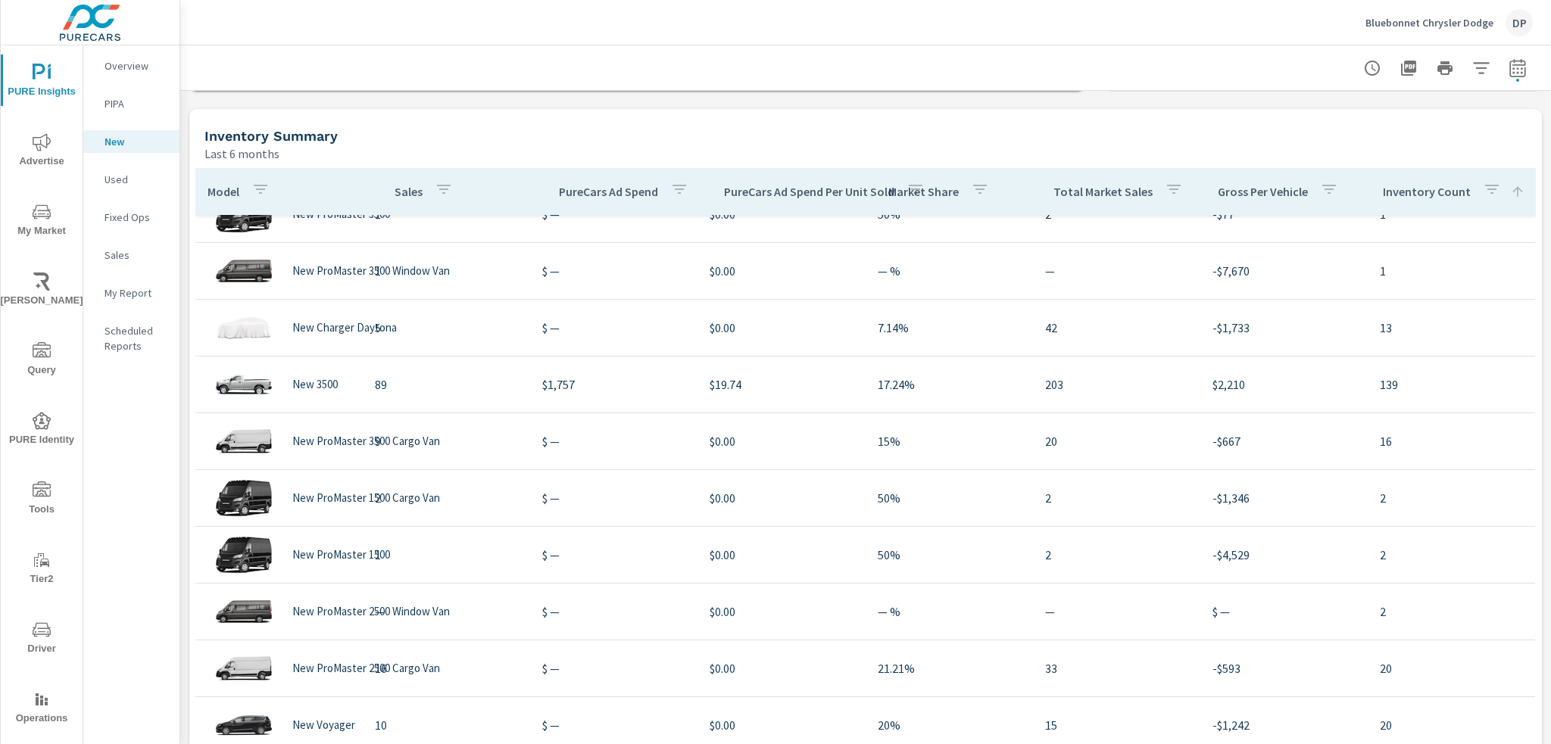
scroll to position [151, 0]
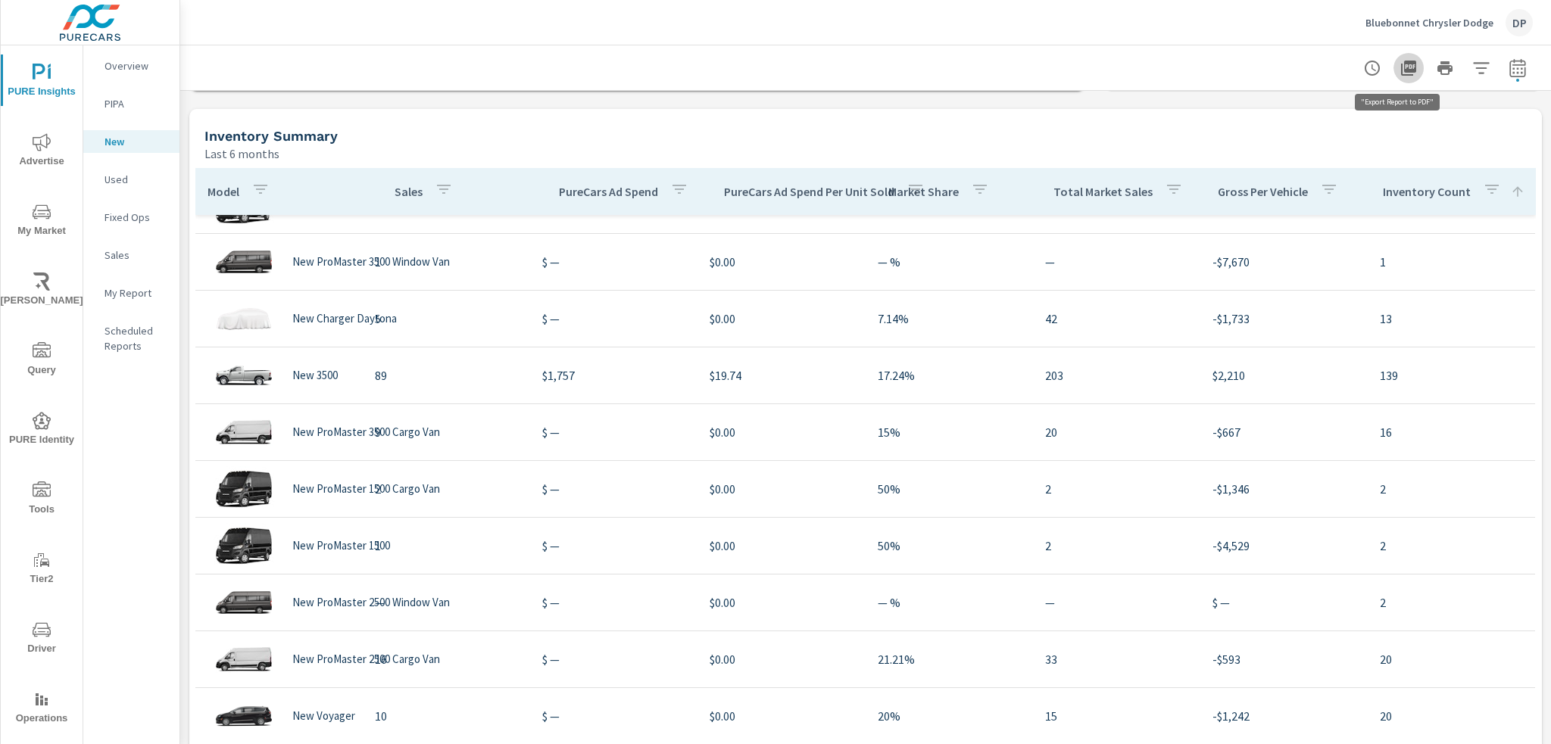
click at [1400, 73] on icon "button" at bounding box center [1409, 68] width 18 height 18
click at [113, 183] on p "Used" at bounding box center [136, 179] width 63 height 15
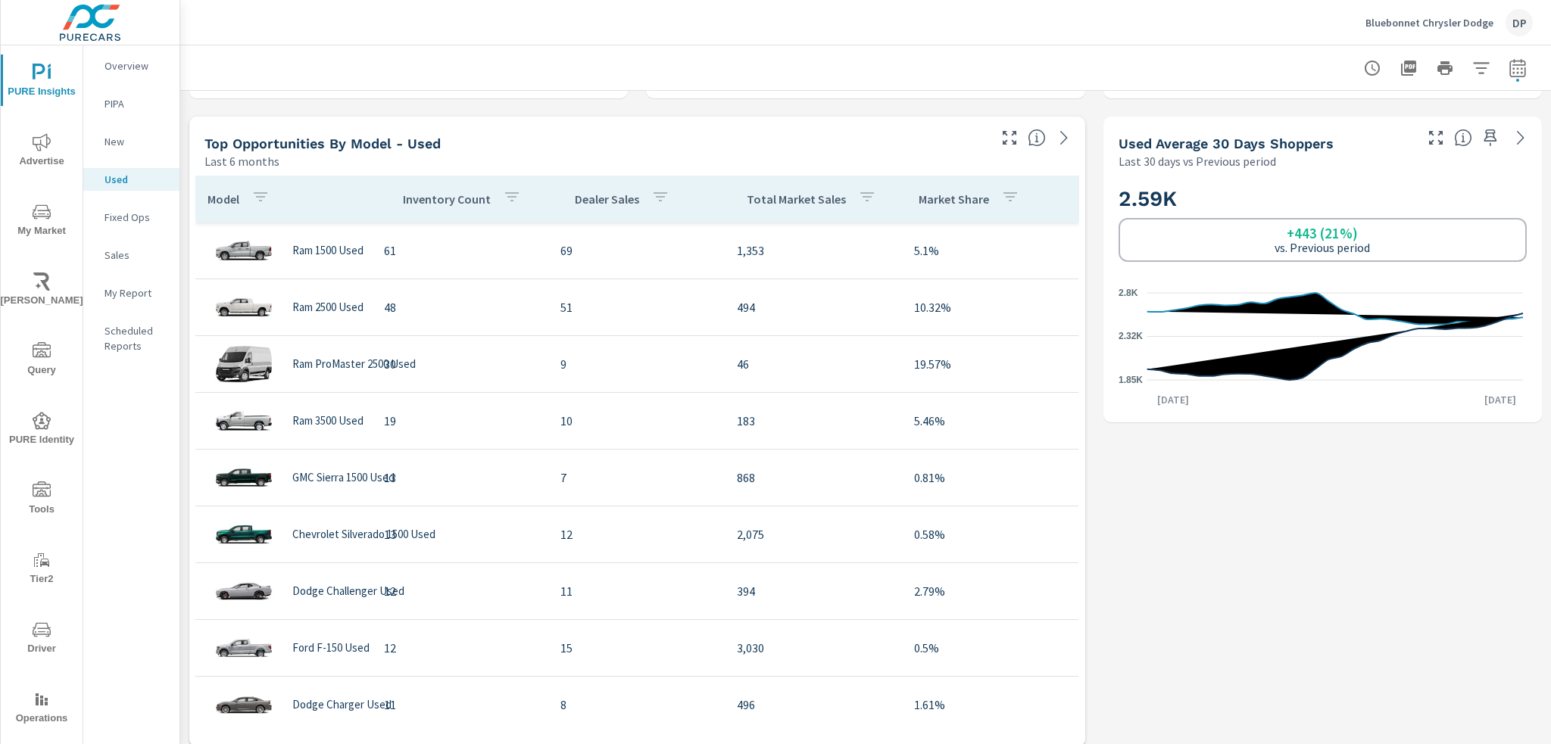
scroll to position [606, 0]
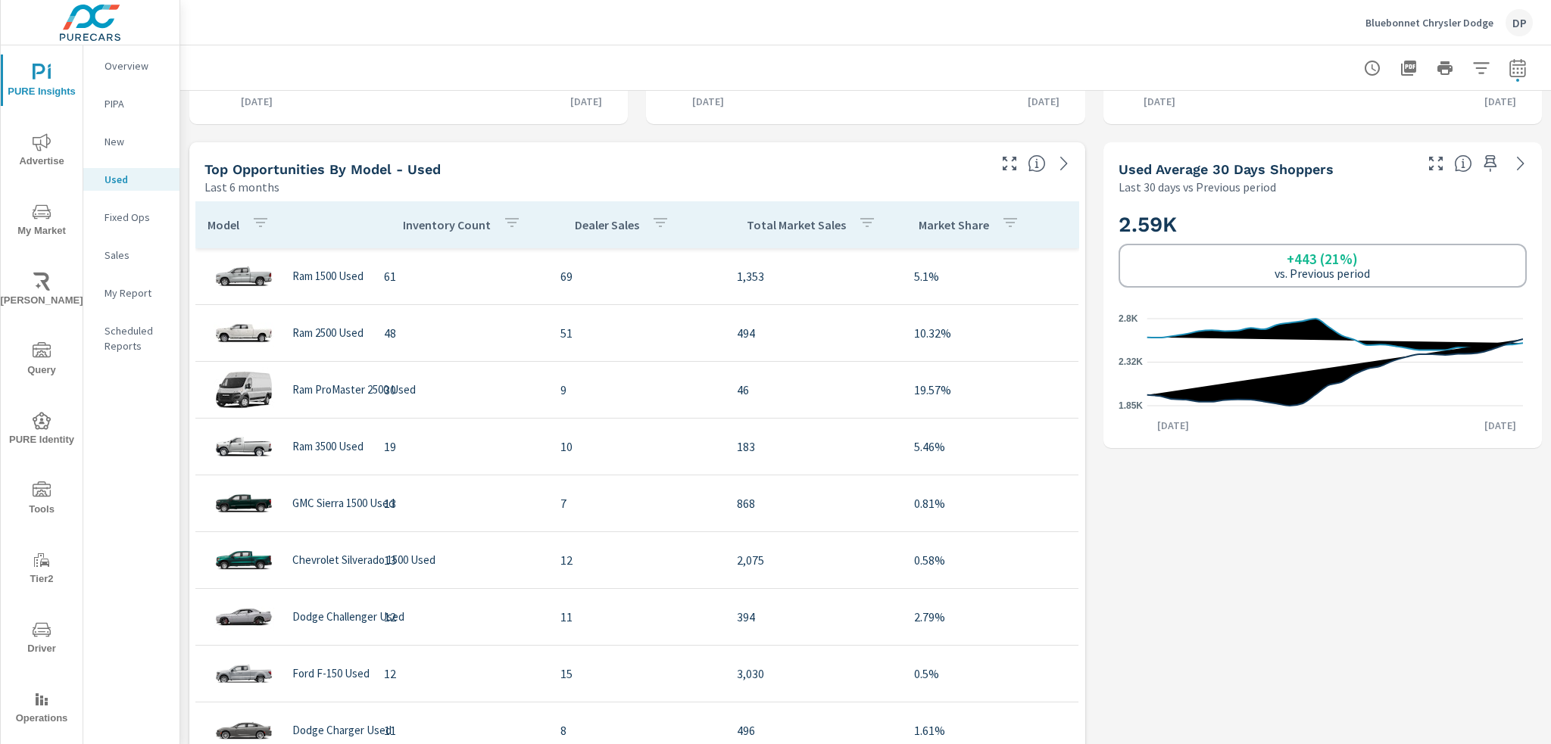
click at [445, 229] on p "Inventory Count" at bounding box center [447, 224] width 88 height 15
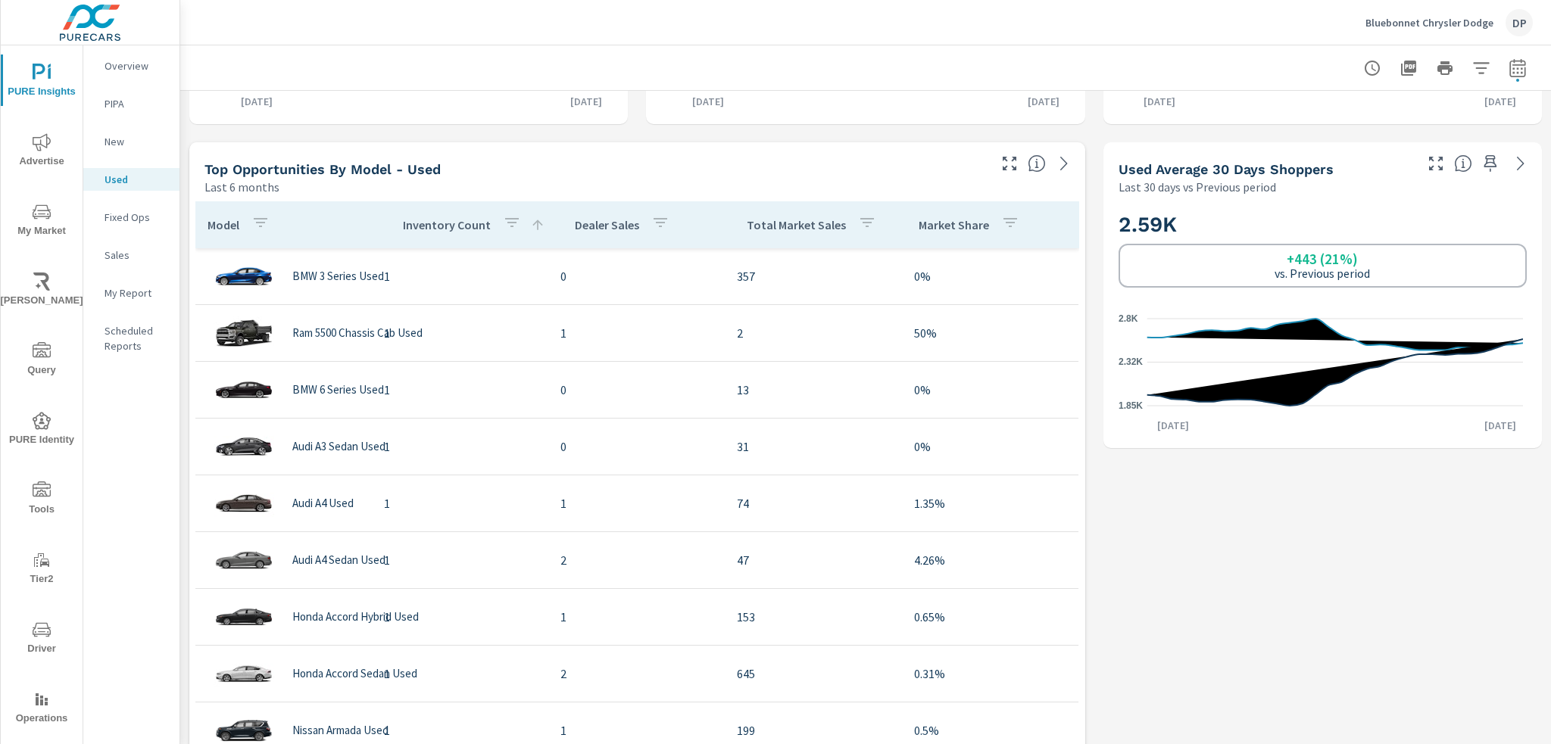
click at [445, 229] on p "Inventory Count" at bounding box center [447, 224] width 88 height 15
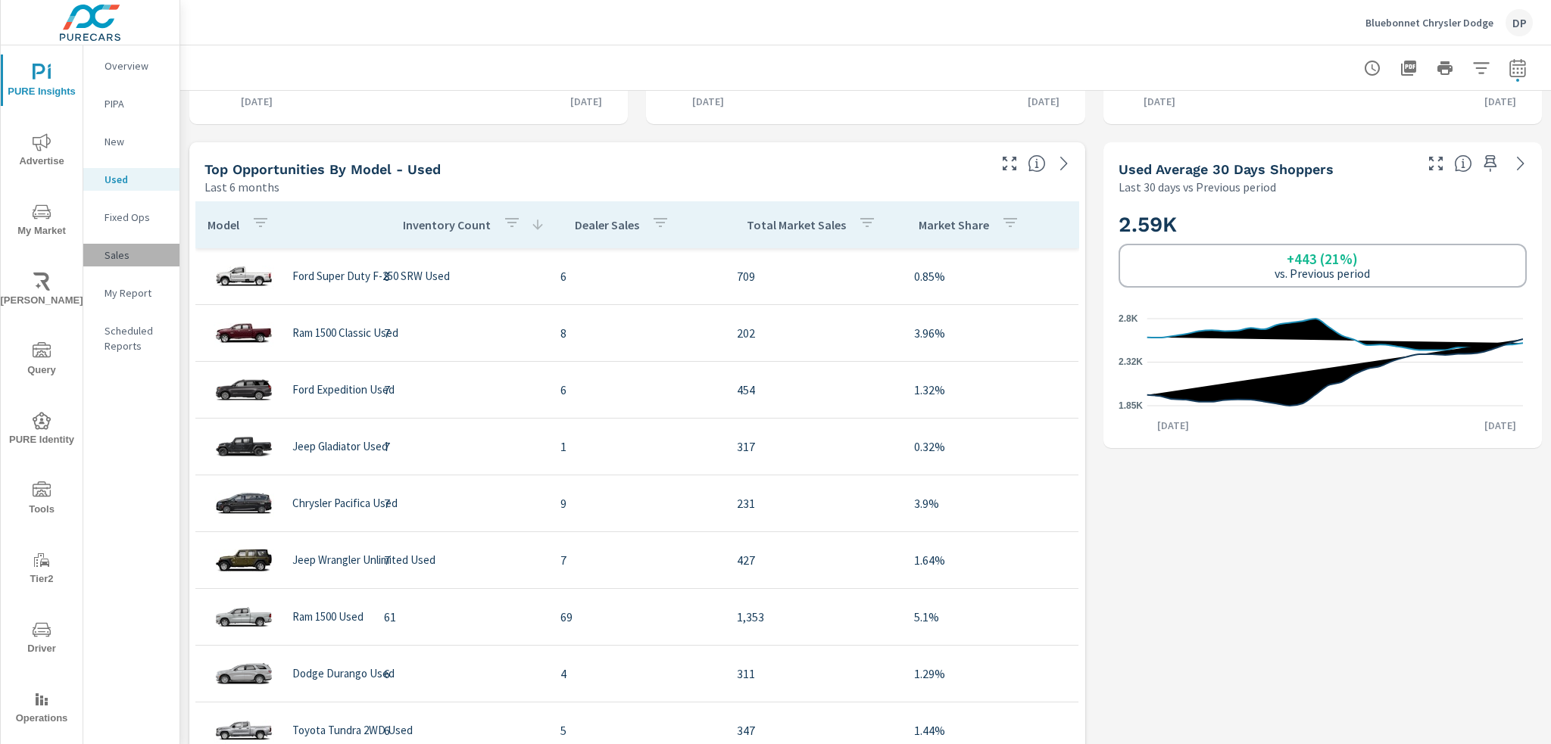
click at [124, 251] on p "Sales" at bounding box center [136, 255] width 63 height 15
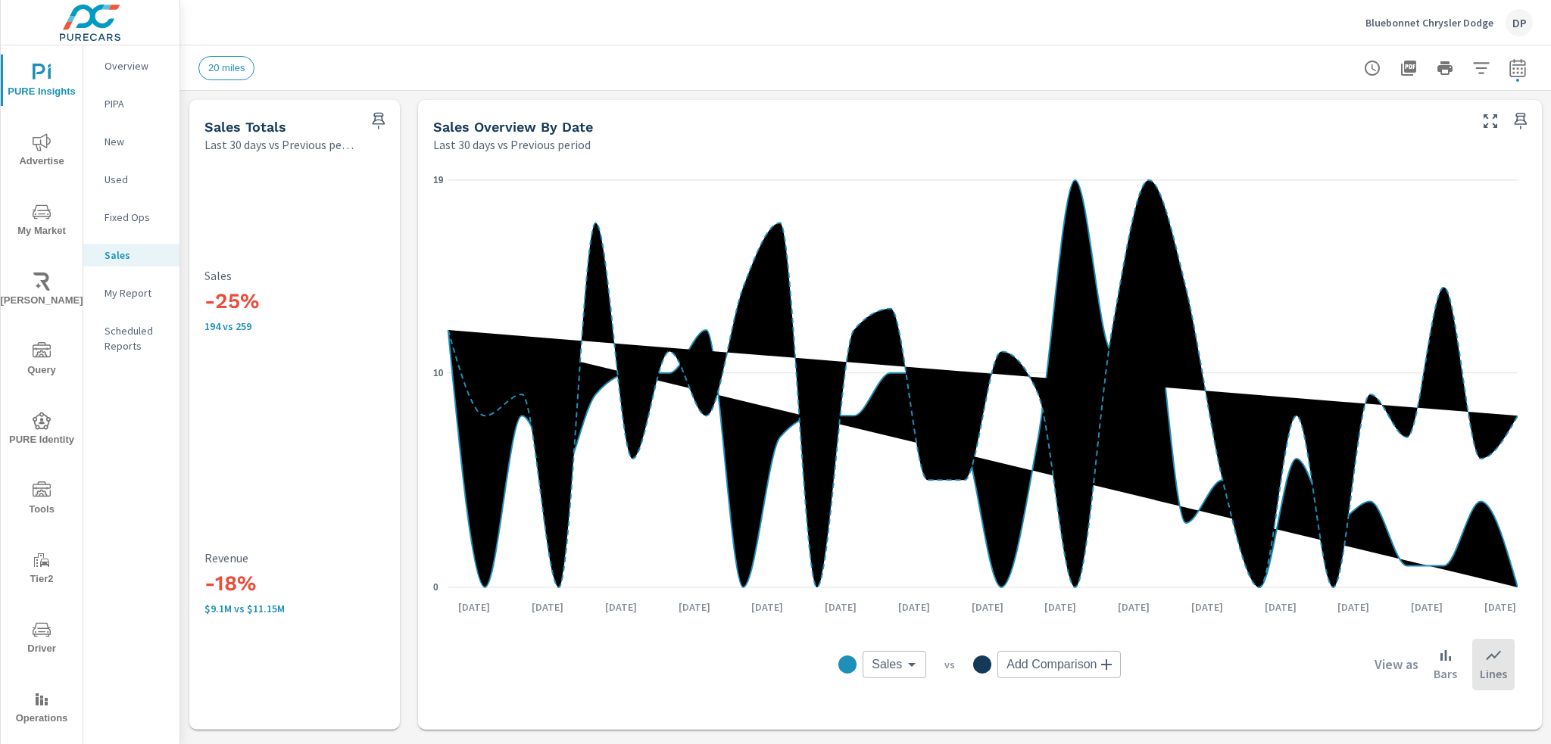
scroll to position [114, 0]
